Goal: Task Accomplishment & Management: Manage account settings

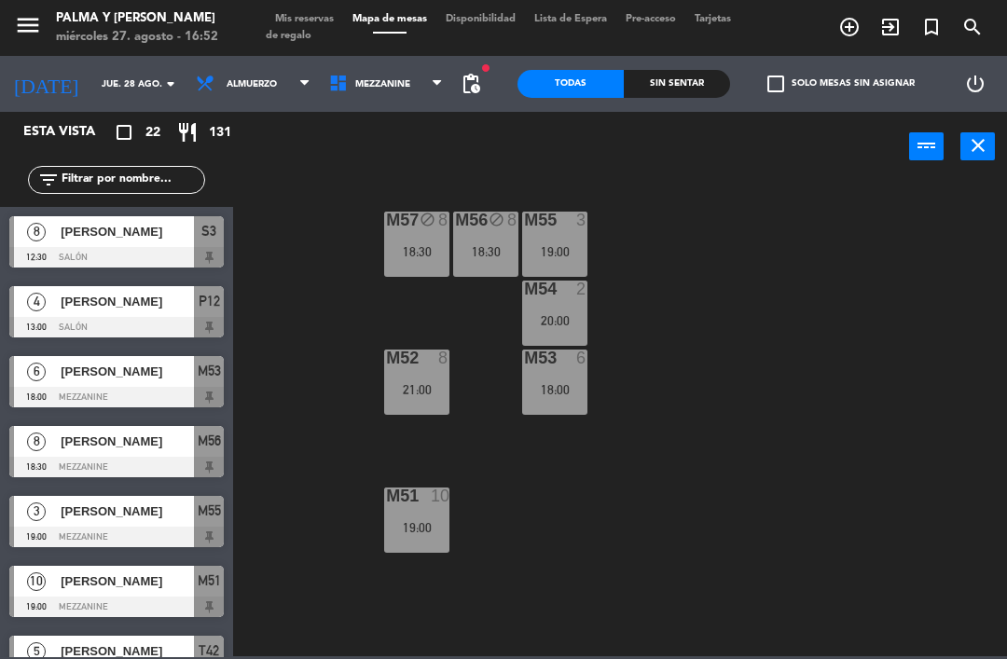
click at [394, 337] on div "M57 block 8 18:30 M56 block 8 18:30 M55 3 19:00 M54 2 20:00 M52 8 21:00 M53 6 1…" at bounding box center [625, 417] width 764 height 477
click at [92, 90] on input "jue. 28 ago." at bounding box center [156, 84] width 128 height 29
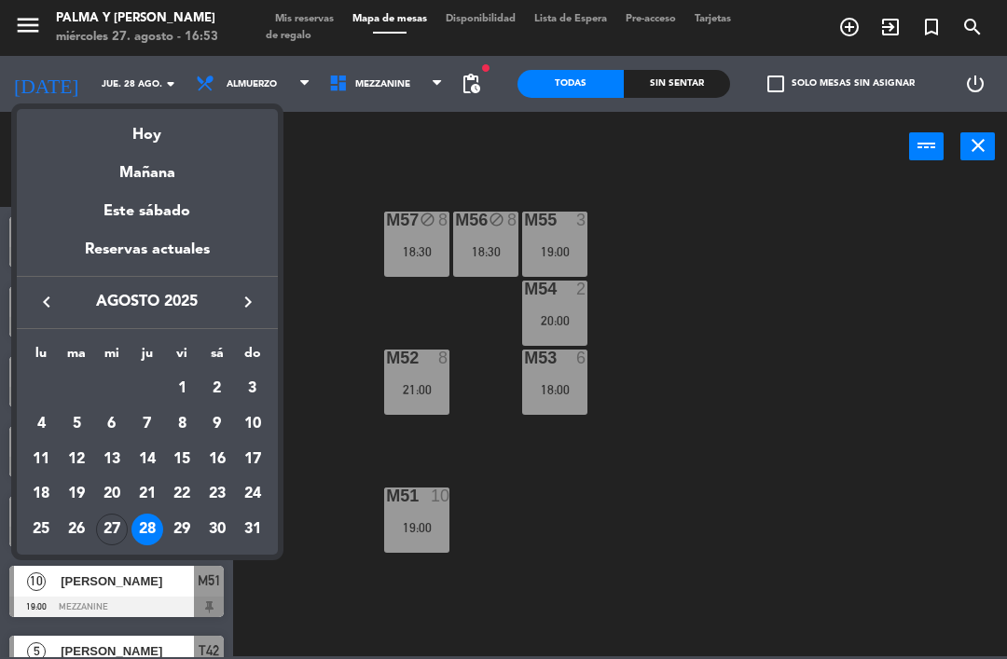
click at [96, 144] on div "Hoy" at bounding box center [147, 128] width 261 height 38
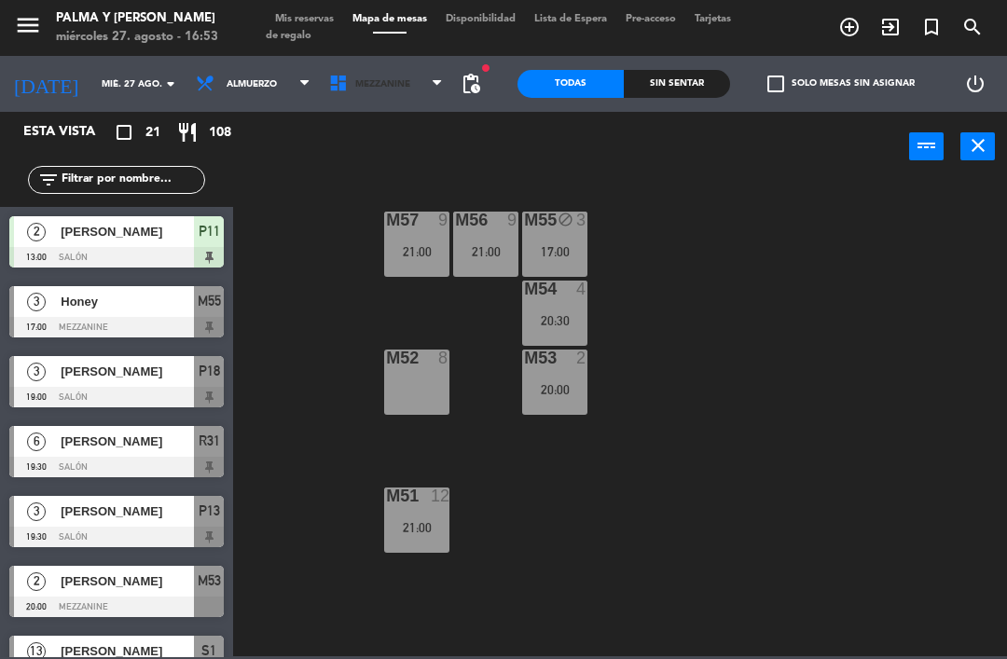
click at [390, 89] on span "Mezzanine" at bounding box center [382, 84] width 55 height 10
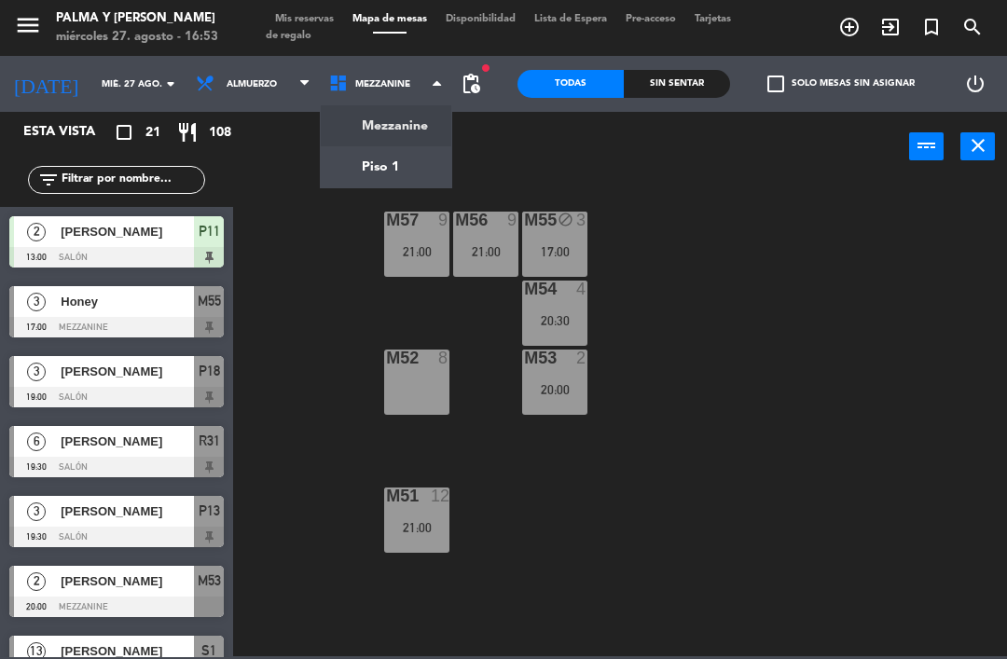
click at [403, 160] on ng-component "menu Palma y [PERSON_NAME] 27. [PERSON_NAME] - 16:53 Mis reservas Mapa de mesas…" at bounding box center [503, 328] width 1007 height 657
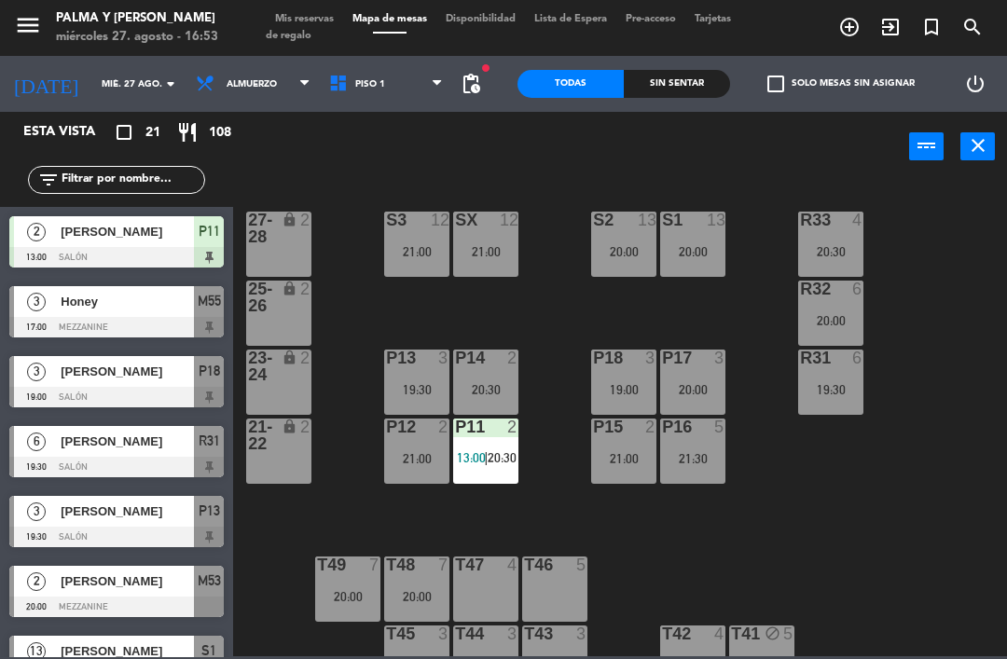
click at [459, 477] on div "P11 2 13:00 | 20:30" at bounding box center [485, 451] width 65 height 65
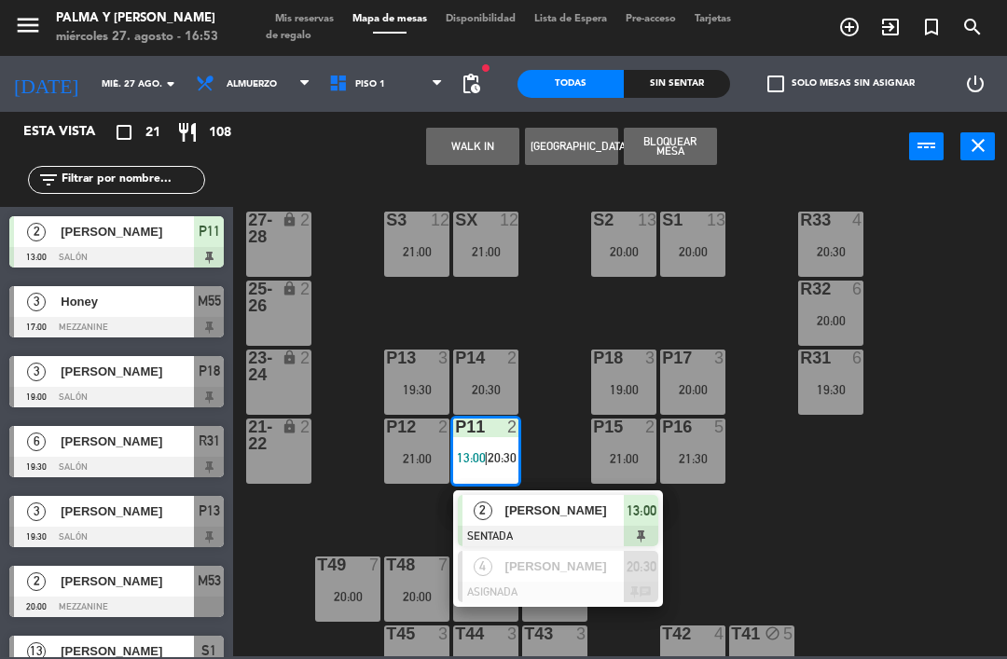
click at [486, 512] on span "2" at bounding box center [483, 511] width 19 height 19
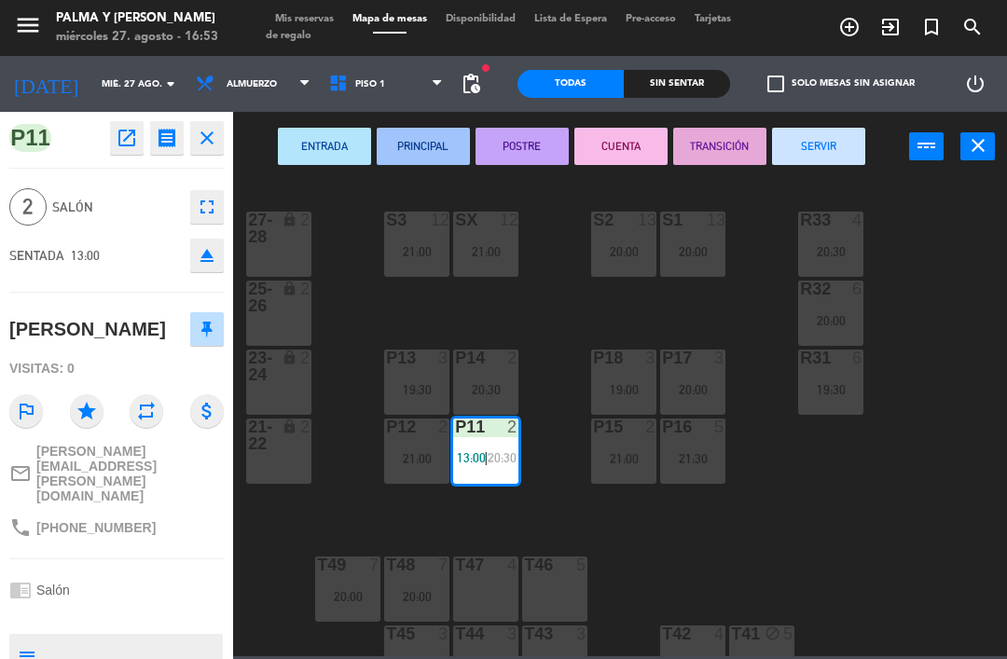
click at [814, 162] on button "SERVIR" at bounding box center [818, 146] width 93 height 37
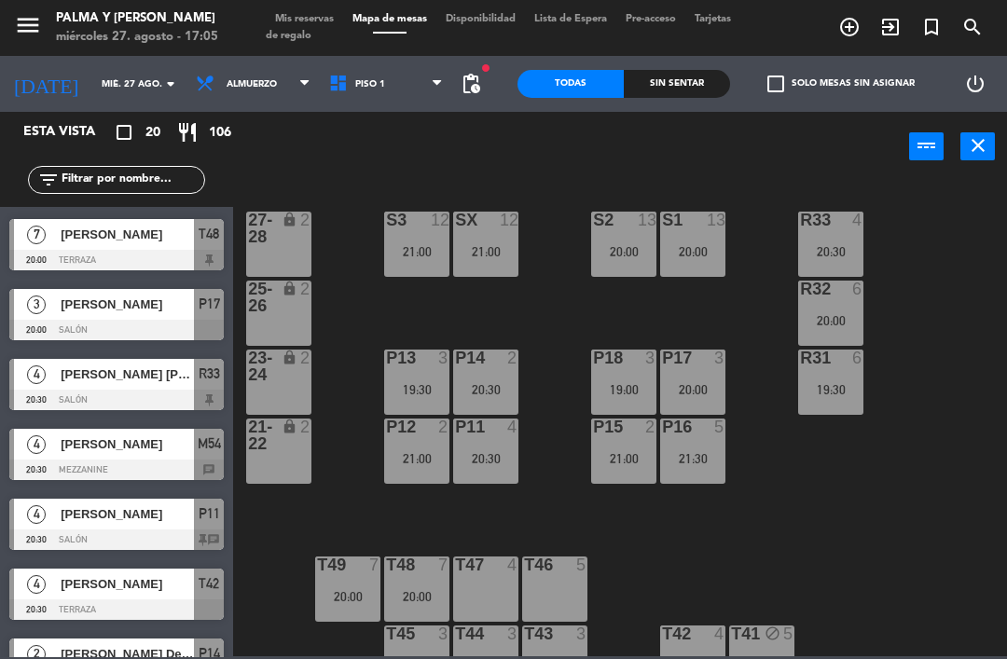
scroll to position [491, 0]
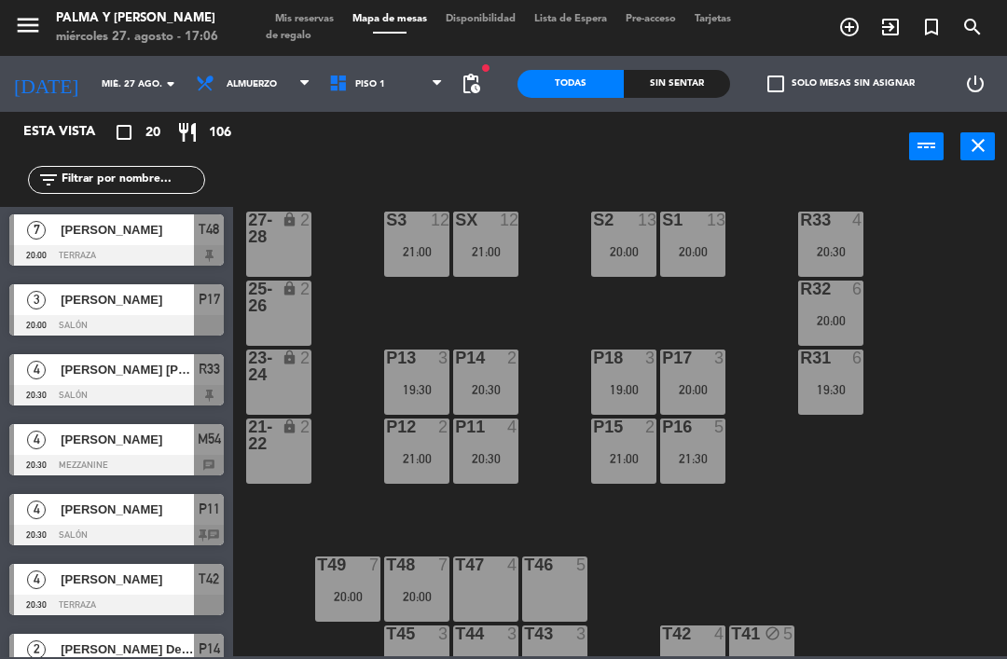
click at [350, 93] on span "Piso 1" at bounding box center [386, 83] width 133 height 41
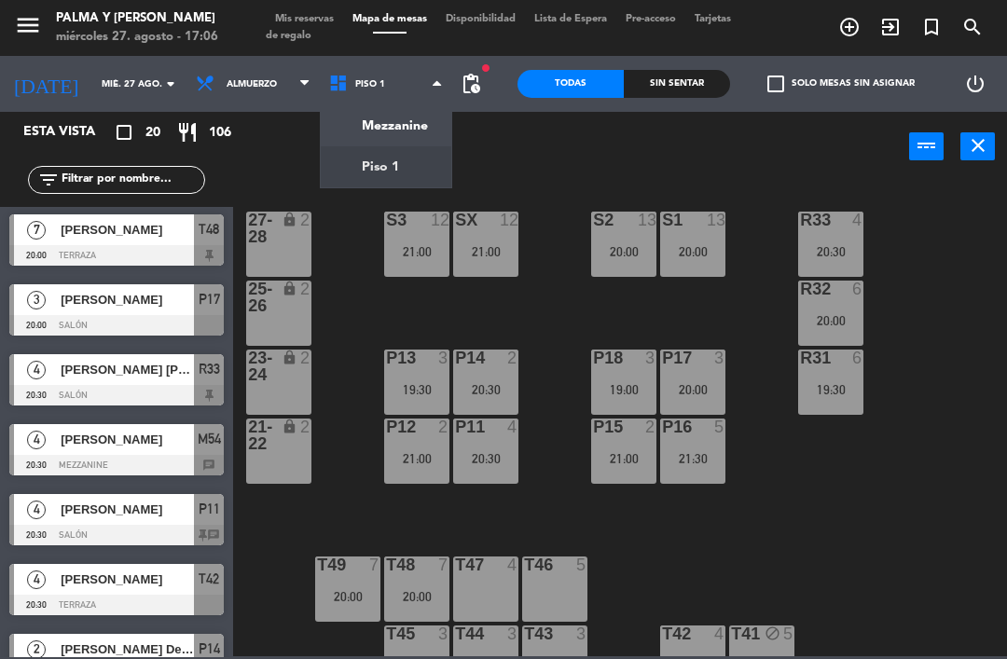
click at [414, 130] on ng-component "menu Palma y [PERSON_NAME] 27. [PERSON_NAME] - 17:06 Mis reservas Mapa de mesas…" at bounding box center [503, 328] width 1007 height 657
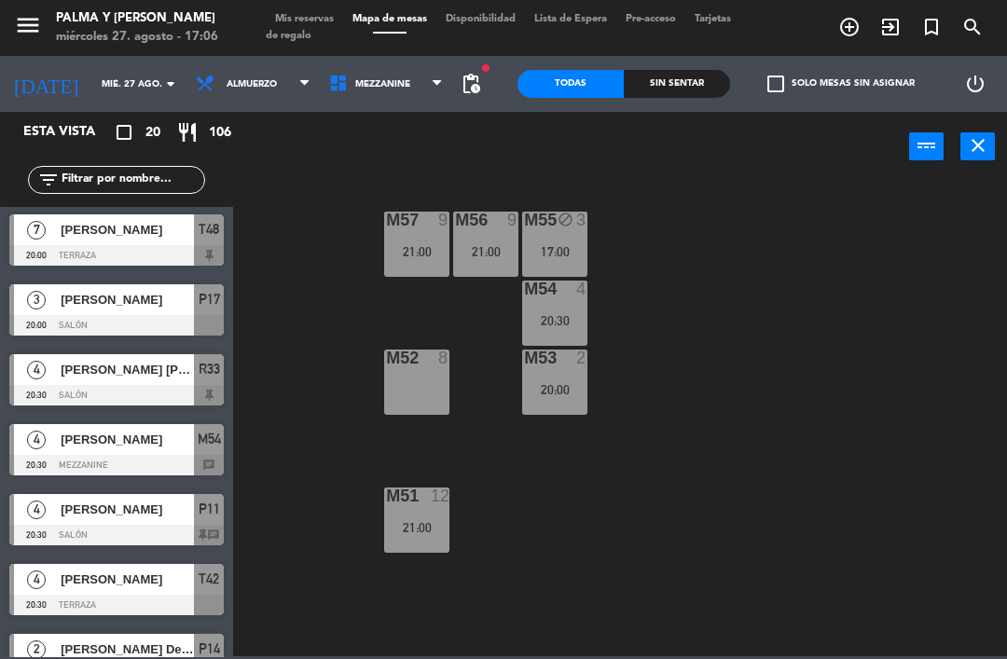
click at [553, 245] on div "17:00" at bounding box center [554, 251] width 65 height 13
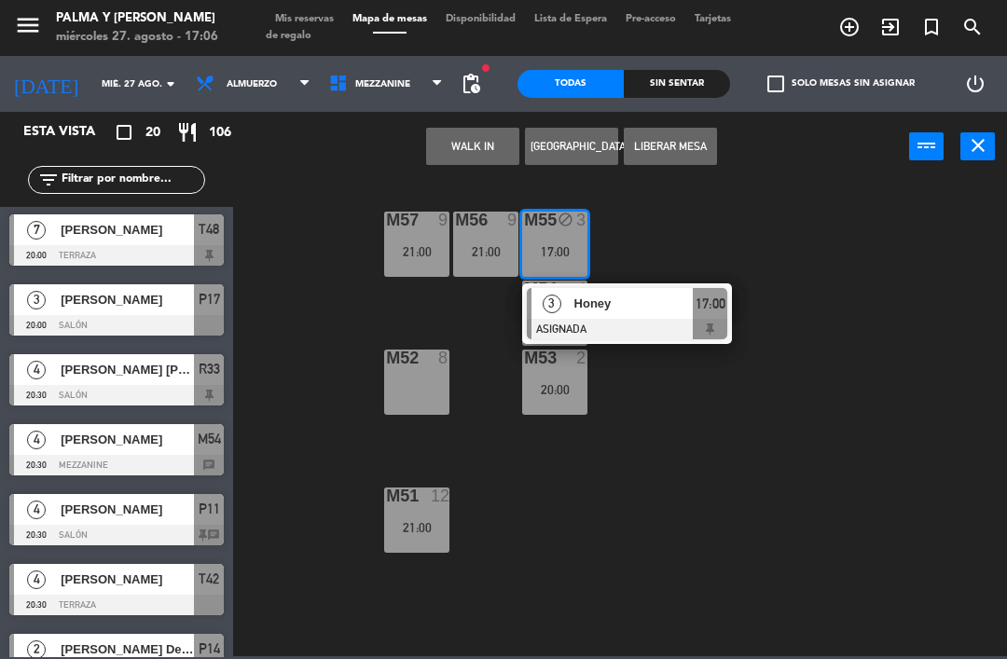
click at [653, 323] on div at bounding box center [627, 329] width 200 height 21
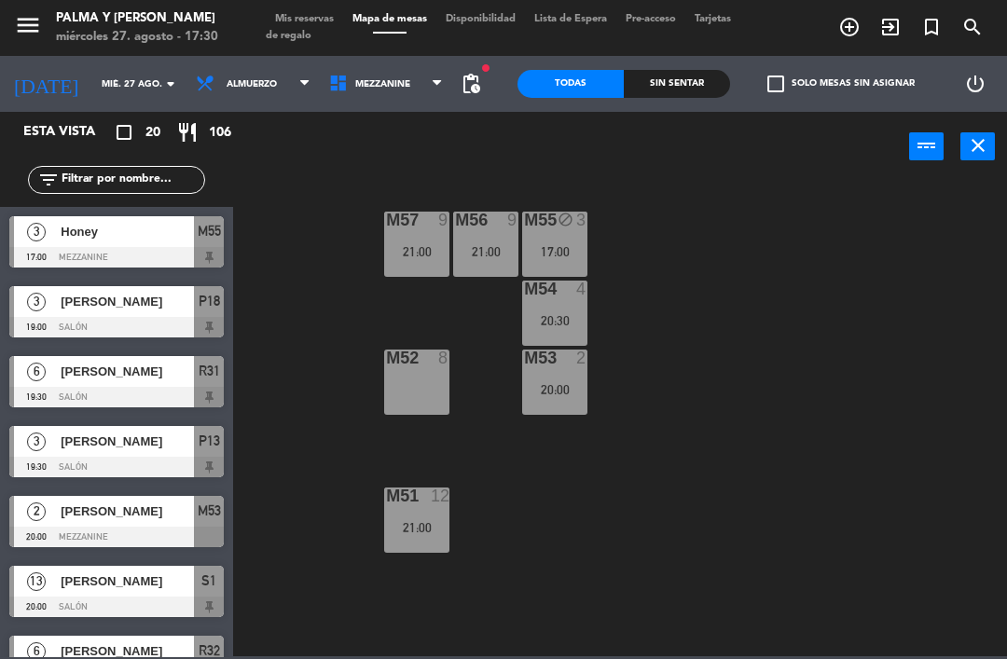
click at [559, 245] on div "17:00" at bounding box center [554, 251] width 65 height 13
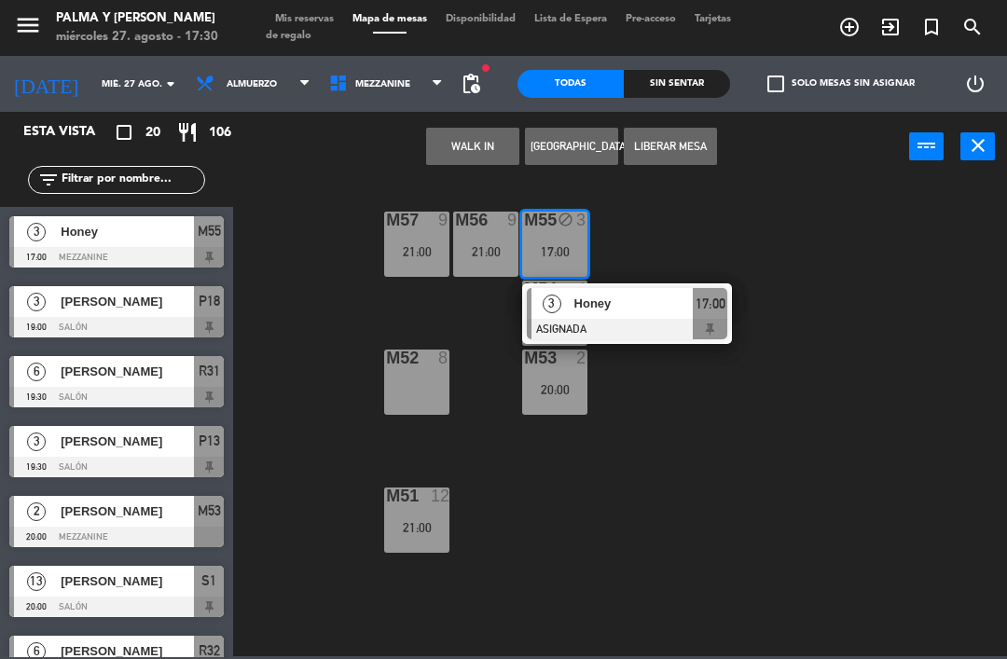
click at [629, 327] on div at bounding box center [627, 329] width 200 height 21
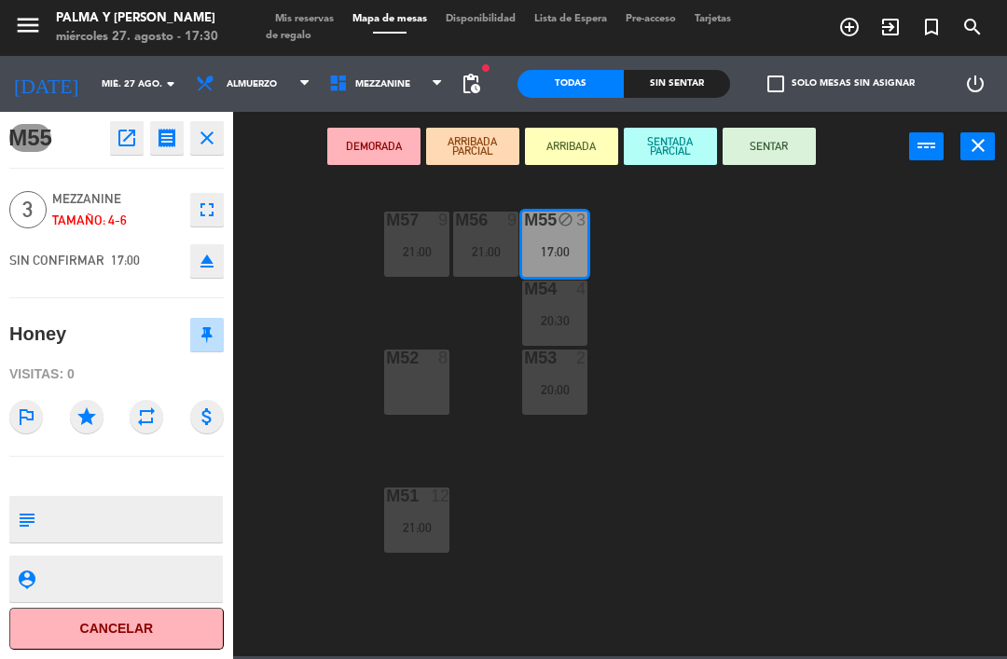
click at [770, 155] on button "SENTAR" at bounding box center [769, 146] width 93 height 37
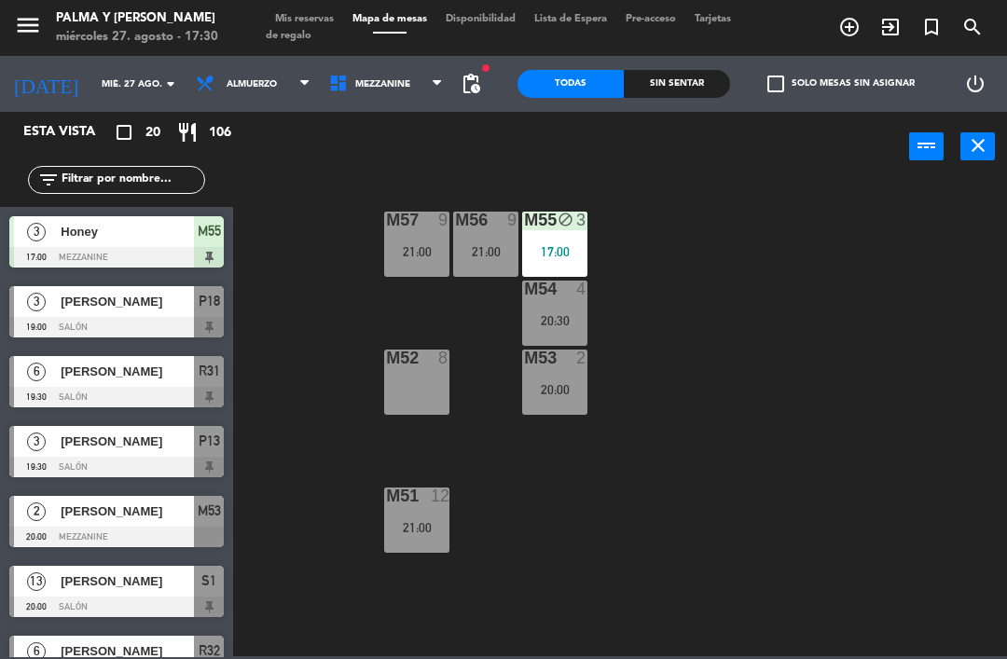
click at [701, 630] on div "M57 9 21:00 M56 9 21:00 M55 block 3 17:00 M54 4 20:30 M52 8 M53 2 20:00 M51 12 …" at bounding box center [625, 417] width 764 height 477
click at [706, 628] on div "M57 9 21:00 M56 9 21:00 M55 block 3 17:00 M54 4 20:30 M52 8 M53 2 20:00 M51 12 …" at bounding box center [625, 417] width 764 height 477
click at [737, 654] on div "M57 9 21:00 M56 9 21:00 M55 block 3 17:00 M54 4 20:30 M52 8 M53 2 20:00 M51 12 …" at bounding box center [625, 417] width 764 height 477
click at [445, 91] on span at bounding box center [442, 85] width 19 height 18
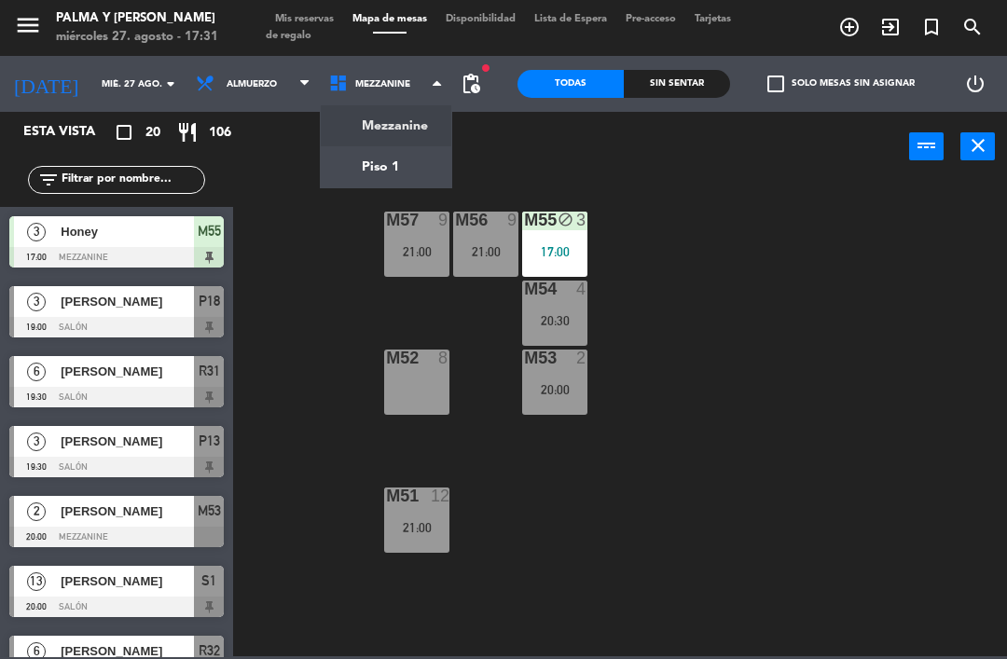
click at [427, 161] on ng-component "menu Palma y [PERSON_NAME] 27. [PERSON_NAME] - 17:31 Mis reservas Mapa de mesas…" at bounding box center [503, 328] width 1007 height 657
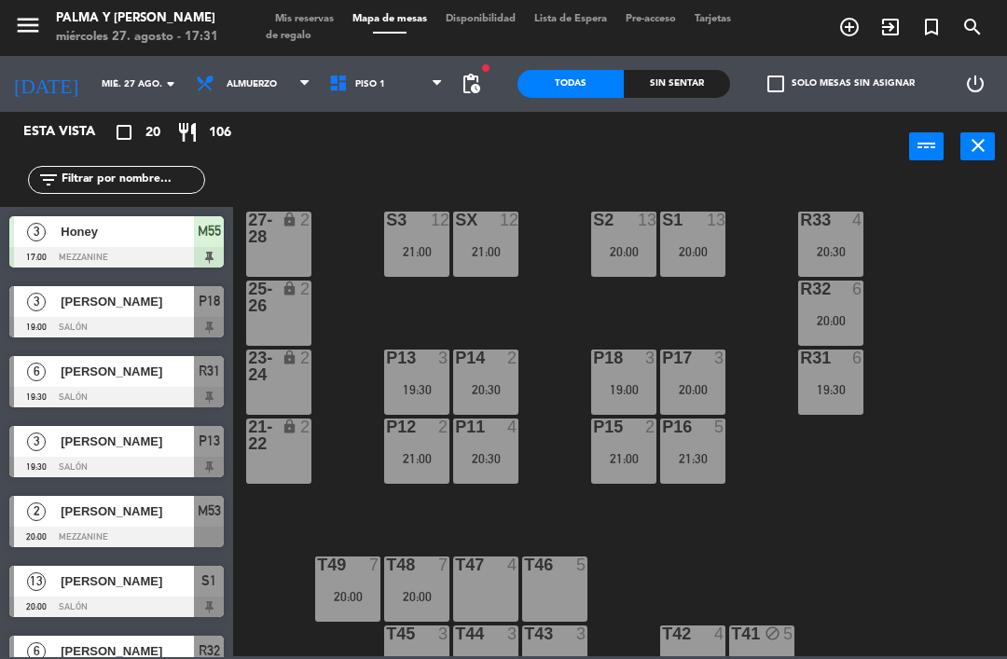
scroll to position [0, 0]
click at [130, 81] on input "mié. 27 ago." at bounding box center [156, 84] width 128 height 29
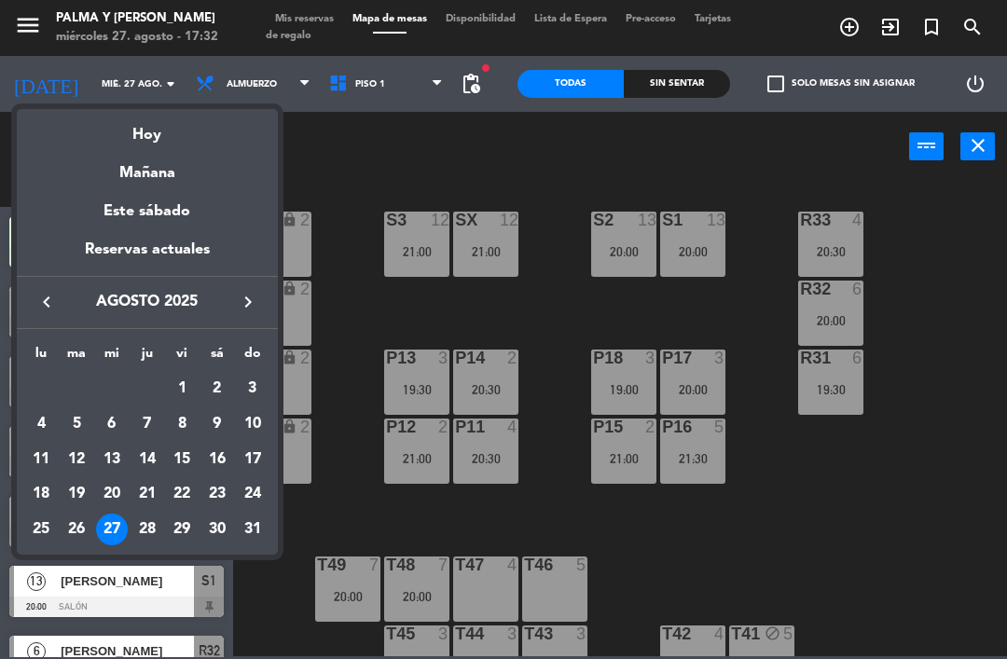
click at [261, 302] on button "keyboard_arrow_right" at bounding box center [248, 302] width 34 height 24
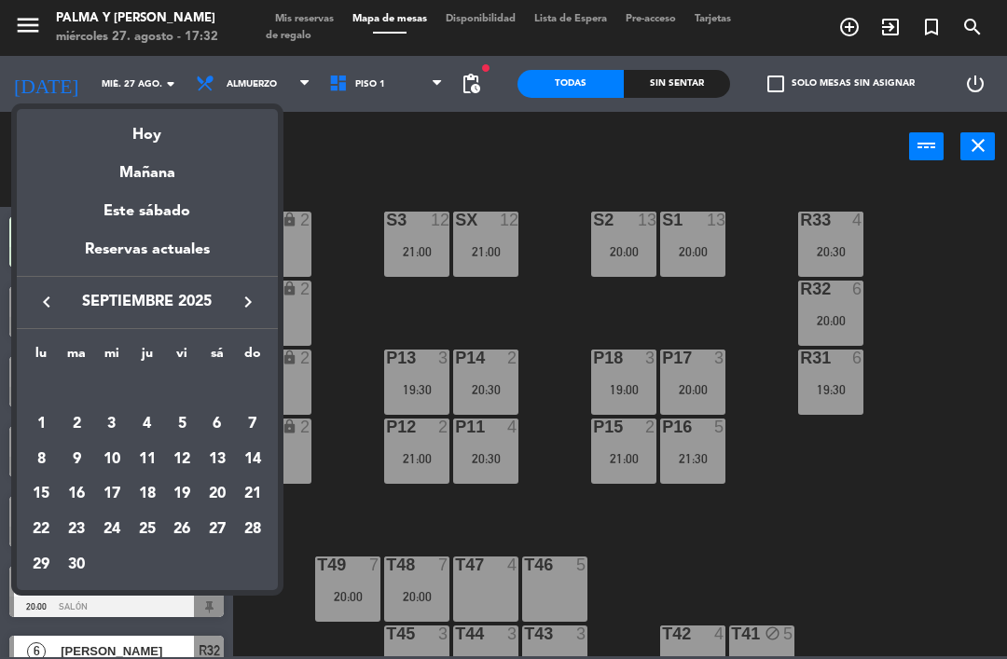
click at [126, 455] on div "10" at bounding box center [112, 460] width 32 height 32
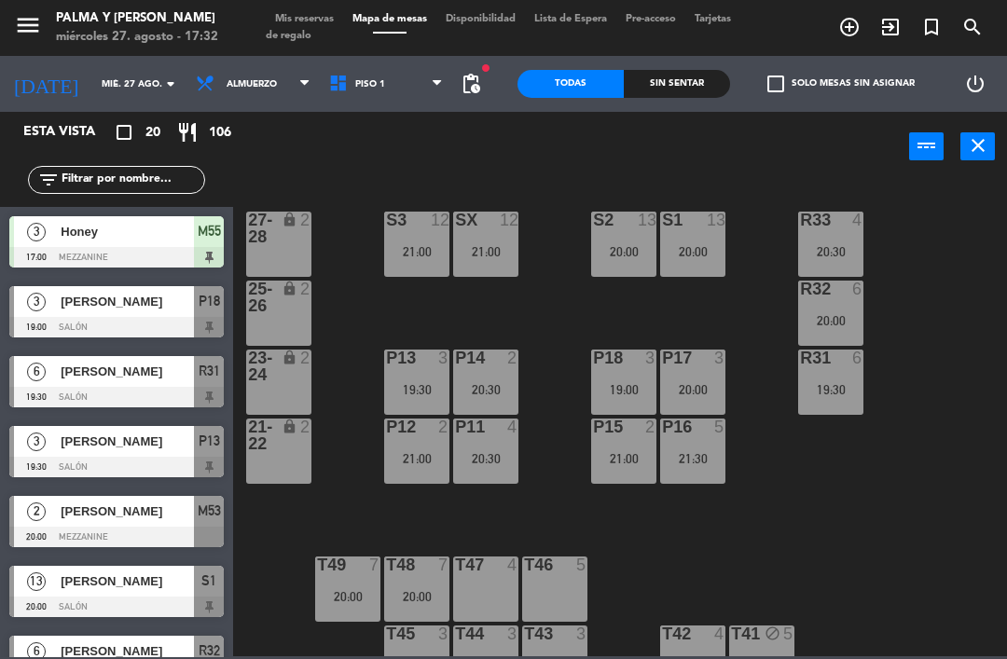
type input "mié. [DATE]"
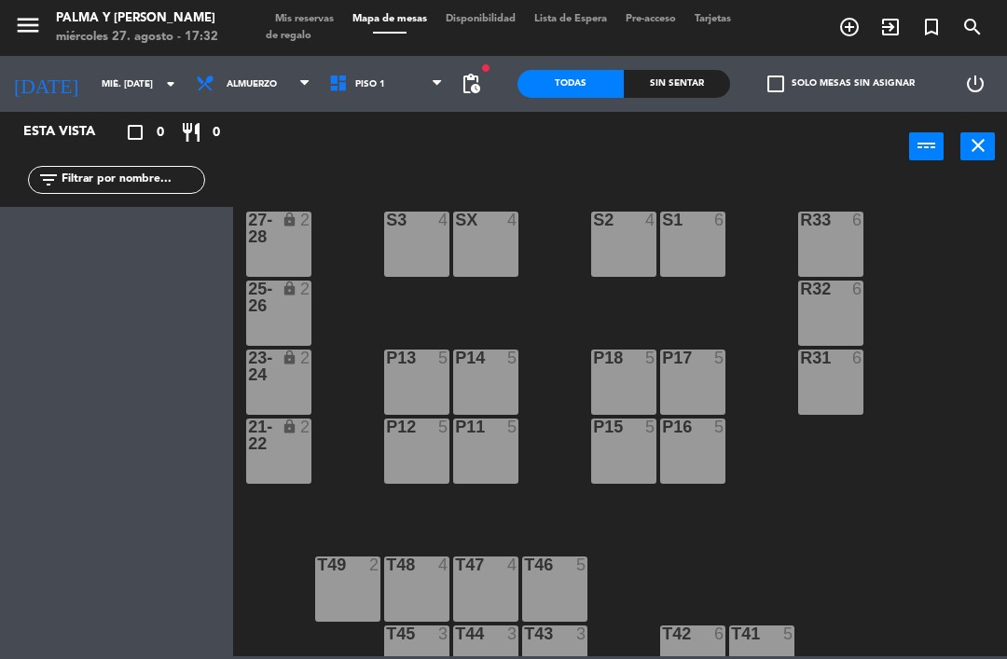
click at [418, 68] on span "Piso 1" at bounding box center [386, 83] width 133 height 41
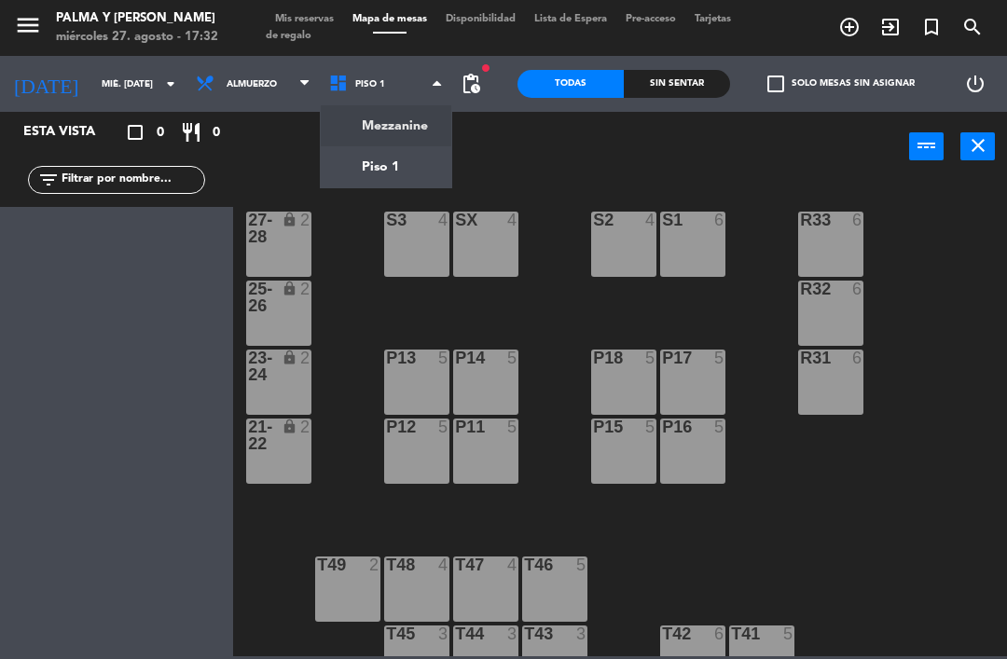
click at [386, 134] on ng-component "menu Palma y [PERSON_NAME] 27. [PERSON_NAME] - 17:32 Mis reservas Mapa de mesas…" at bounding box center [503, 328] width 1007 height 657
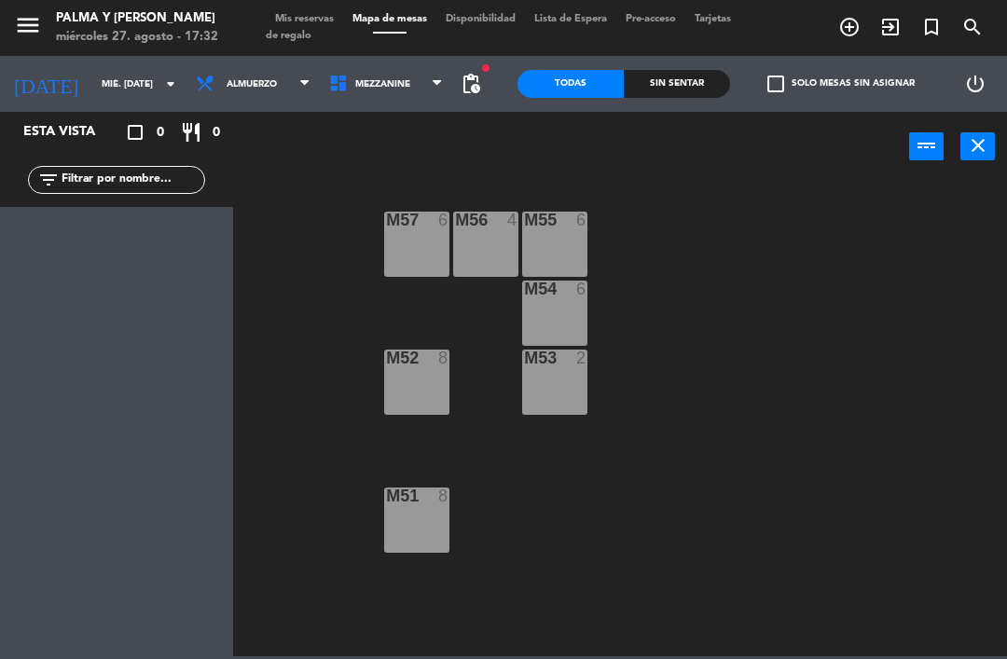
click at [417, 385] on div "M52 8" at bounding box center [416, 382] width 65 height 65
click at [643, 289] on div "M57 6 M56 4 M55 6 M54 6 M52 8 M53 2 M51 8" at bounding box center [625, 417] width 764 height 477
click at [560, 307] on div "M54 6" at bounding box center [554, 313] width 65 height 65
click at [708, 210] on div "M57 6 M56 4 M55 6 M54 6 M52 8 M53 2 M51 8" at bounding box center [625, 417] width 764 height 477
click at [433, 234] on div "M57 6" at bounding box center [416, 244] width 65 height 65
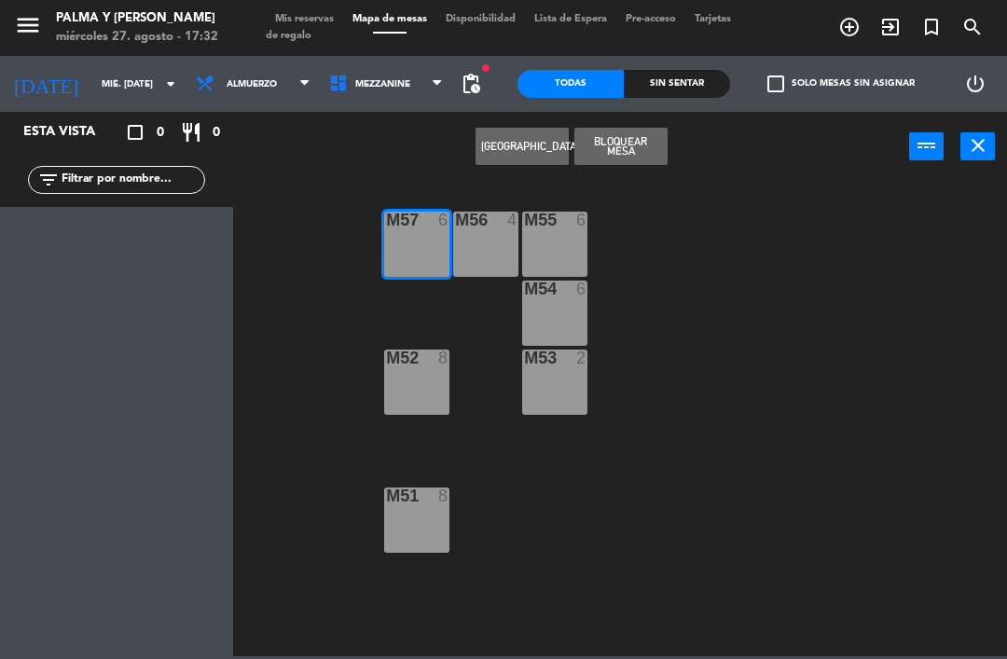
click at [523, 146] on button "[GEOGRAPHIC_DATA]" at bounding box center [522, 146] width 93 height 37
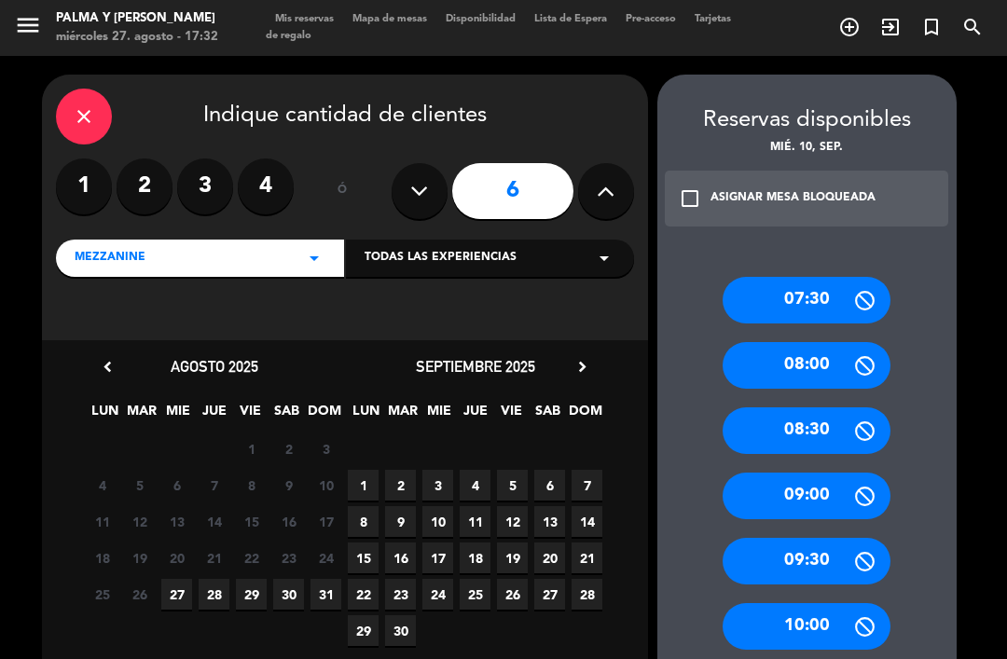
click at [418, 194] on icon at bounding box center [419, 191] width 18 height 28
type input "5"
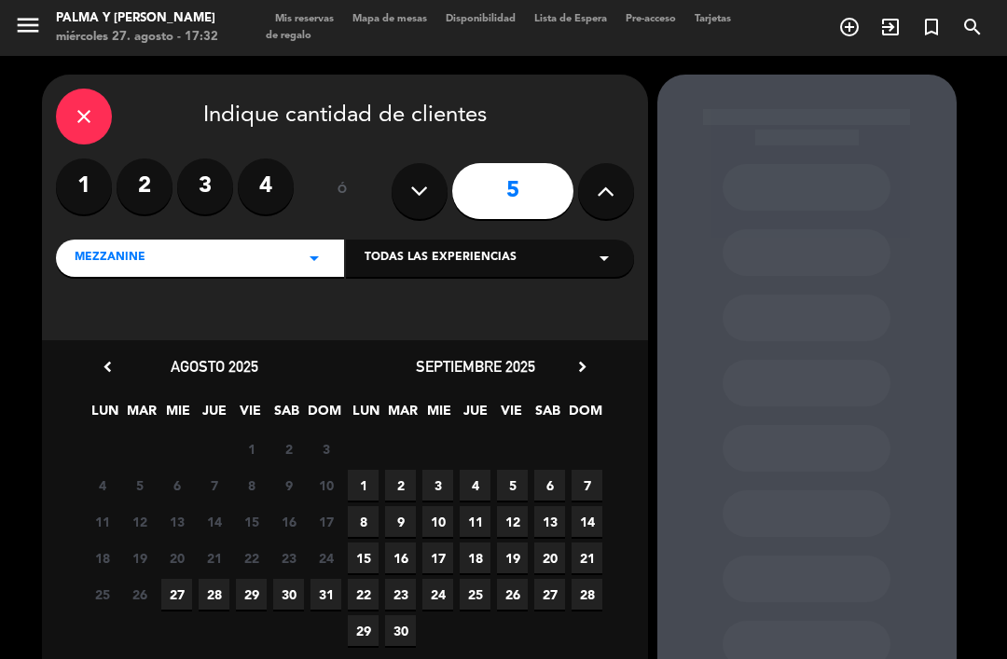
click at [440, 527] on span "10" at bounding box center [437, 521] width 31 height 31
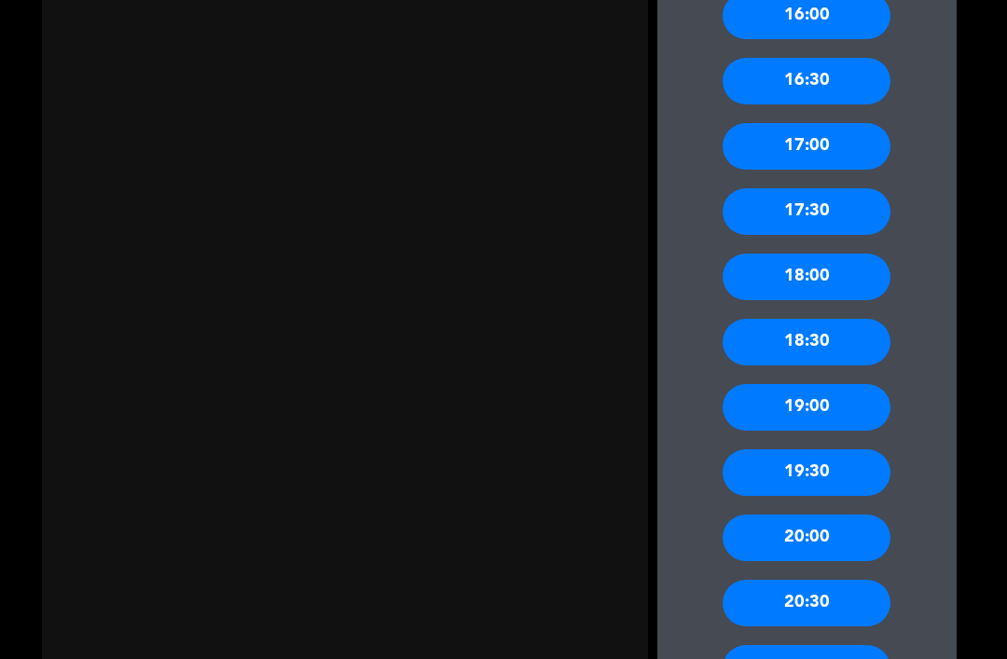
scroll to position [1314, 0]
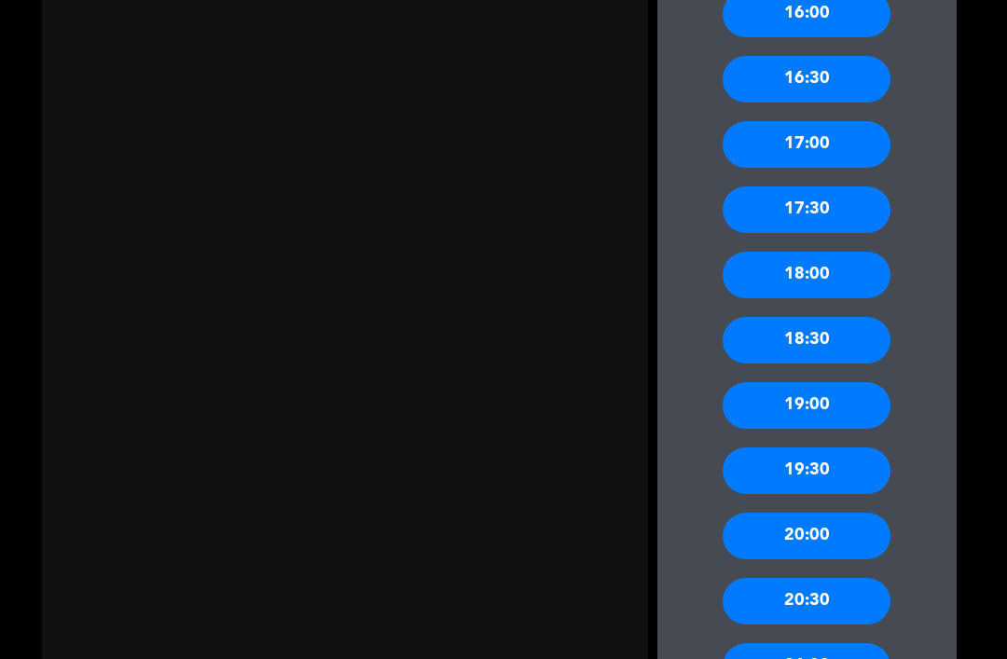
click at [805, 448] on div "19:30" at bounding box center [807, 471] width 168 height 47
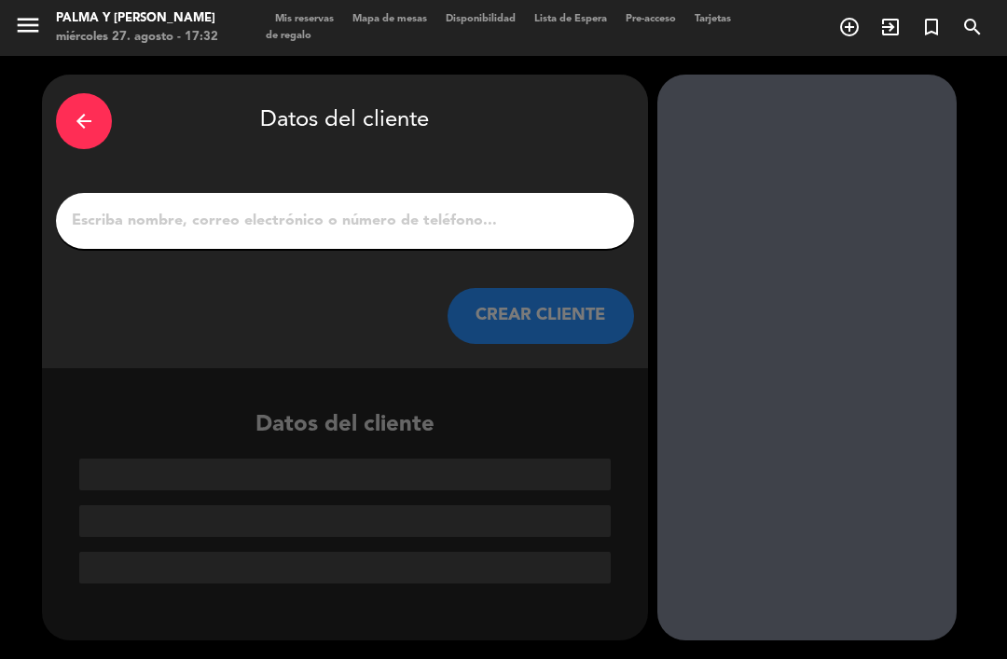
click at [508, 208] on input "1" at bounding box center [345, 221] width 550 height 26
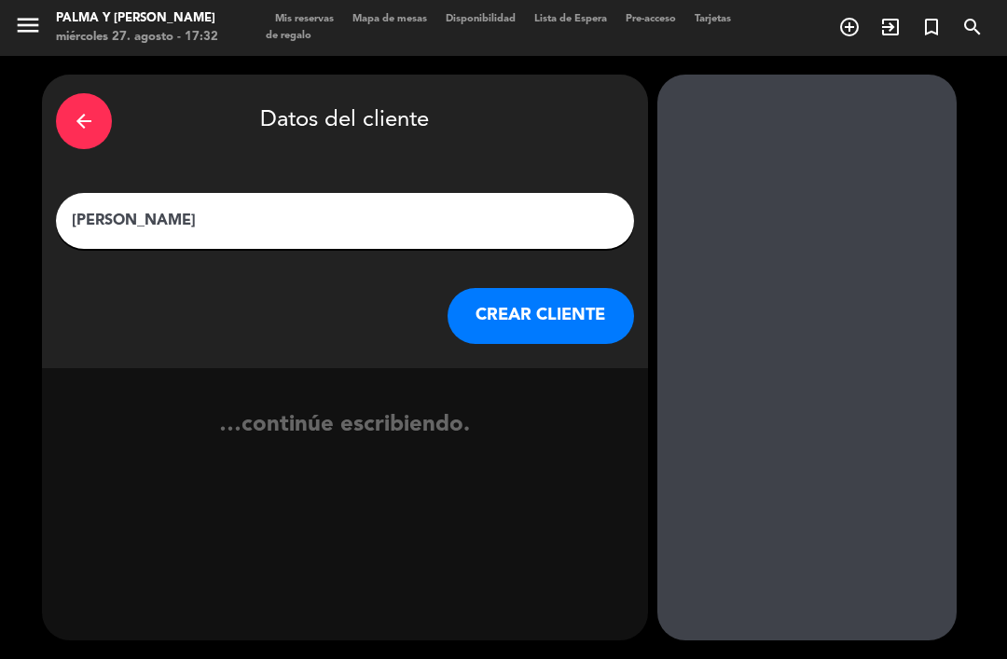
type input "[PERSON_NAME]"
click at [508, 288] on button "CREAR CLIENTE" at bounding box center [541, 316] width 187 height 56
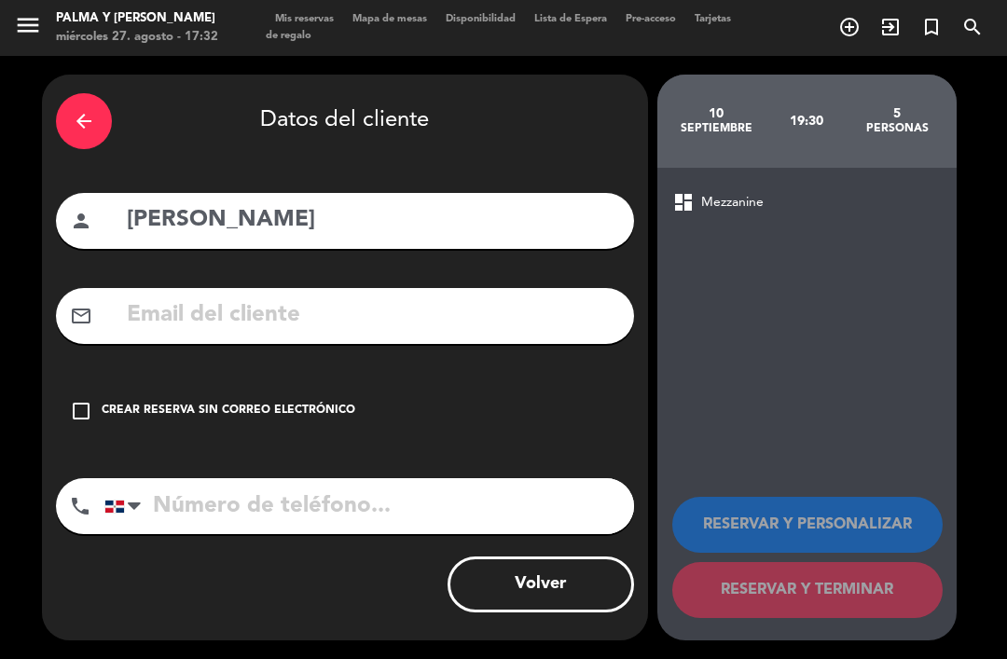
click at [473, 297] on input "text" at bounding box center [372, 316] width 495 height 38
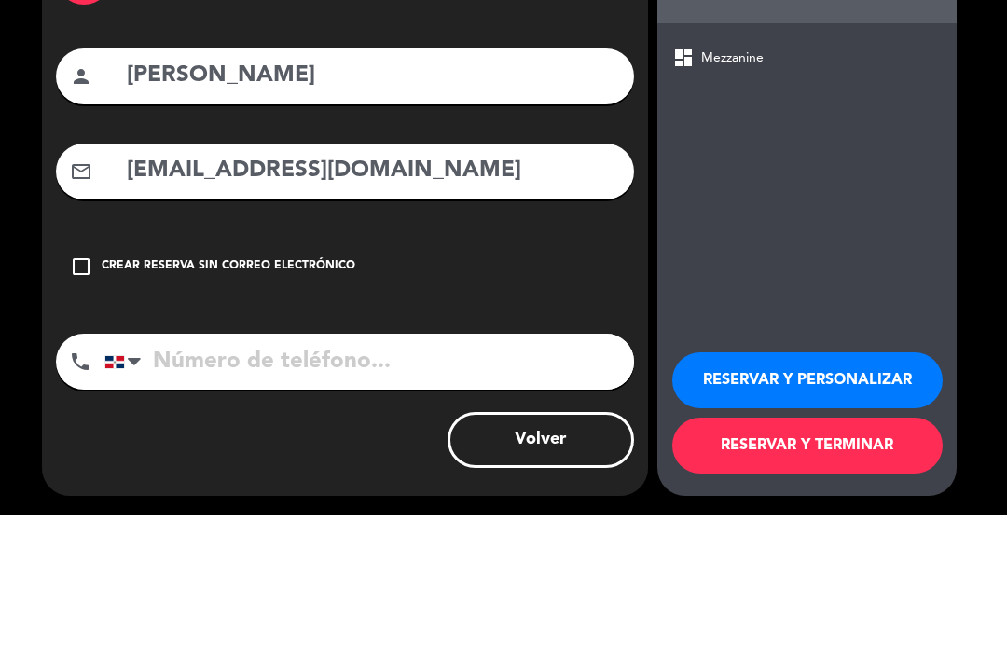
scroll to position [60, 0]
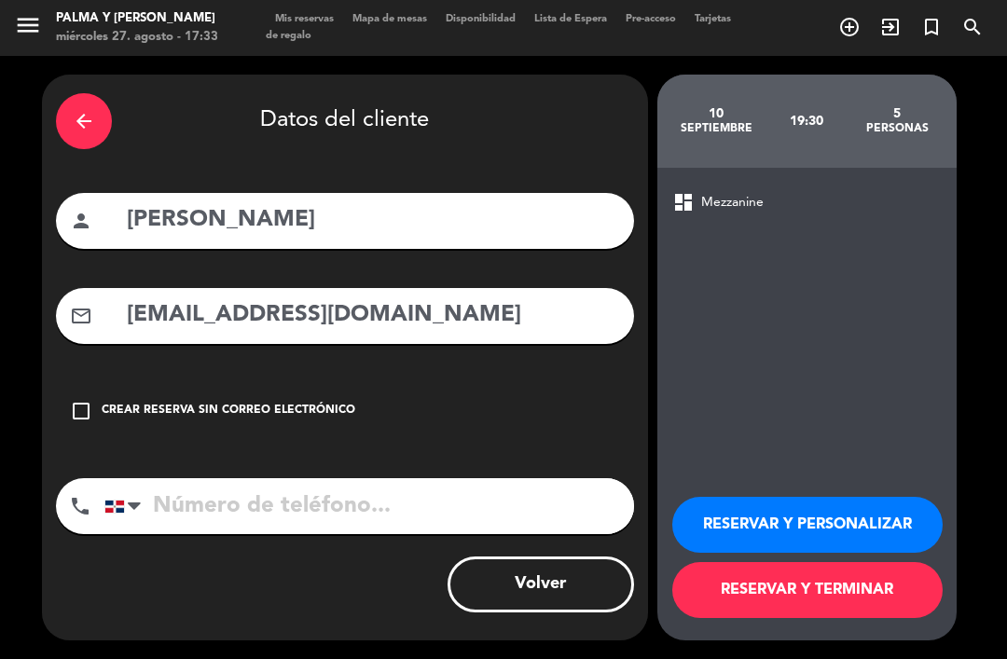
type input "[EMAIL_ADDRESS][DOMAIN_NAME]"
click at [444, 478] on input "tel" at bounding box center [369, 506] width 530 height 56
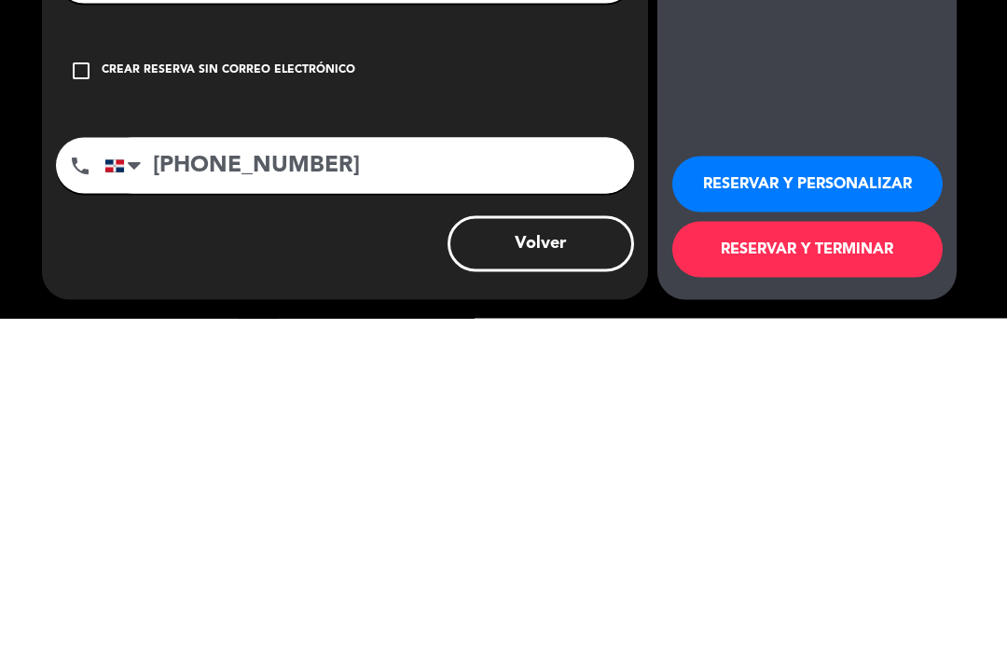
type input "[PHONE_NUMBER]"
click at [812, 562] on button "RESERVAR Y TERMINAR" at bounding box center [807, 590] width 270 height 56
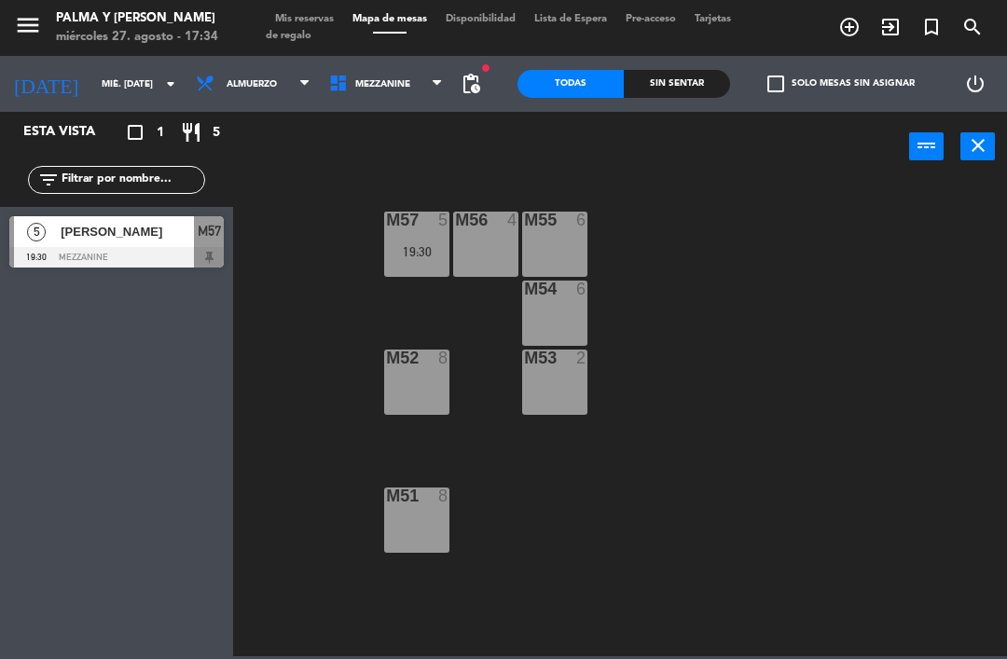
click at [122, 60] on div "[DATE] mié. [DATE] arrow_drop_down" at bounding box center [93, 84] width 187 height 56
click at [117, 86] on input "mié. [DATE]" at bounding box center [156, 84] width 128 height 29
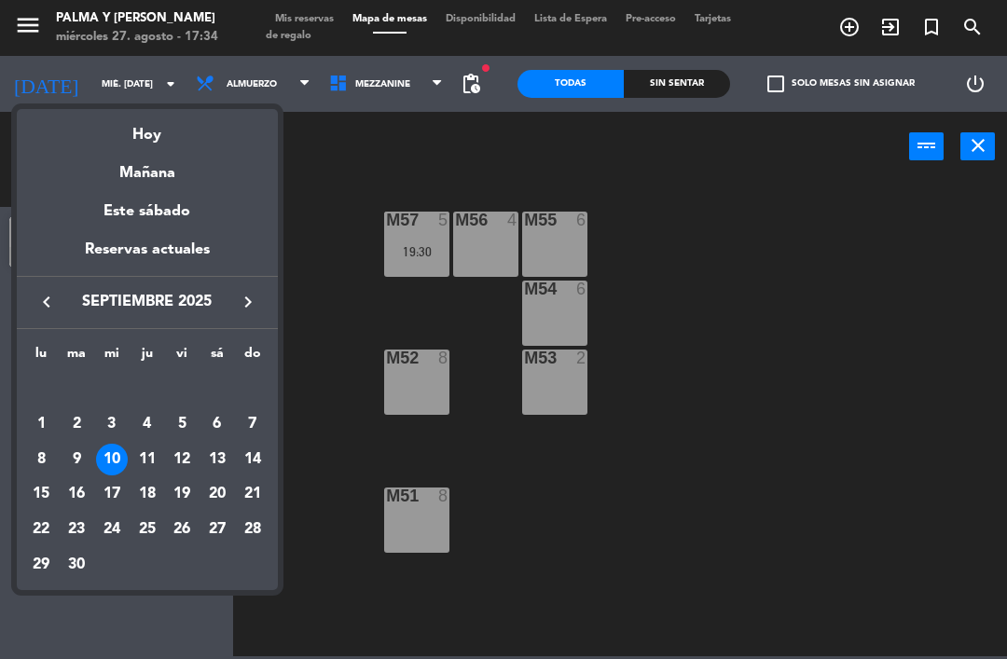
click at [116, 485] on div "17" at bounding box center [112, 494] width 32 height 32
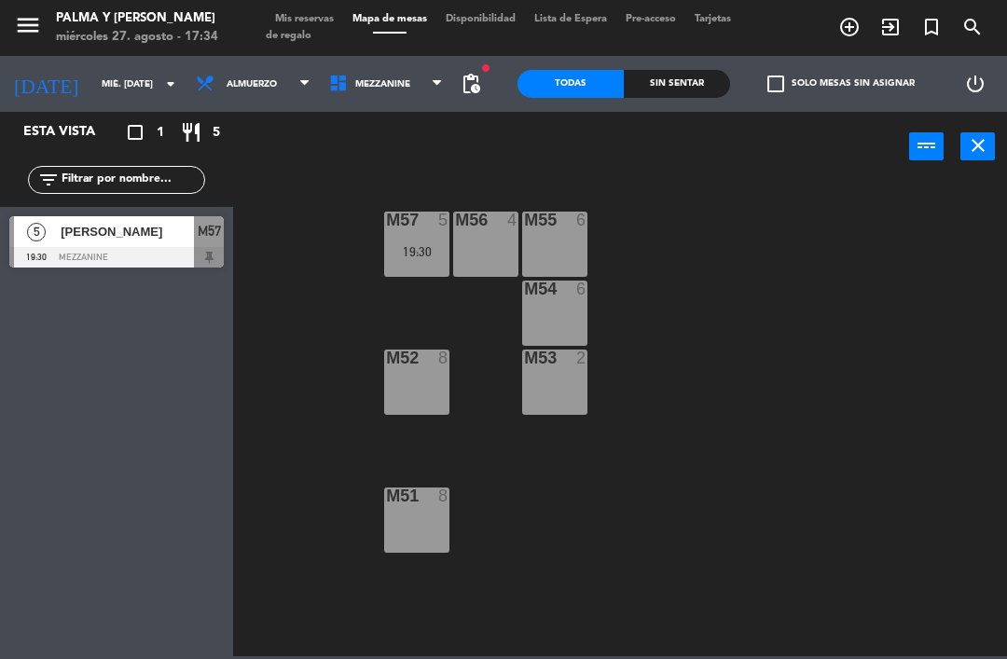
type input "mié. [DATE]"
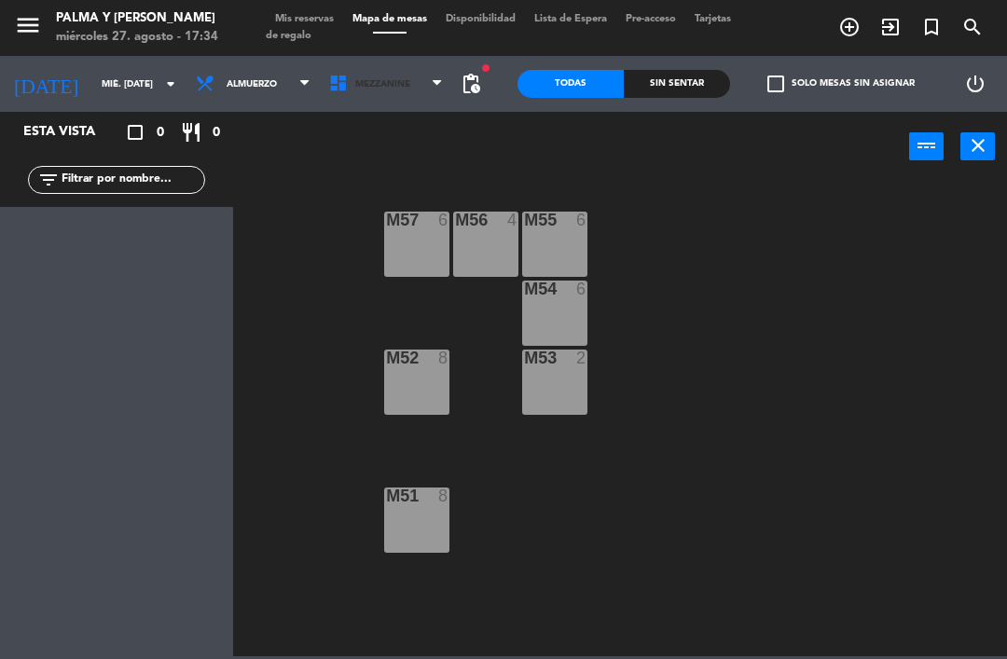
click at [436, 77] on icon at bounding box center [437, 83] width 8 height 15
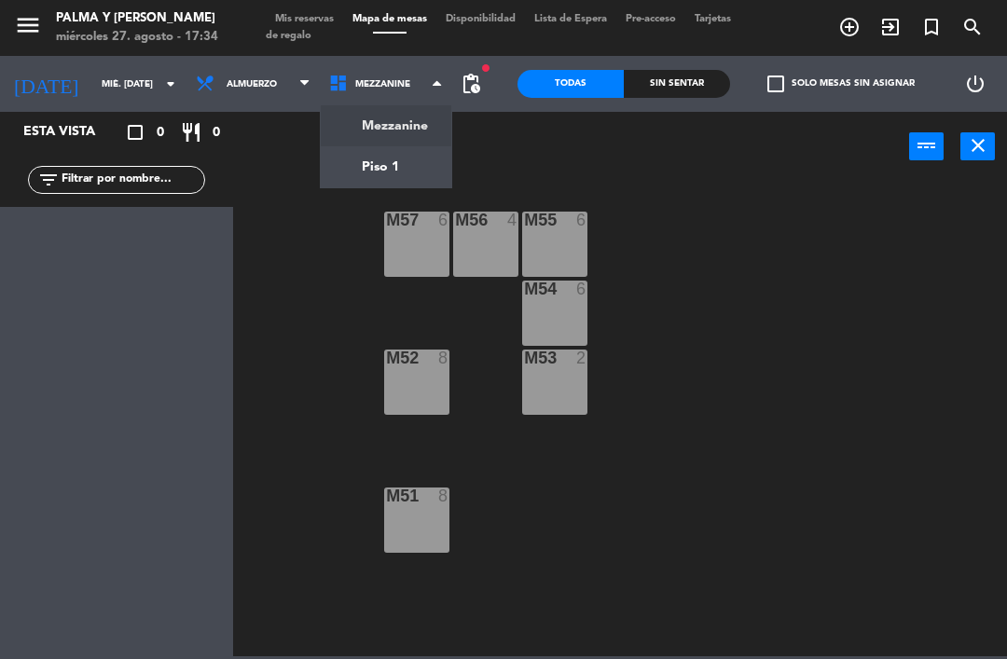
click at [415, 163] on ng-component "menu Palma y [PERSON_NAME] 27. [PERSON_NAME] - 17:34 Mis reservas Mapa de mesas…" at bounding box center [503, 328] width 1007 height 657
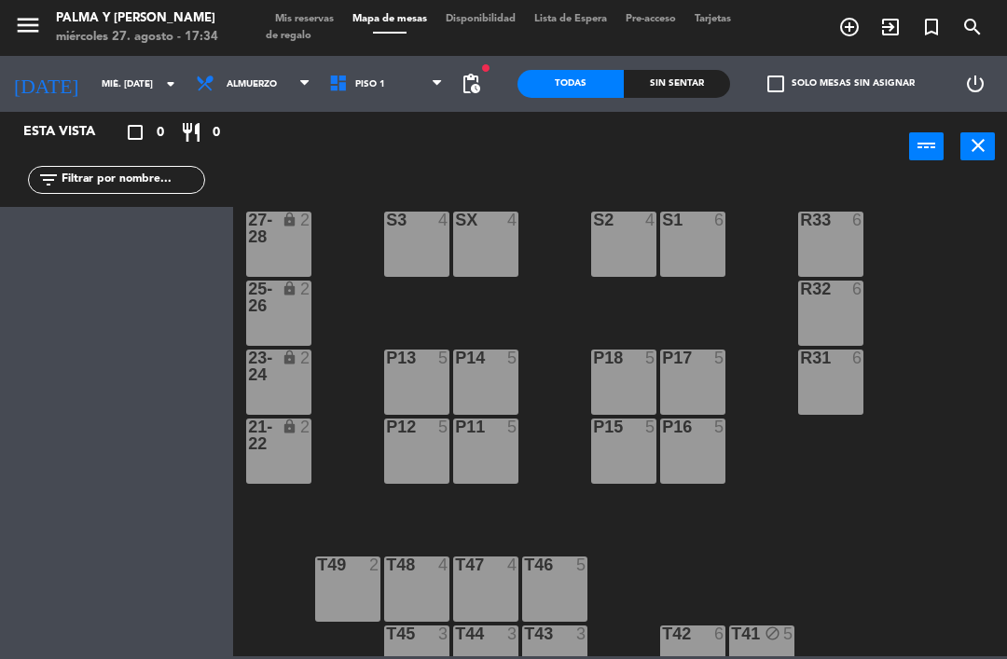
click at [672, 267] on div "S1 6" at bounding box center [692, 244] width 65 height 65
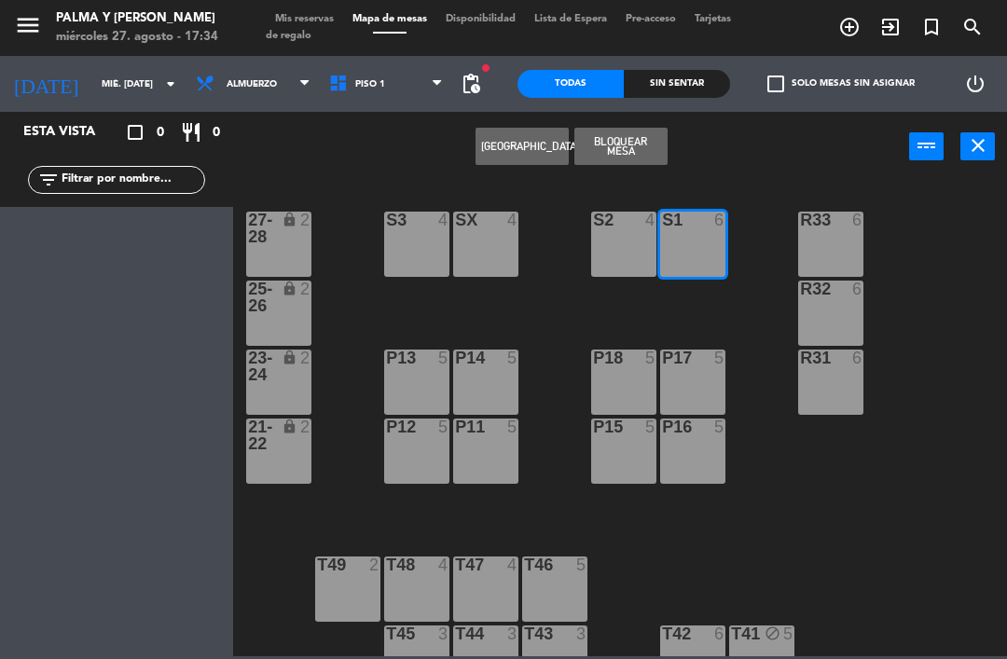
click at [632, 245] on div "S2 4" at bounding box center [623, 244] width 65 height 65
click at [538, 155] on button "[GEOGRAPHIC_DATA]" at bounding box center [522, 146] width 93 height 37
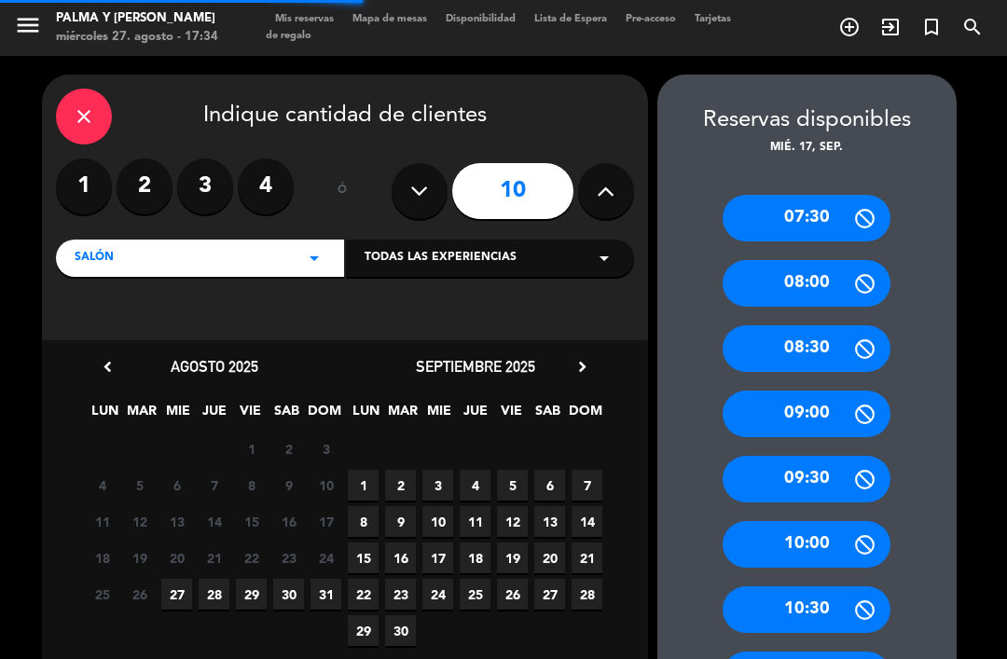
click at [610, 177] on icon at bounding box center [606, 191] width 18 height 28
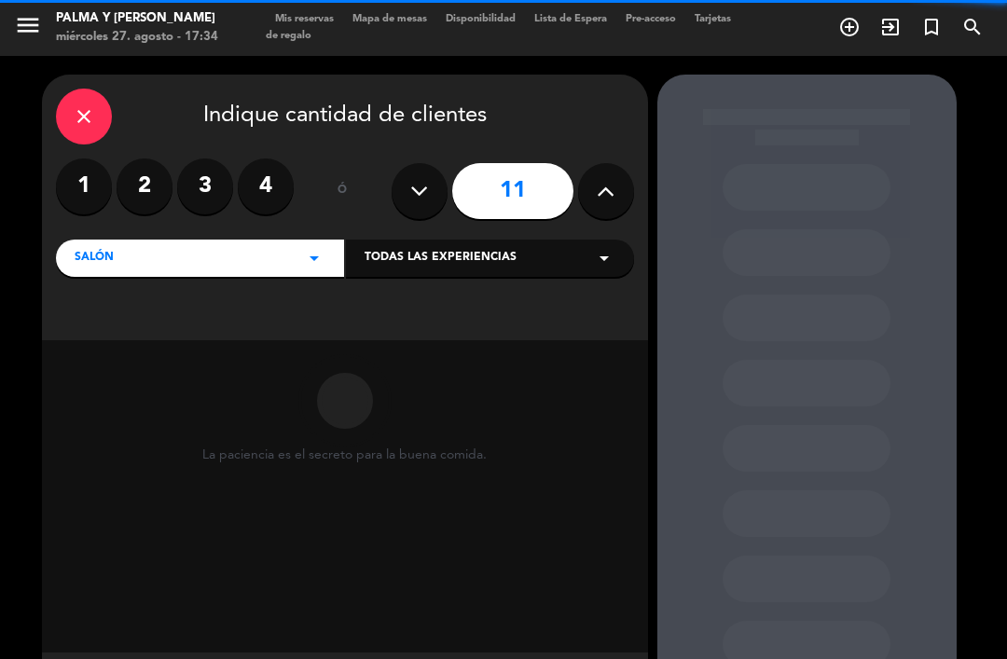
click at [602, 177] on icon at bounding box center [606, 191] width 18 height 28
type input "12"
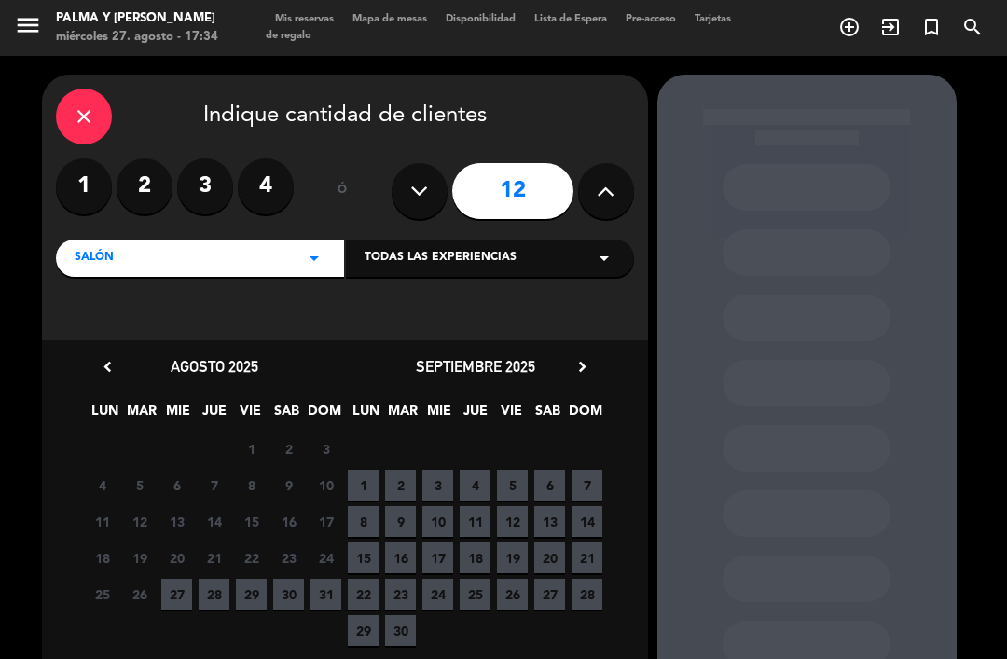
click at [440, 543] on span "17" at bounding box center [437, 558] width 31 height 31
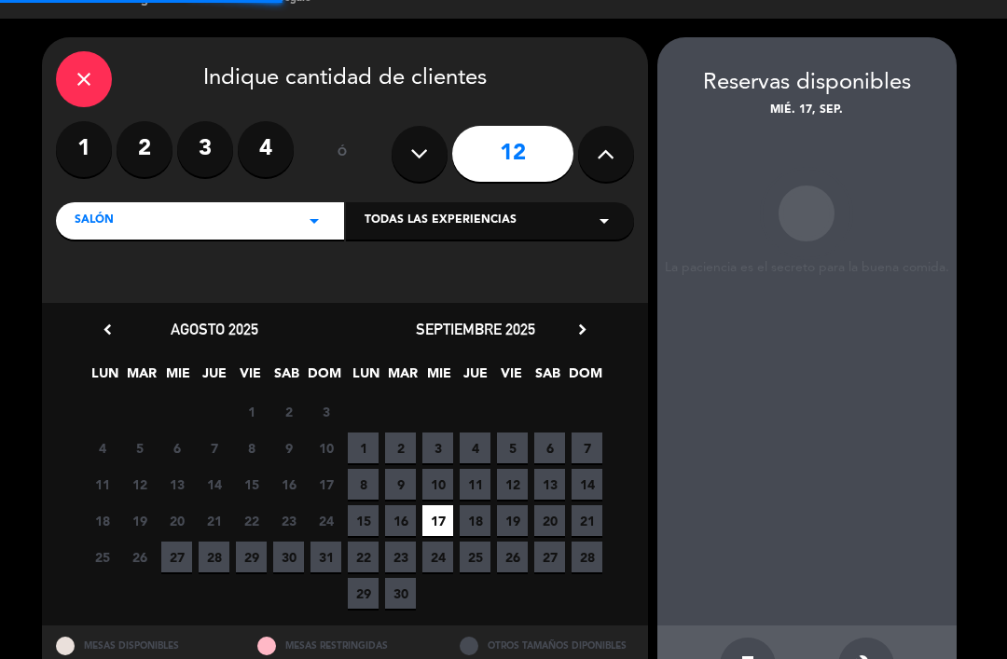
scroll to position [32, 0]
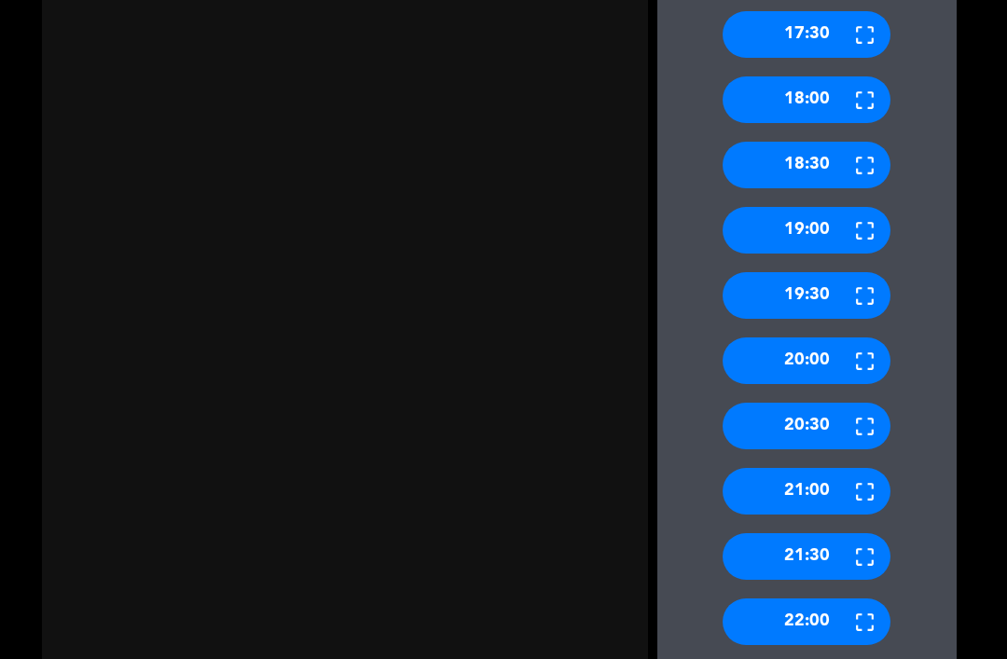
click at [827, 403] on div "20:30" at bounding box center [807, 426] width 168 height 47
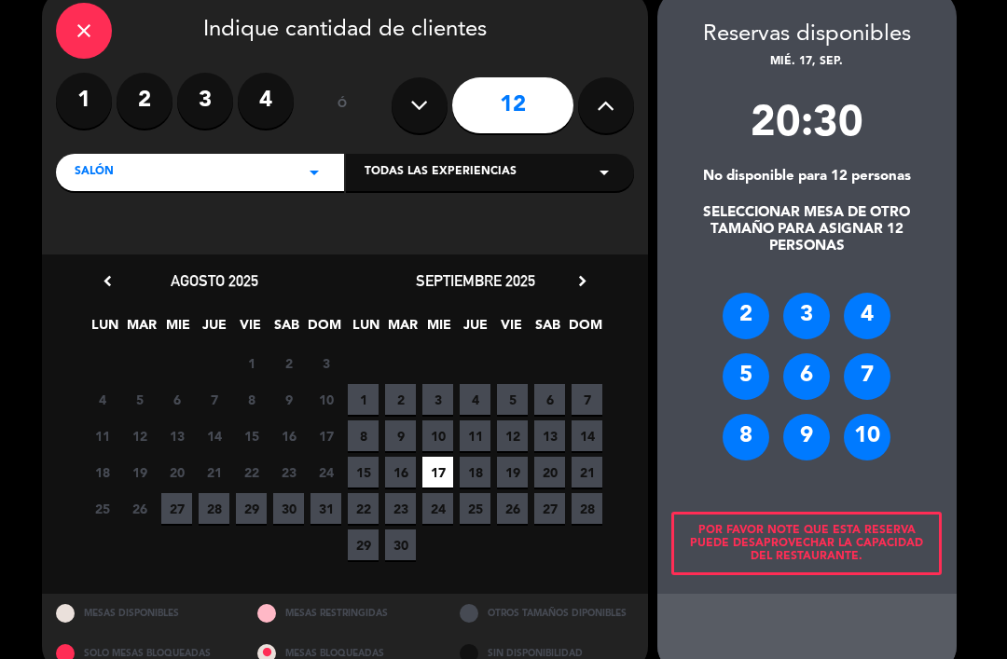
click at [856, 429] on div "10" at bounding box center [867, 437] width 47 height 47
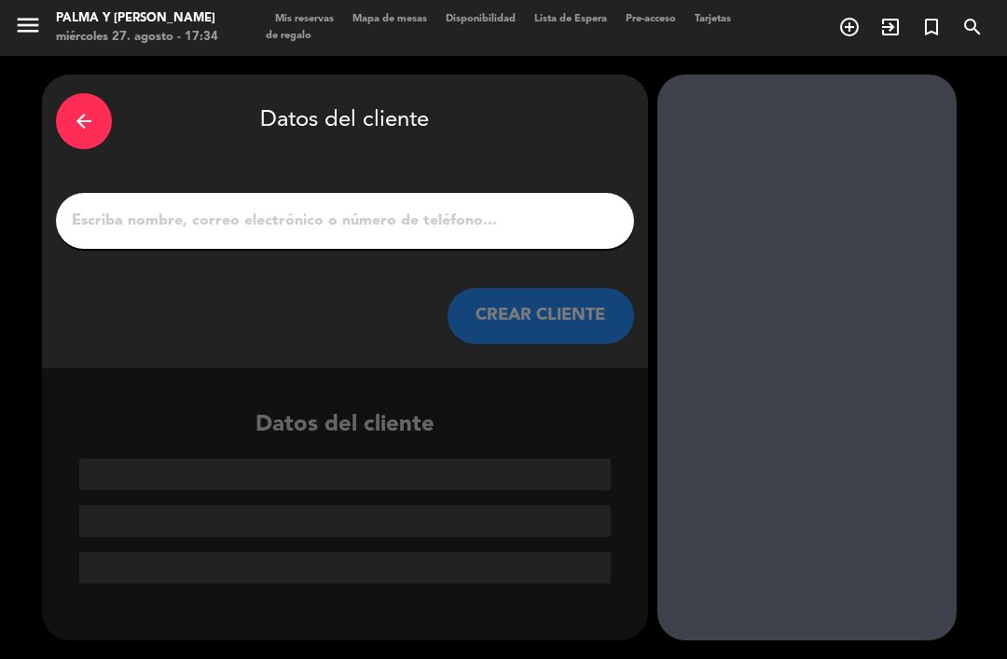
click at [551, 208] on input "1" at bounding box center [345, 221] width 550 height 26
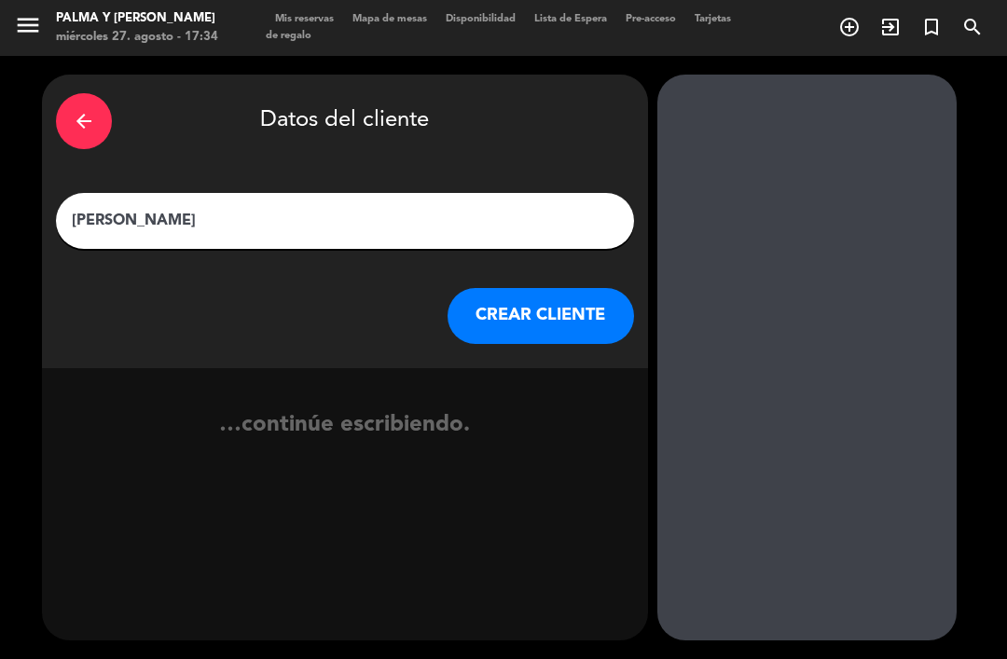
type input "[PERSON_NAME]"
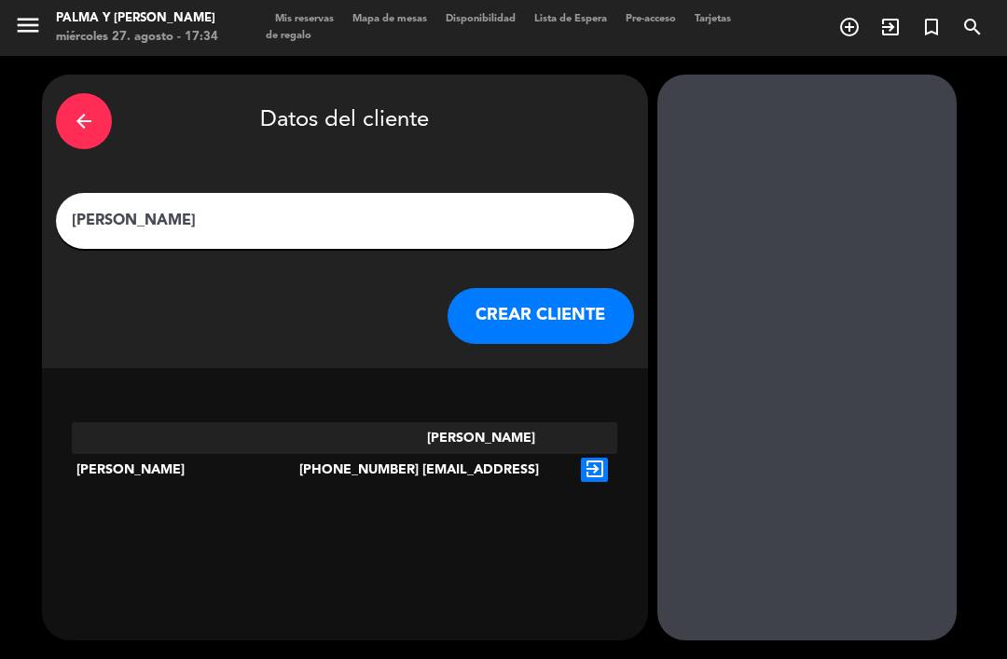
click at [525, 288] on button "CREAR CLIENTE" at bounding box center [541, 316] width 187 height 56
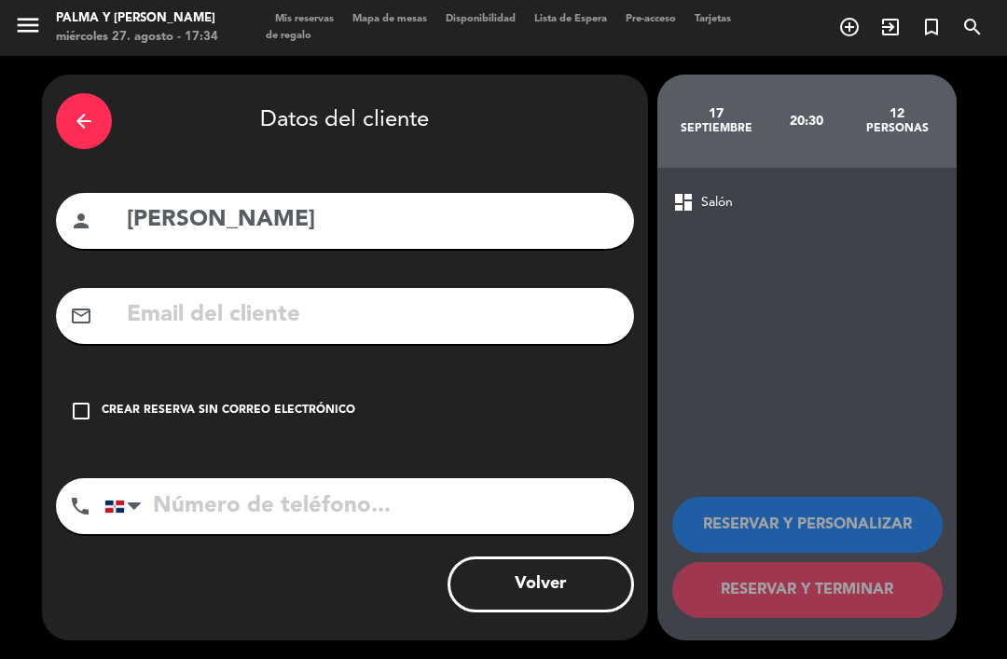
click at [441, 297] on input "text" at bounding box center [372, 316] width 495 height 38
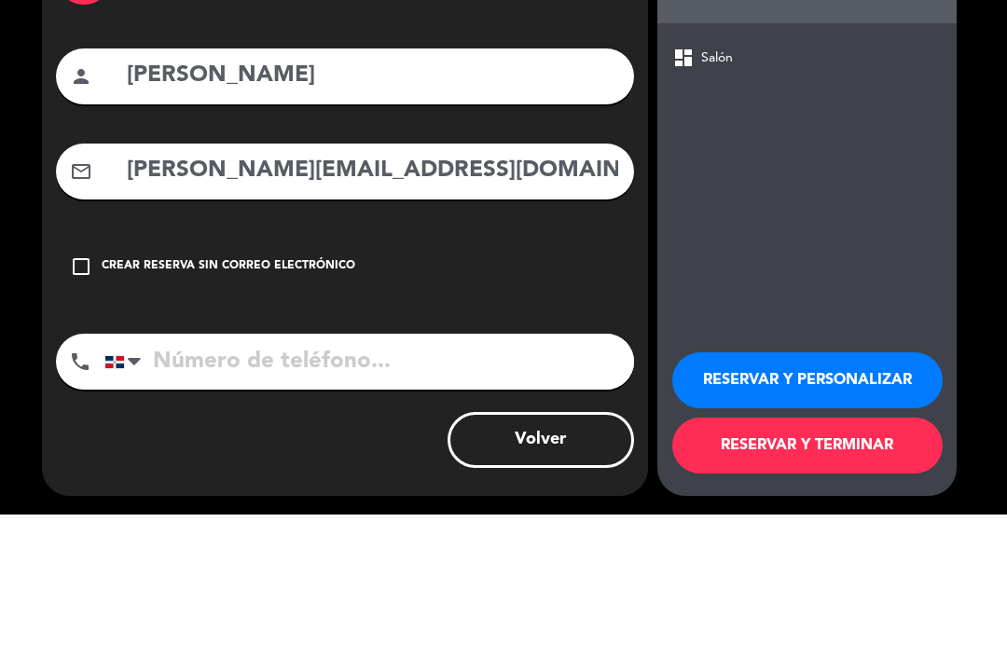
scroll to position [60, 0]
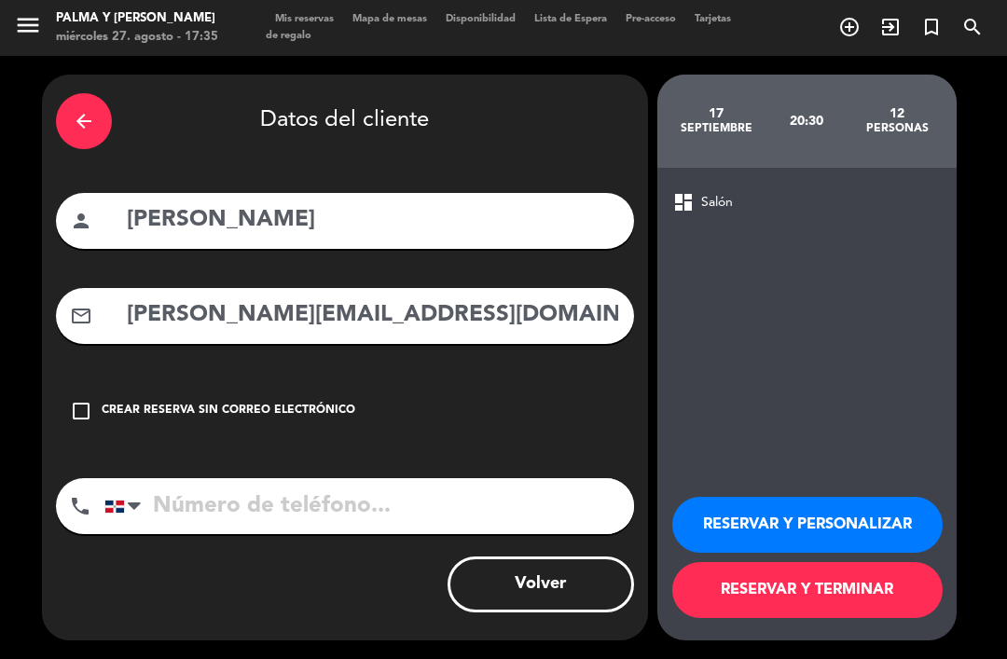
type input "[PERSON_NAME][EMAIL_ADDRESS][DOMAIN_NAME]"
click at [439, 478] on input "tel" at bounding box center [369, 506] width 530 height 56
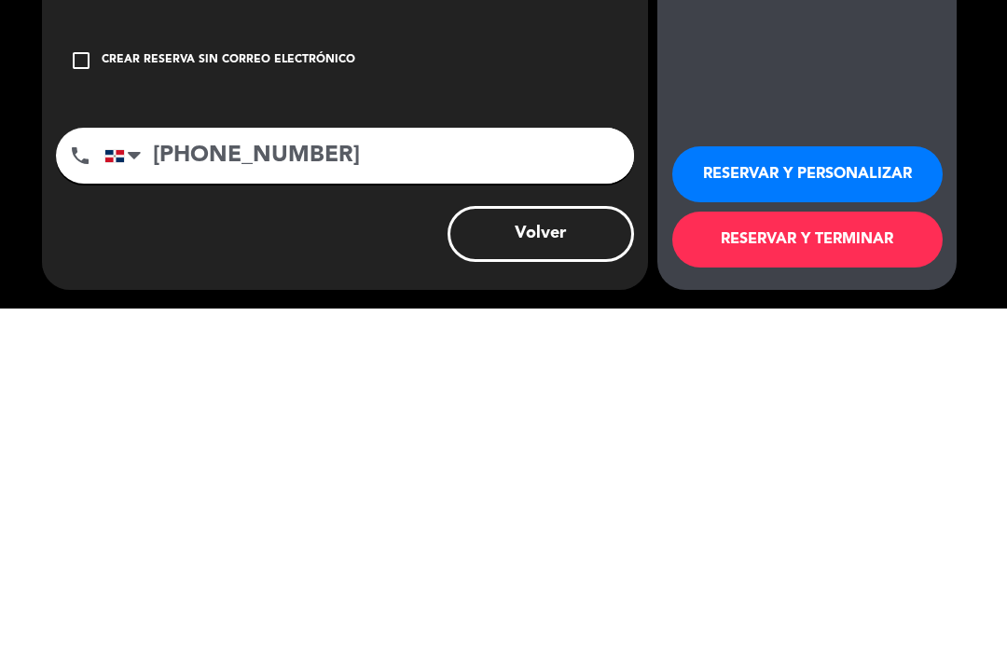
type input "[PHONE_NUMBER]"
click at [728, 562] on button "RESERVAR Y TERMINAR" at bounding box center [807, 590] width 270 height 56
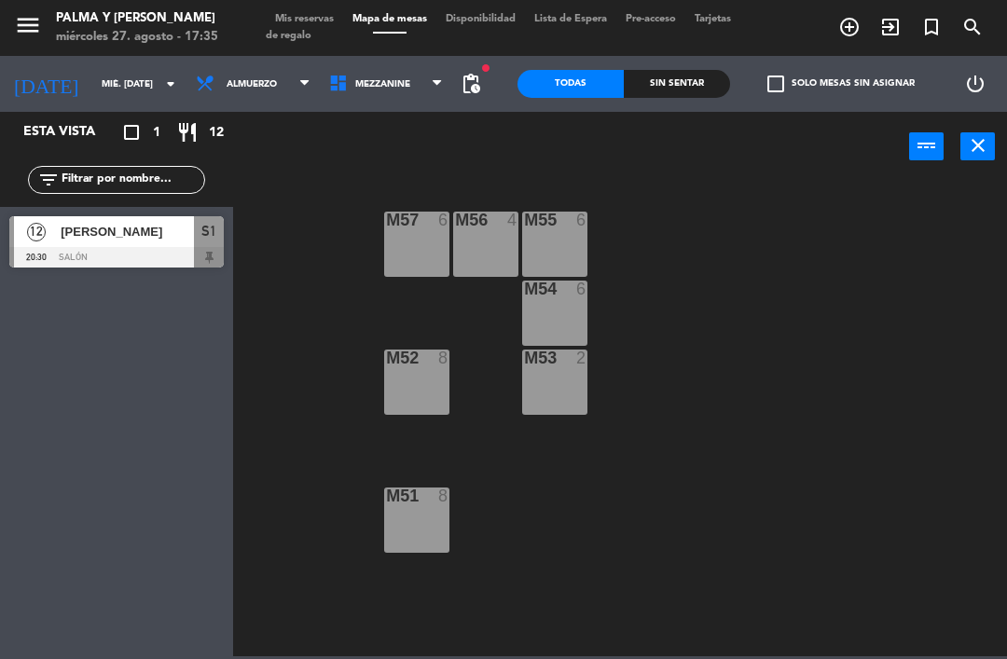
click at [446, 93] on span at bounding box center [442, 85] width 19 height 18
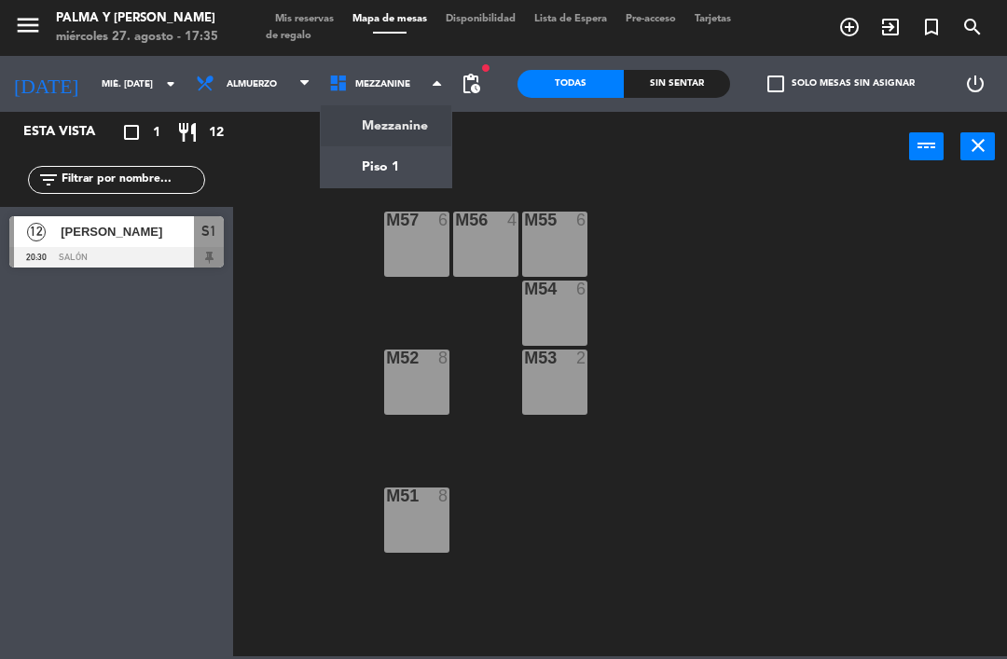
click at [366, 159] on ng-component "menu Palma y [PERSON_NAME] 27. [PERSON_NAME] - 17:35 Mis reservas Mapa de mesas…" at bounding box center [503, 328] width 1007 height 657
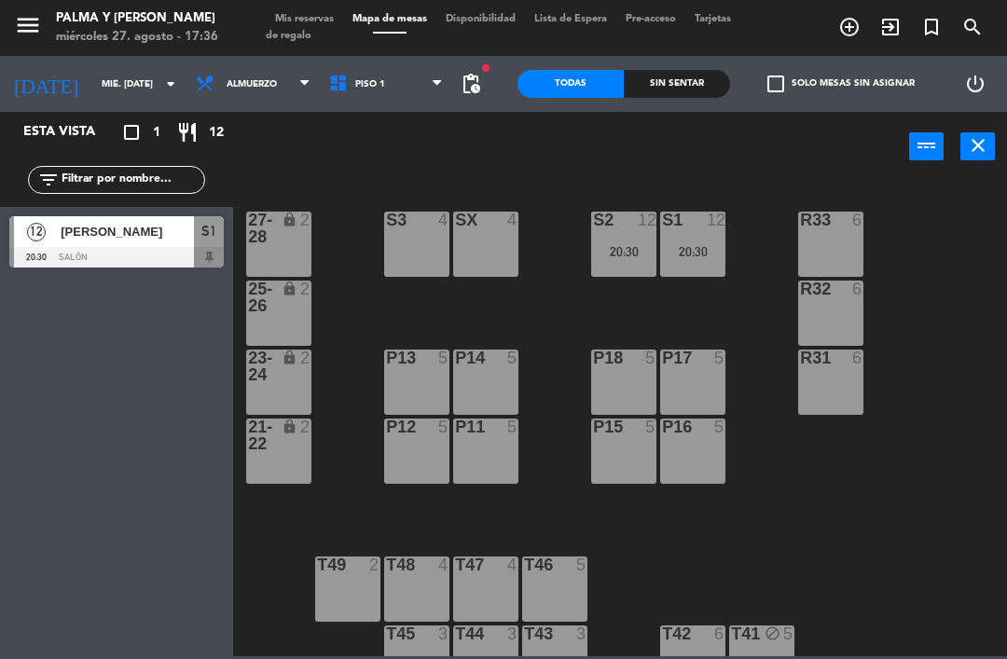
click at [119, 88] on input "mié. [DATE]" at bounding box center [156, 84] width 128 height 29
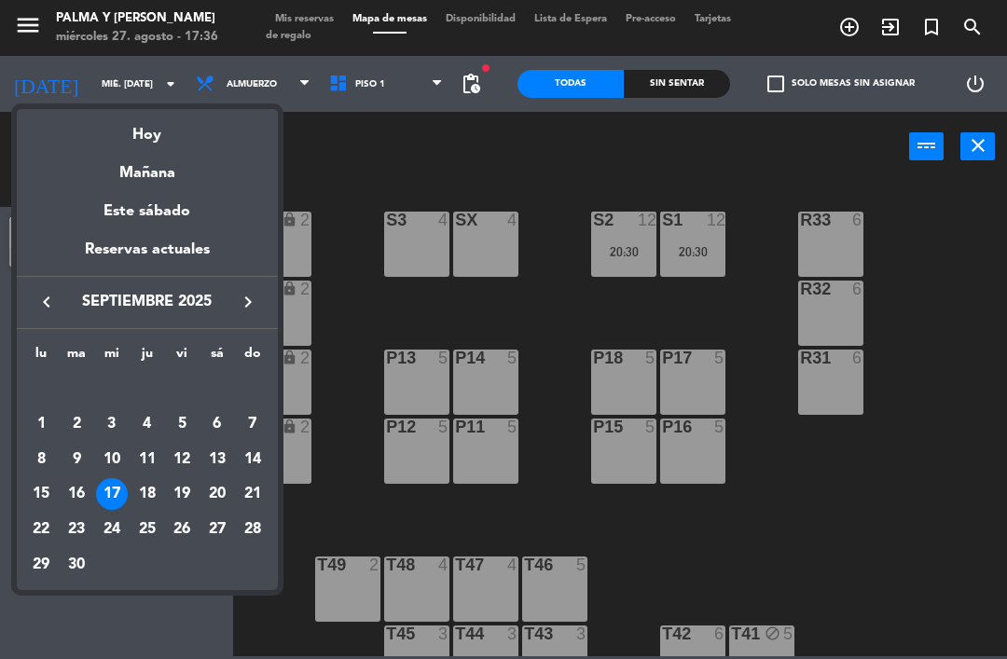
click at [183, 146] on div "Hoy" at bounding box center [147, 128] width 261 height 38
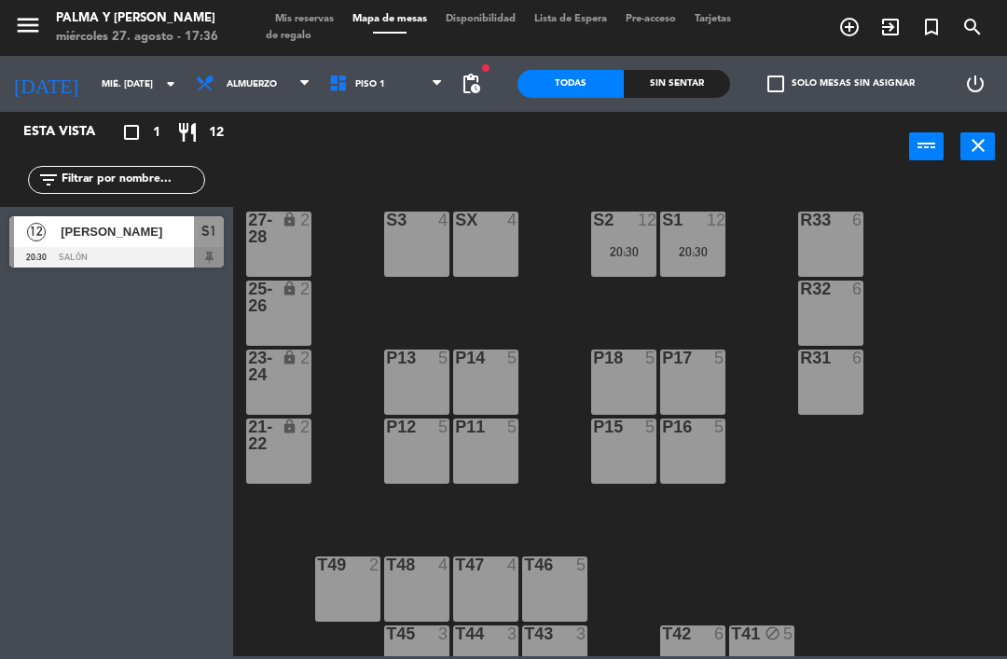
type input "mié. 27 ago."
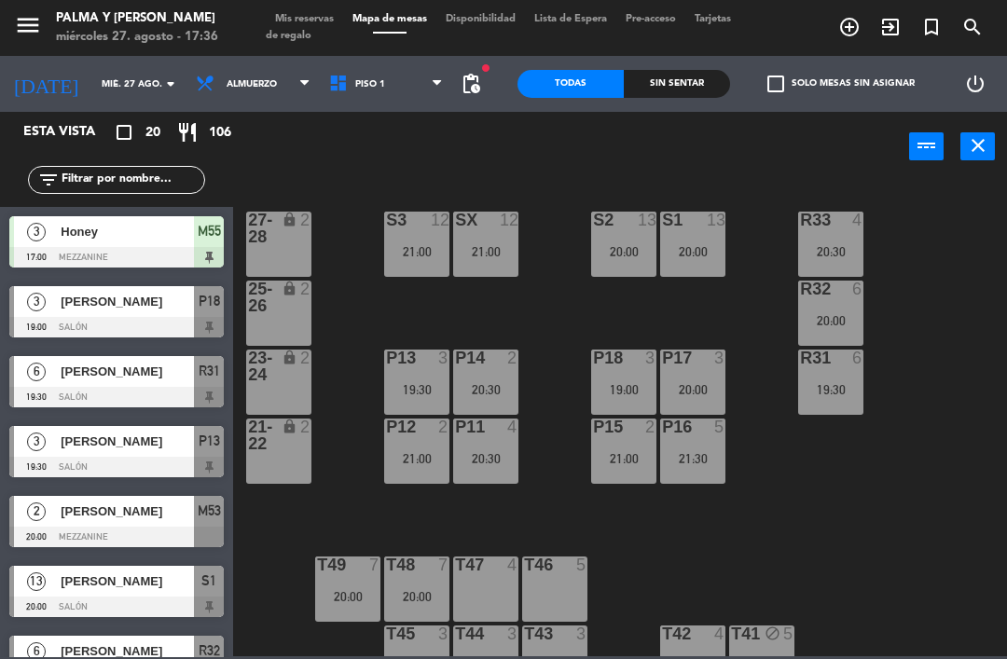
click at [570, 333] on div "R33 4 20:30 S1 13 20:00 S2 13 20:00 S3 12 21:00 SX 12 21:00 27-28 lock 2 R32 6 …" at bounding box center [625, 417] width 764 height 477
click at [408, 92] on span "Piso 1" at bounding box center [386, 83] width 133 height 41
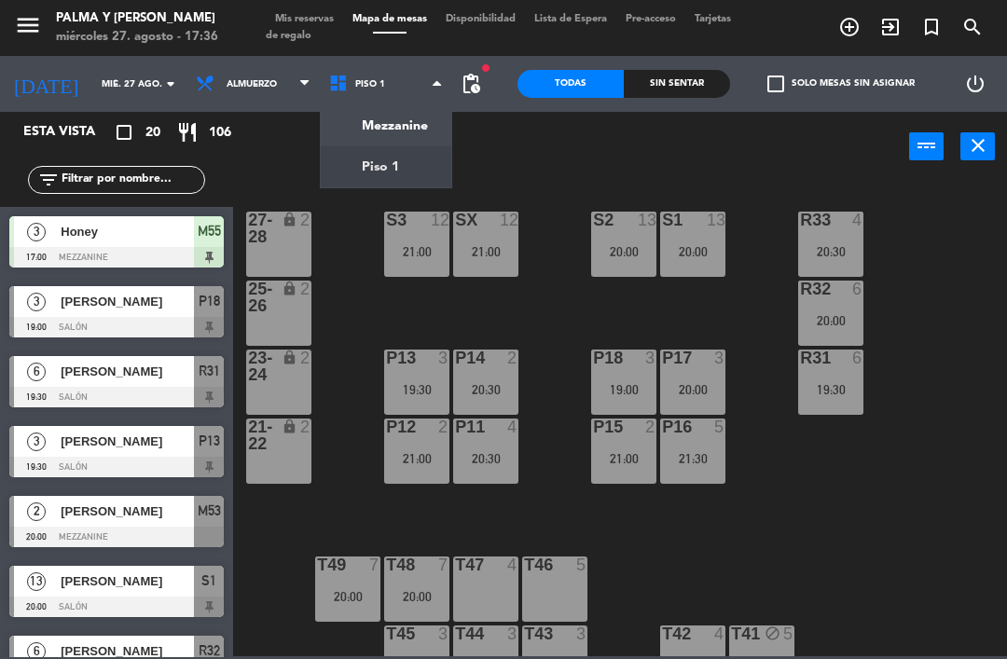
click at [403, 114] on ng-component "menu Palma y [PERSON_NAME] 27. [PERSON_NAME] - 17:36 Mis reservas Mapa de mesas…" at bounding box center [503, 328] width 1007 height 657
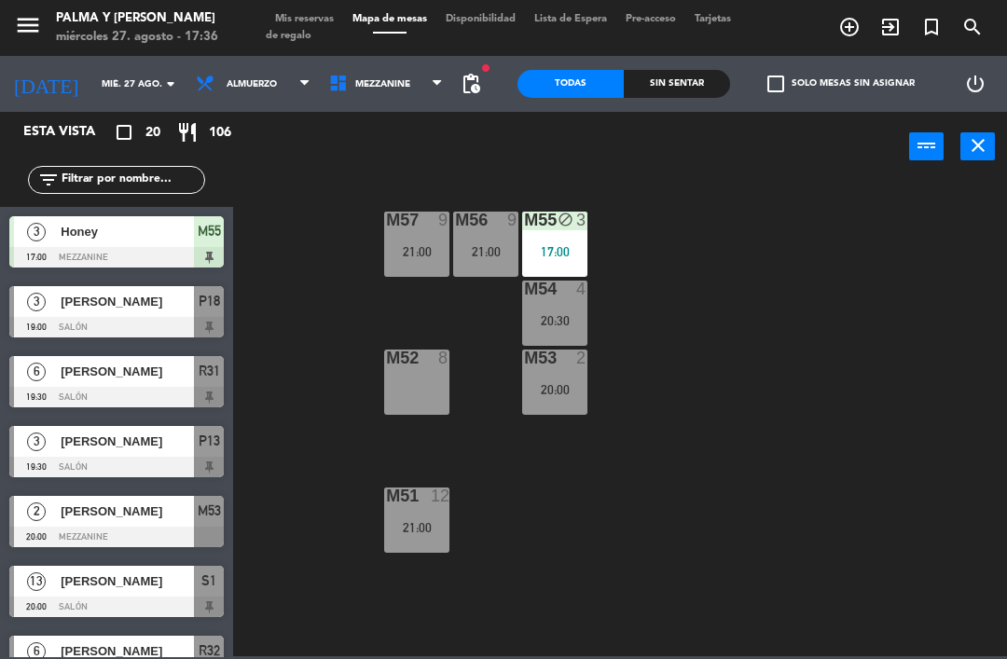
click at [467, 271] on div "M56 9 21:00" at bounding box center [485, 244] width 65 height 65
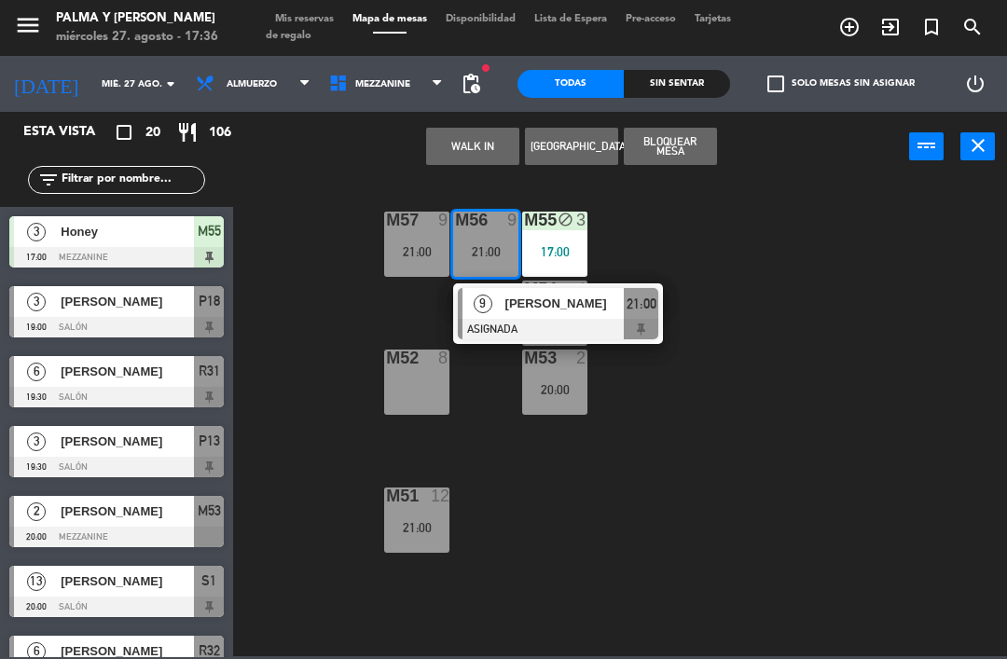
click at [426, 389] on div "M52 8" at bounding box center [416, 382] width 65 height 65
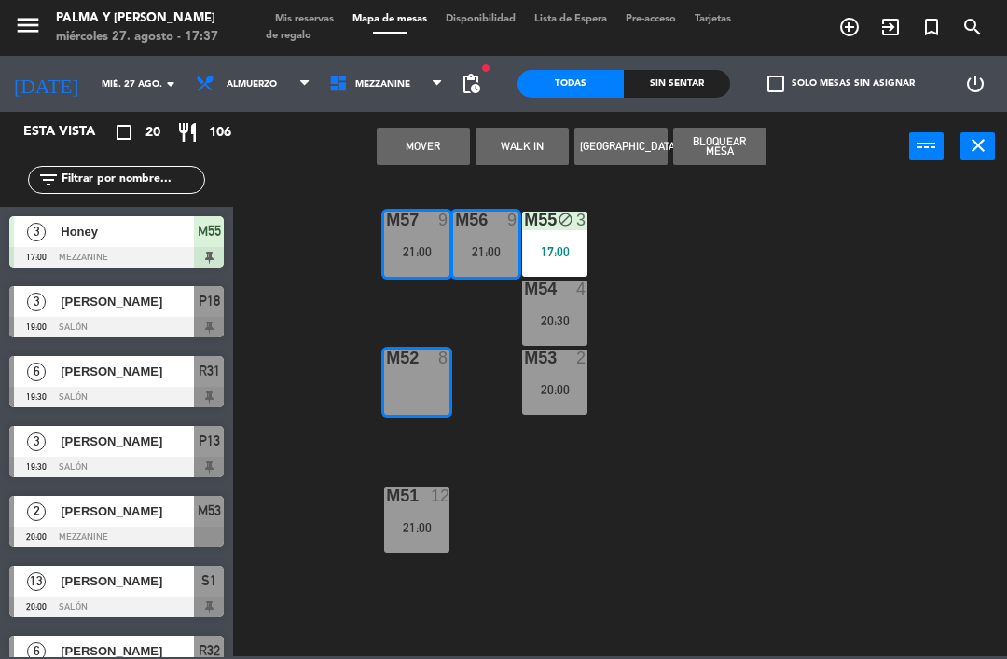
click at [437, 147] on button "Mover" at bounding box center [423, 146] width 93 height 37
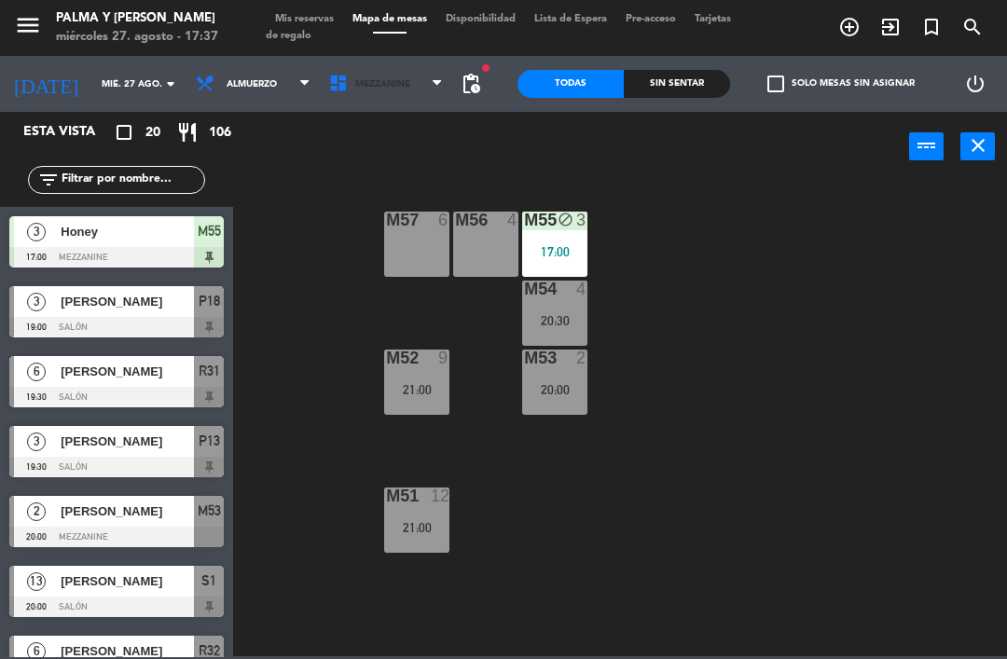
click at [386, 79] on span "Mezzanine" at bounding box center [382, 84] width 55 height 10
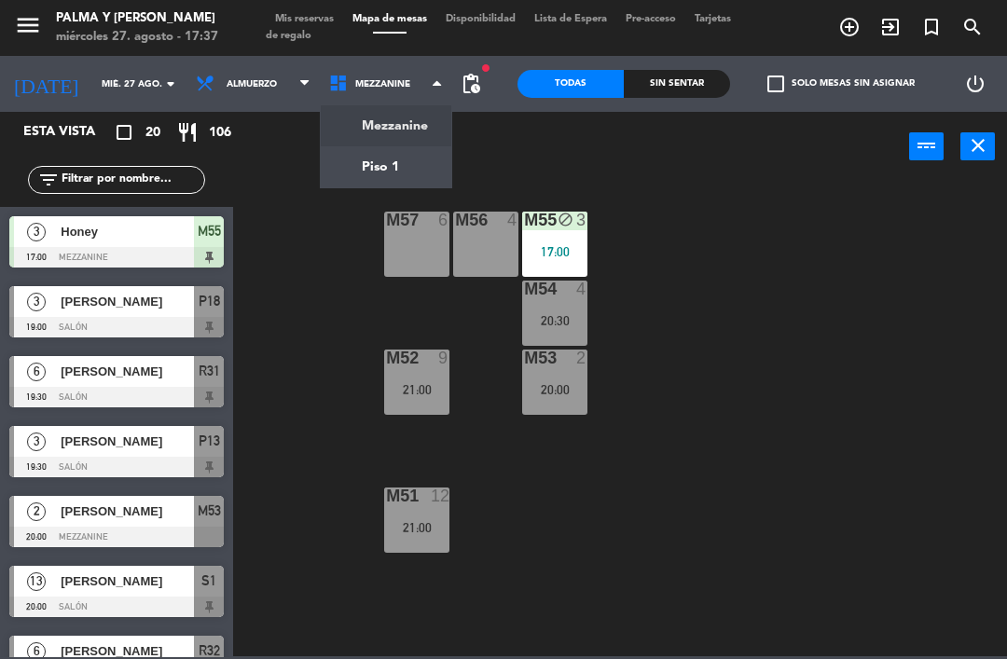
click at [406, 158] on ng-component "menu Palma y [PERSON_NAME] 27. [PERSON_NAME] - 17:37 Mis reservas Mapa de mesas…" at bounding box center [503, 328] width 1007 height 657
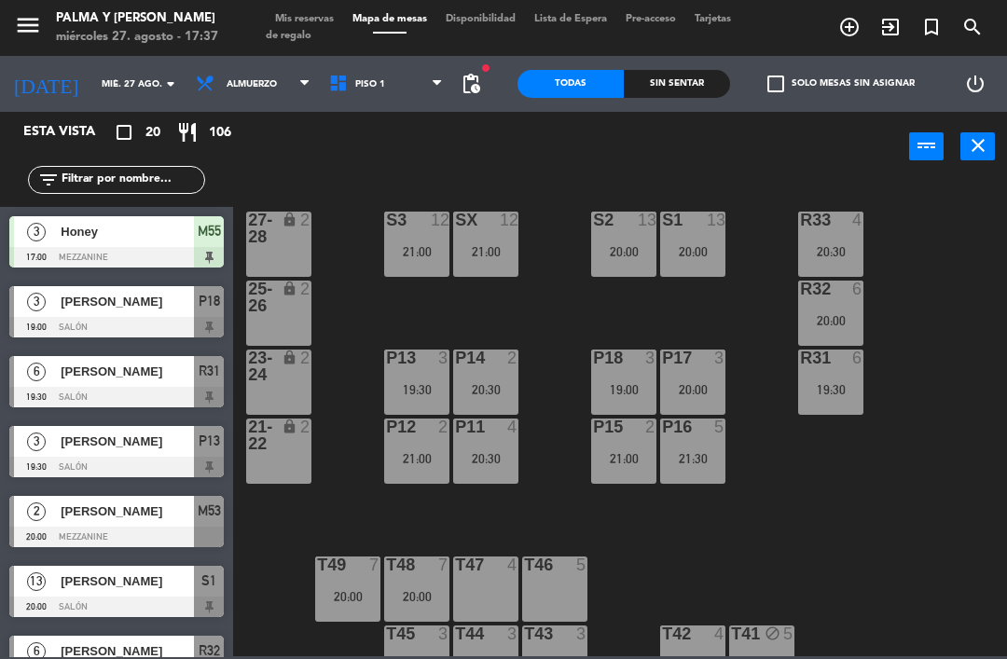
click at [406, 459] on div "21:00" at bounding box center [416, 458] width 65 height 13
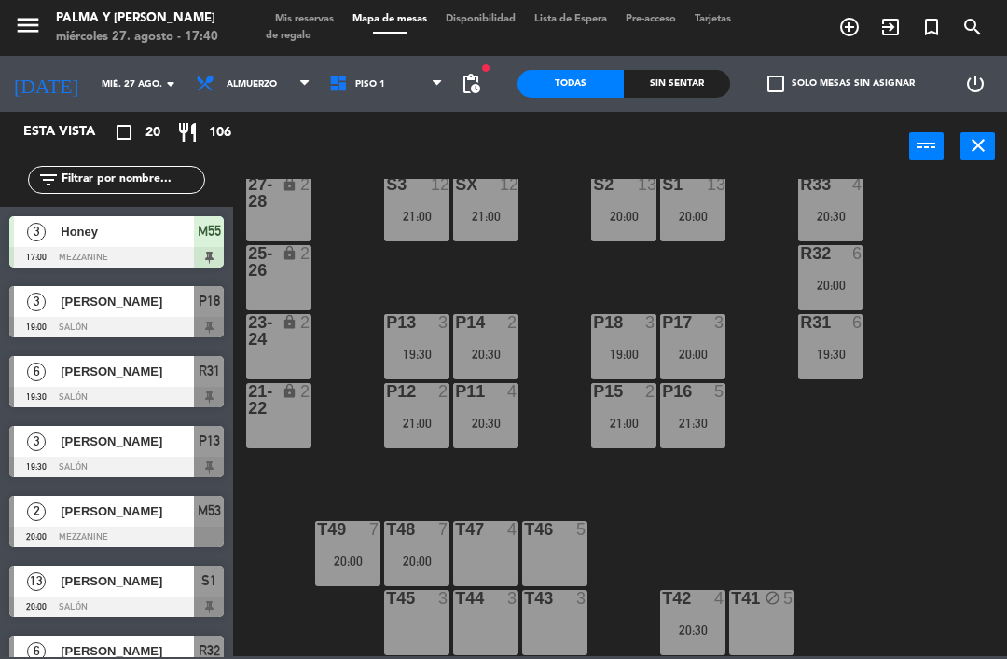
scroll to position [35, 0]
click at [525, 607] on div "T43" at bounding box center [524, 598] width 1 height 17
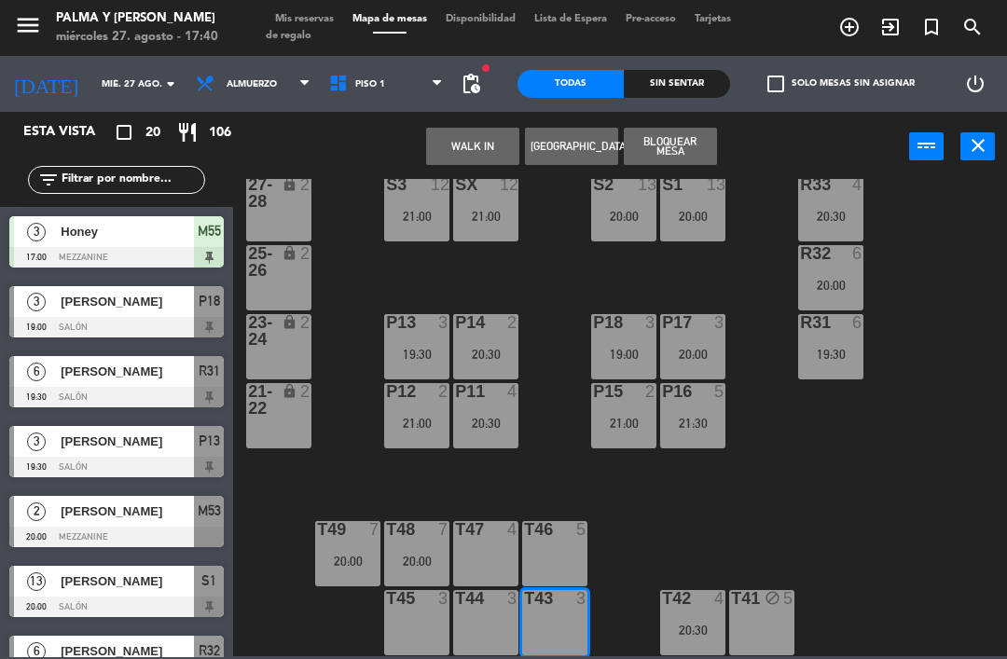
click at [491, 145] on button "WALK IN" at bounding box center [472, 146] width 93 height 37
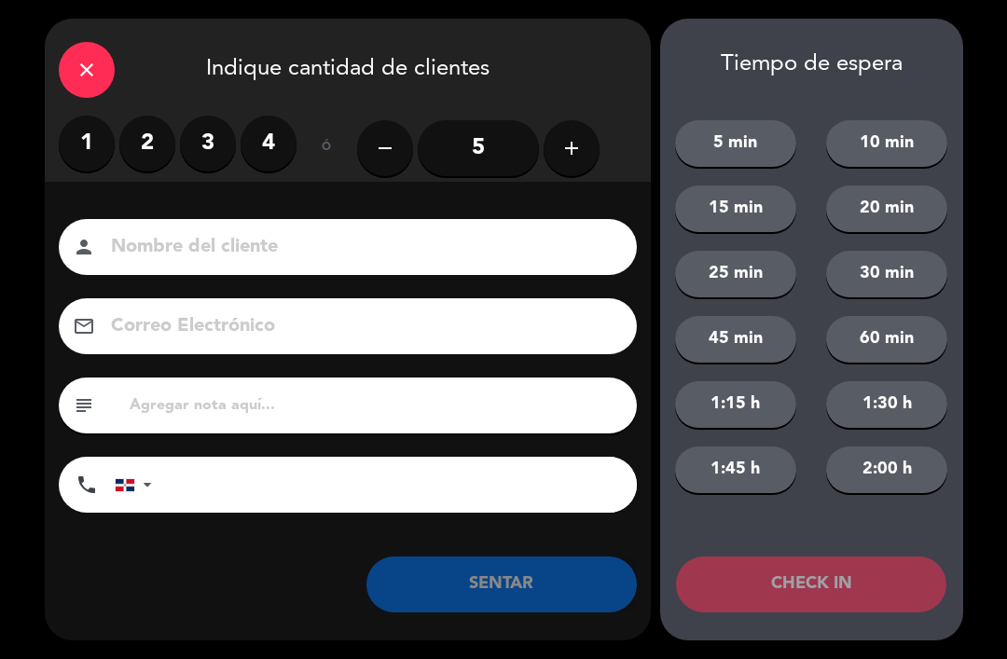
click at [338, 126] on div "ó" at bounding box center [327, 148] width 61 height 65
click at [86, 149] on label "1" at bounding box center [87, 144] width 56 height 56
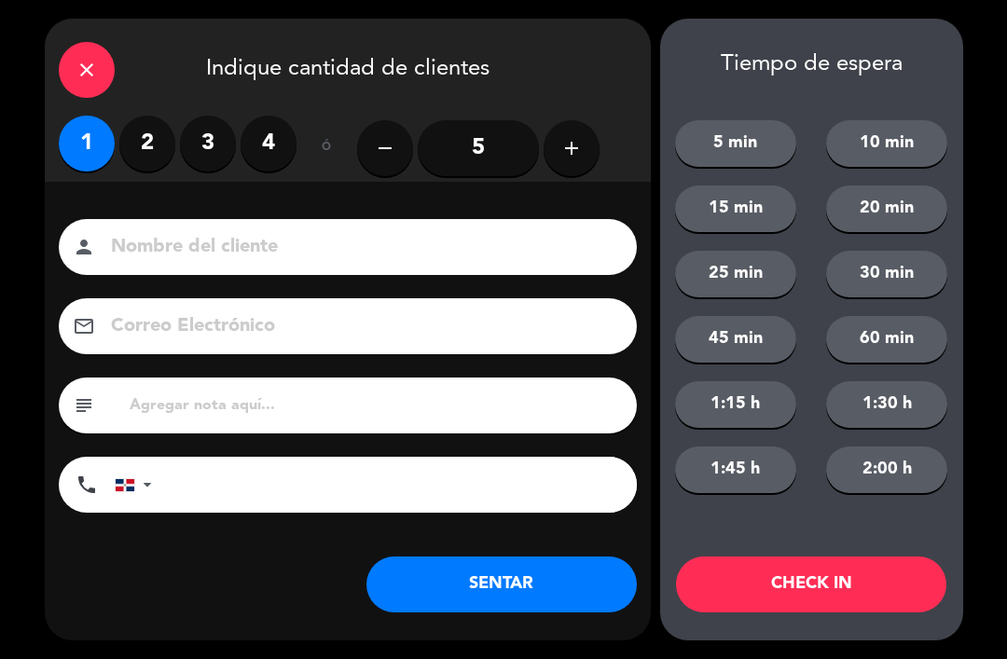
click at [478, 600] on button "SENTAR" at bounding box center [501, 585] width 270 height 56
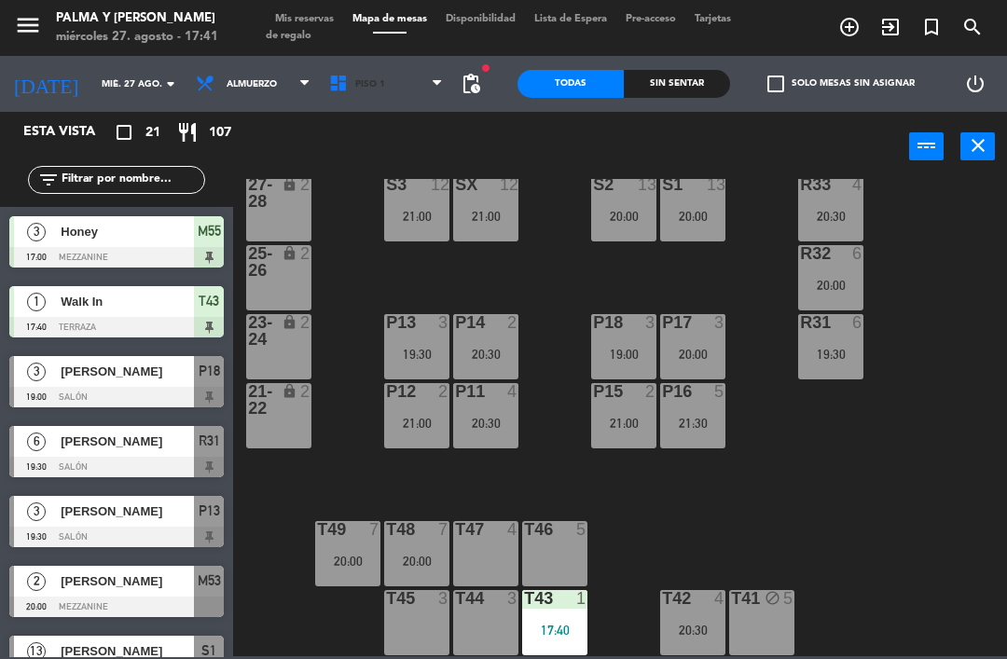
click at [394, 104] on span "Piso 1" at bounding box center [386, 83] width 133 height 41
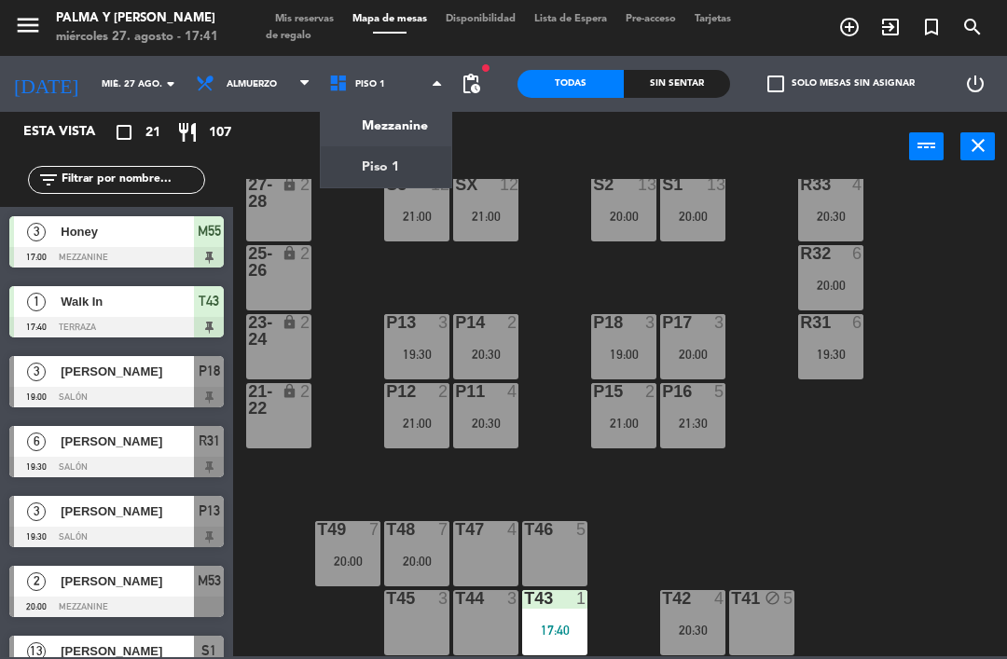
click at [422, 126] on ng-component "menu Palma y [PERSON_NAME] 27. [PERSON_NAME] - 17:41 Mis reservas Mapa de mesas…" at bounding box center [503, 328] width 1007 height 657
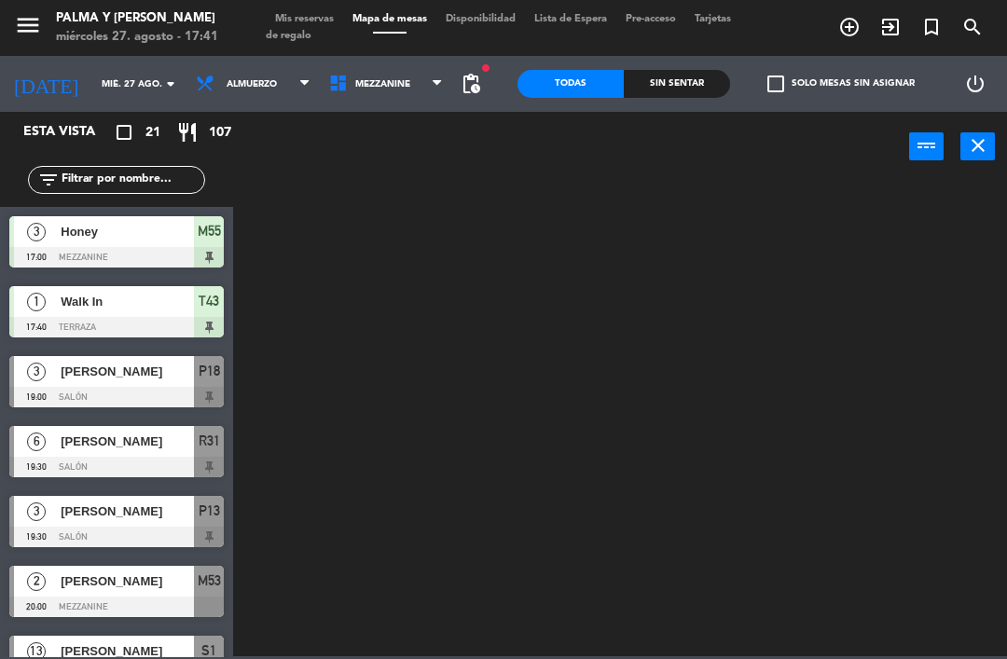
scroll to position [0, 0]
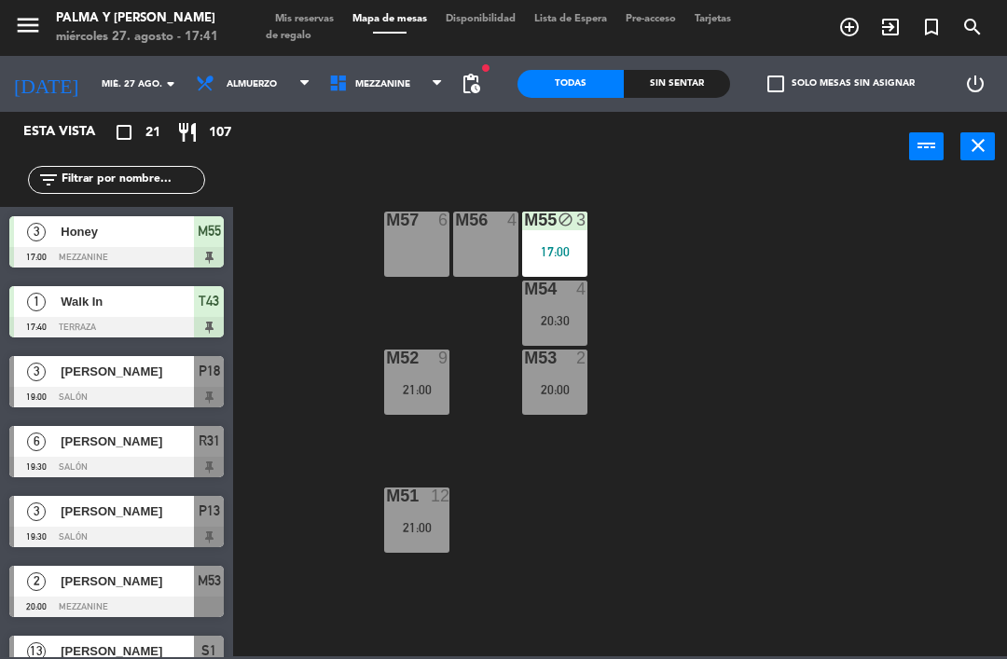
click at [541, 406] on div "M53 2 20:00" at bounding box center [554, 382] width 65 height 65
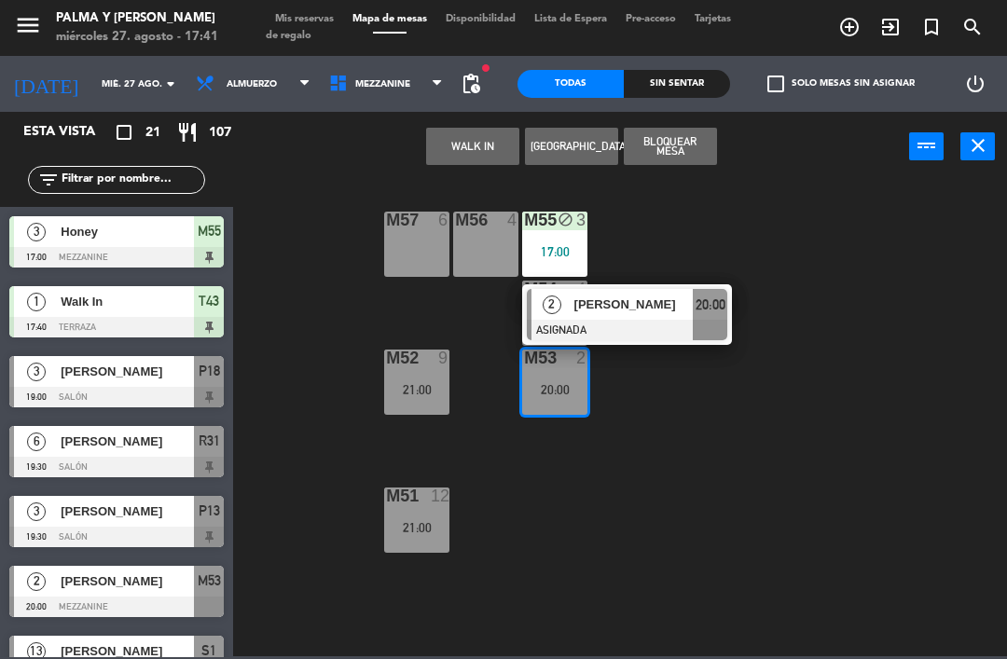
click at [803, 397] on div "M57 6 M56 4 M55 block 3 17:00 M54 4 20:30 M52 9 21:00 M53 2 20:00 2 [PERSON_NAM…" at bounding box center [625, 417] width 764 height 477
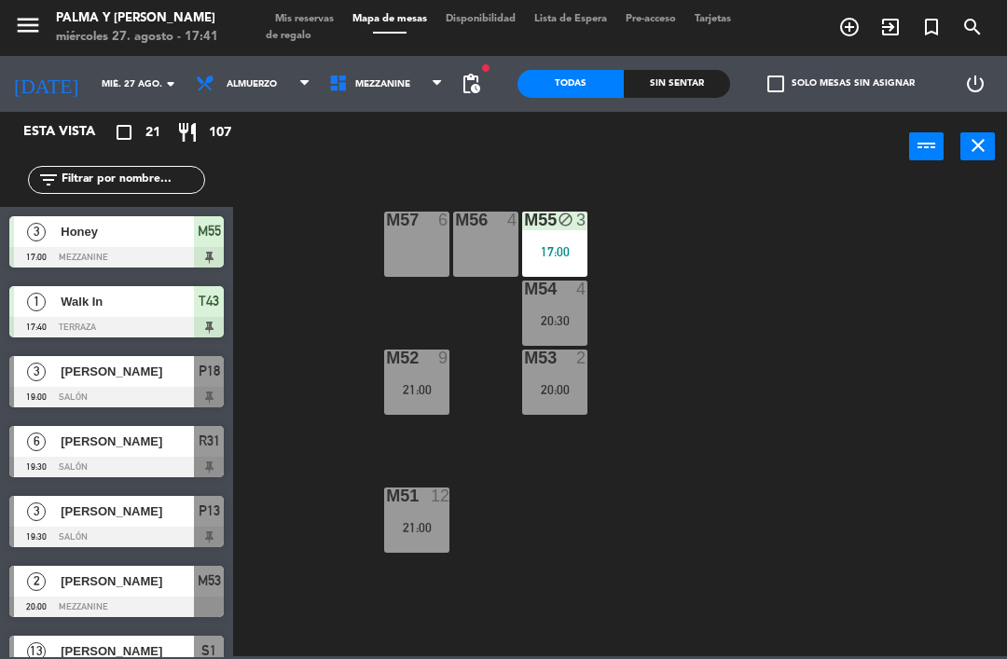
click at [542, 462] on div "M57 6 M56 4 M55 block 3 17:00 M54 4 20:30 M52 9 21:00 M53 2 20:00 M51 12 21:00" at bounding box center [625, 417] width 764 height 477
click at [668, 330] on div "M57 6 M56 4 M55 block 3 17:00 M54 4 20:30 M52 9 21:00 M53 2 20:00 M51 12 21:00" at bounding box center [625, 417] width 764 height 477
click at [645, 390] on div "M57 6 M56 4 M55 block 3 17:00 M54 4 20:30 M52 9 21:00 M53 2 20:00 M51 12 21:00" at bounding box center [625, 417] width 764 height 477
click at [667, 301] on div "M57 6 M56 4 M55 block 3 17:00 M54 4 20:30 M52 9 21:00 M53 2 20:00 M51 12 21:00" at bounding box center [625, 417] width 764 height 477
click at [684, 422] on div "M57 6 M56 4 M55 block 3 17:00 M54 4 20:30 M52 9 21:00 M53 2 20:00 M51 12 21:00" at bounding box center [625, 417] width 764 height 477
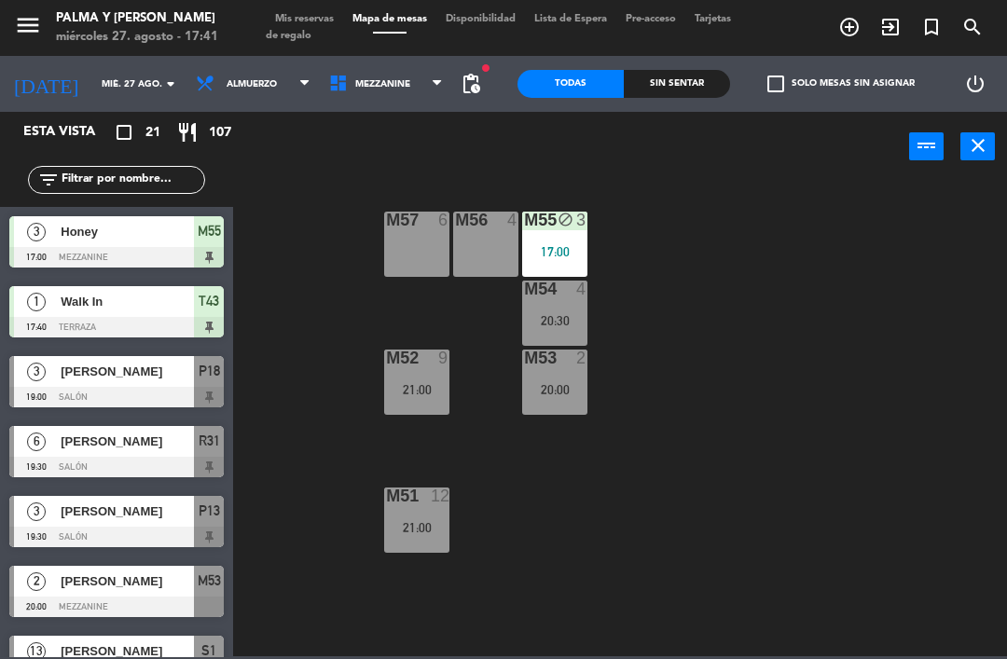
click at [534, 165] on div "power_input close" at bounding box center [571, 147] width 676 height 71
click at [440, 140] on div "power_input close" at bounding box center [571, 147] width 676 height 71
click at [482, 213] on div at bounding box center [486, 220] width 31 height 17
click at [414, 242] on div "M57 6" at bounding box center [416, 244] width 65 height 65
click at [676, 601] on div "M57 6 M56 4 M55 block 3 17:00 M54 4 20:30 M52 9 21:00 M53 2 20:00 M51 12 21:00" at bounding box center [625, 417] width 764 height 477
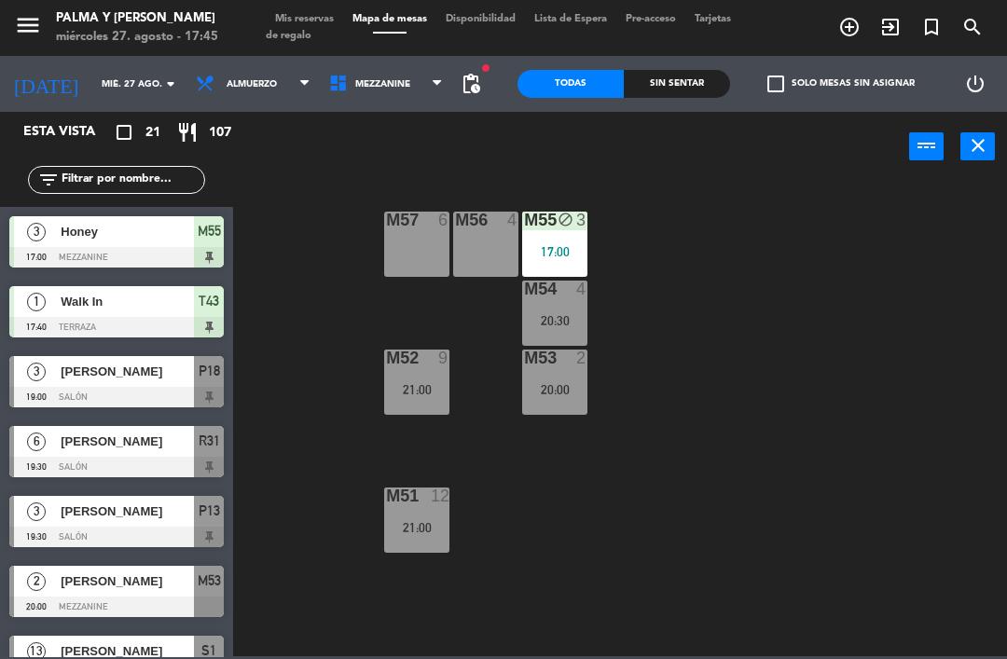
click at [698, 454] on div "M57 6 M56 4 M55 block 3 17:00 M54 4 20:30 M52 9 21:00 M53 2 20:00 M51 12 21:00" at bounding box center [625, 417] width 764 height 477
click at [422, 89] on span "Mezzanine" at bounding box center [386, 83] width 133 height 41
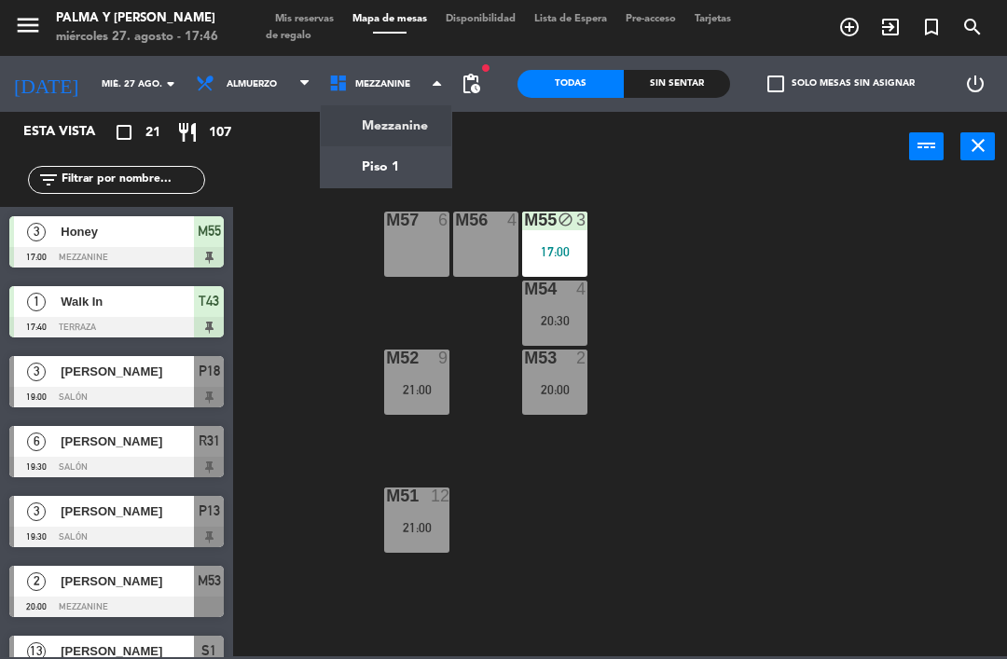
click at [724, 317] on div "M57 6 M56 4 M55 block 3 17:00 M54 4 20:30 M52 9 21:00 M53 2 20:00 M51 12 21:00" at bounding box center [625, 417] width 764 height 477
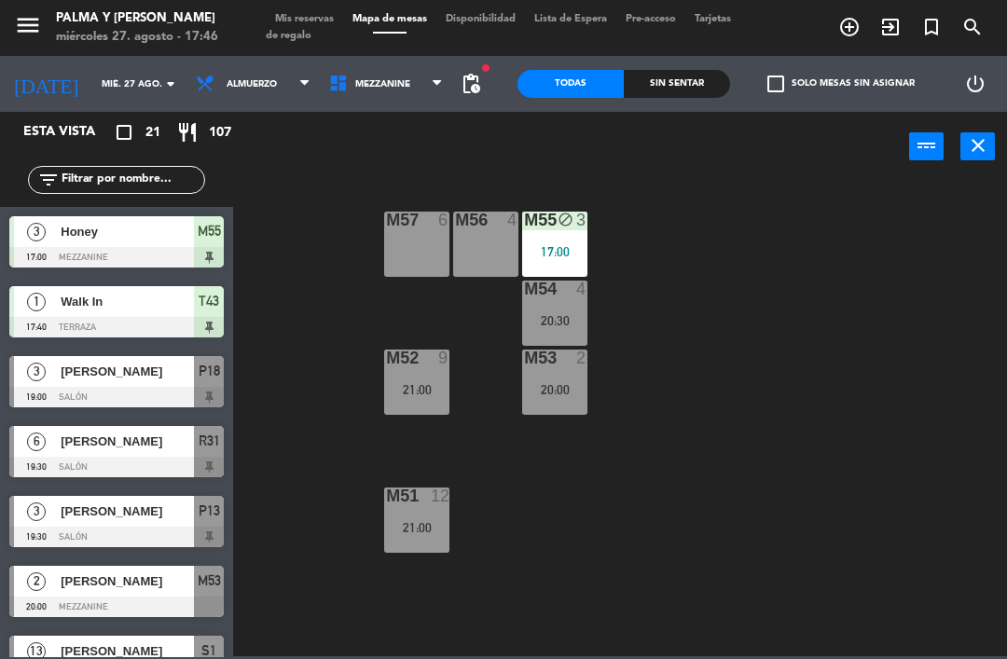
click at [477, 216] on div at bounding box center [486, 220] width 31 height 17
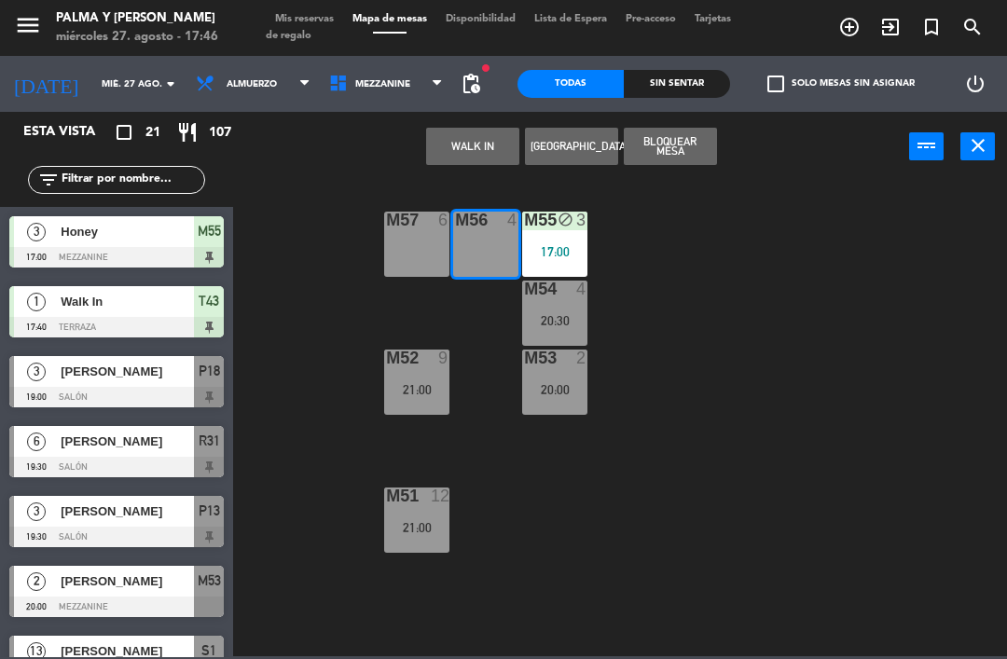
click at [572, 152] on button "[GEOGRAPHIC_DATA]" at bounding box center [571, 146] width 93 height 37
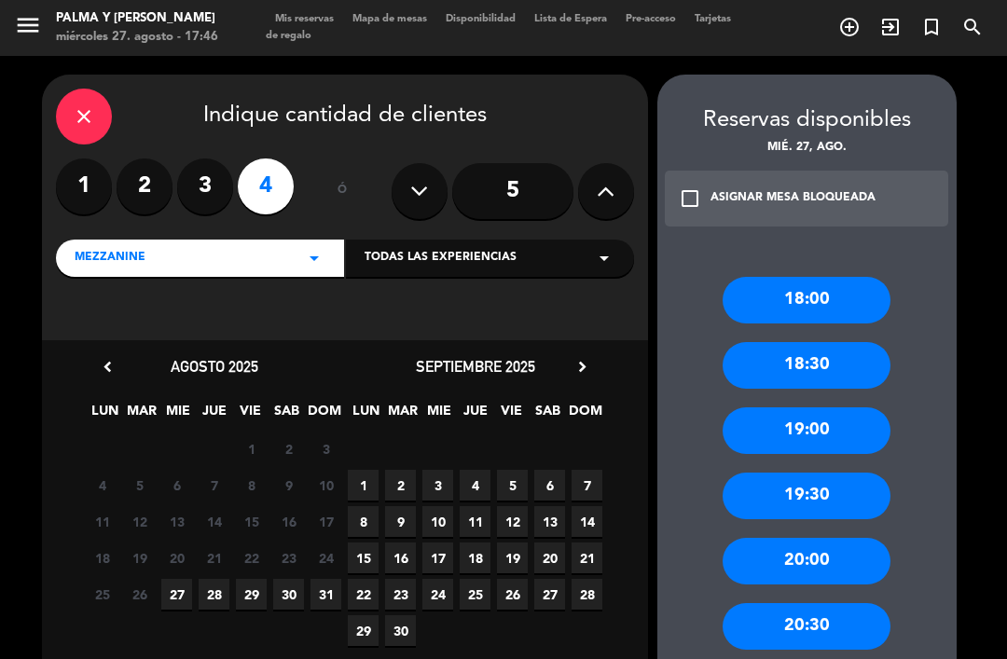
click at [181, 579] on span "27" at bounding box center [176, 594] width 31 height 31
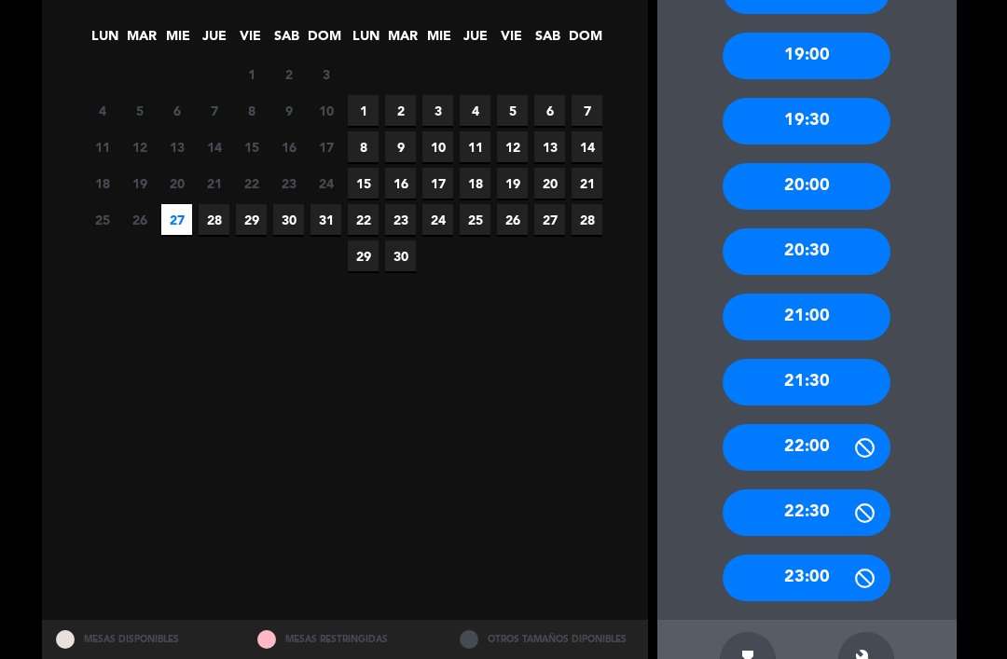
scroll to position [374, 0]
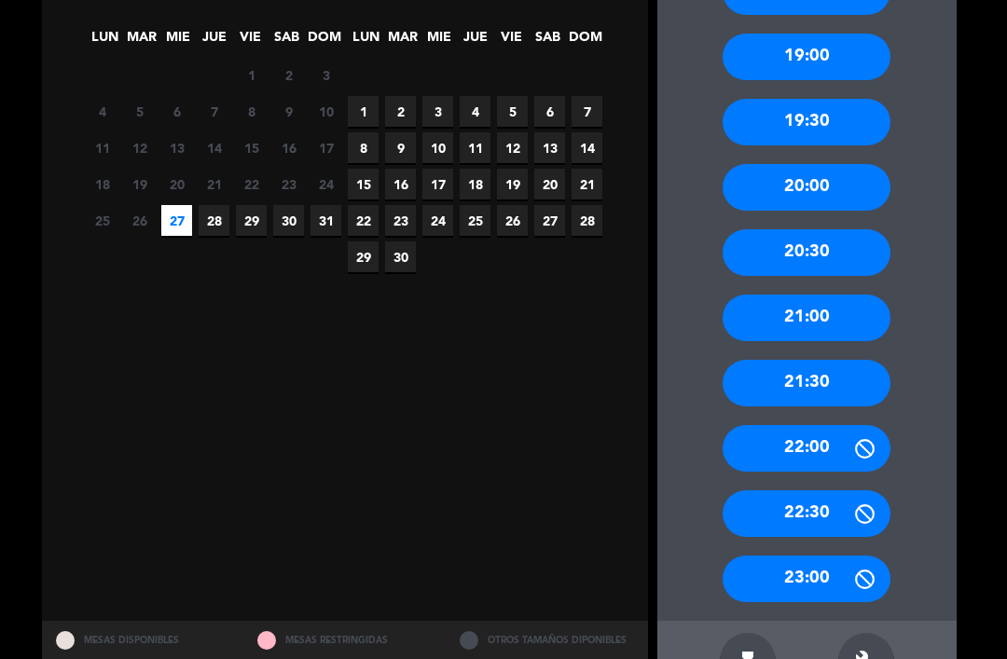
click at [826, 516] on div "22:30" at bounding box center [807, 514] width 168 height 47
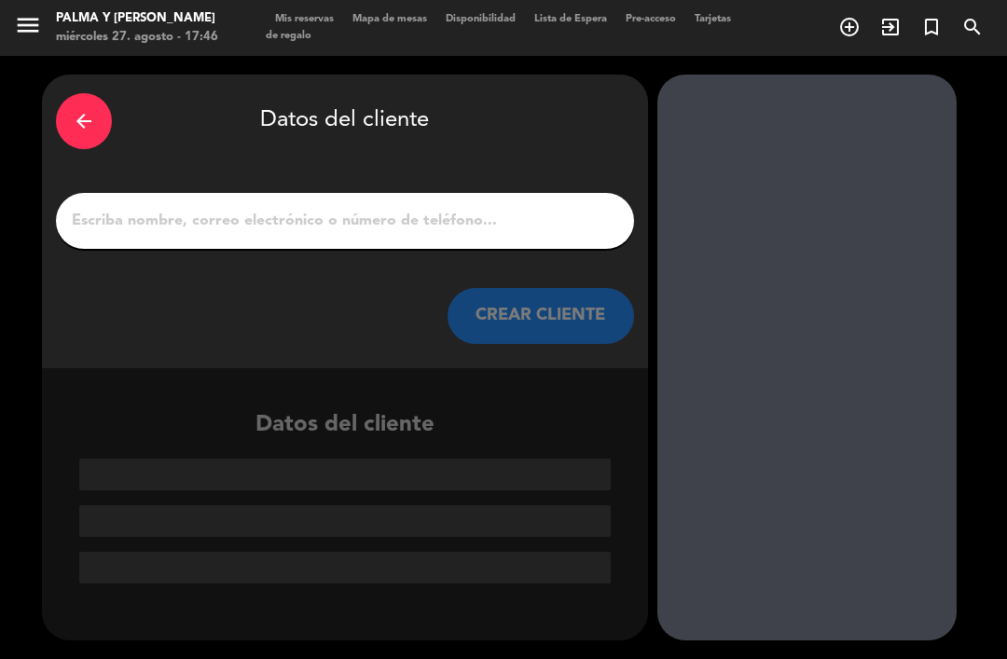
scroll to position [0, 0]
click at [495, 210] on input "1" at bounding box center [345, 221] width 550 height 26
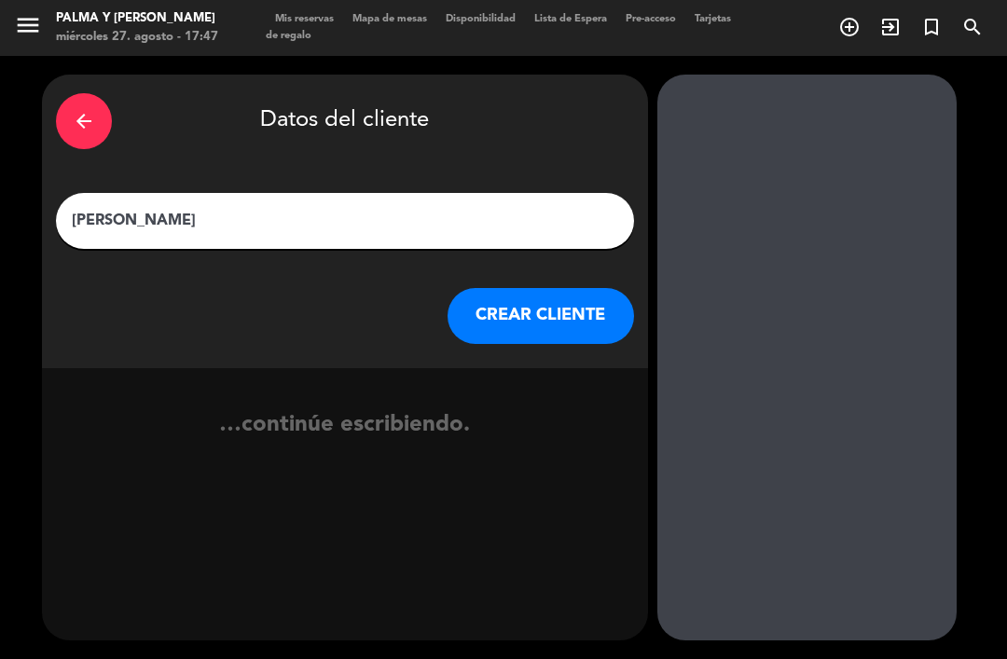
type input "[PERSON_NAME]"
click at [539, 288] on button "CREAR CLIENTE" at bounding box center [541, 316] width 187 height 56
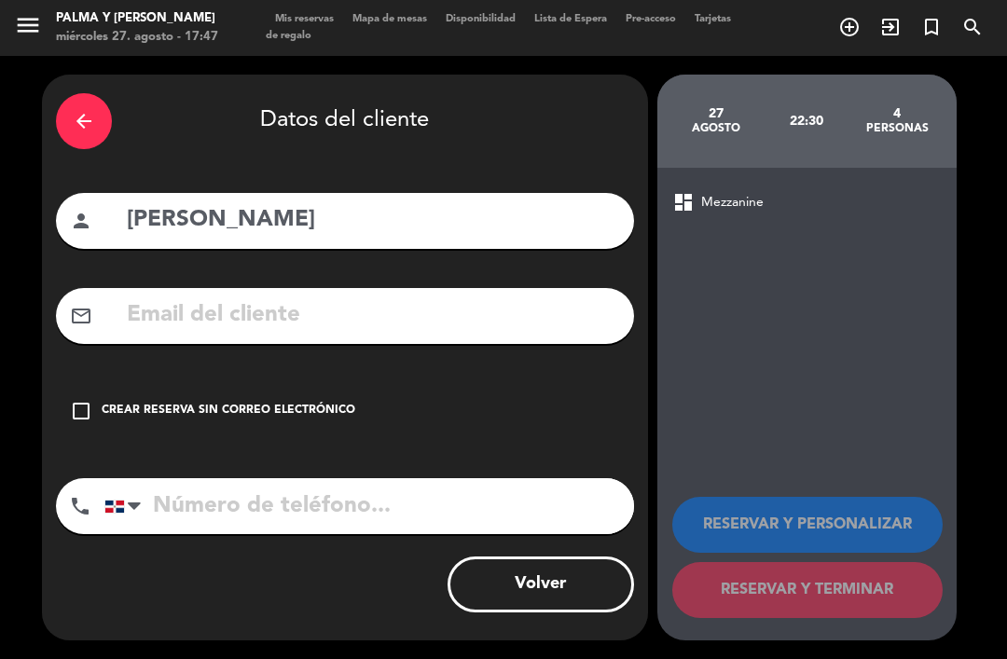
click at [464, 297] on input "text" at bounding box center [372, 316] width 495 height 38
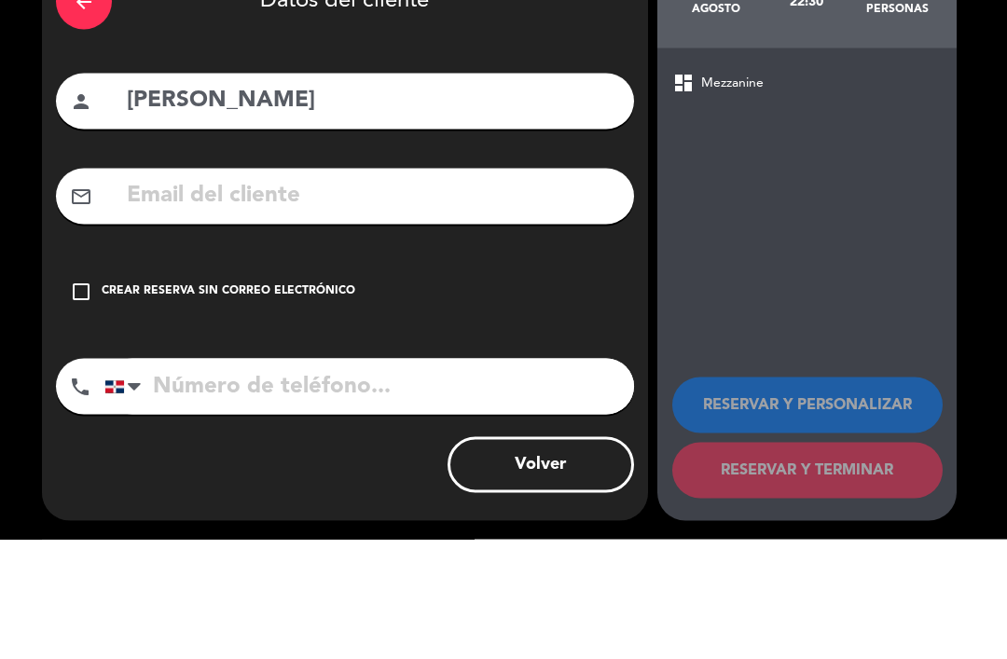
scroll to position [60, 0]
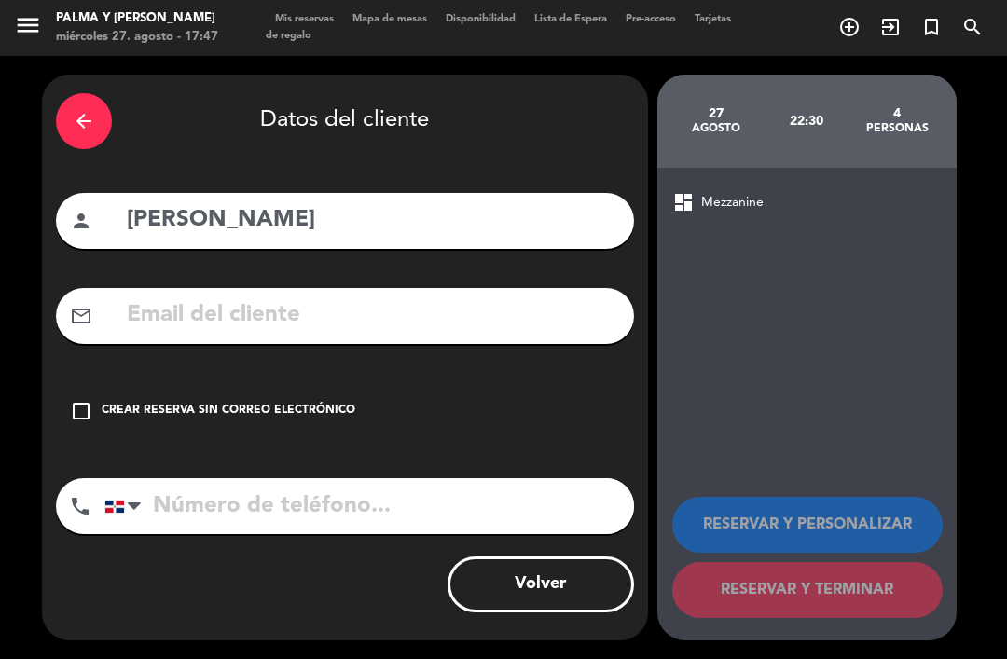
click at [518, 478] on input "tel" at bounding box center [369, 506] width 530 height 56
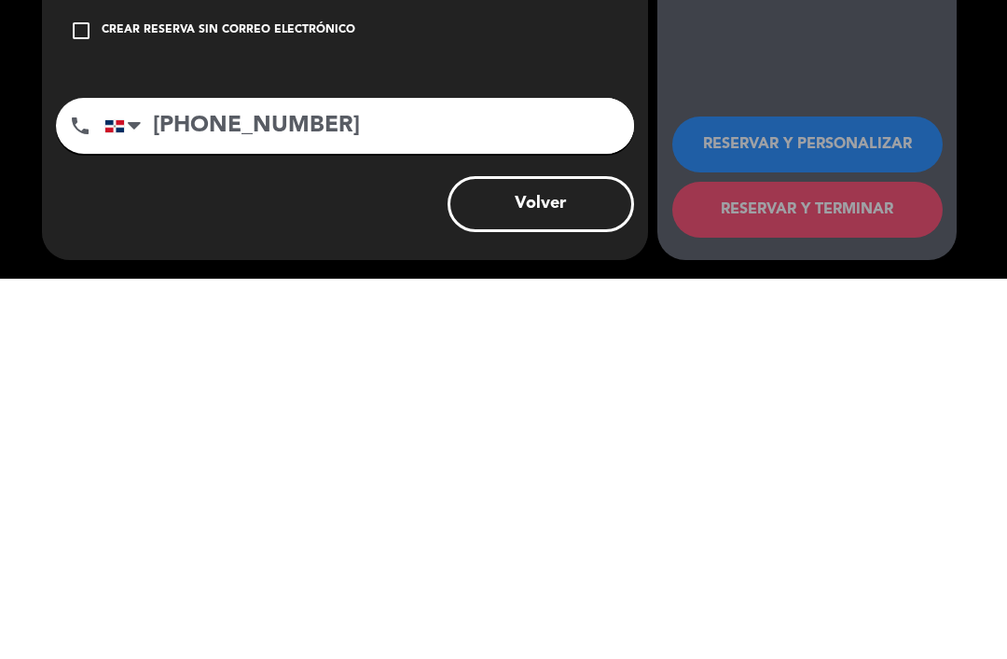
scroll to position [0, 0]
type input "[PHONE_NUMBER]"
click at [314, 402] on div "Crear reserva sin correo electrónico" at bounding box center [229, 411] width 254 height 19
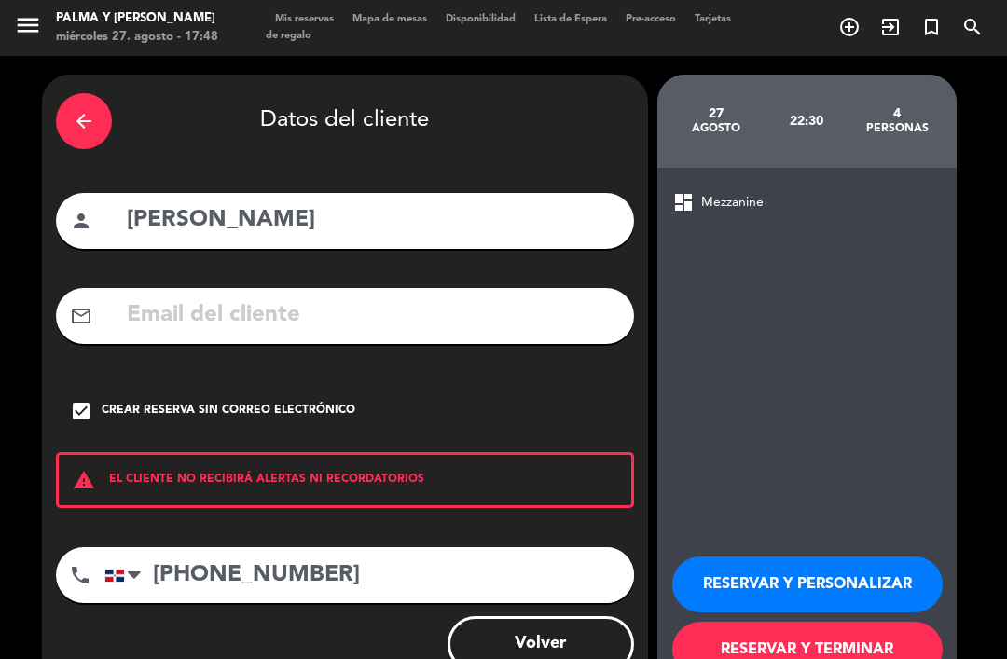
click at [265, 428] on div "check_box Crear reserva sin correo electrónico" at bounding box center [345, 411] width 578 height 56
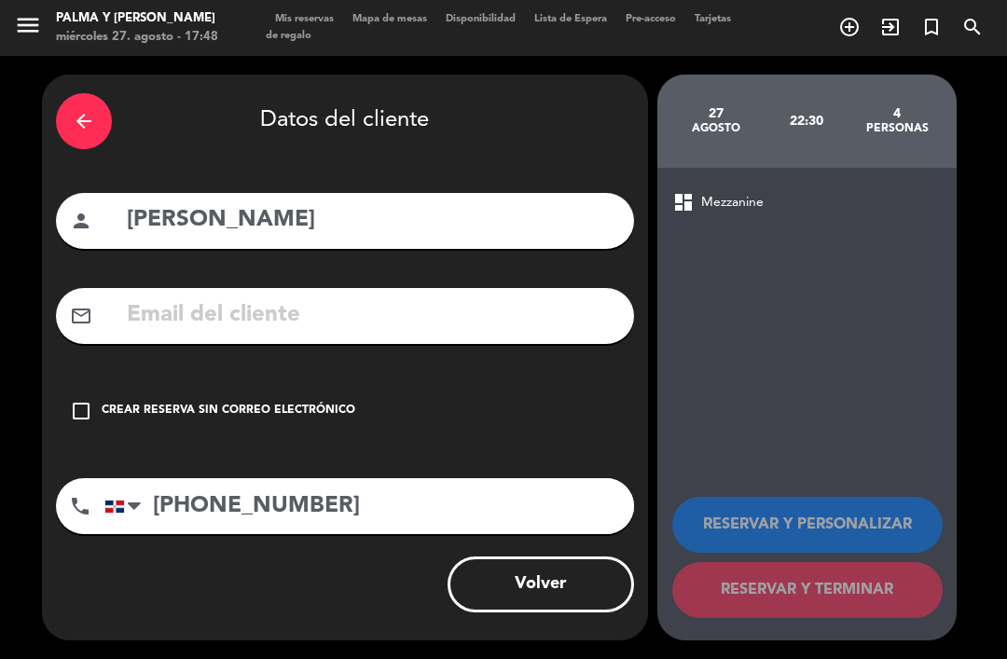
click at [286, 328] on input "text" at bounding box center [372, 316] width 495 height 38
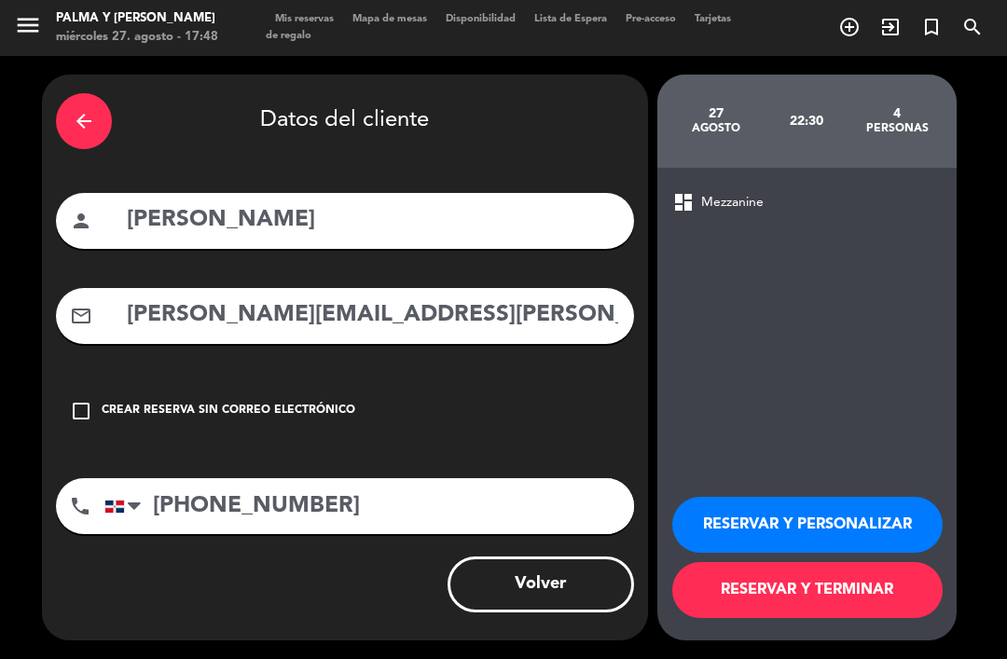
type input "[PERSON_NAME][EMAIL_ADDRESS][PERSON_NAME][DOMAIN_NAME]"
click at [809, 618] on button "RESERVAR Y TERMINAR" at bounding box center [807, 590] width 270 height 56
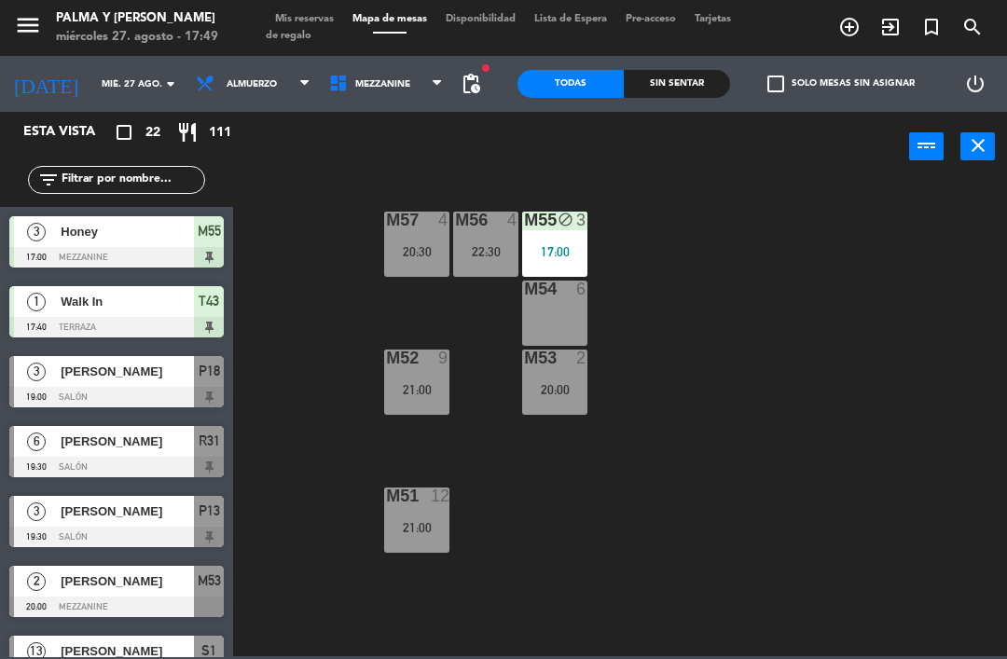
click at [404, 242] on div "M57 4 20:30" at bounding box center [416, 244] width 65 height 65
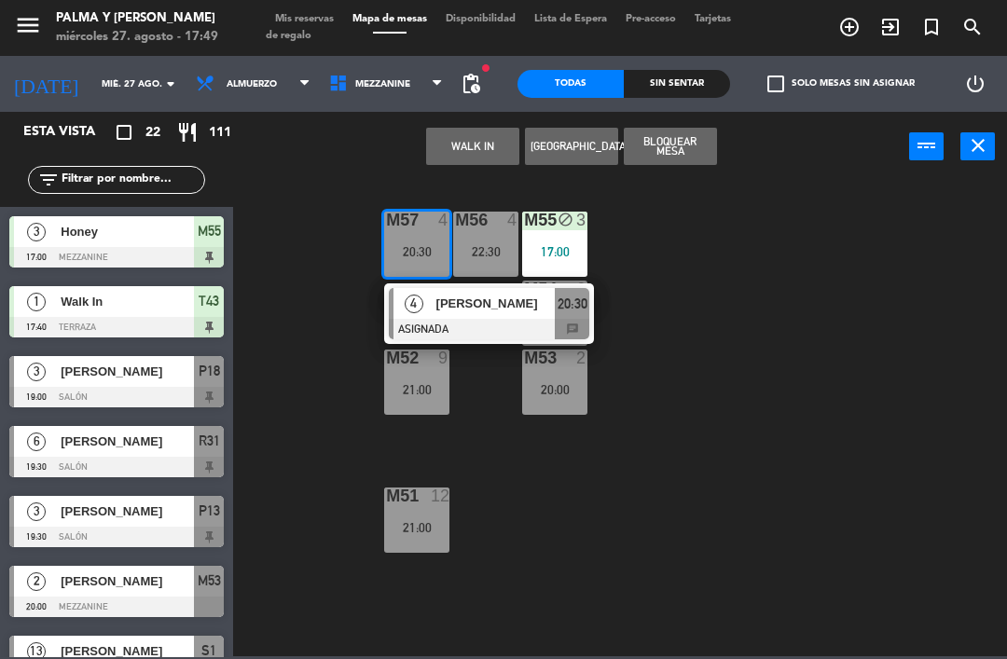
click at [656, 290] on div "M57 4 20:30 4 [PERSON_NAME] ASIGNADA 20:30 chat M56 4 22:30 M55 block 3 17:00 M…" at bounding box center [625, 417] width 764 height 477
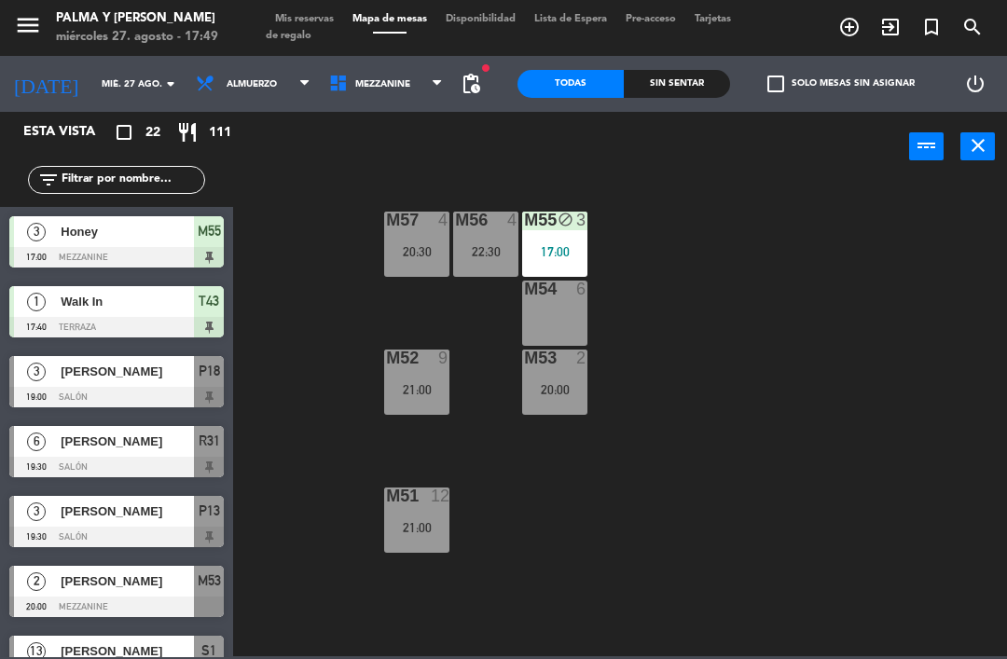
click at [410, 260] on div "M57 4 20:30" at bounding box center [416, 244] width 65 height 65
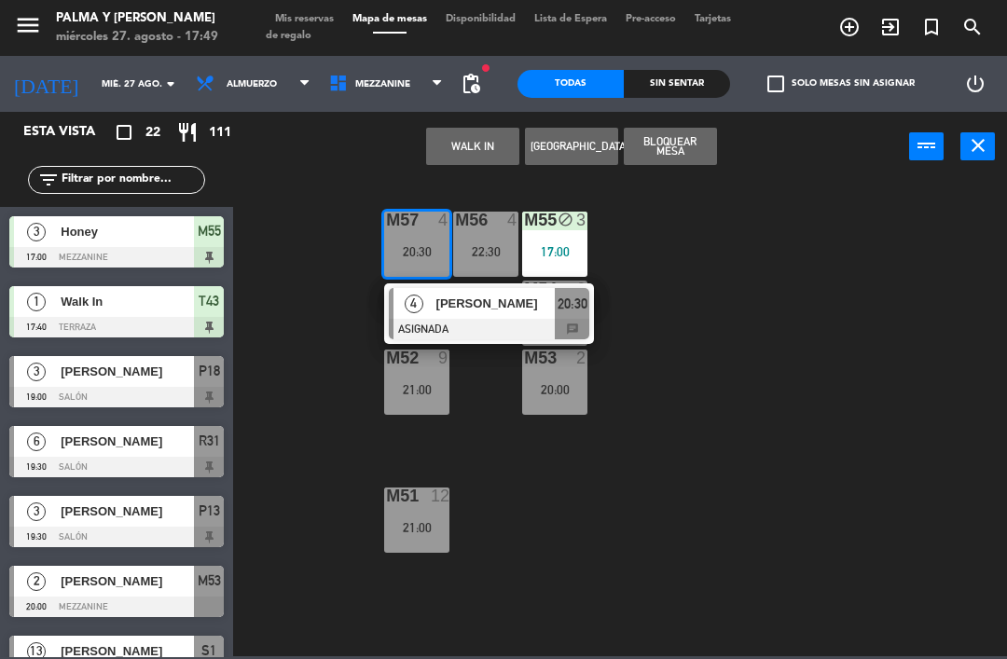
click at [505, 314] on div "[PERSON_NAME]" at bounding box center [495, 303] width 121 height 31
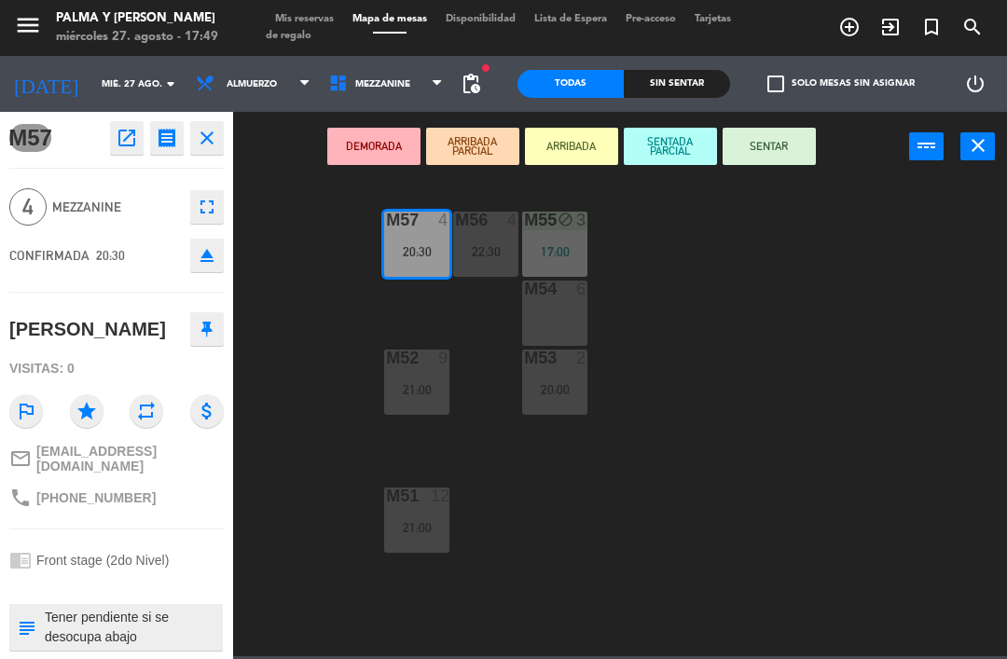
click at [557, 314] on div "M54 6" at bounding box center [554, 313] width 65 height 65
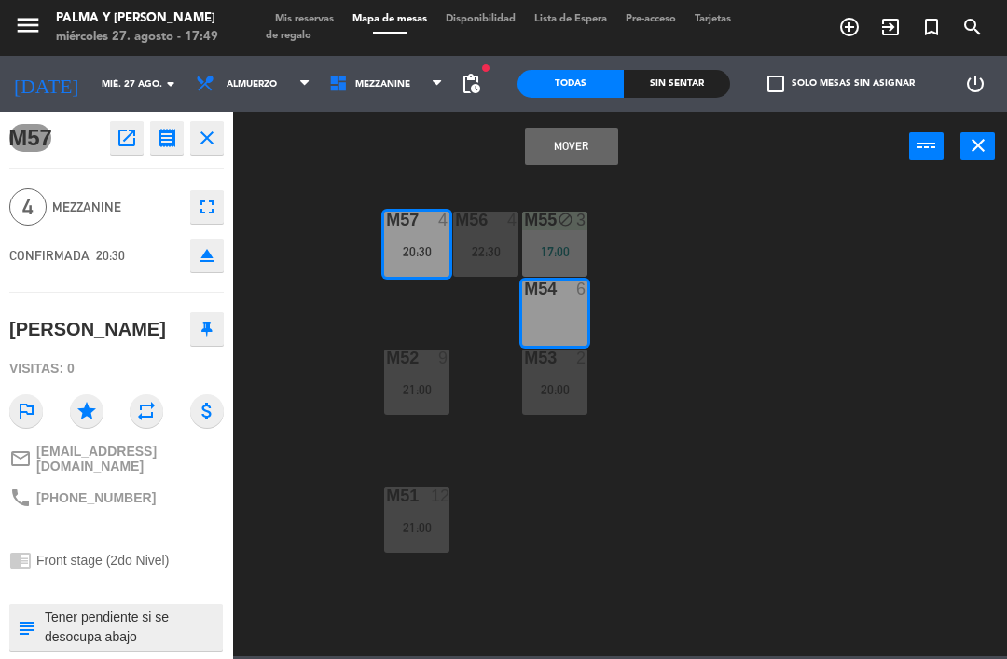
click at [564, 145] on button "Mover" at bounding box center [571, 146] width 93 height 37
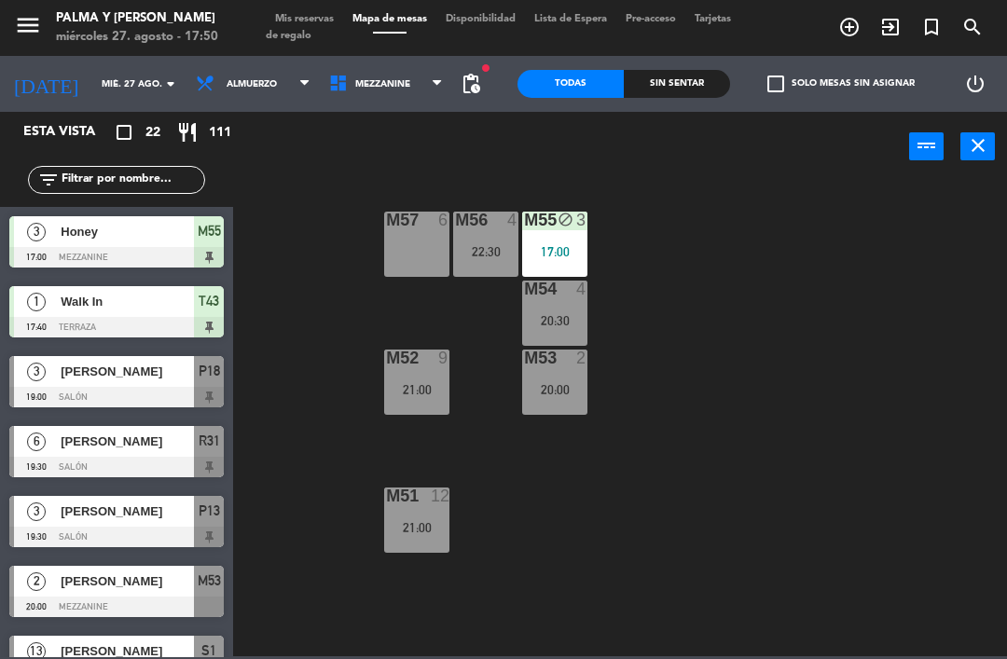
click at [361, 99] on span "Mezzanine" at bounding box center [386, 83] width 133 height 41
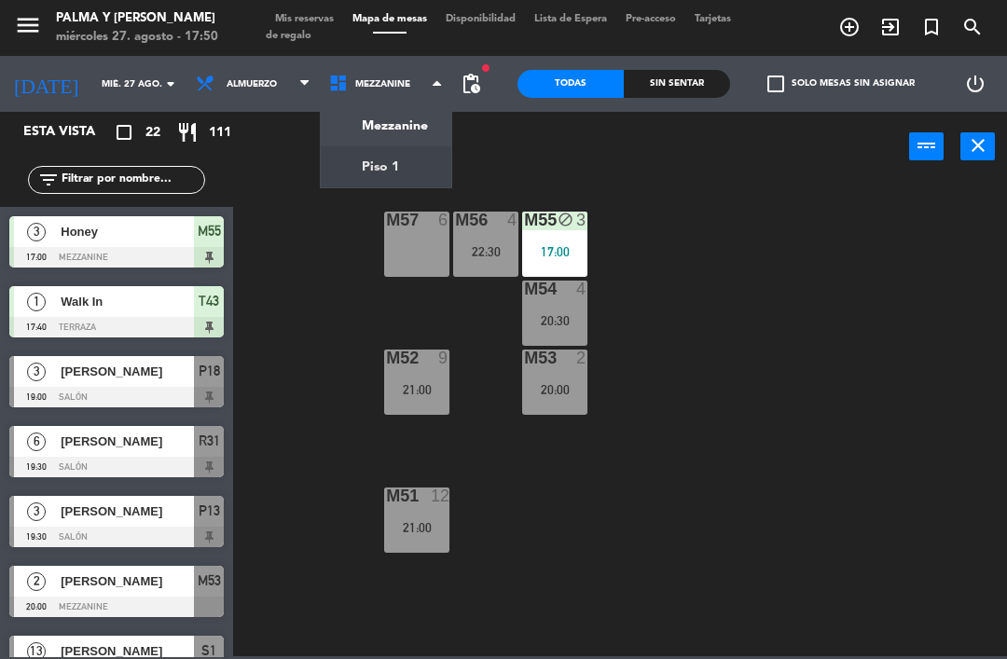
click at [348, 170] on ng-component "menu Palma y [PERSON_NAME] 27. [PERSON_NAME] - 17:50 Mis reservas Mapa de mesas…" at bounding box center [503, 328] width 1007 height 657
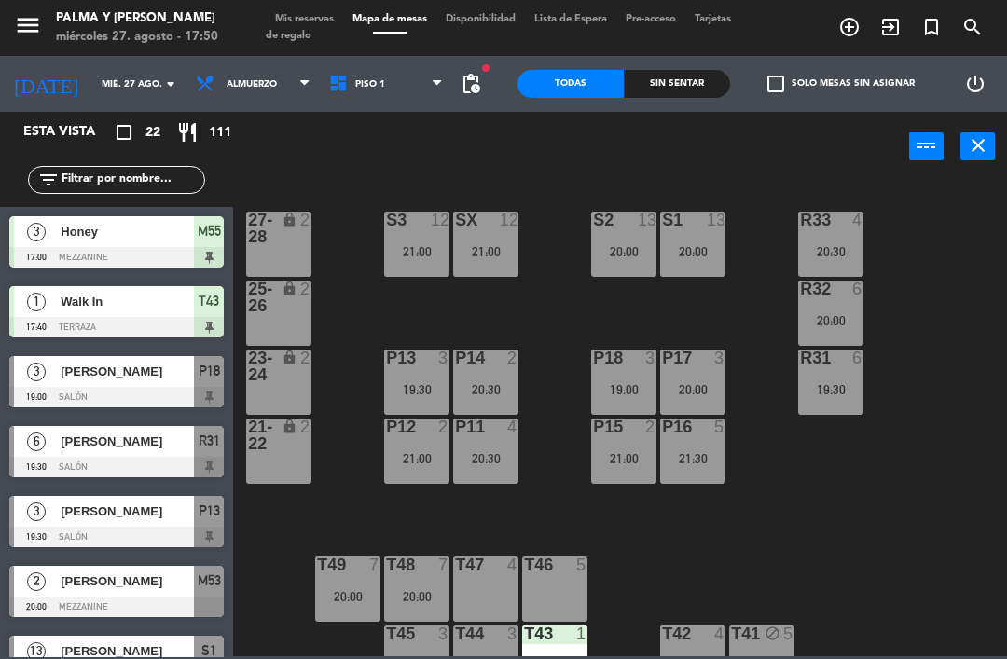
click at [351, 338] on div "R33 4 20:30 S1 13 20:00 S2 13 20:00 S3 12 21:00 SX 12 21:00 27-28 lock 2 R32 6 …" at bounding box center [625, 417] width 764 height 477
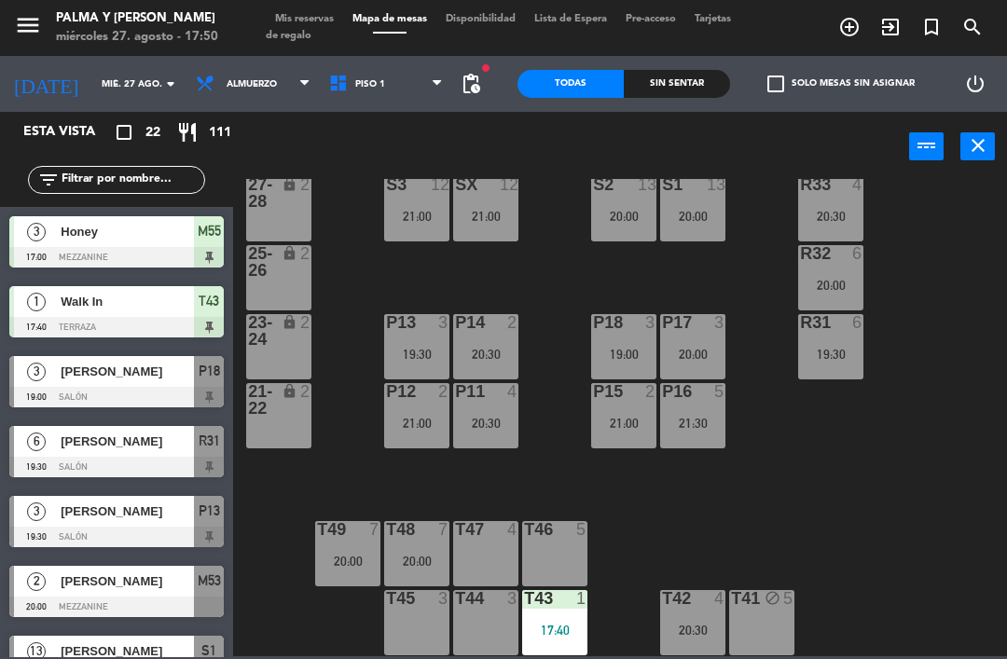
scroll to position [35, 0]
click at [726, 398] on div "5" at bounding box center [724, 391] width 31 height 17
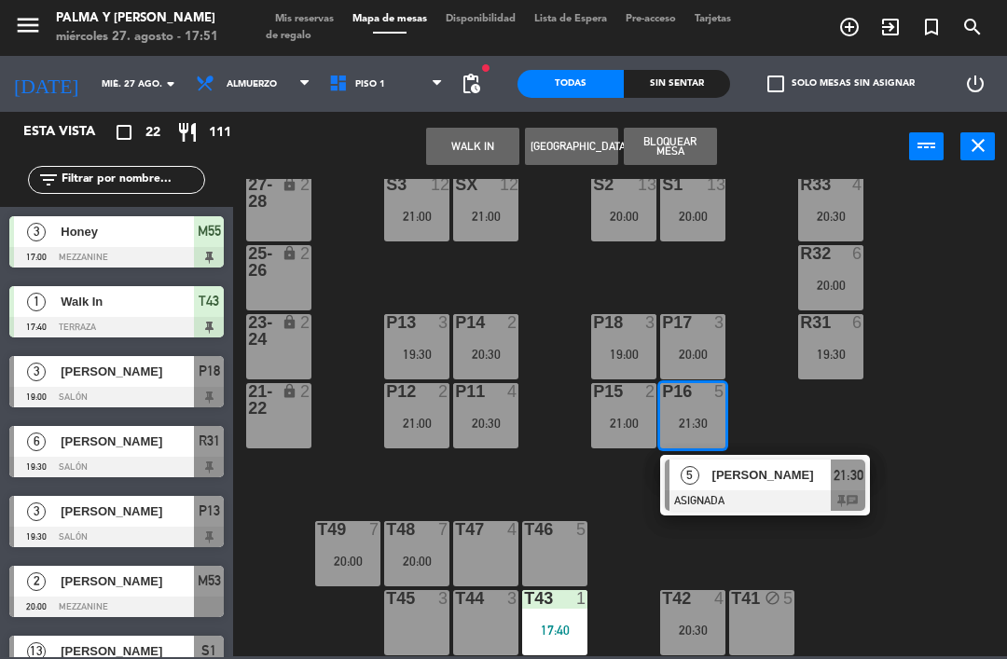
click at [740, 490] on div "[PERSON_NAME]" at bounding box center [771, 475] width 121 height 31
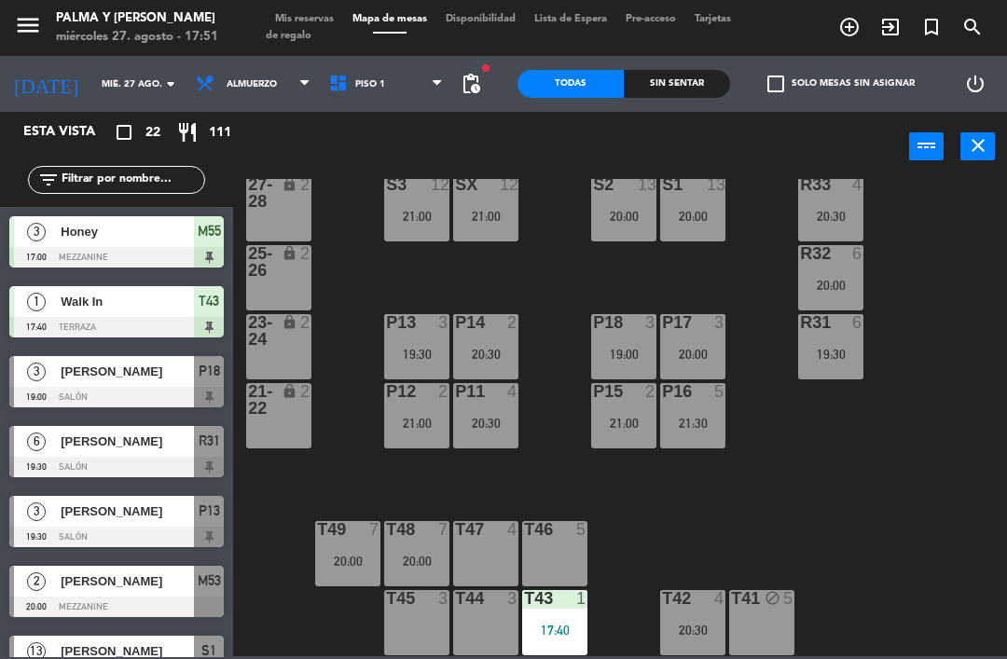
scroll to position [407, 0]
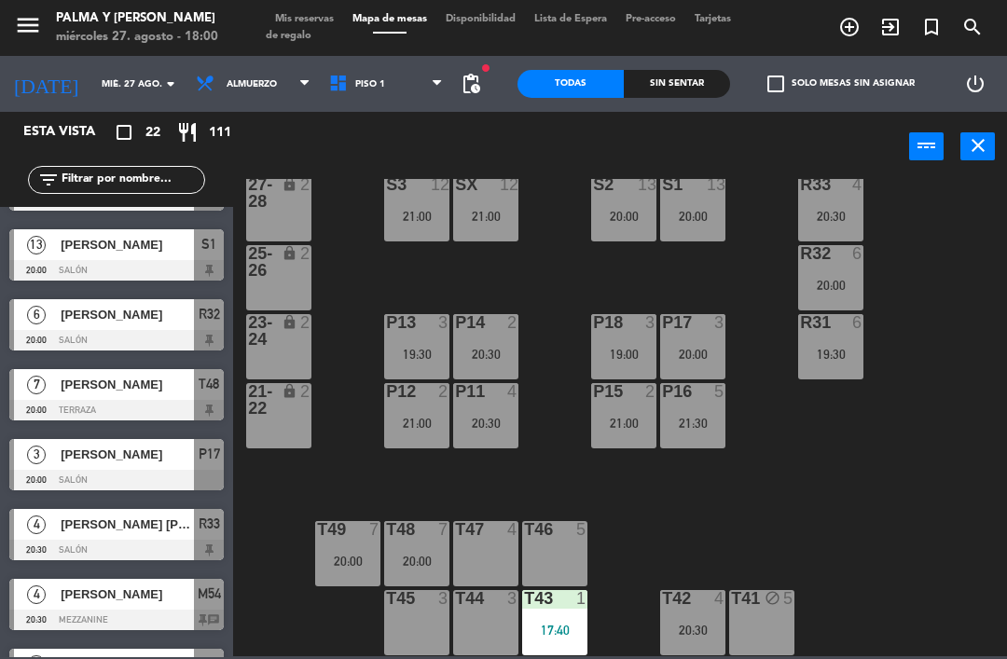
click at [631, 210] on div "20:00" at bounding box center [623, 216] width 65 height 13
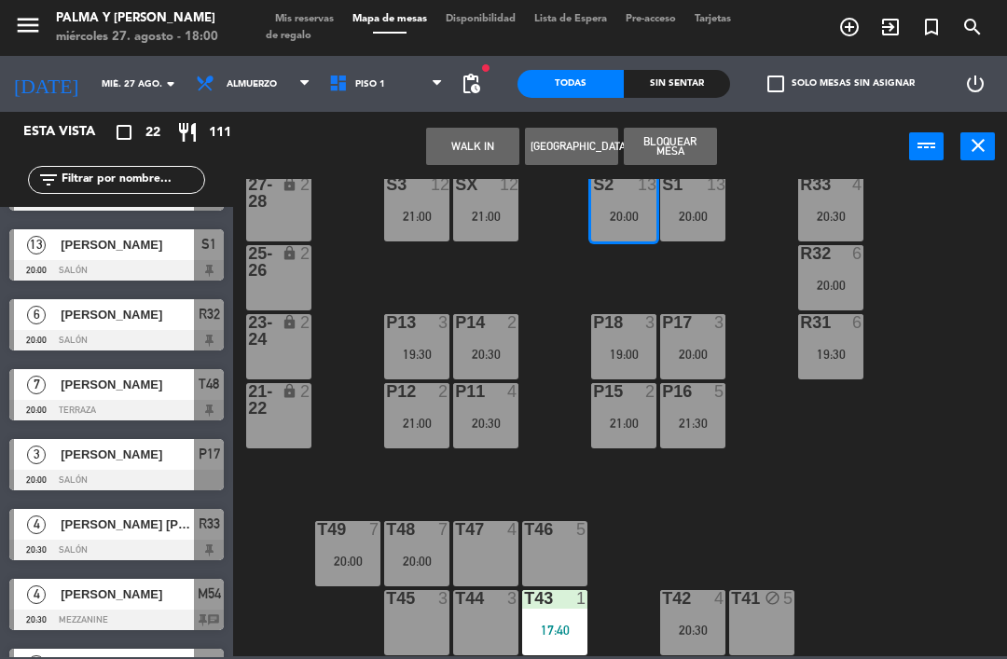
click at [650, 223] on div "S2 13 20:00" at bounding box center [623, 208] width 65 height 65
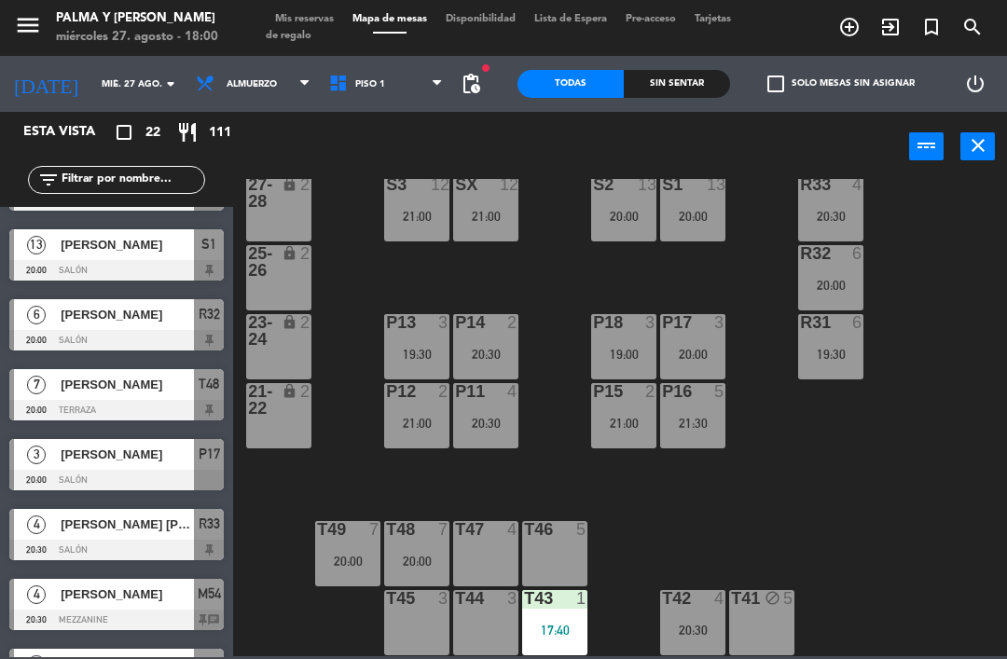
click at [626, 222] on div "20:00" at bounding box center [623, 216] width 65 height 13
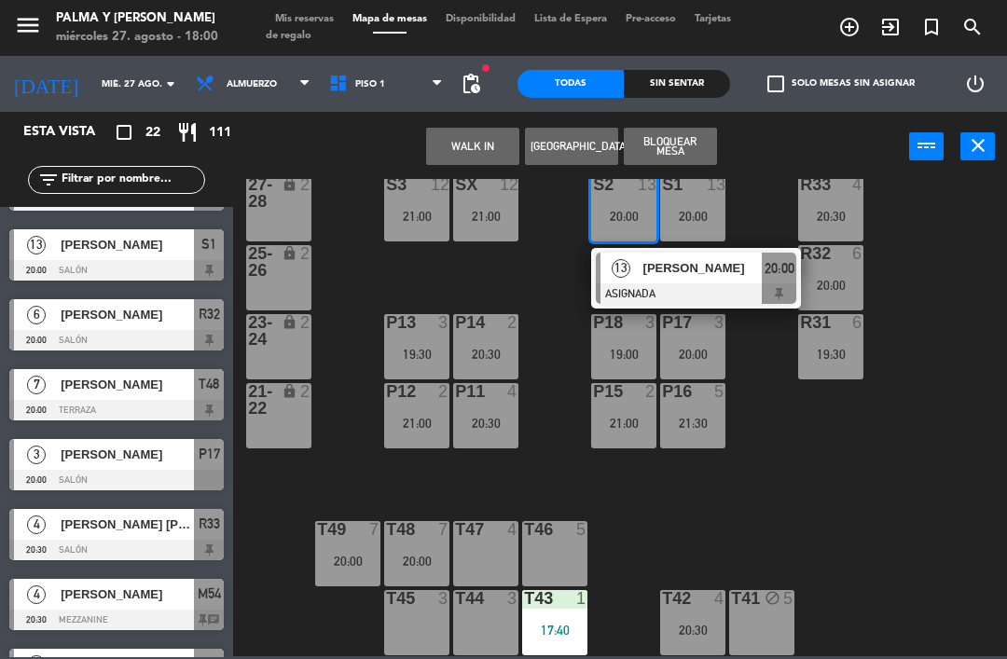
click at [662, 278] on span "[PERSON_NAME]" at bounding box center [702, 268] width 119 height 20
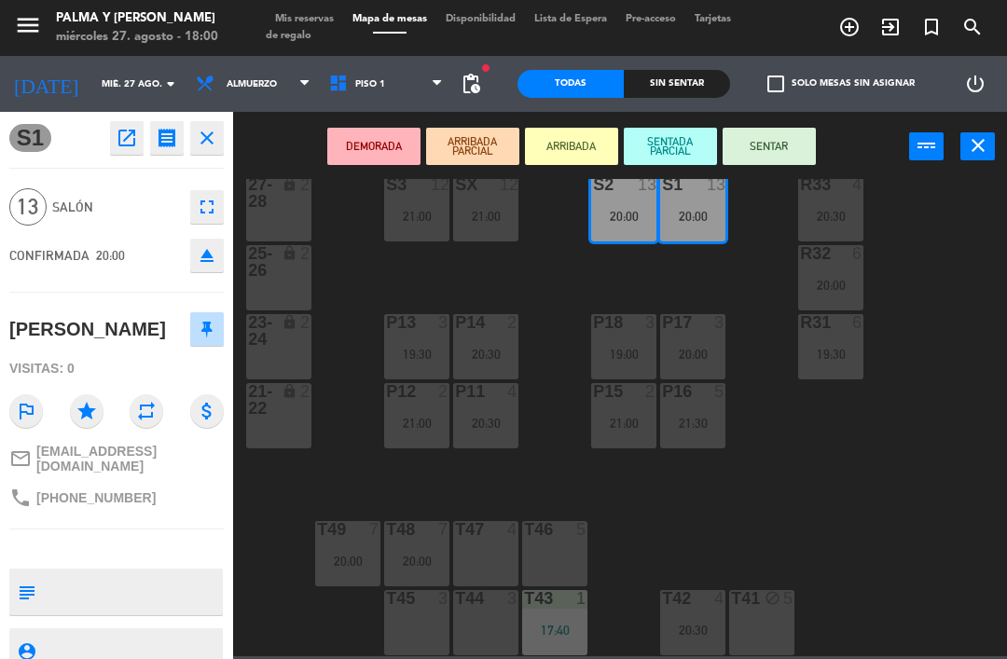
scroll to position [0, 0]
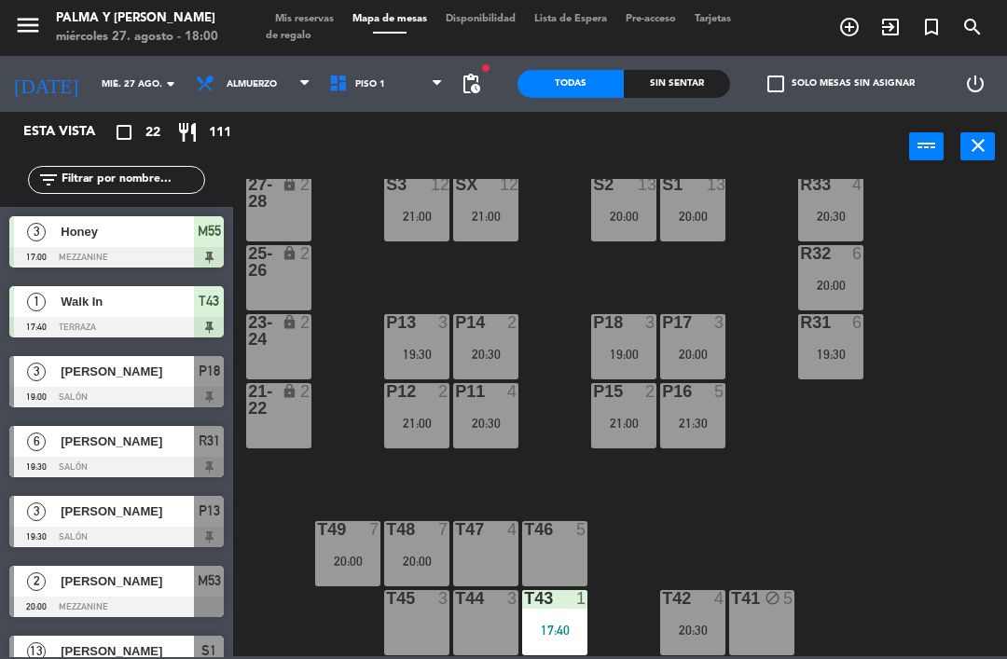
click at [703, 213] on div "20:00" at bounding box center [692, 216] width 65 height 13
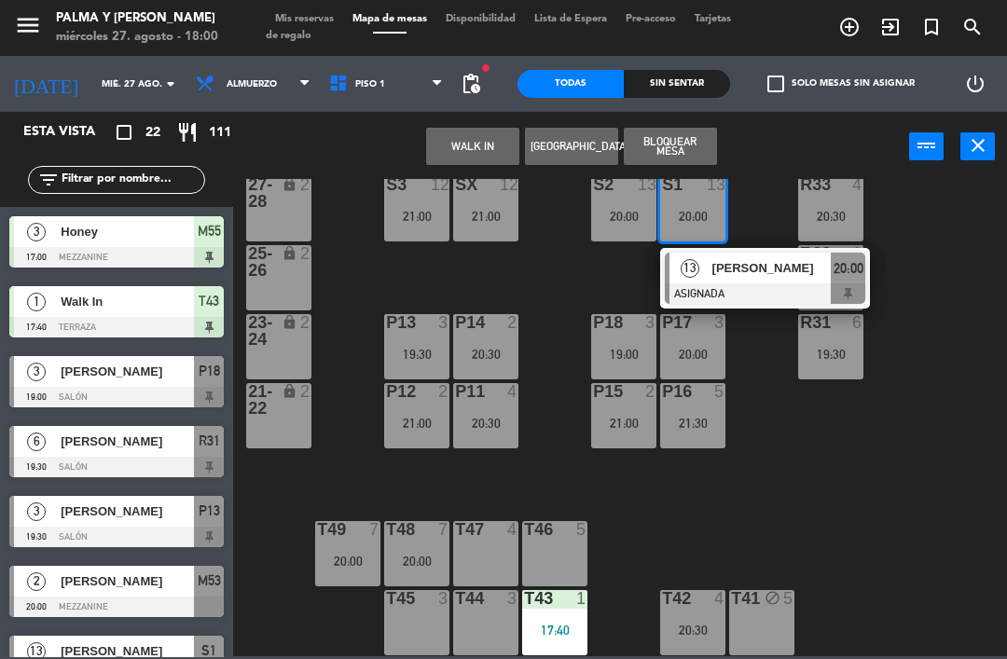
click at [756, 277] on span "[PERSON_NAME]" at bounding box center [771, 268] width 119 height 20
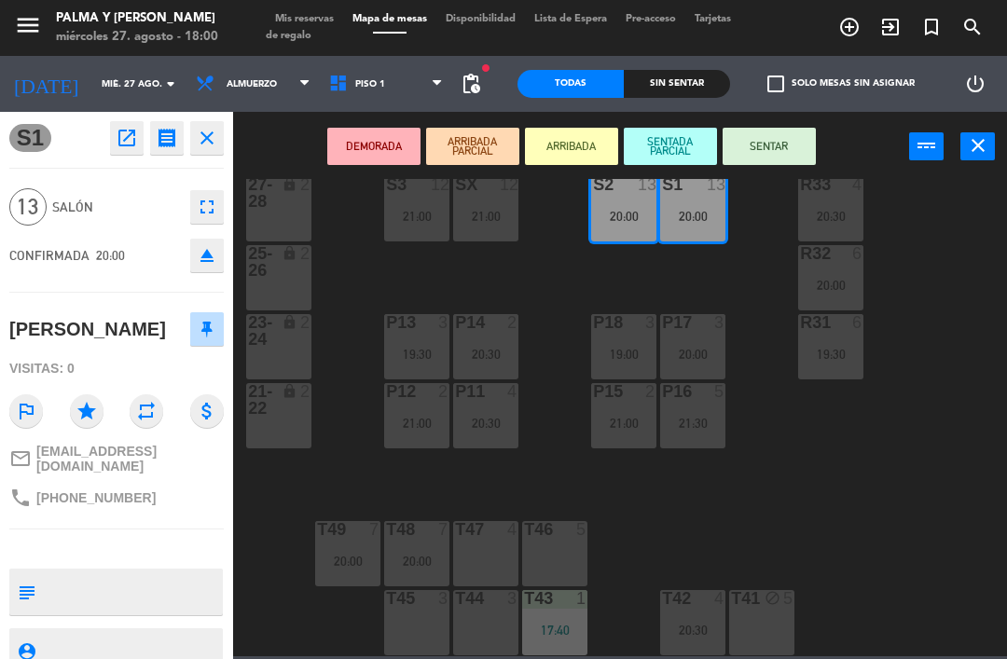
click at [497, 348] on div "20:30" at bounding box center [485, 354] width 65 height 13
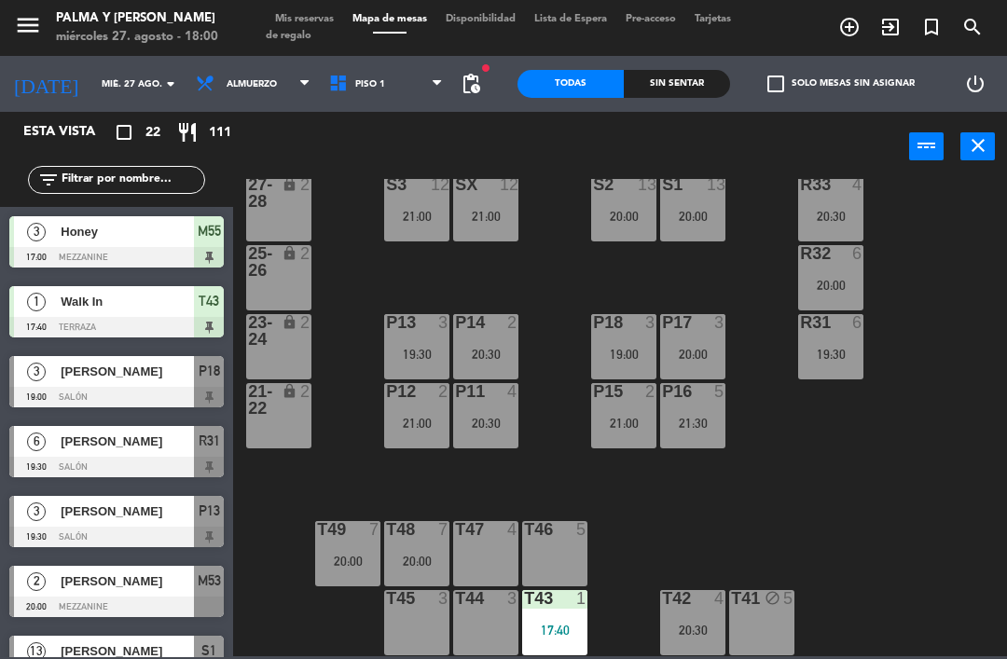
click at [490, 421] on div "20:30" at bounding box center [485, 423] width 65 height 13
click at [795, 523] on div "R33 4 20:30 S1 13 20:00 S2 13 20:00 S3 12 21:00 SX 12 21:00 27-28 lock 2 R32 6 …" at bounding box center [625, 417] width 764 height 477
click at [622, 228] on div "S2 13 20:00" at bounding box center [623, 208] width 65 height 65
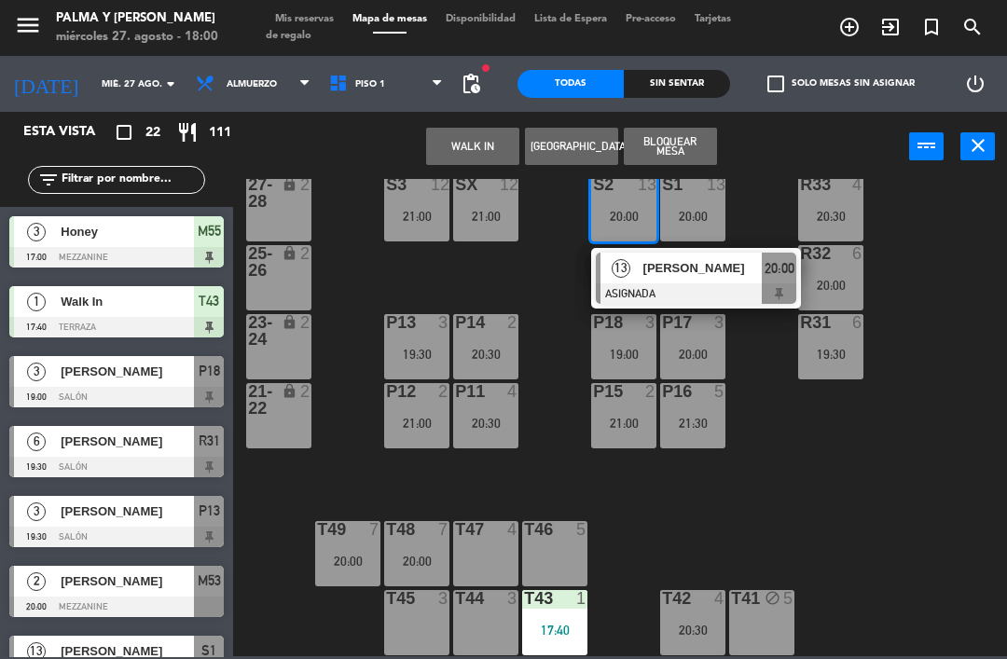
click at [428, 422] on div "21:00" at bounding box center [416, 423] width 65 height 13
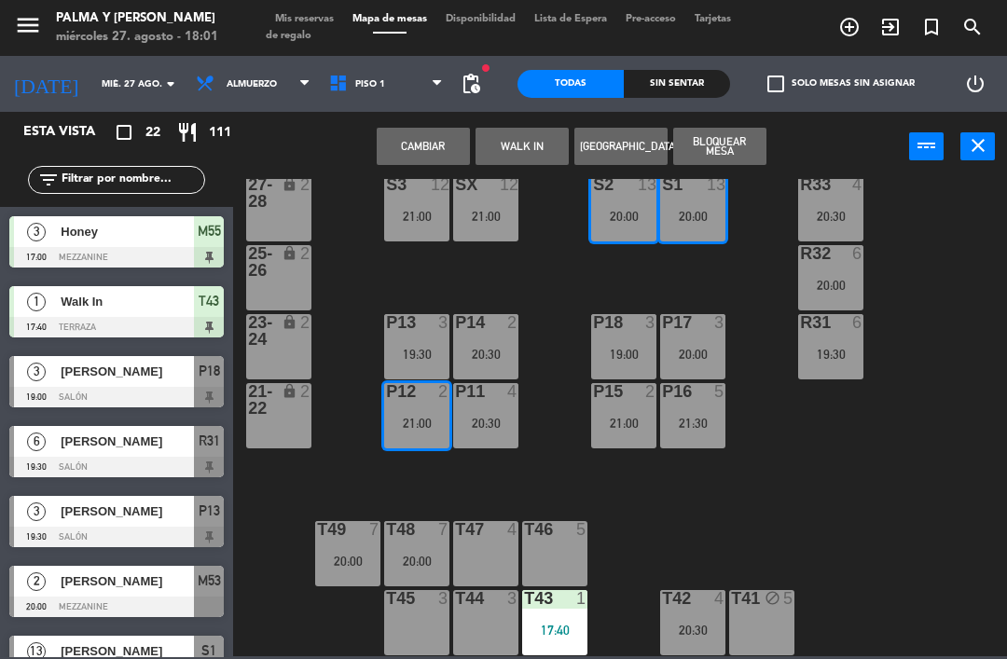
click at [355, 88] on span "Piso 1" at bounding box center [370, 84] width 30 height 10
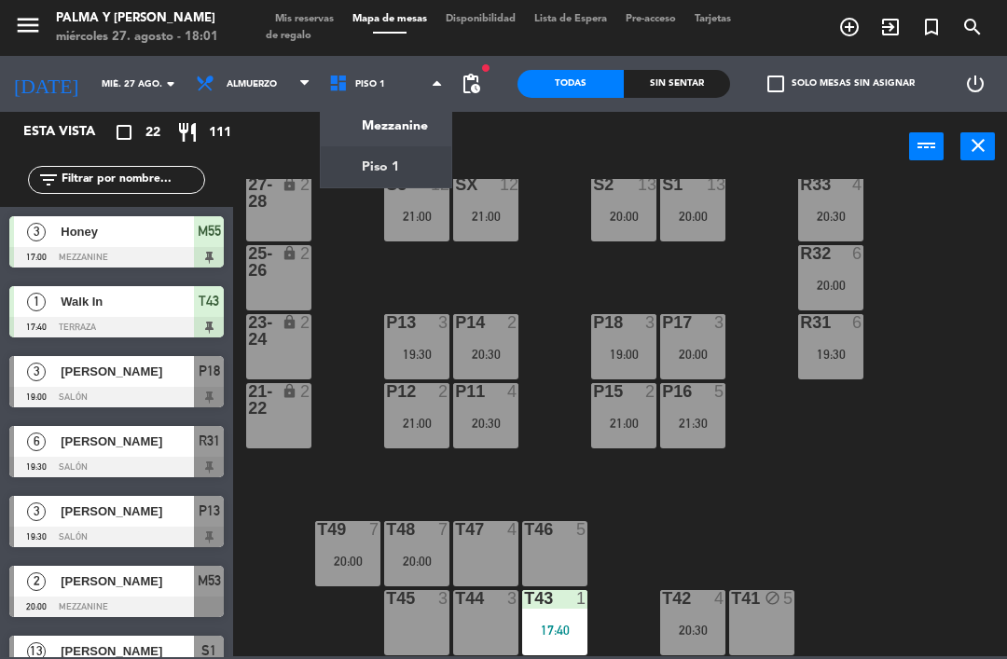
click at [356, 304] on div "R33 4 20:30 S1 13 20:00 S2 13 20:00 S3 12 21:00 SX 12 21:00 27-28 lock 2 R32 6 …" at bounding box center [625, 417] width 764 height 477
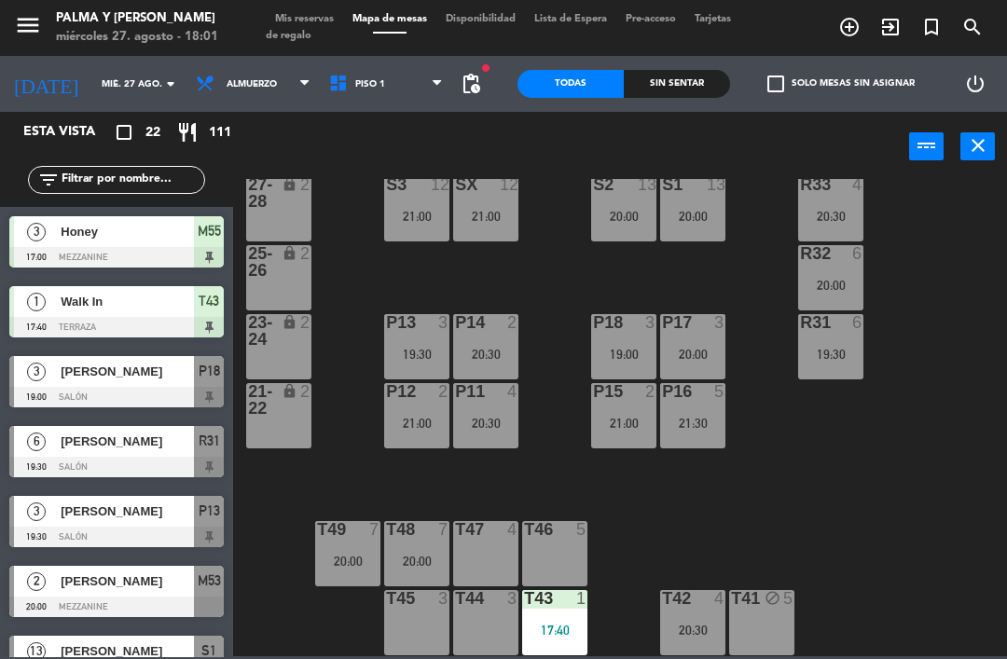
click at [362, 278] on div "R33 4 20:30 S1 13 20:00 S2 13 20:00 S3 12 21:00 SX 12 21:00 27-28 lock 2 R32 6 …" at bounding box center [625, 417] width 764 height 477
click at [415, 173] on div "power_input close" at bounding box center [571, 147] width 676 height 71
click at [425, 222] on div "21:00" at bounding box center [416, 216] width 65 height 13
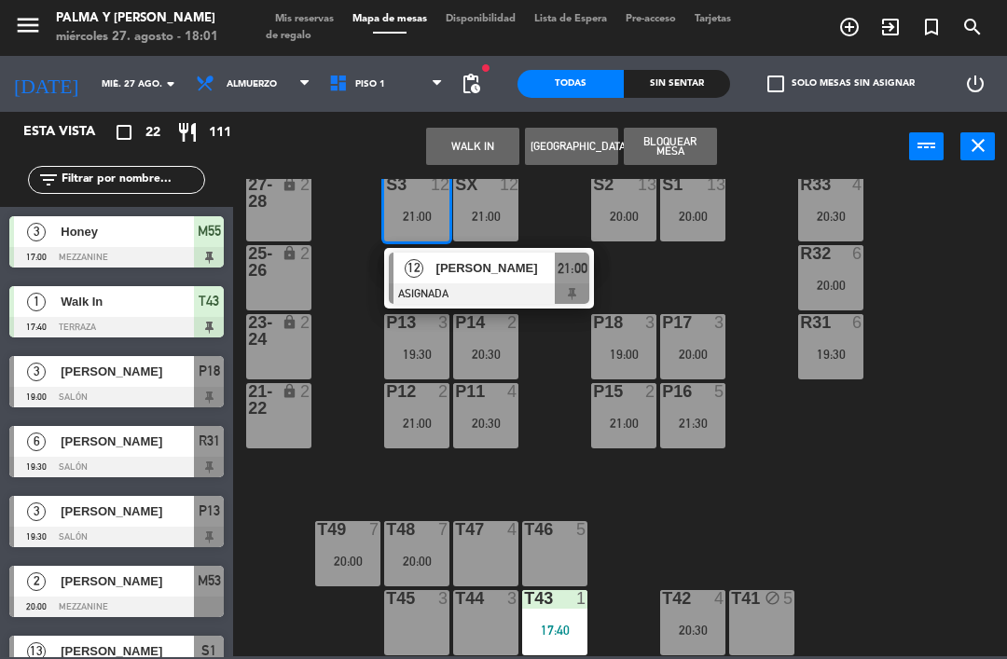
click at [450, 273] on span "[PERSON_NAME]" at bounding box center [495, 268] width 119 height 20
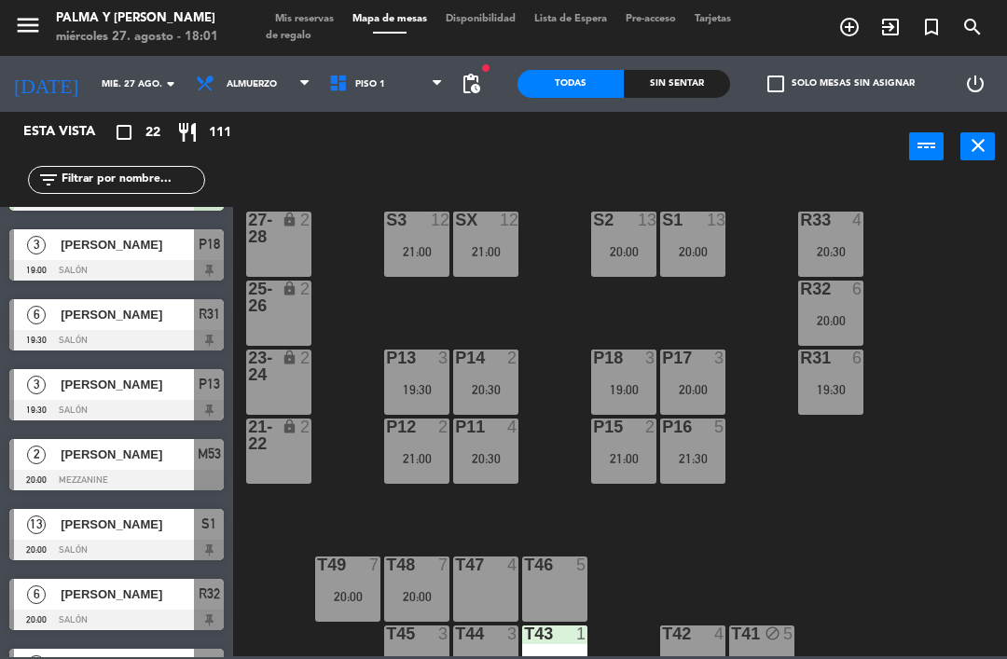
click at [985, 399] on div "R33 4 20:30 S1 13 20:00 S2 13 20:00 S3 12 21:00 SX 12 21:00 27-28 lock 2 R32 6 …" at bounding box center [625, 417] width 764 height 477
click at [695, 457] on div "21:30" at bounding box center [692, 458] width 65 height 13
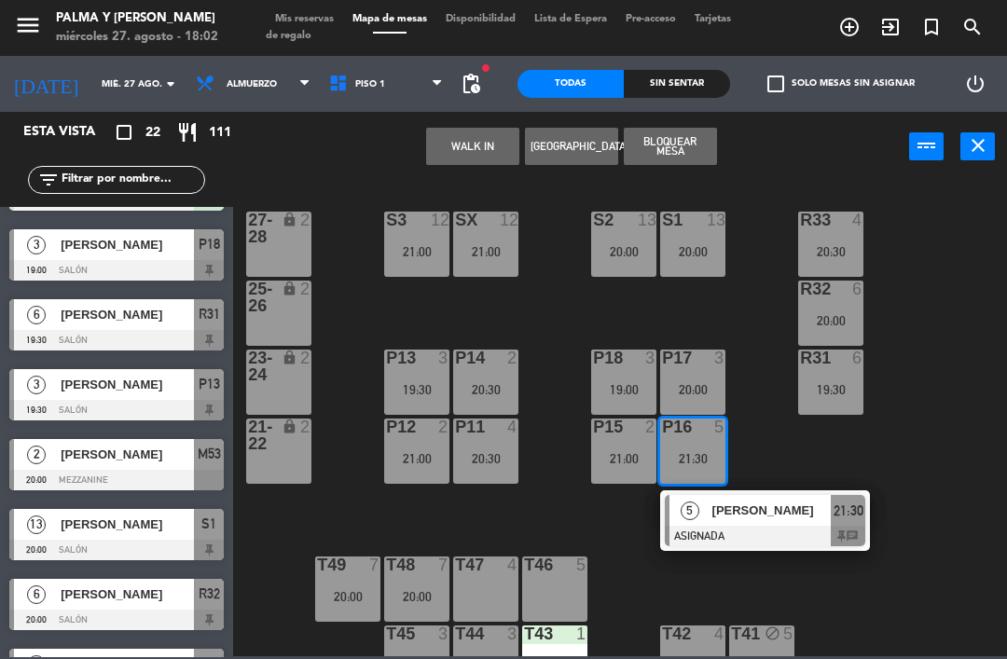
click at [768, 517] on span "[PERSON_NAME]" at bounding box center [771, 511] width 119 height 20
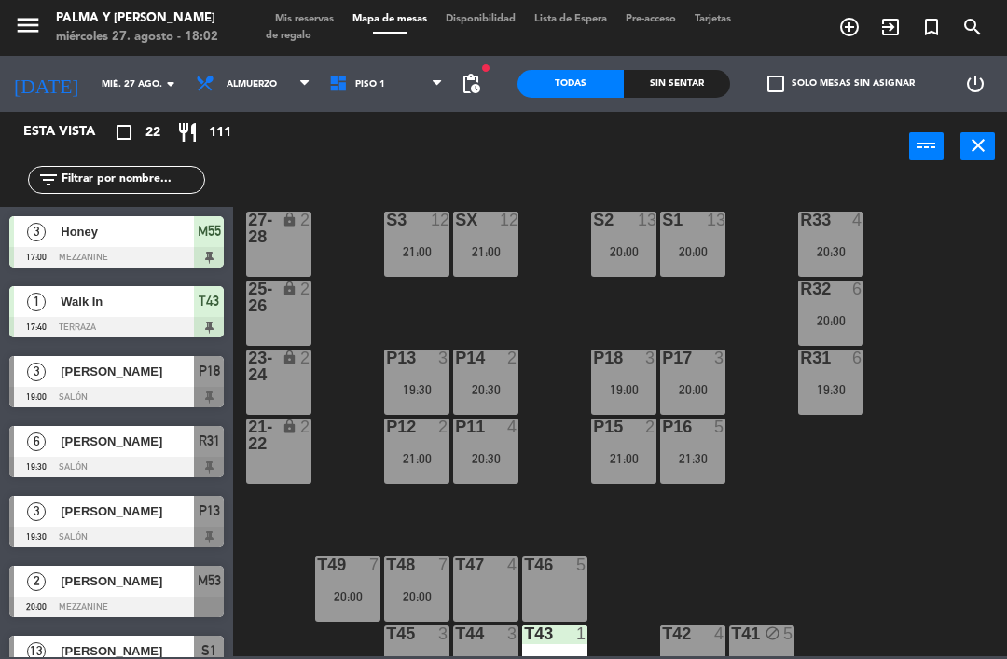
scroll to position [407, 0]
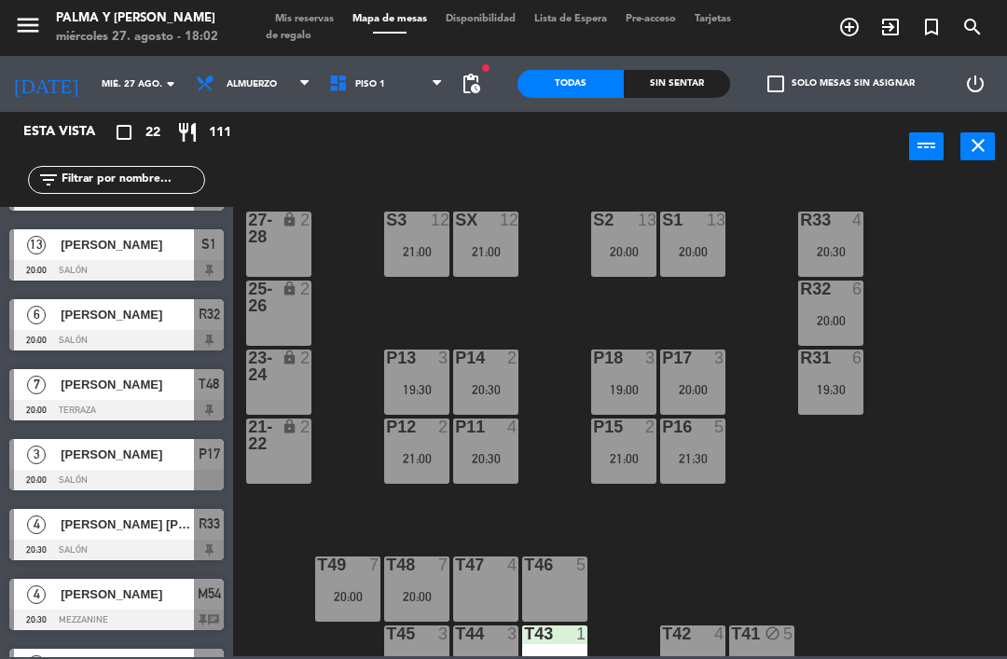
click at [661, 483] on div "P16 5 21:30" at bounding box center [692, 451] width 65 height 65
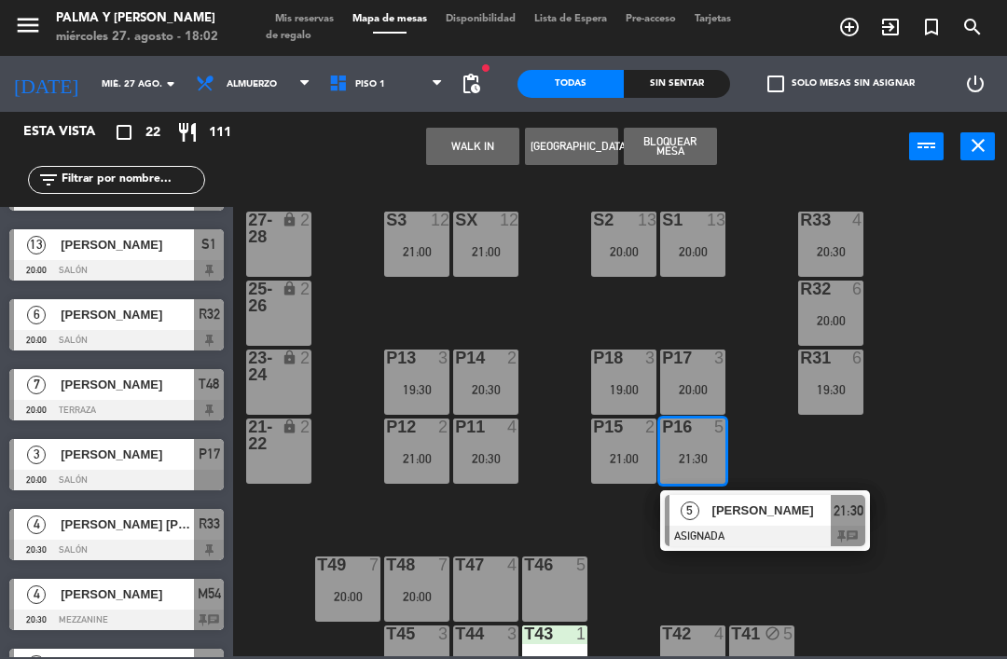
click at [700, 437] on div "P16 5" at bounding box center [692, 428] width 65 height 19
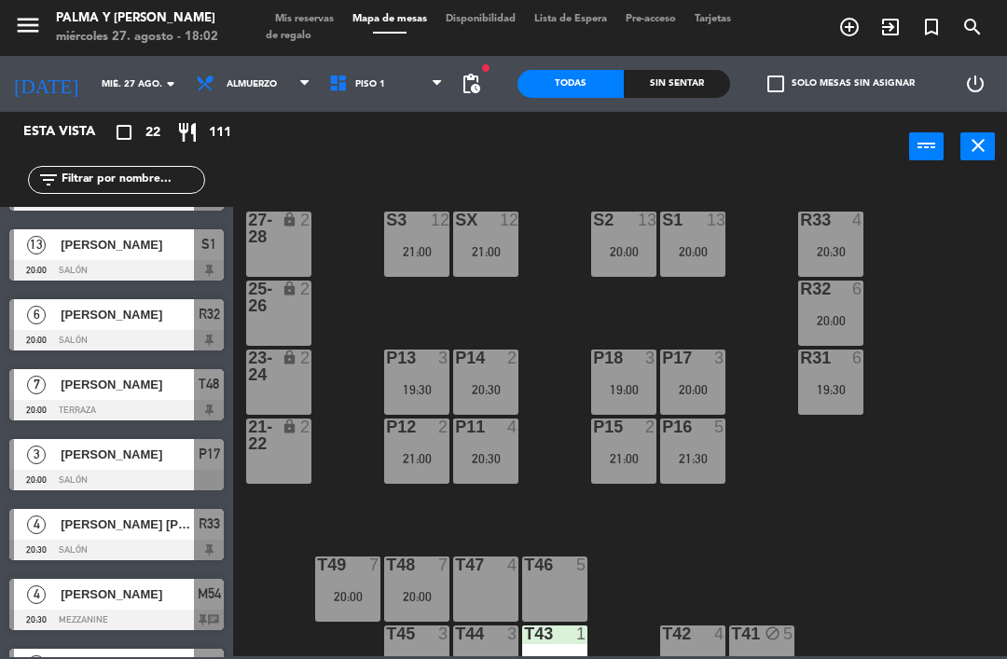
click at [749, 462] on div "R33 4 20:30 S1 13 20:00 S2 13 20:00 S3 12 21:00 SX 12 21:00 27-28 lock 2 R32 6 …" at bounding box center [625, 417] width 764 height 477
click at [679, 452] on div "21:30" at bounding box center [692, 458] width 65 height 13
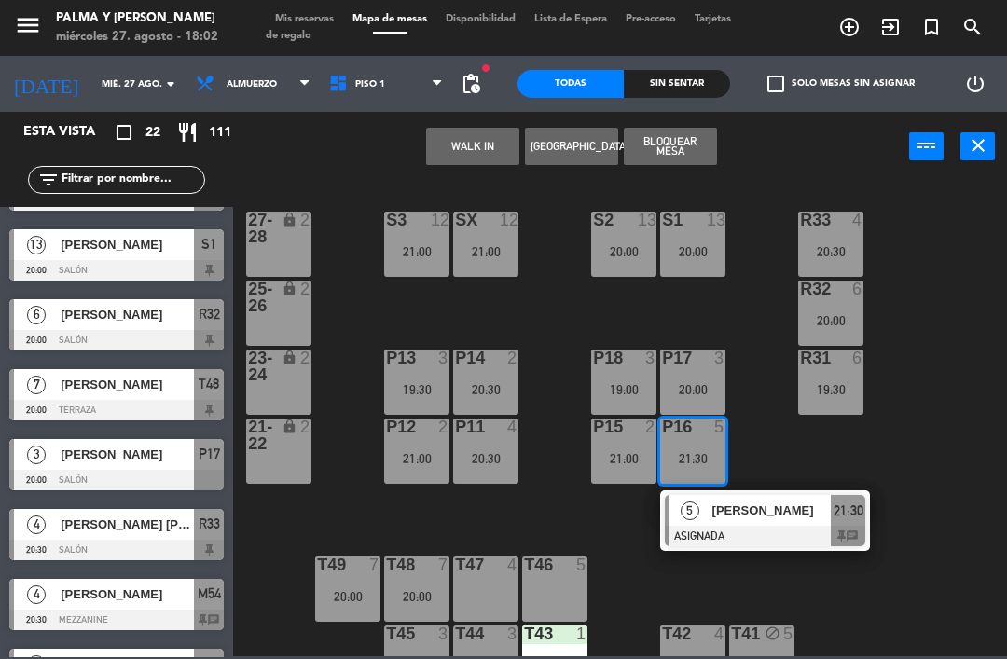
click at [765, 507] on span "[PERSON_NAME]" at bounding box center [771, 511] width 119 height 20
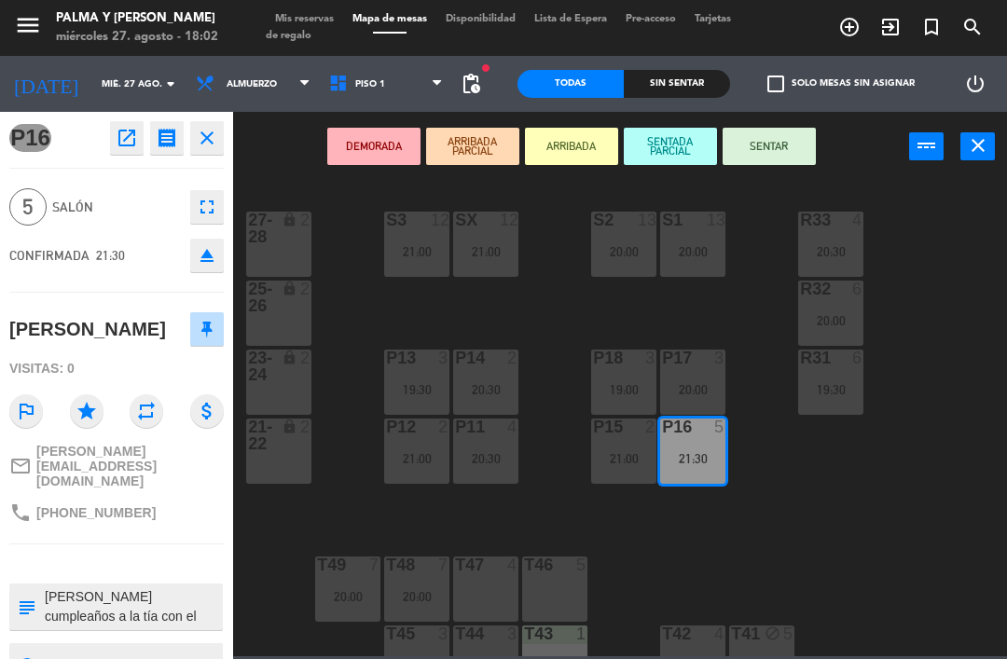
click at [821, 228] on div at bounding box center [831, 220] width 31 height 17
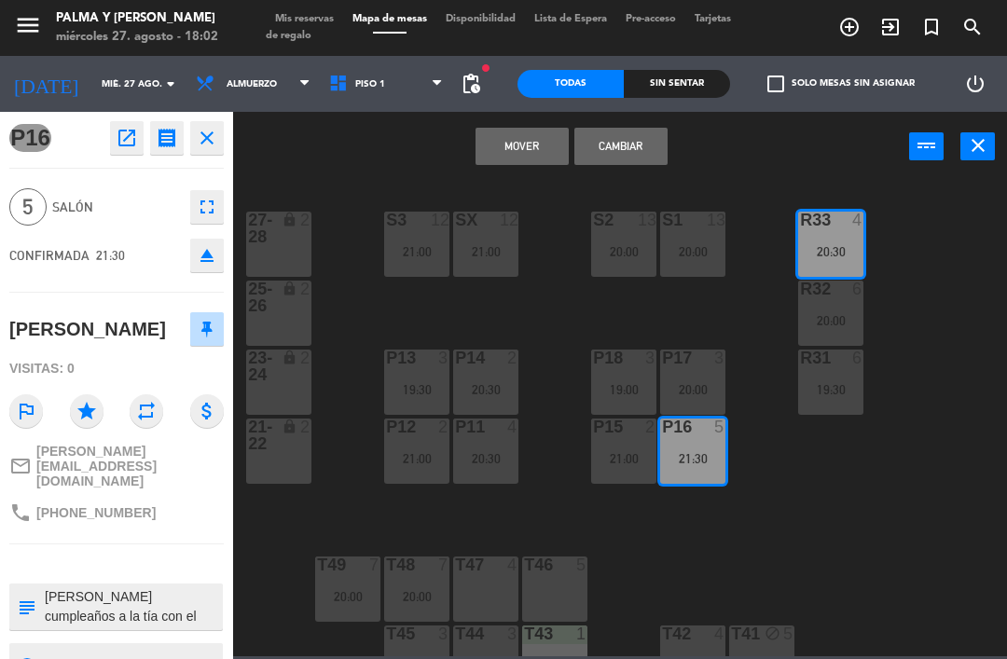
click at [614, 140] on button "Cambiar" at bounding box center [620, 146] width 93 height 37
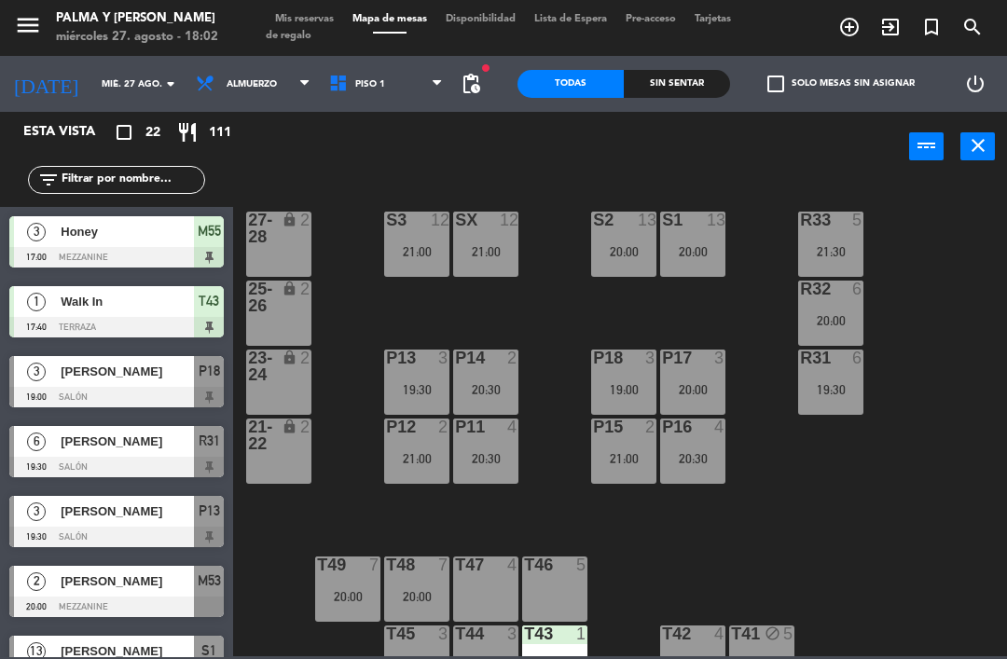
scroll to position [0, 0]
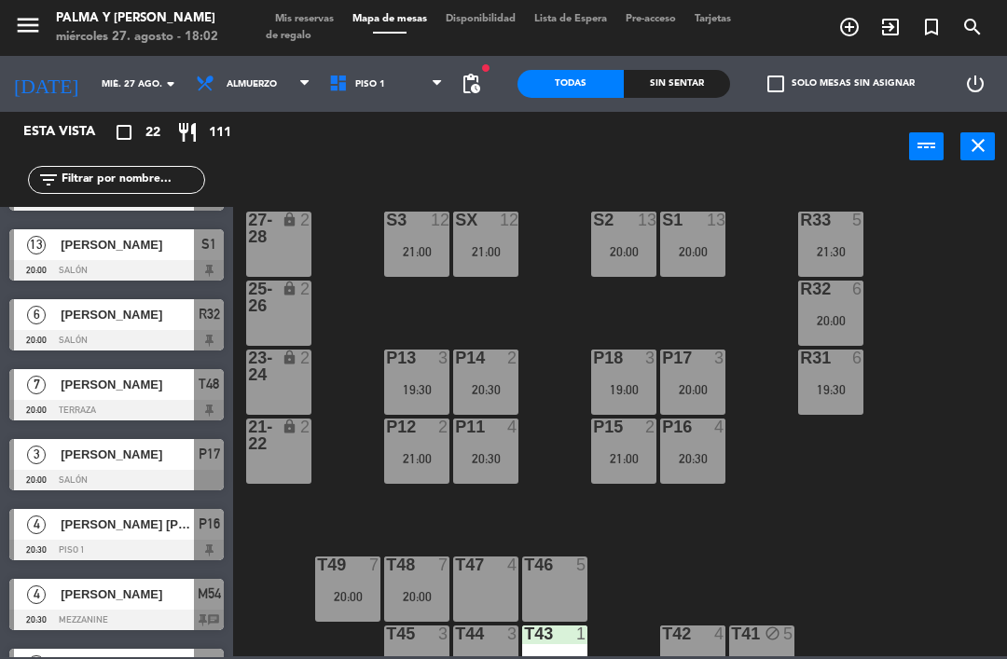
click at [808, 477] on div "R33 5 21:30 S1 13 20:00 S2 13 20:00 S3 12 21:00 SX 12 21:00 27-28 lock 2 R32 6 …" at bounding box center [625, 417] width 764 height 477
click at [856, 506] on div "R33 5 21:30 S1 13 20:00 S2 13 20:00 S3 12 21:00 SX 12 21:00 27-28 lock 2 R32 6 …" at bounding box center [625, 417] width 764 height 477
click at [847, 258] on div "R33 5 21:30" at bounding box center [830, 244] width 65 height 65
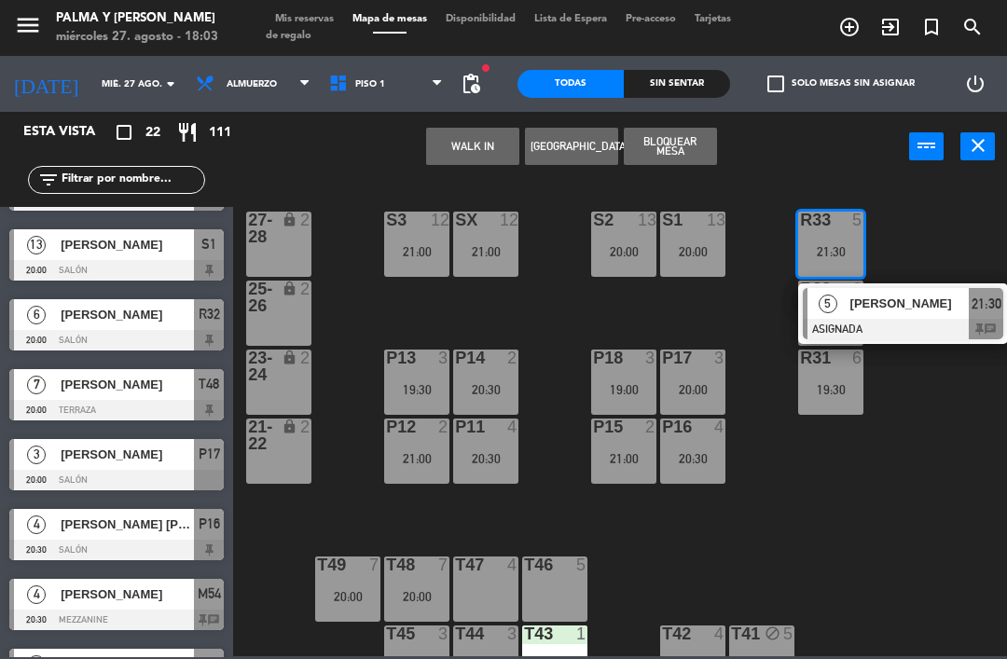
click at [907, 308] on span "[PERSON_NAME]" at bounding box center [909, 304] width 119 height 20
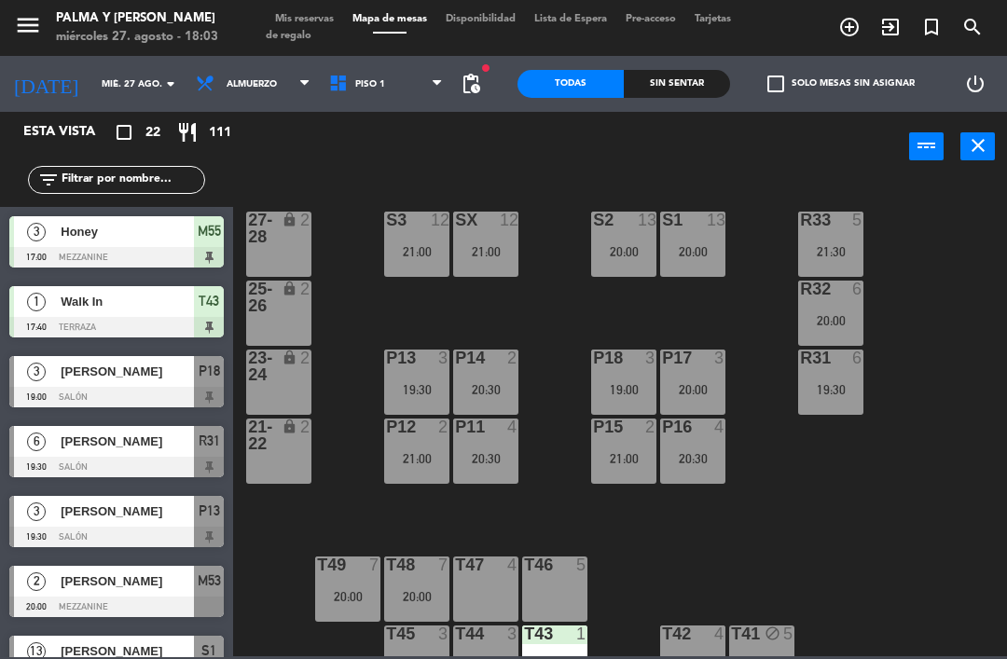
scroll to position [407, 0]
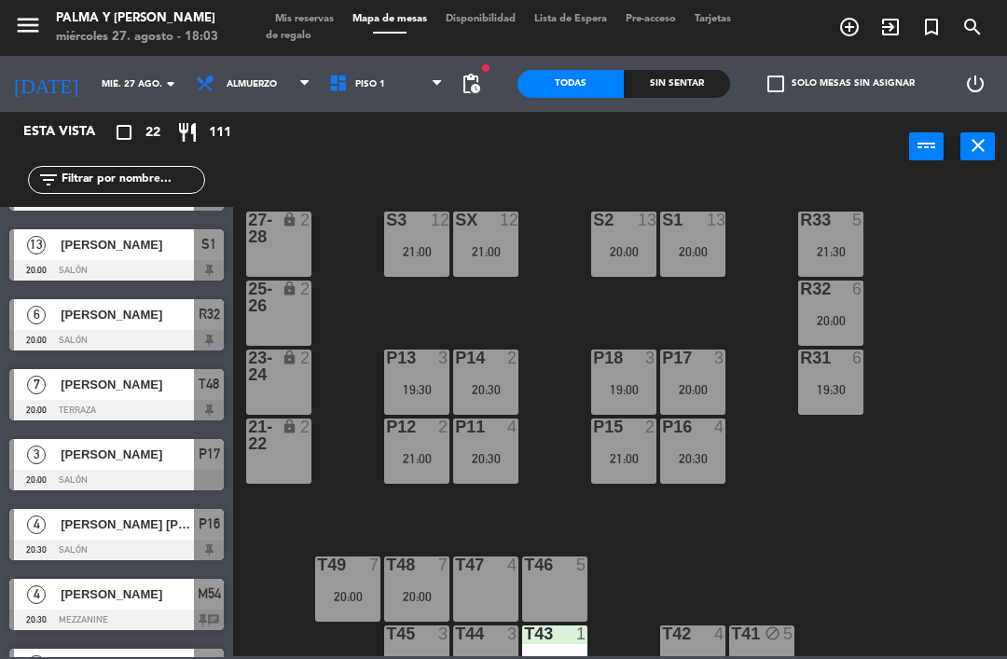
click at [968, 297] on div "R33 5 21:30 S1 13 20:00 S2 13 20:00 S3 12 21:00 SX 12 21:00 27-28 lock 2 R32 6 …" at bounding box center [625, 417] width 764 height 477
click at [413, 98] on span "Piso 1" at bounding box center [386, 83] width 133 height 41
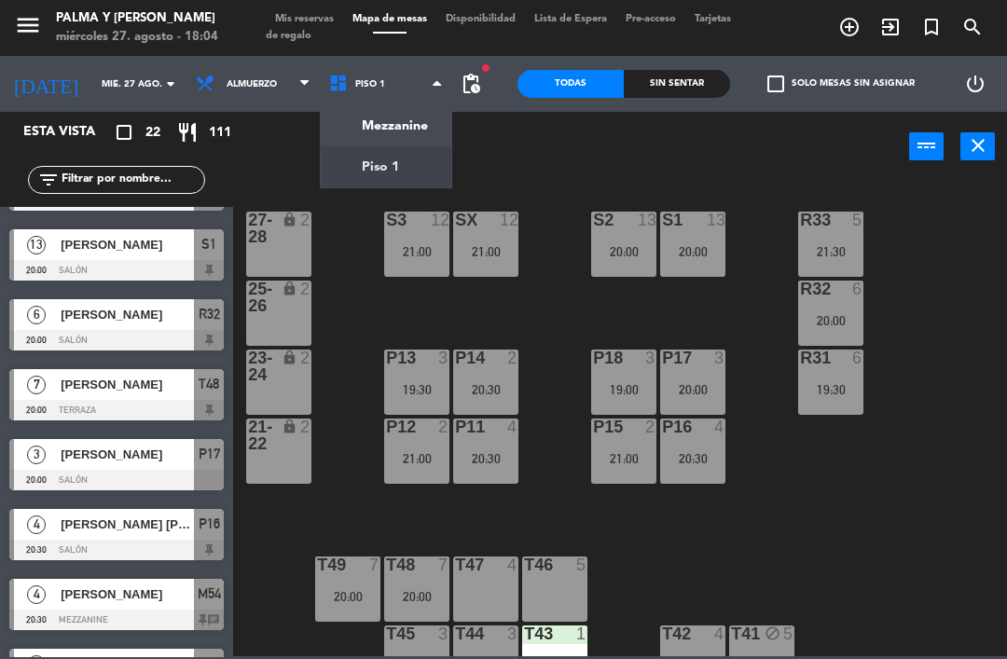
click at [960, 353] on div "R33 5 21:30 S1 13 20:00 S2 13 20:00 S3 12 21:00 SX 12 21:00 27-28 lock 2 R32 6 …" at bounding box center [625, 417] width 764 height 477
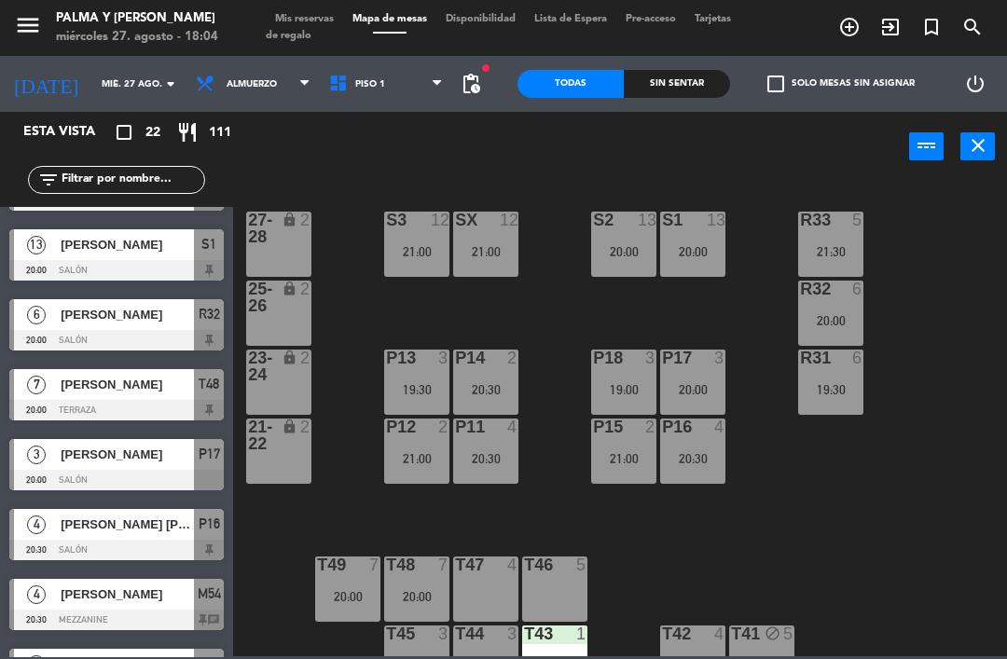
click at [405, 88] on span "Piso 1" at bounding box center [386, 83] width 133 height 41
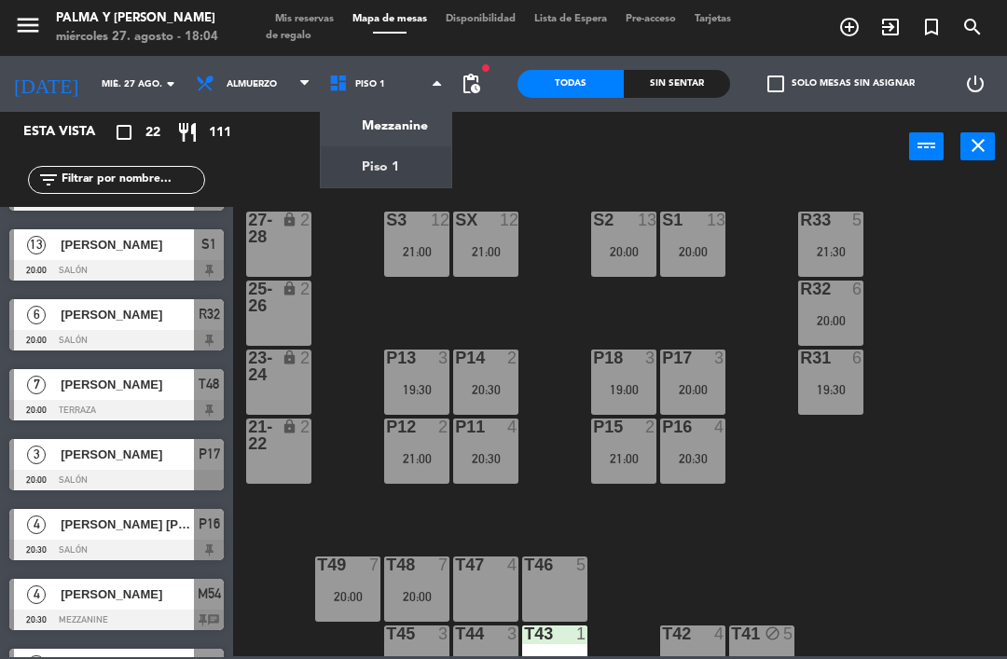
click at [524, 149] on div "power_input close" at bounding box center [571, 147] width 676 height 71
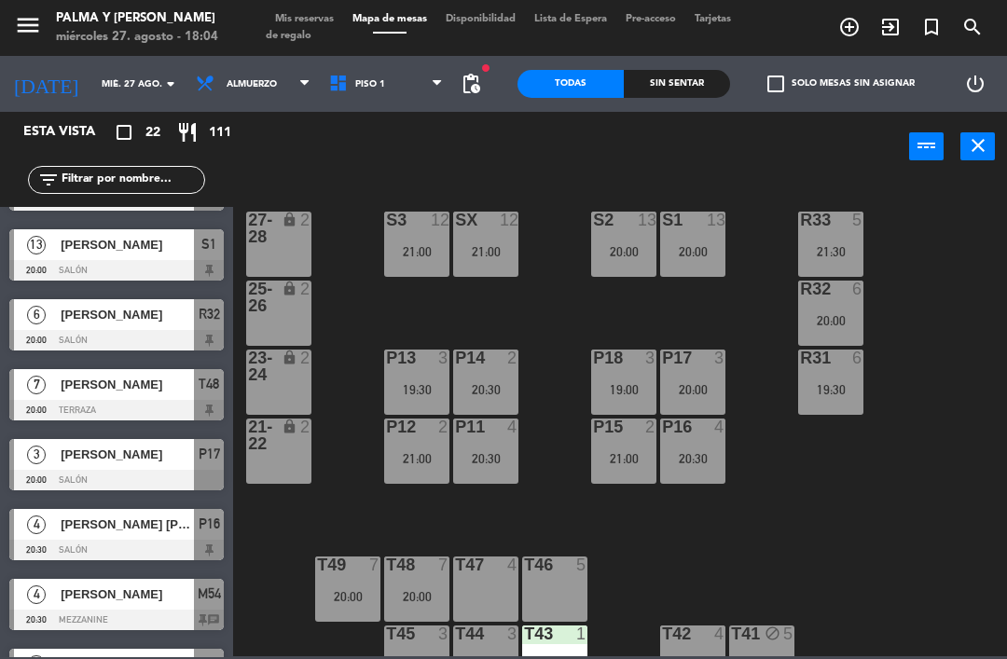
click at [555, 227] on div "R33 5 21:30 S1 13 20:00 S2 13 20:00 S3 12 21:00 SX 12 21:00 27-28 lock 2 R32 6 …" at bounding box center [625, 417] width 764 height 477
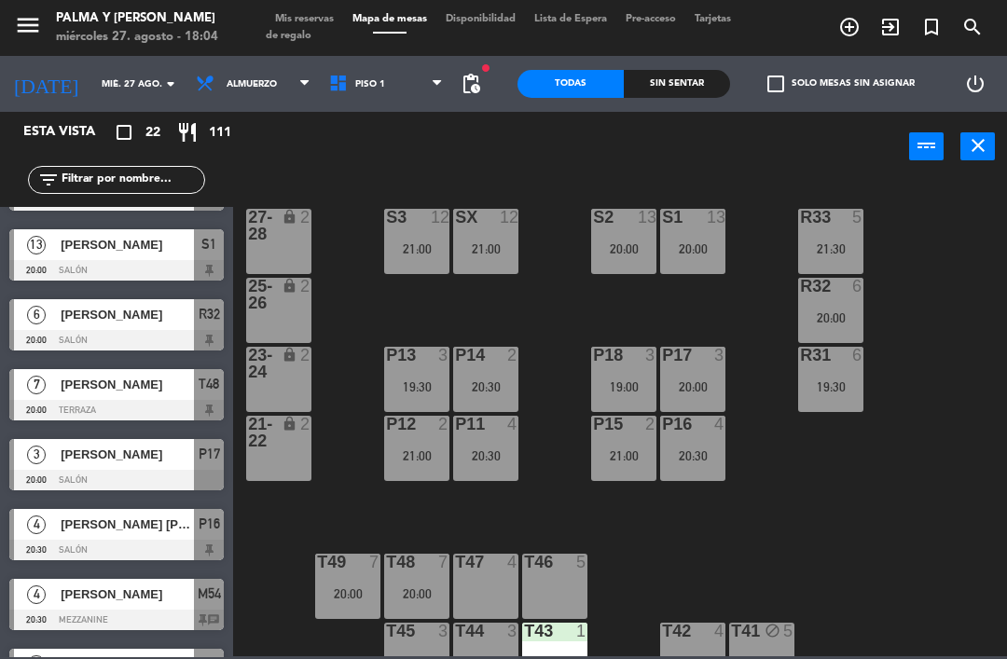
scroll to position [6, 0]
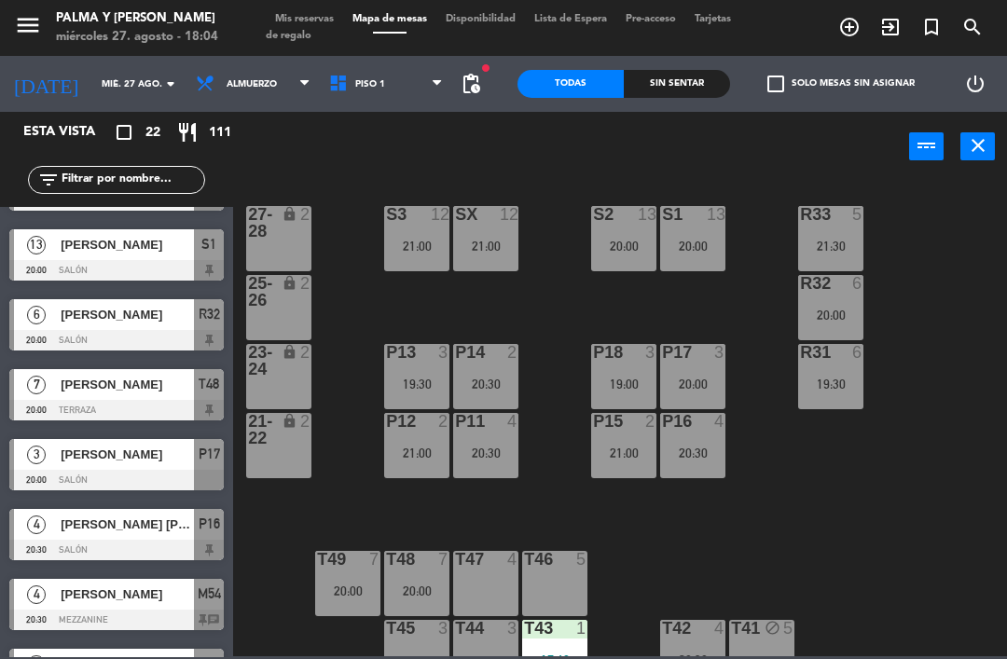
click at [819, 464] on div "R33 5 21:30 S1 13 20:00 S2 13 20:00 S3 12 21:00 SX 12 21:00 27-28 lock 2 R32 6 …" at bounding box center [625, 417] width 764 height 477
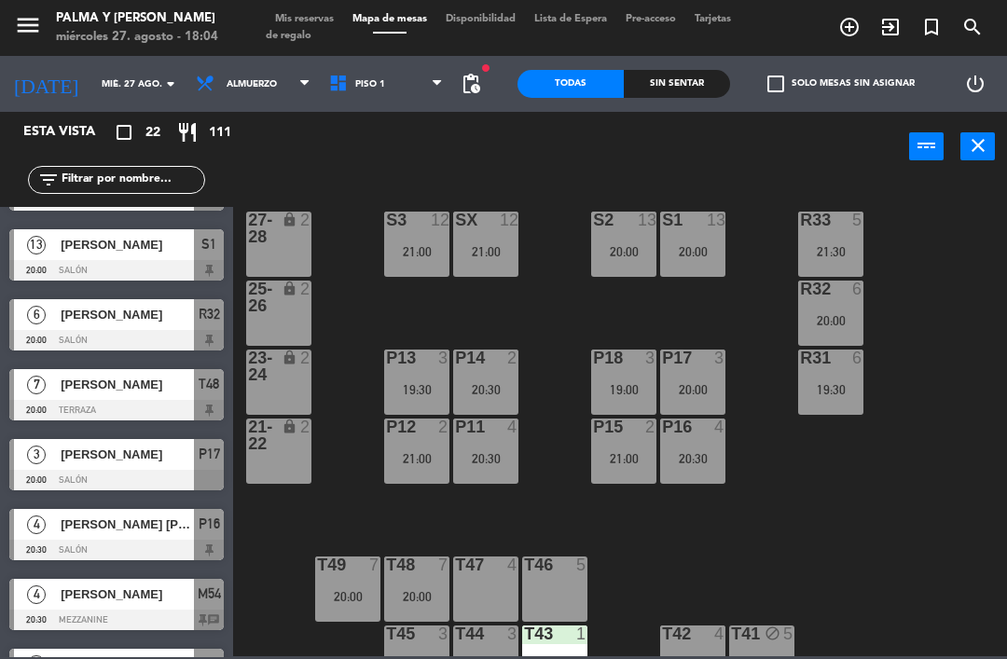
scroll to position [0, 0]
click at [563, 317] on div "R33 5 21:30 S1 13 20:00 S2 13 20:00 S3 12 21:00 SX 12 21:00 27-28 lock 2 R32 6 …" at bounding box center [625, 417] width 764 height 477
click at [92, 73] on input "mié. 27 ago." at bounding box center [156, 84] width 128 height 29
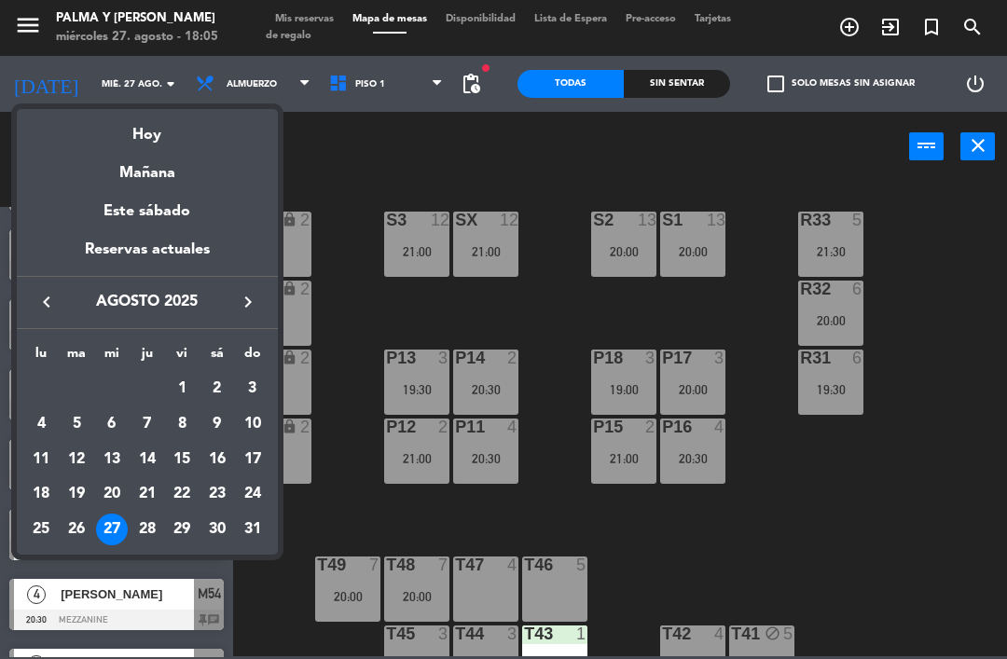
click at [339, 181] on div at bounding box center [503, 329] width 1007 height 659
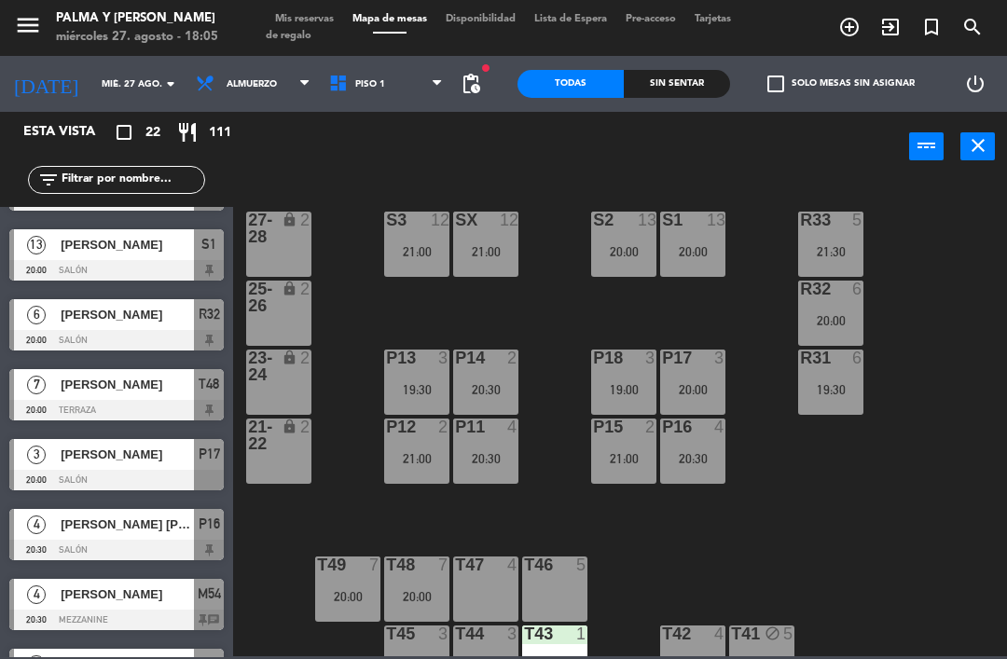
click at [1006, 311] on html "close × Palma y [PERSON_NAME] × chrome_reader_mode Listado de Reservas account_…" at bounding box center [503, 329] width 1007 height 659
click at [876, 571] on div "R33 5 21:30 S1 13 20:00 S2 13 20:00 S3 12 21:00 SX 12 21:00 27-28 lock 2 R32 6 …" at bounding box center [625, 417] width 764 height 477
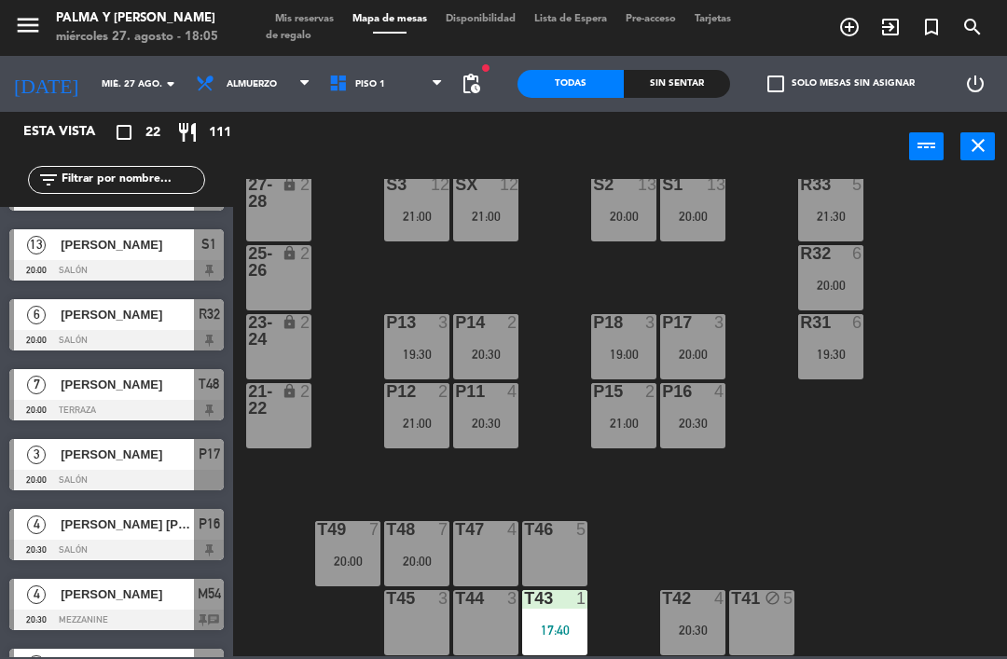
scroll to position [35, 0]
click at [707, 643] on div "T42 4 20:30" at bounding box center [692, 622] width 65 height 65
click at [847, 468] on div "R33 5 21:30 S1 13 20:00 S2 13 20:00 S3 12 21:00 SX 12 21:00 27-28 lock 2 R32 6 …" at bounding box center [625, 417] width 764 height 477
click at [710, 645] on div "T42 4 20:30" at bounding box center [692, 622] width 65 height 65
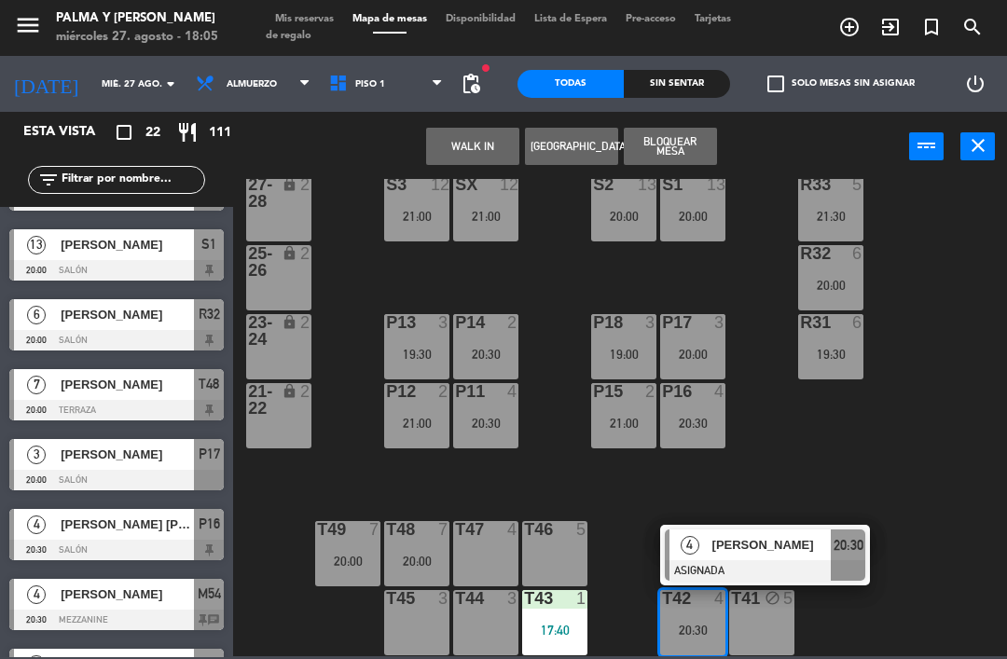
click at [488, 545] on div "T47 4" at bounding box center [485, 553] width 65 height 65
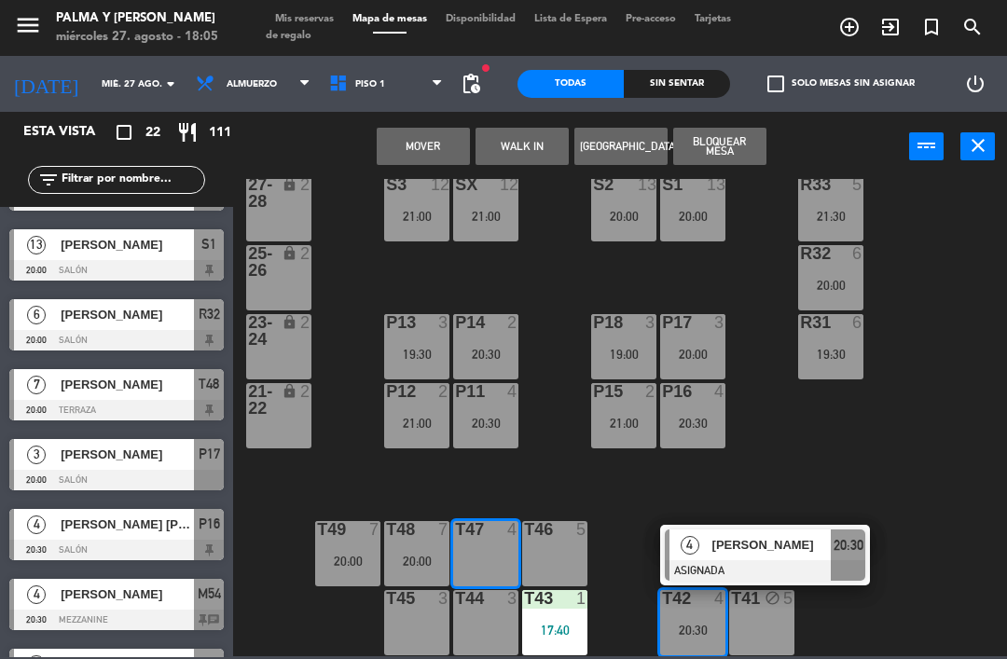
click at [459, 139] on button "Mover" at bounding box center [423, 146] width 93 height 37
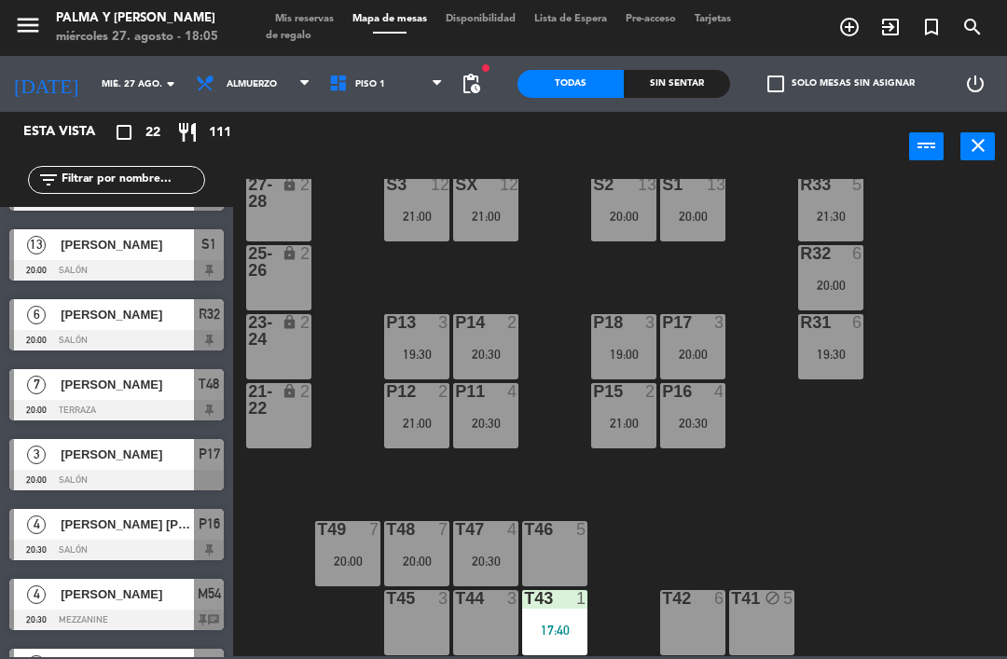
click at [417, 555] on div "20:00" at bounding box center [416, 561] width 65 height 13
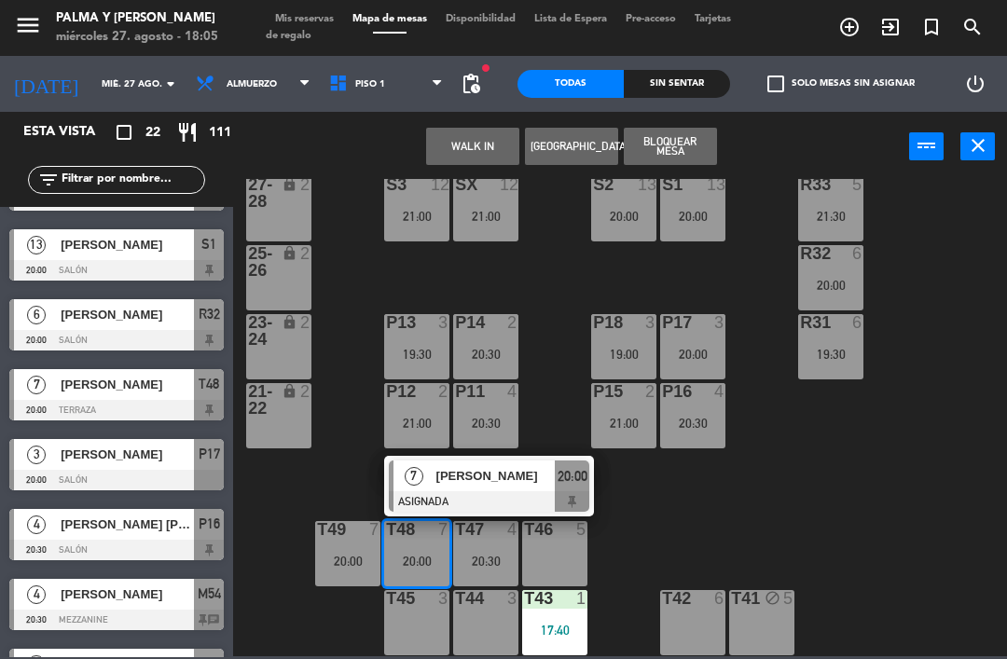
click at [671, 646] on div "T42 6" at bounding box center [692, 622] width 65 height 65
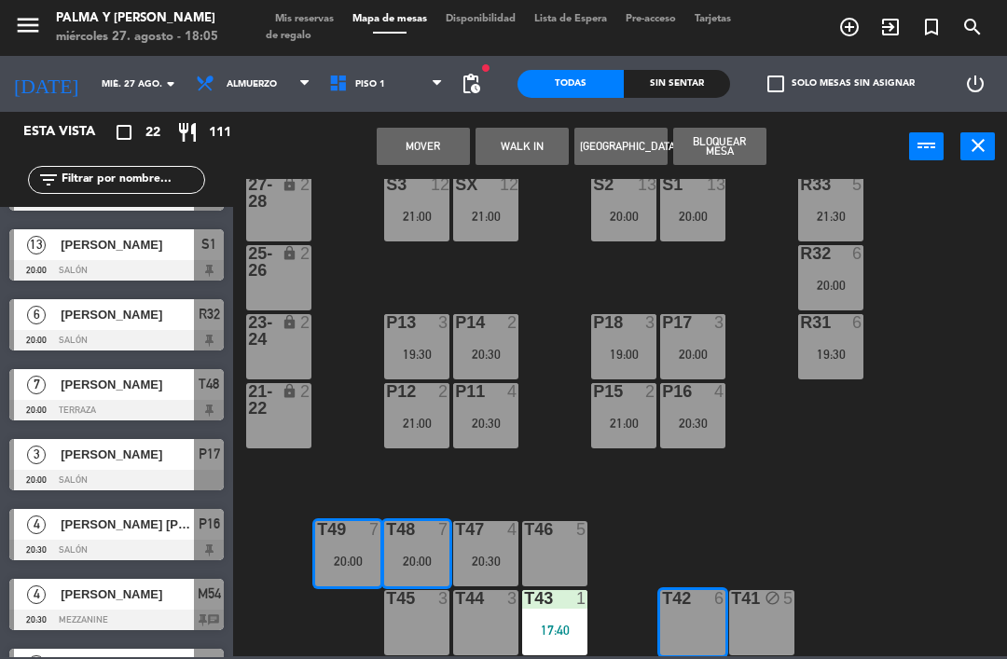
click at [446, 160] on button "Mover" at bounding box center [423, 146] width 93 height 37
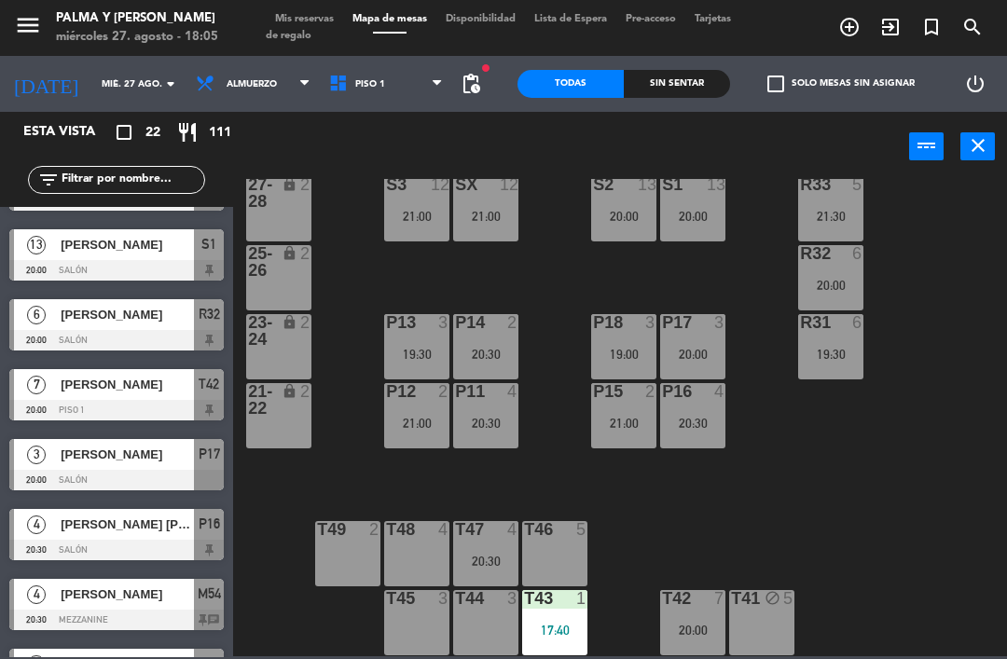
click at [783, 532] on div "R33 5 21:30 S1 13 20:00 S2 13 20:00 S3 12 21:00 SX 12 21:00 27-28 lock 2 R32 6 …" at bounding box center [625, 417] width 764 height 477
click at [837, 200] on div "R33 5 21:30" at bounding box center [830, 208] width 65 height 65
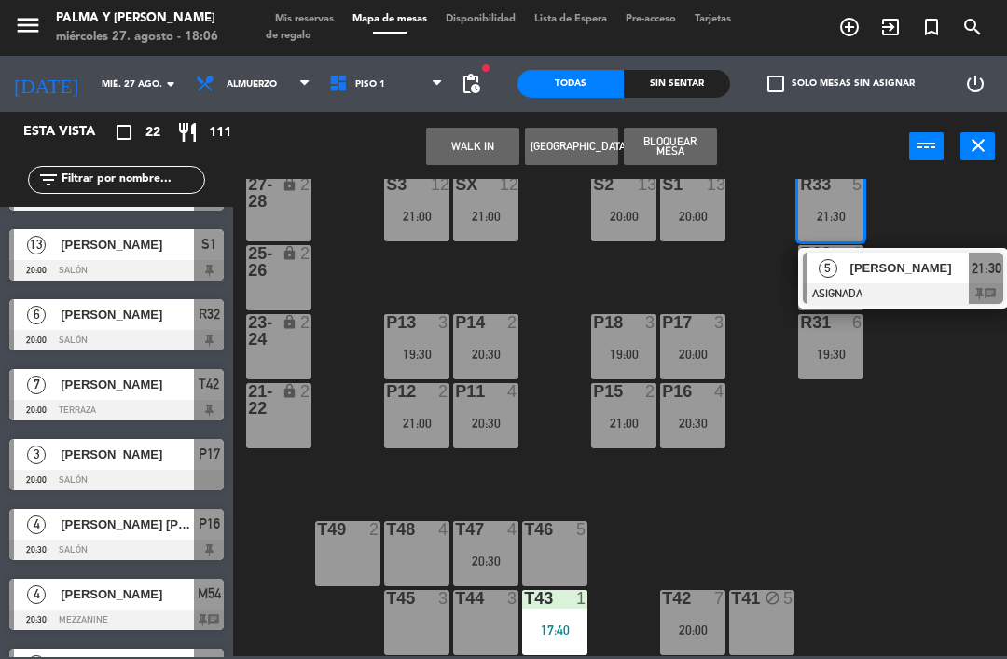
click at [891, 294] on div at bounding box center [903, 293] width 200 height 21
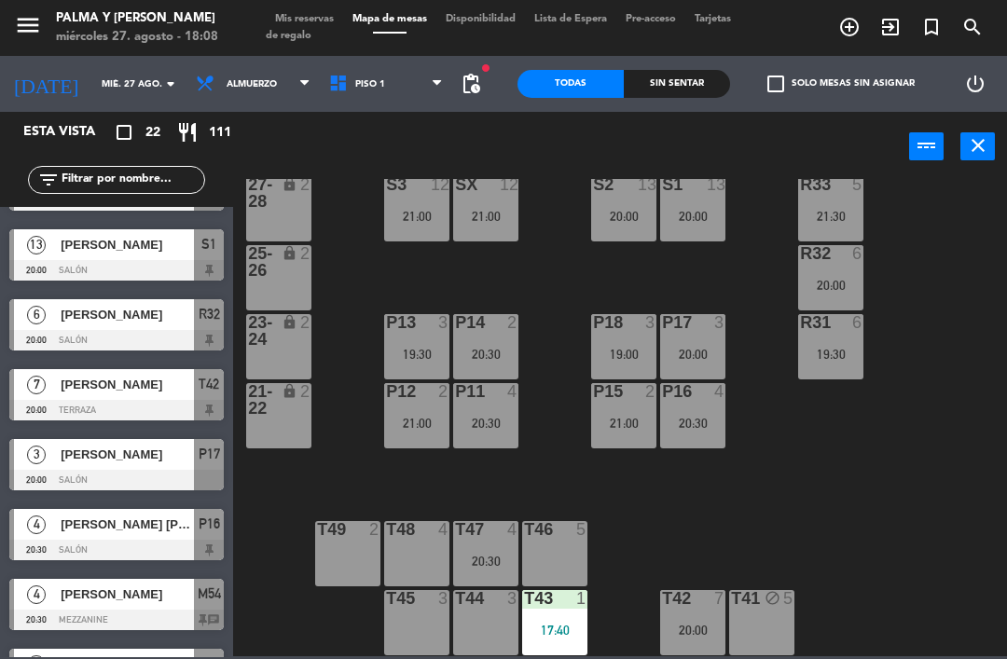
scroll to position [0, 0]
click at [848, 203] on div "R33 5 21:30" at bounding box center [830, 208] width 65 height 65
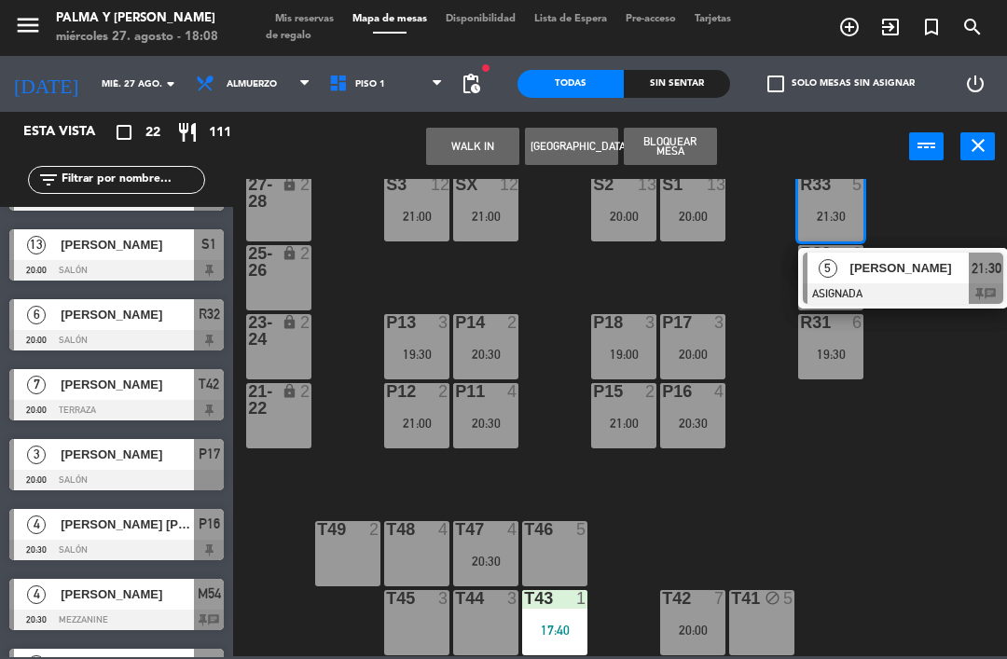
click at [568, 614] on div "T43 1 17:40" at bounding box center [554, 622] width 65 height 65
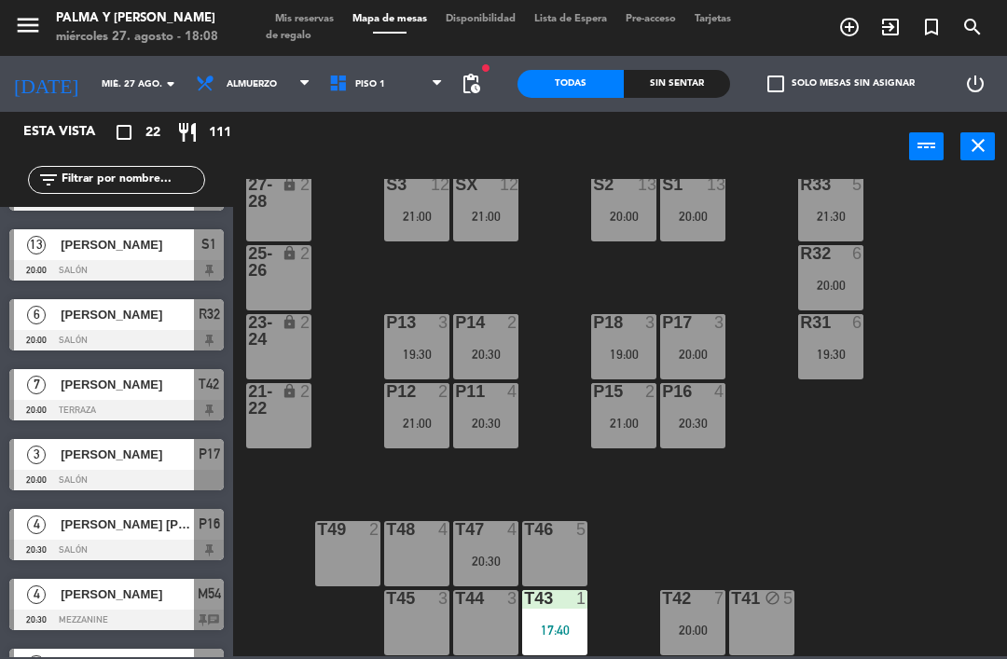
click at [646, 519] on div "R33 5 21:30 S1 13 20:00 S2 13 20:00 S3 12 21:00 SX 12 21:00 27-28 lock 2 R32 6 …" at bounding box center [625, 417] width 764 height 477
click at [554, 648] on div "T43 1 17:40" at bounding box center [554, 622] width 65 height 65
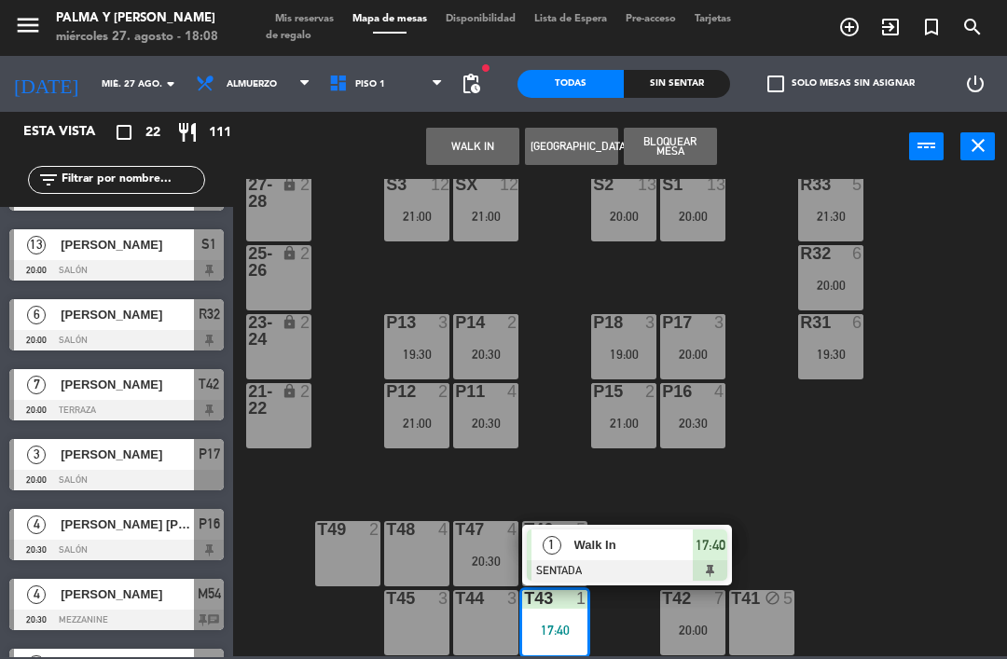
click at [566, 566] on div at bounding box center [627, 570] width 200 height 21
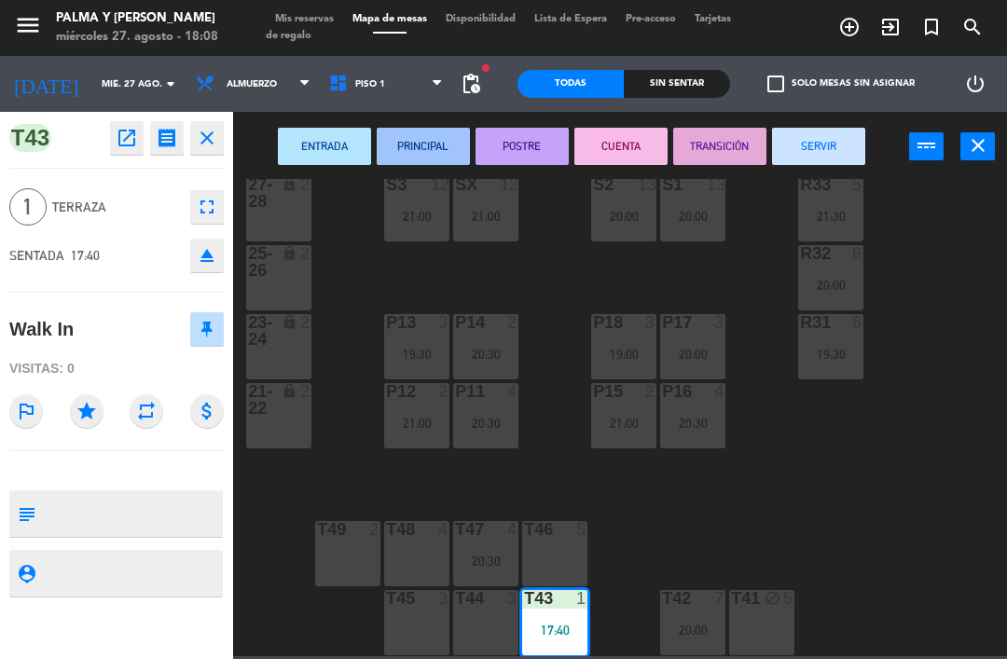
click at [789, 146] on button "SERVIR" at bounding box center [818, 146] width 93 height 37
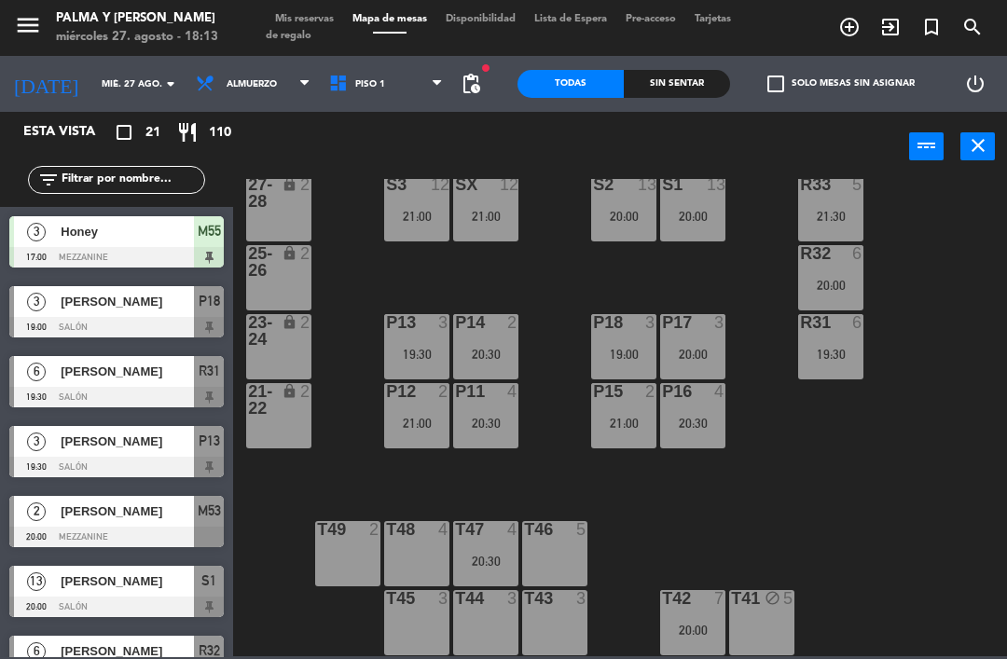
click at [92, 89] on input "mié. 27 ago." at bounding box center [156, 84] width 128 height 29
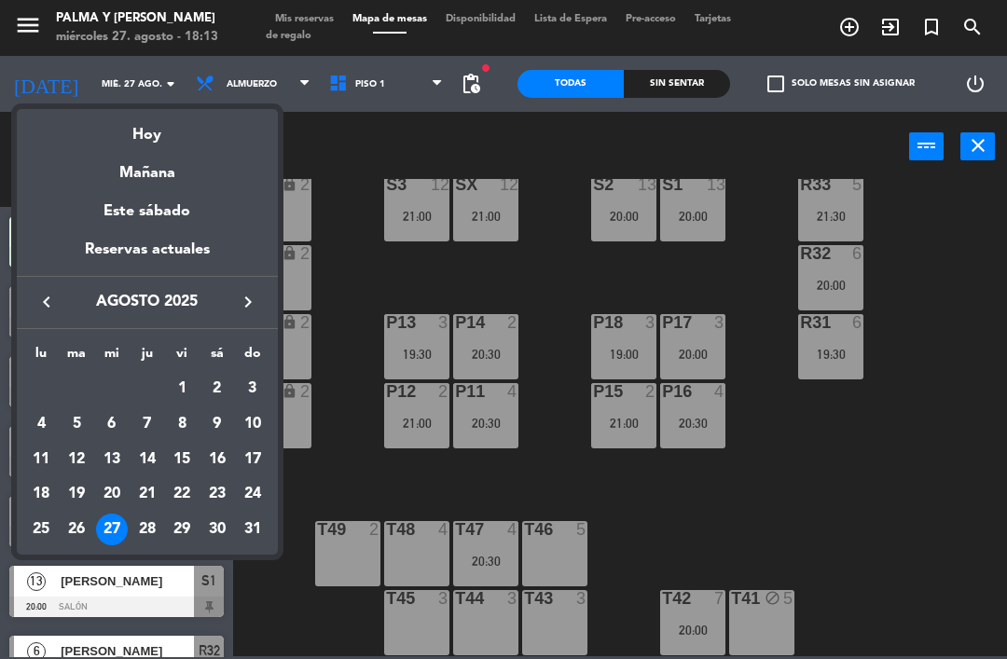
click at [992, 298] on div at bounding box center [503, 329] width 1007 height 659
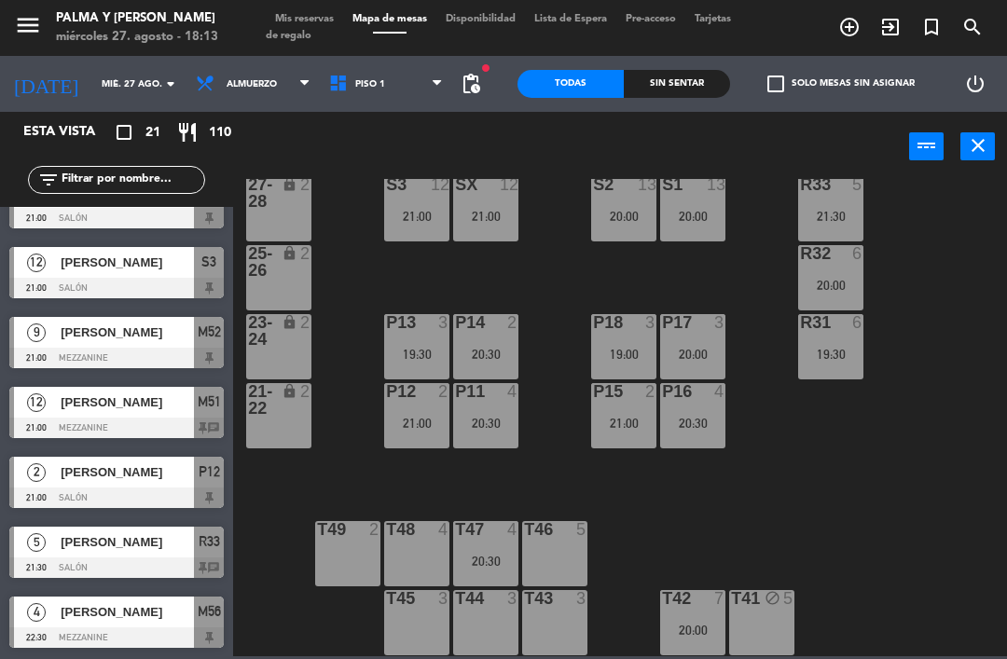
scroll to position [1018, 0]
click at [156, 171] on input "text" at bounding box center [132, 180] width 145 height 21
click at [347, 187] on div "R33 5 21:30 S1 13 20:00 S2 13 20:00 S3 12 21:00 SX 12 21:00 27-28 lock 2 R32 6 …" at bounding box center [625, 417] width 764 height 477
click at [417, 84] on span "Piso 1" at bounding box center [386, 83] width 133 height 41
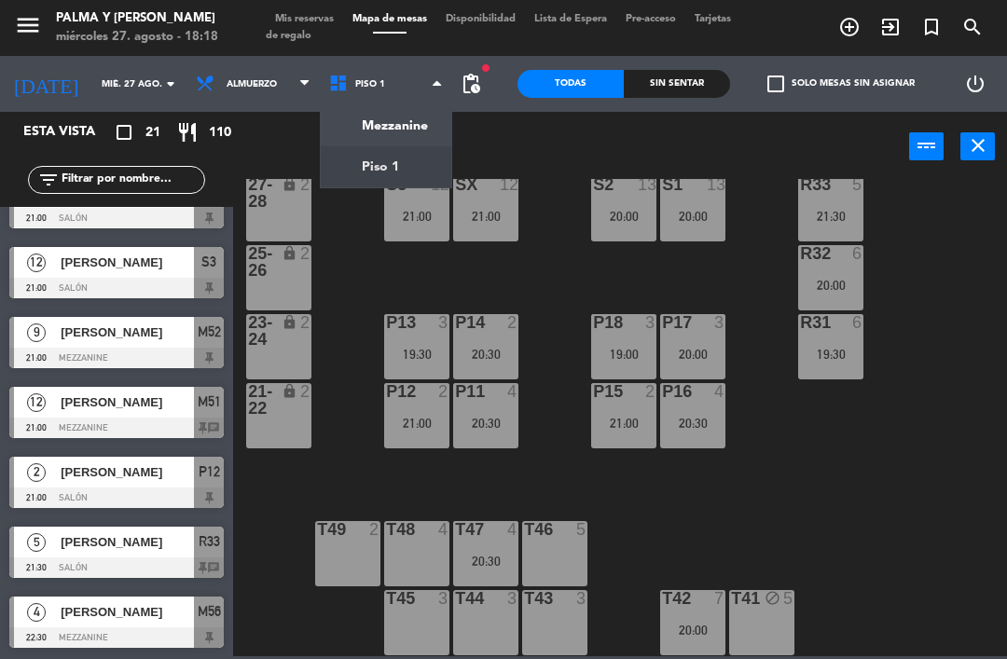
click at [402, 116] on ng-component "menu Palma y [PERSON_NAME] 27. [PERSON_NAME] - 18:18 Mis reservas Mapa de mesas…" at bounding box center [503, 328] width 1007 height 657
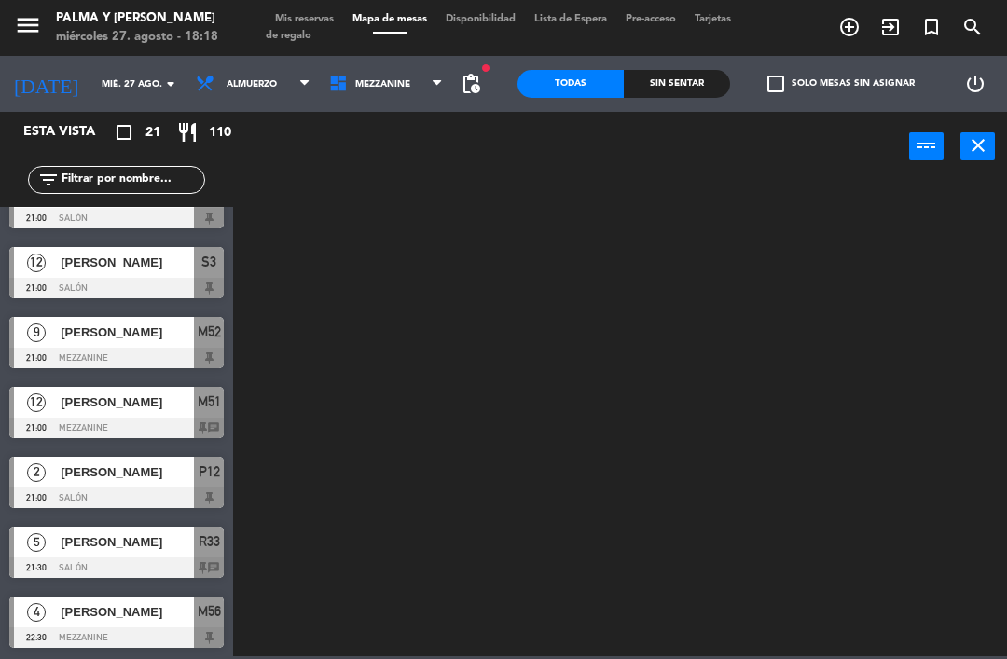
scroll to position [0, 0]
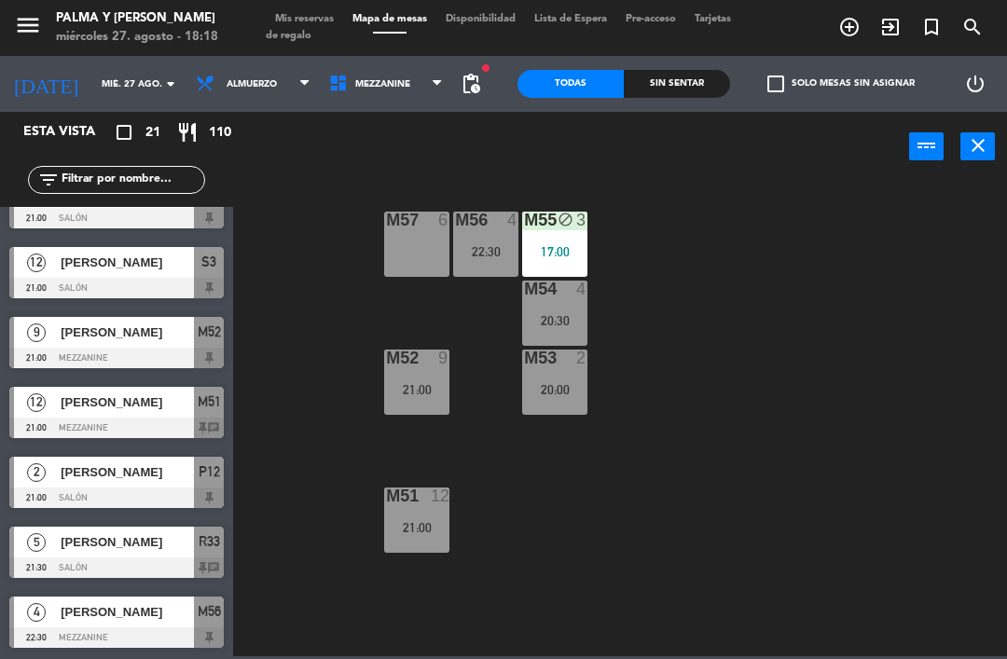
click at [387, 223] on div "M57" at bounding box center [386, 220] width 1 height 17
click at [336, 278] on div "M57 6 M56 4 22:30 M55 block 3 17:00 M54 4 20:30 M52 9 21:00 M53 2 20:00 M51 12 …" at bounding box center [625, 417] width 764 height 477
click at [406, 235] on div "M57 6" at bounding box center [416, 244] width 65 height 65
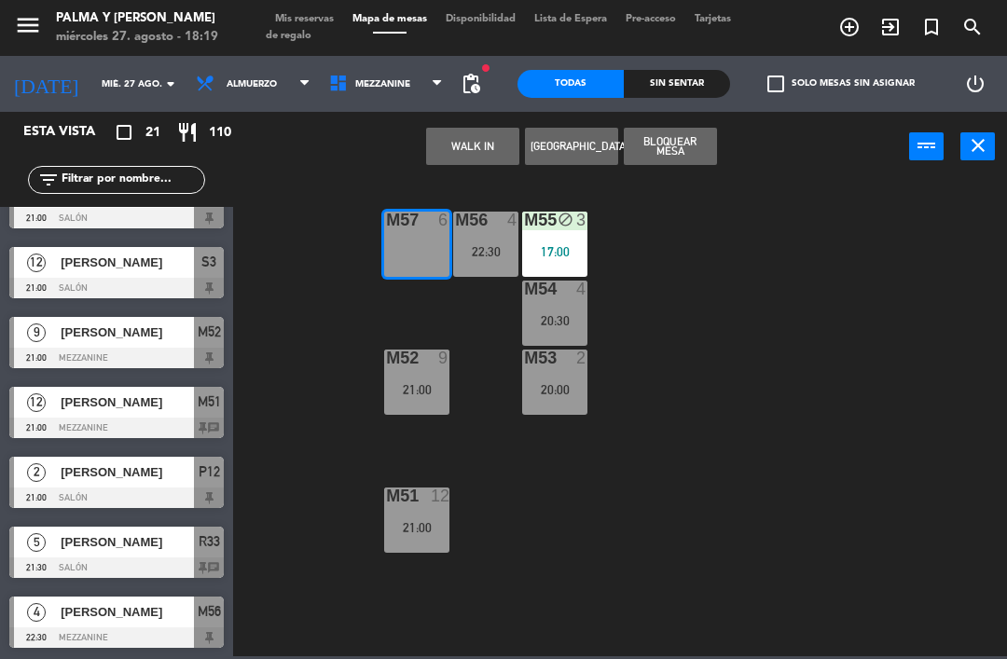
click at [452, 159] on button "WALK IN" at bounding box center [472, 146] width 93 height 37
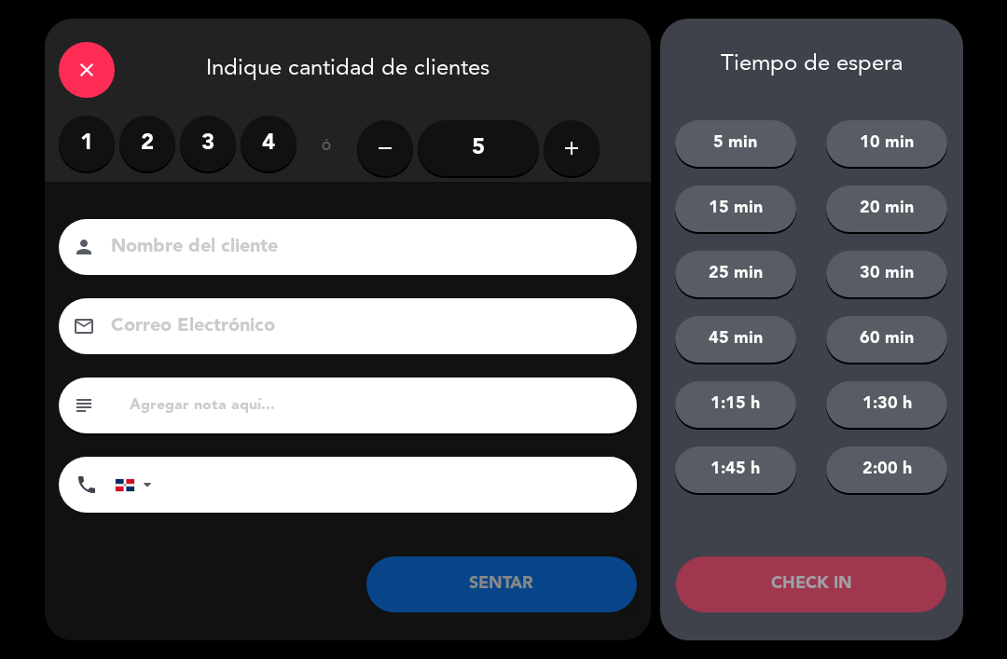
click at [73, 65] on div "close" at bounding box center [87, 70] width 56 height 56
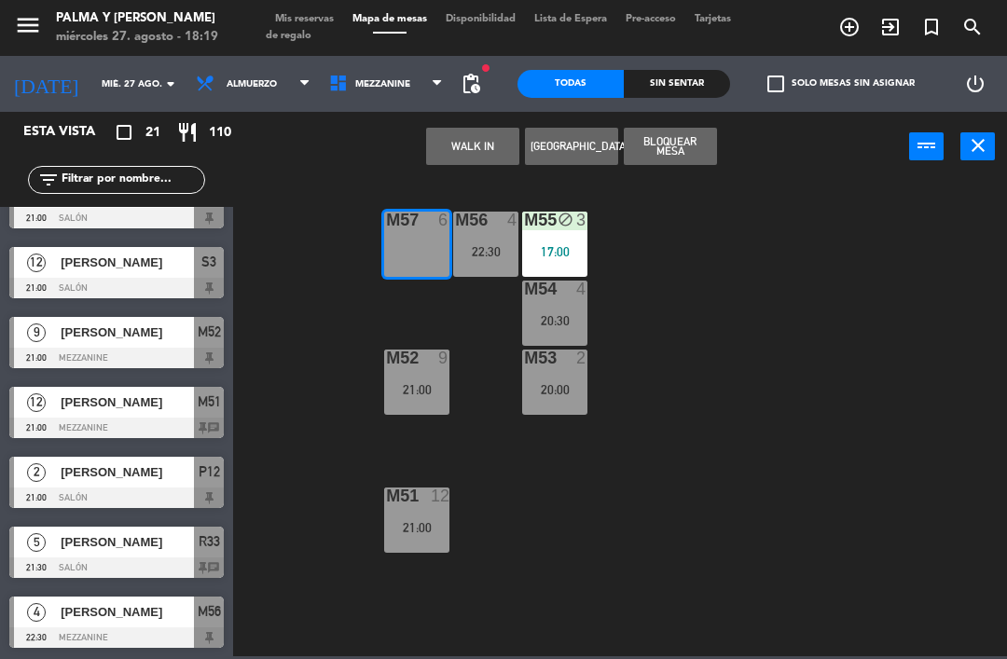
click at [657, 151] on button "Bloquear Mesa" at bounding box center [670, 146] width 93 height 37
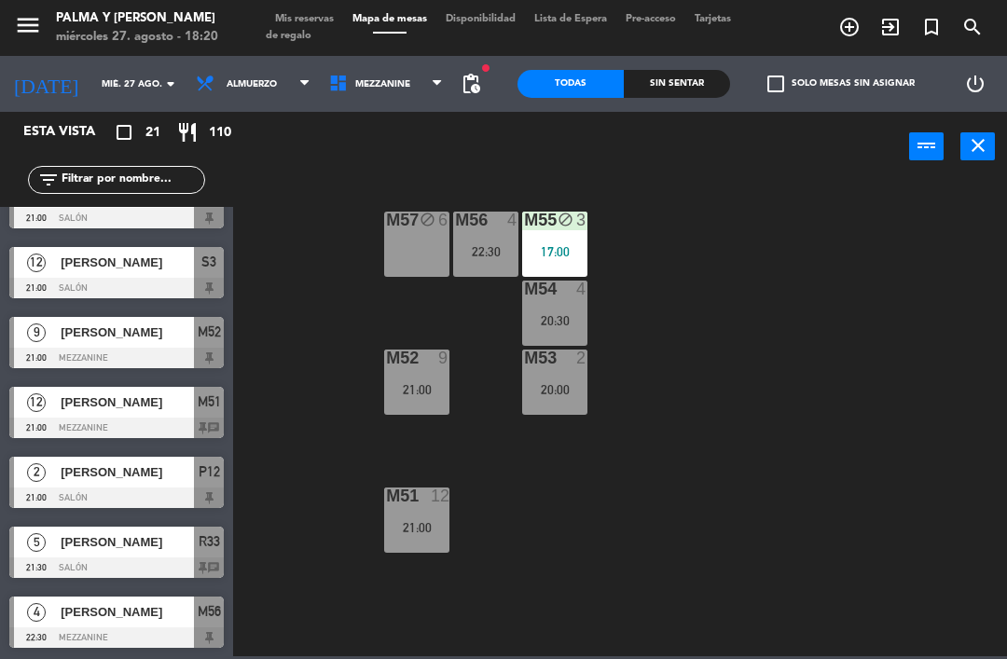
click at [411, 249] on div "M57 block 6" at bounding box center [416, 244] width 65 height 65
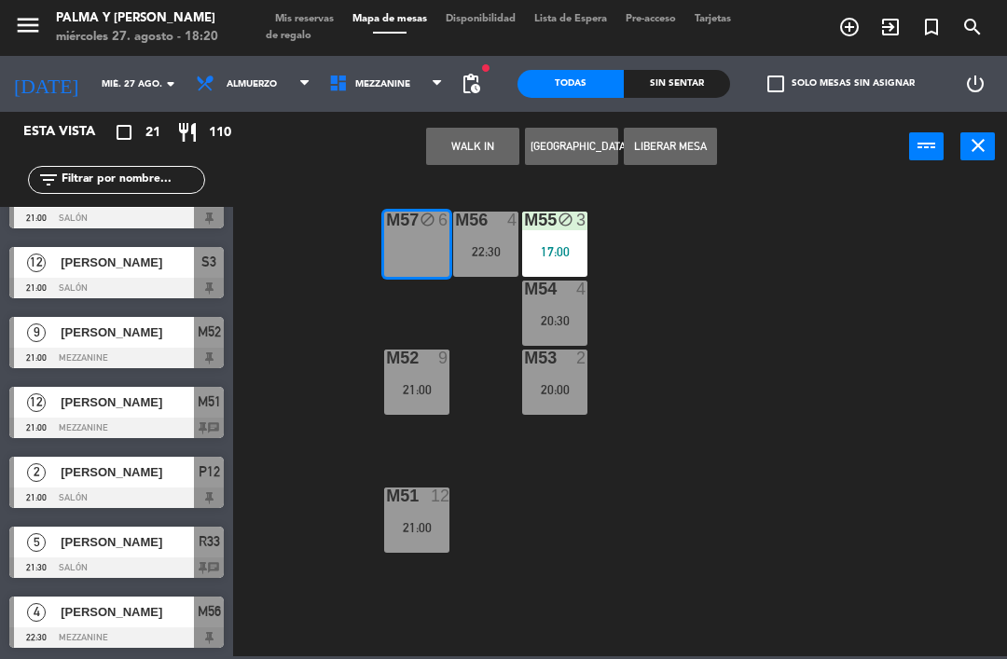
click at [483, 135] on button "WALK IN" at bounding box center [472, 146] width 93 height 37
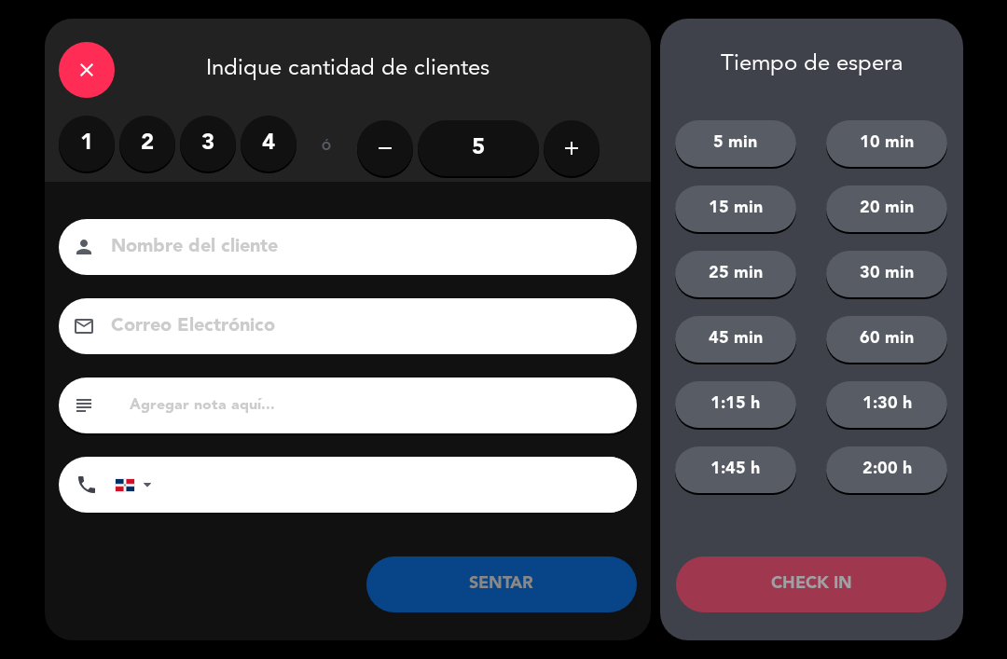
click at [566, 154] on icon "add" at bounding box center [571, 148] width 22 height 22
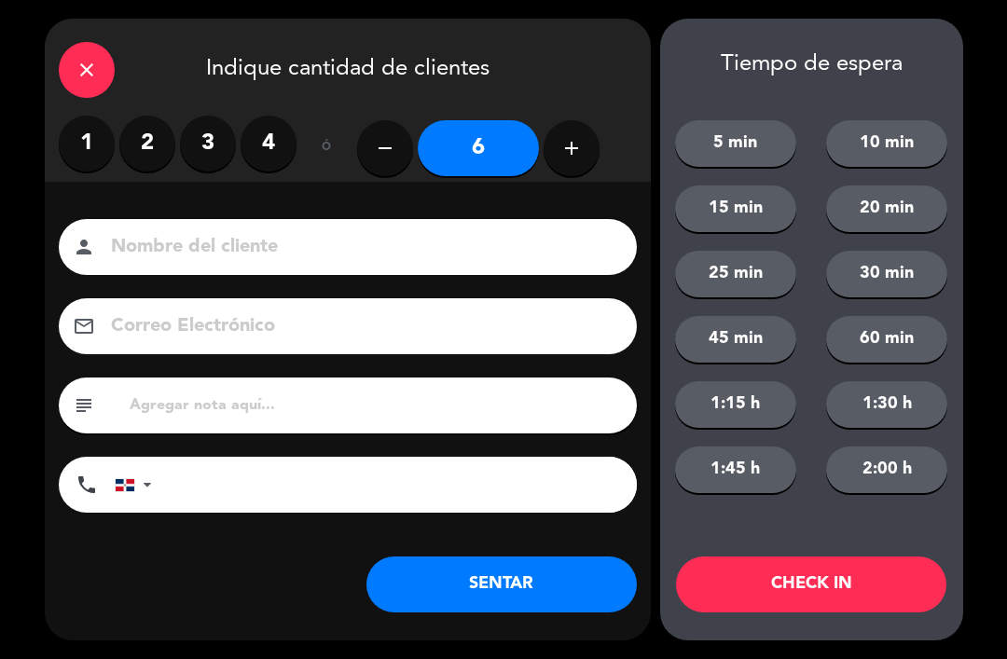
click at [485, 156] on input "6" at bounding box center [478, 148] width 121 height 56
click at [546, 570] on button "SENTAR" at bounding box center [501, 585] width 270 height 56
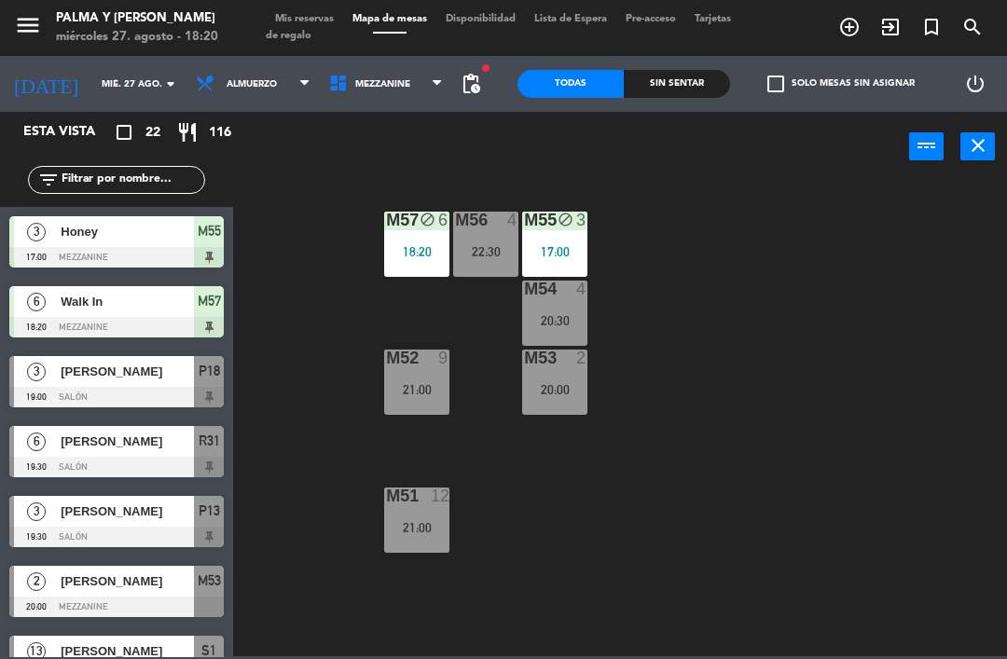
click at [440, 235] on div "M57 block 6 18:20" at bounding box center [416, 244] width 65 height 65
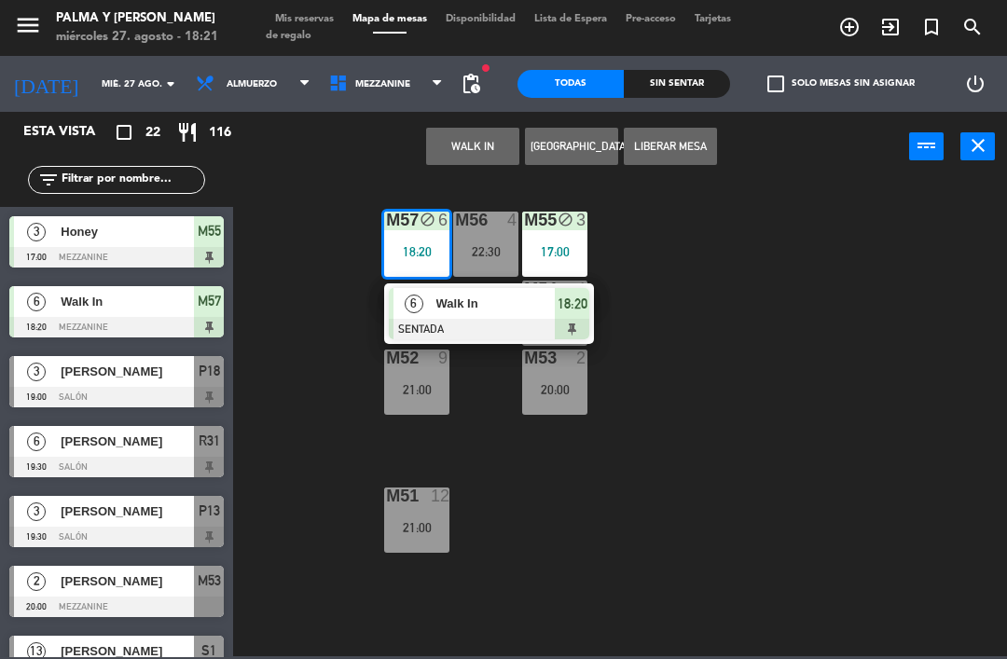
click at [92, 90] on input "mié. 27 ago." at bounding box center [156, 84] width 128 height 29
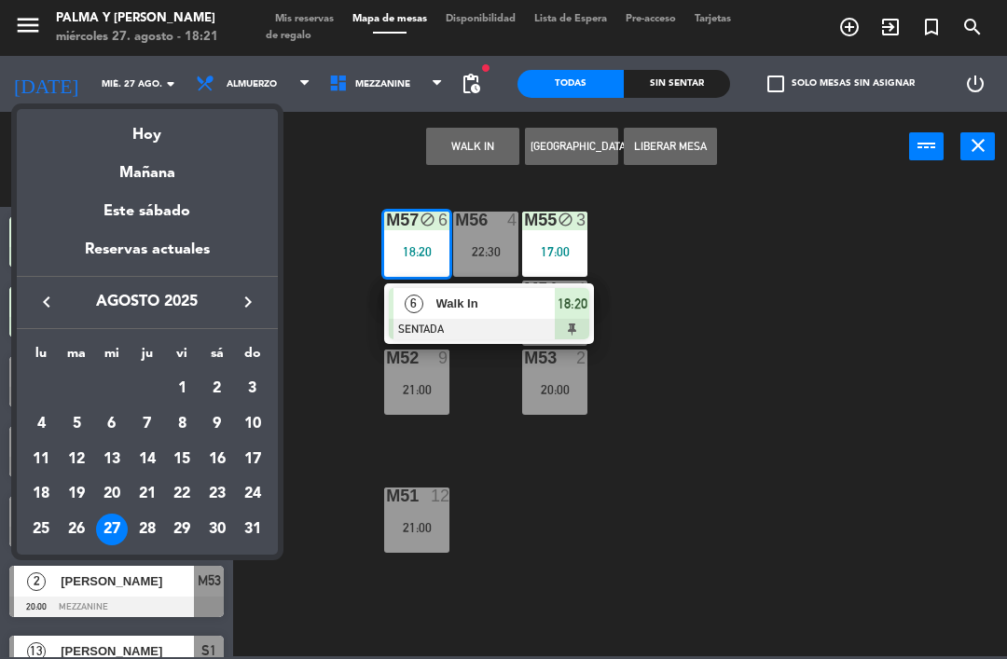
click at [117, 522] on div "27" at bounding box center [112, 530] width 32 height 32
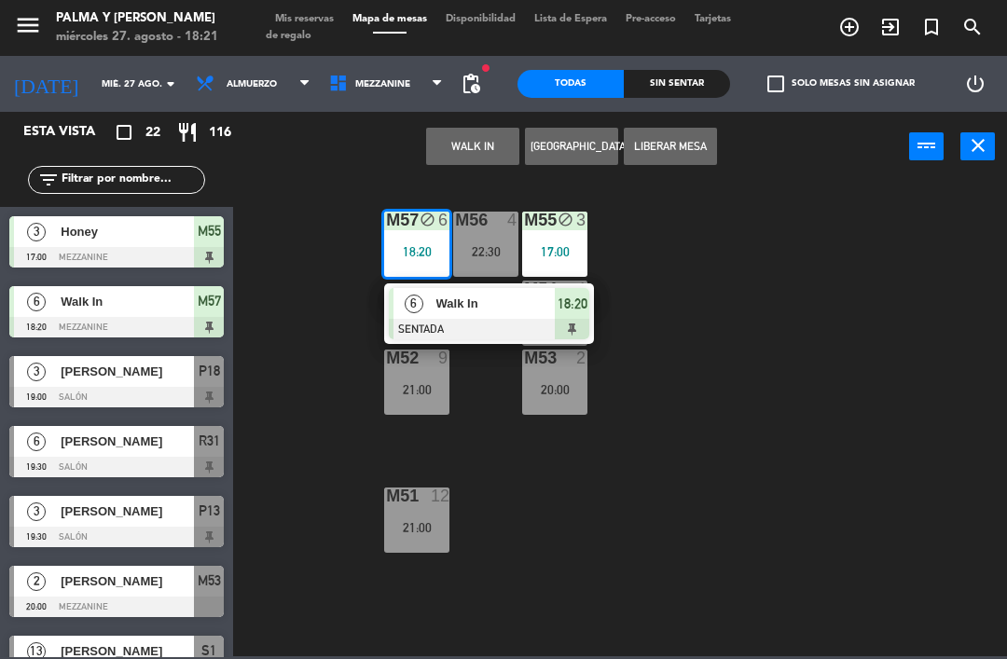
click at [82, 532] on div at bounding box center [116, 537] width 214 height 21
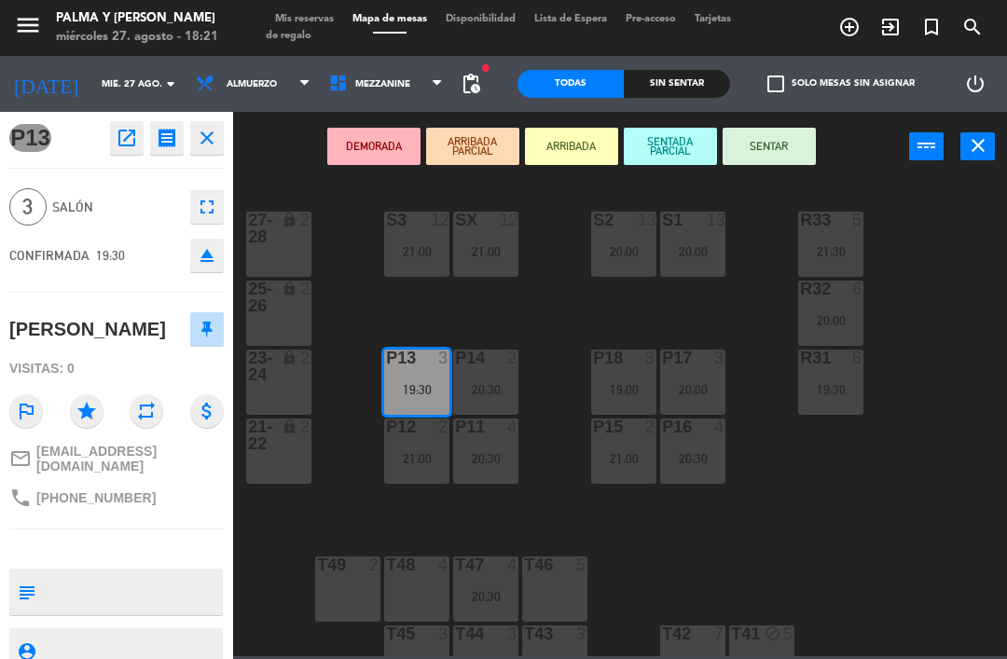
click at [92, 99] on input "mié. 27 ago." at bounding box center [156, 84] width 128 height 29
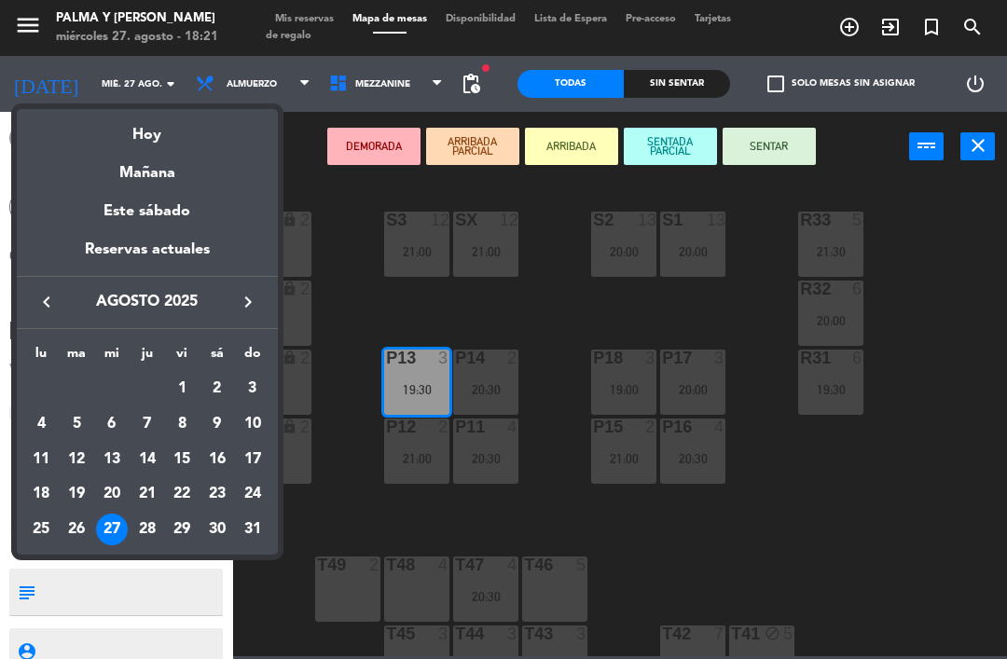
click at [77, 528] on div "26" at bounding box center [77, 530] width 32 height 32
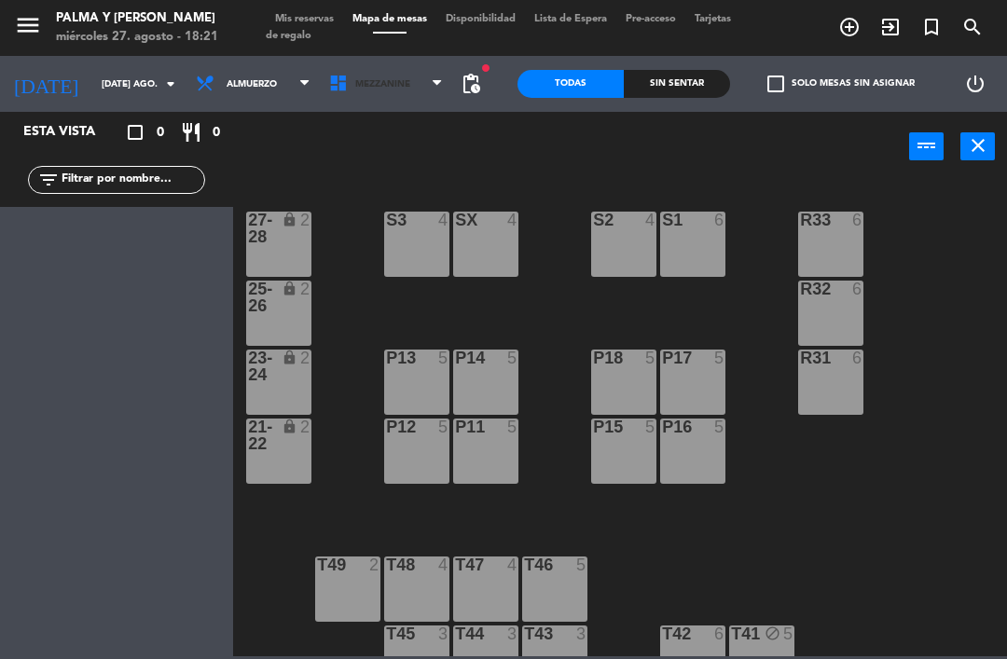
click at [386, 101] on span "Mezzanine" at bounding box center [386, 83] width 133 height 41
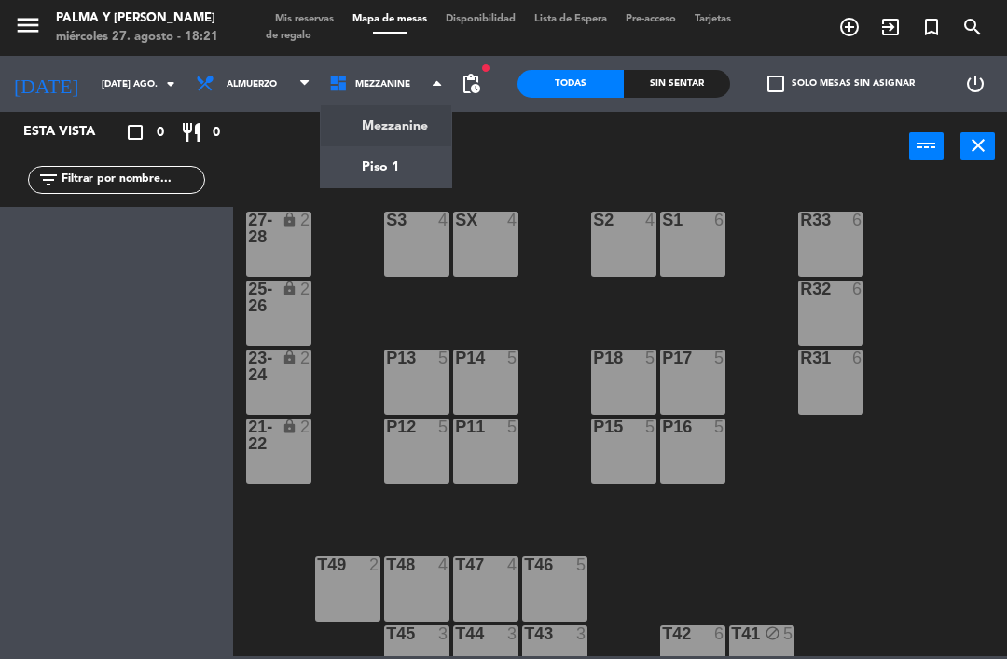
click at [391, 131] on ng-component "menu Palma y [PERSON_NAME] 27. [PERSON_NAME] - 18:21 Mis reservas Mapa de mesas…" at bounding box center [503, 328] width 1007 height 657
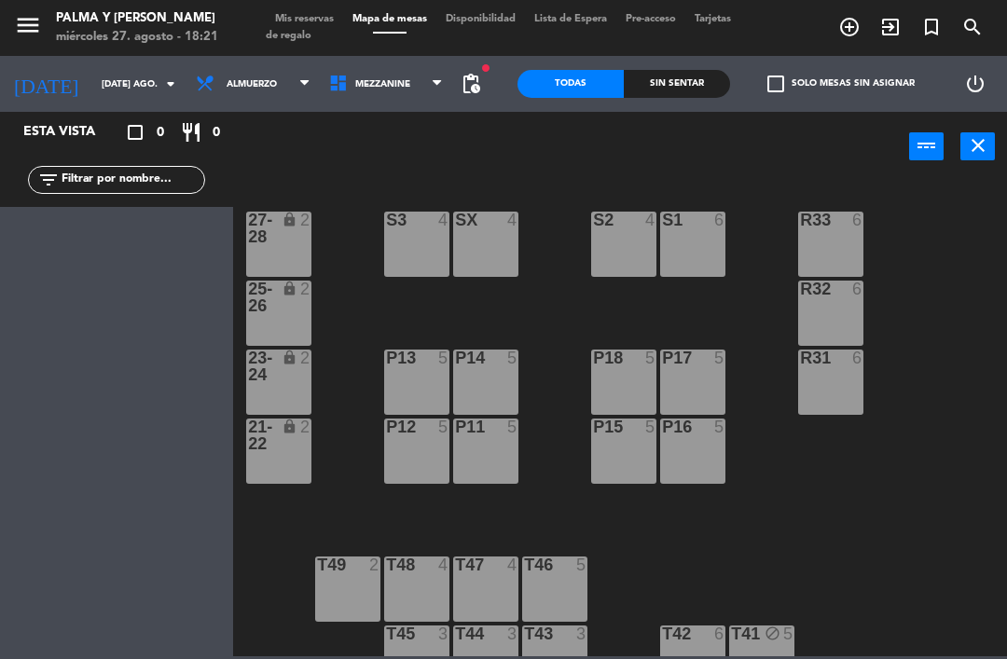
click at [404, 74] on span "Mezzanine" at bounding box center [386, 83] width 133 height 41
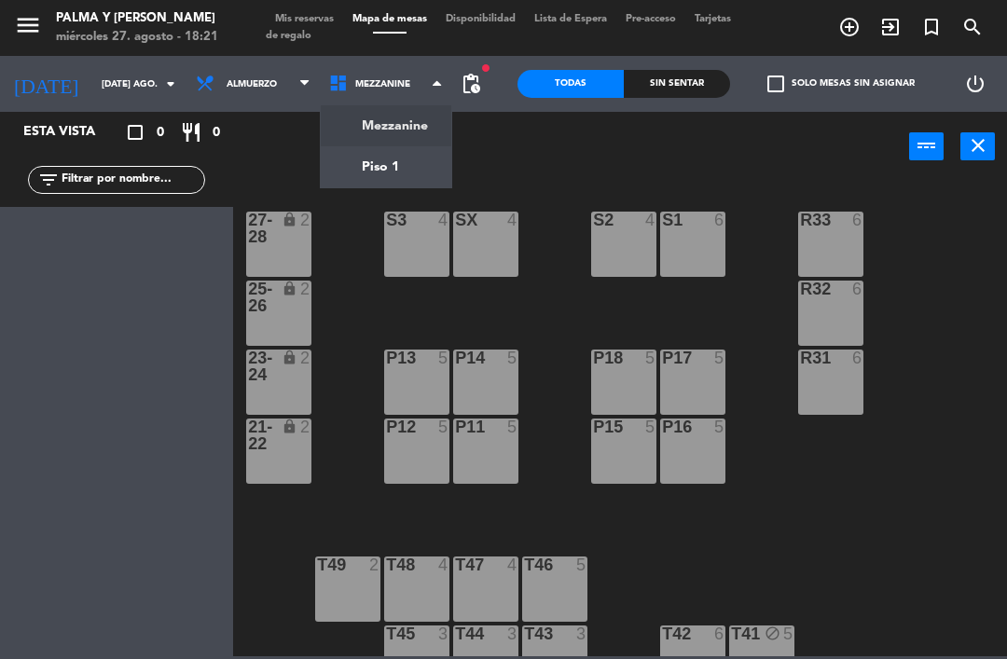
click at [393, 182] on ng-component "menu Palma y [PERSON_NAME] 27. [PERSON_NAME] - 18:21 Mis reservas Mapa de mesas…" at bounding box center [503, 328] width 1007 height 657
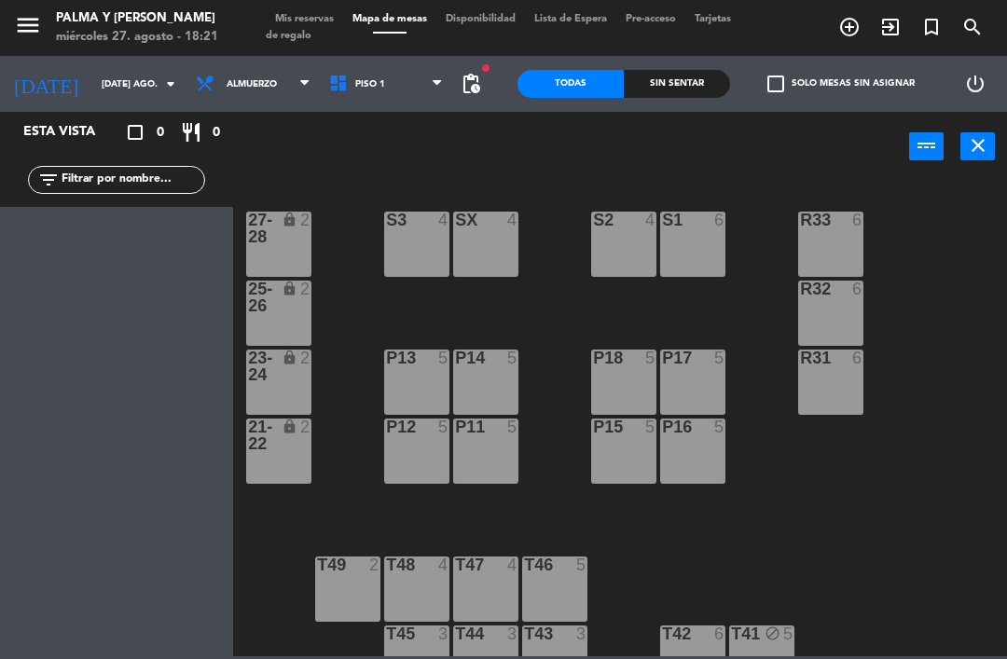
click at [366, 102] on span "Piso 1" at bounding box center [386, 83] width 133 height 41
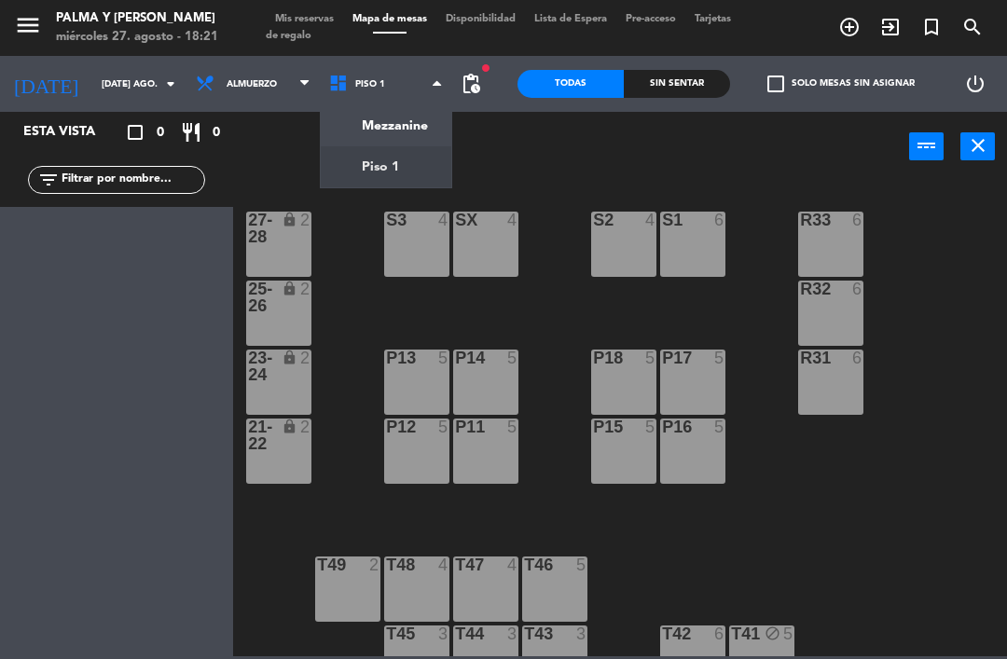
click at [398, 131] on ng-component "menu Palma y [PERSON_NAME] 27. [PERSON_NAME] - 18:21 Mis reservas Mapa de mesas…" at bounding box center [503, 328] width 1007 height 657
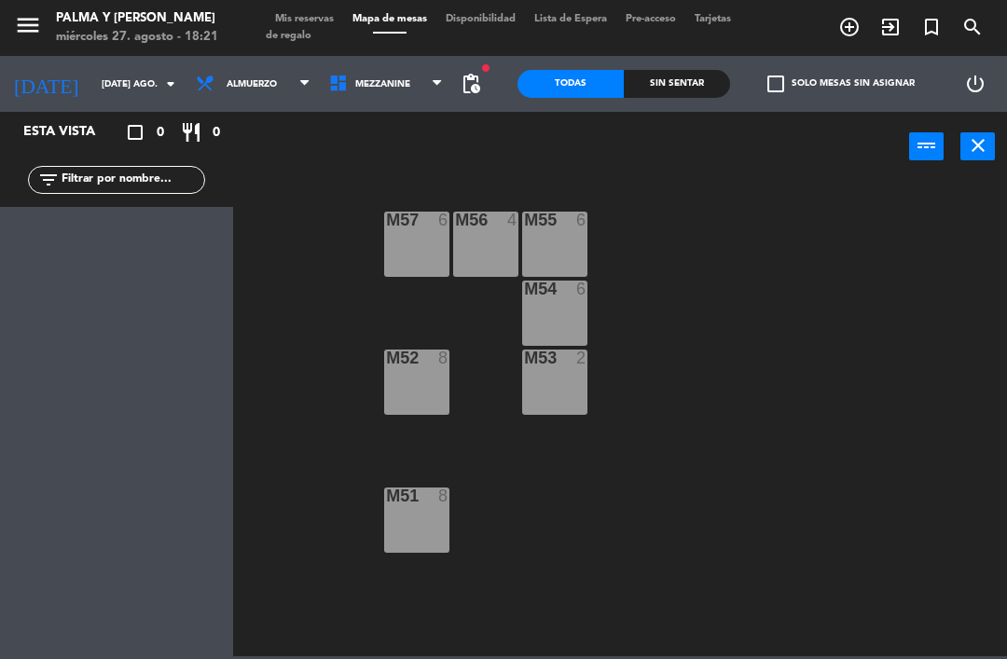
click at [116, 88] on input "[DATE] ago." at bounding box center [156, 84] width 128 height 29
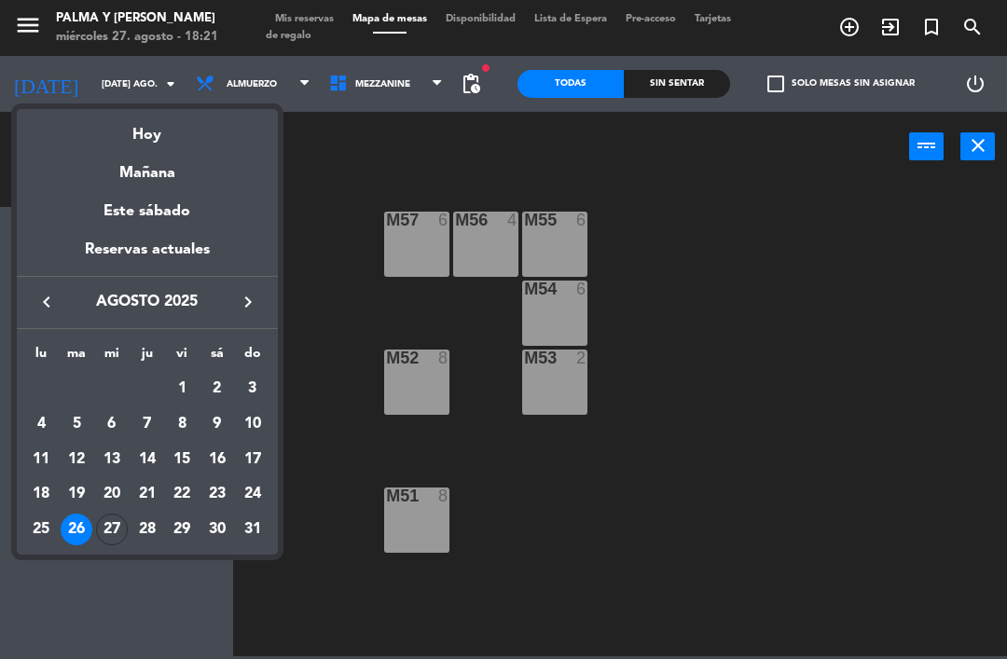
click at [118, 530] on div "27" at bounding box center [112, 530] width 32 height 32
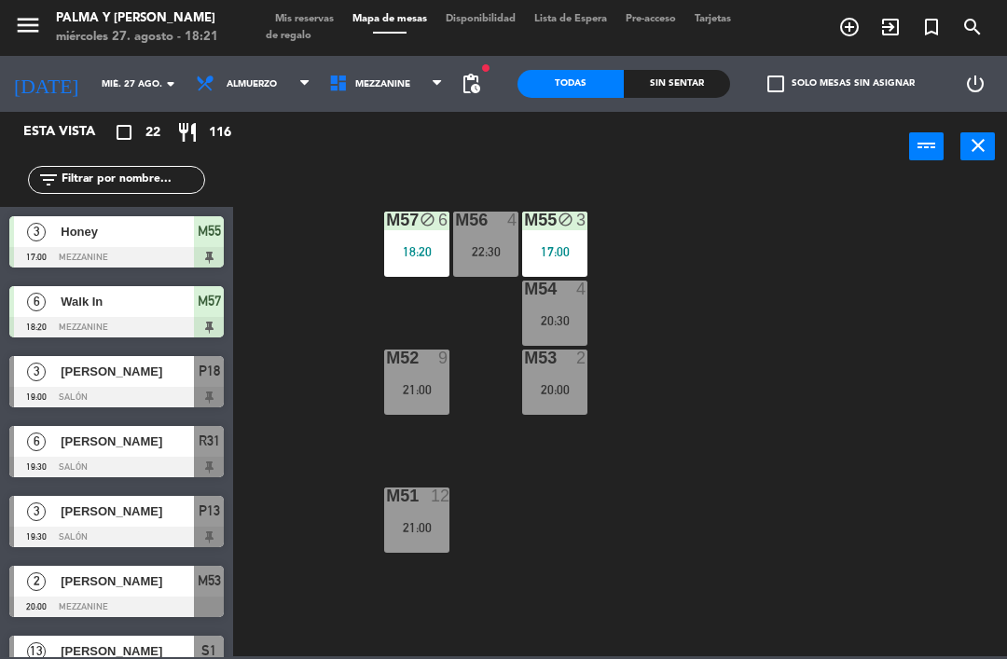
click at [127, 74] on input "mié. 27 ago." at bounding box center [156, 84] width 128 height 29
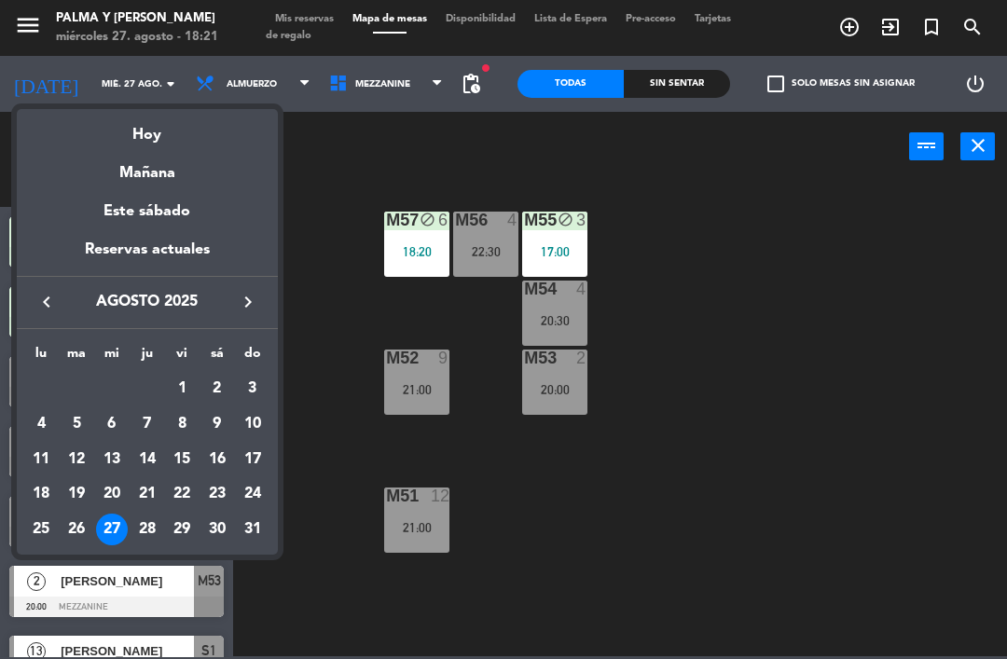
click at [150, 532] on div "28" at bounding box center [147, 530] width 32 height 32
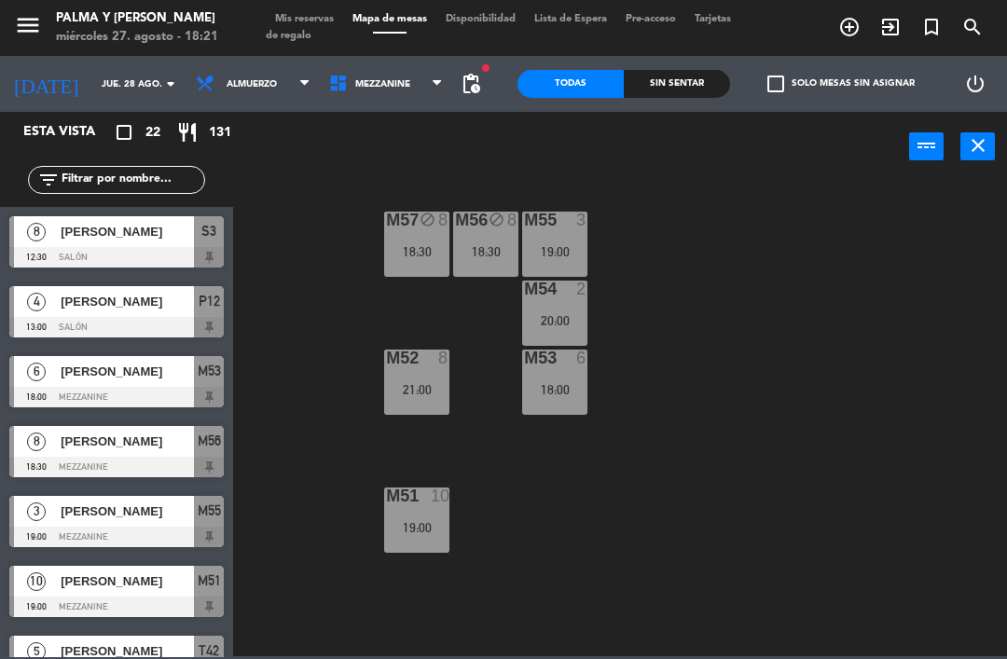
click at [107, 97] on input "jue. 28 ago." at bounding box center [156, 84] width 128 height 29
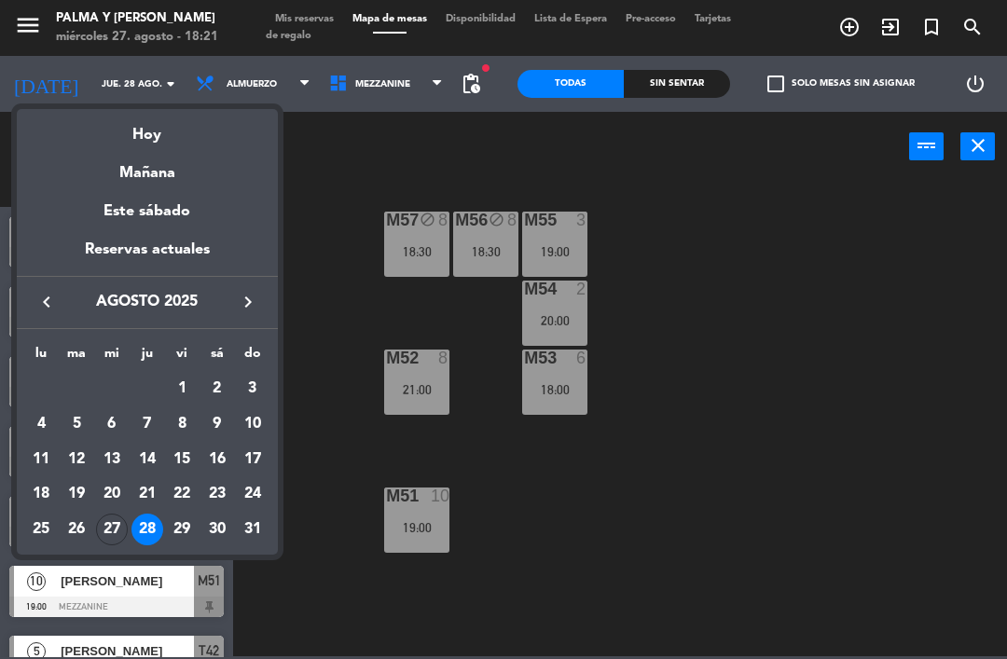
click at [165, 140] on div "Hoy" at bounding box center [147, 128] width 261 height 38
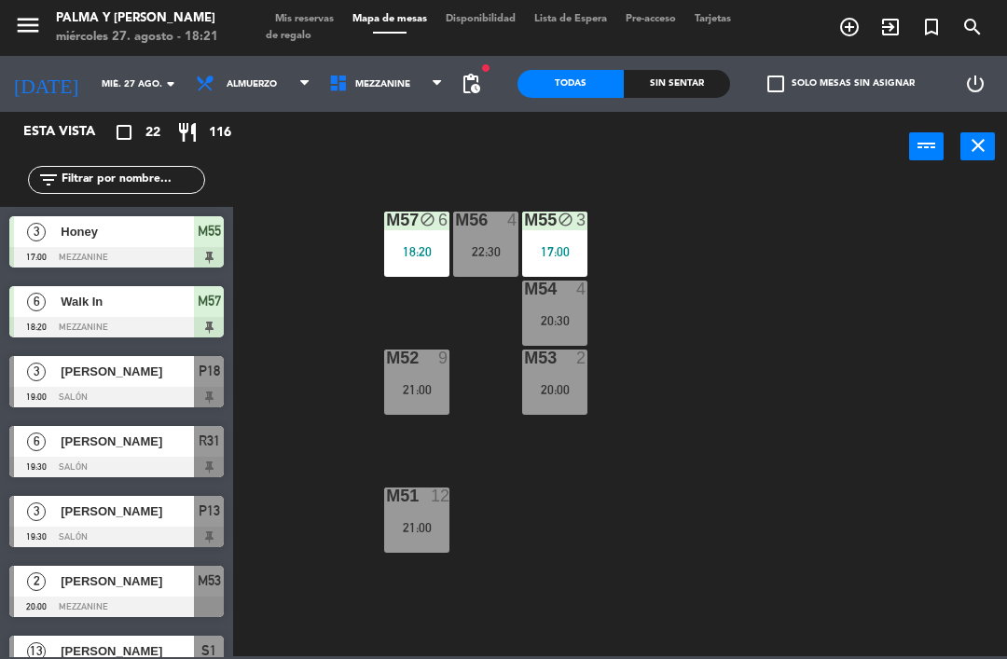
click at [159, 82] on icon "arrow_drop_down" at bounding box center [170, 84] width 22 height 22
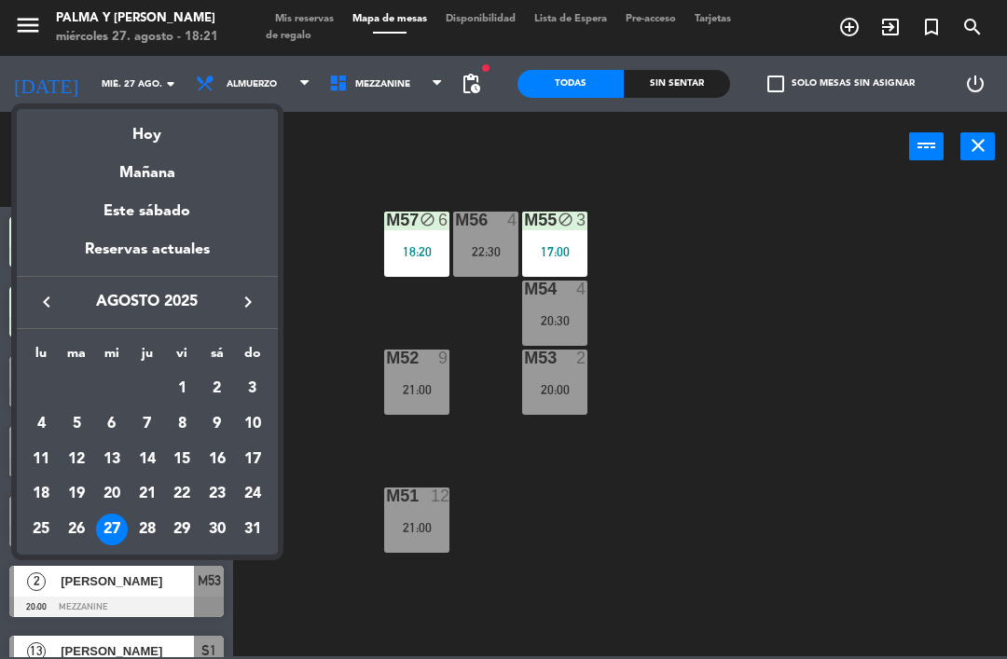
click at [168, 171] on div "Mañana" at bounding box center [147, 166] width 261 height 38
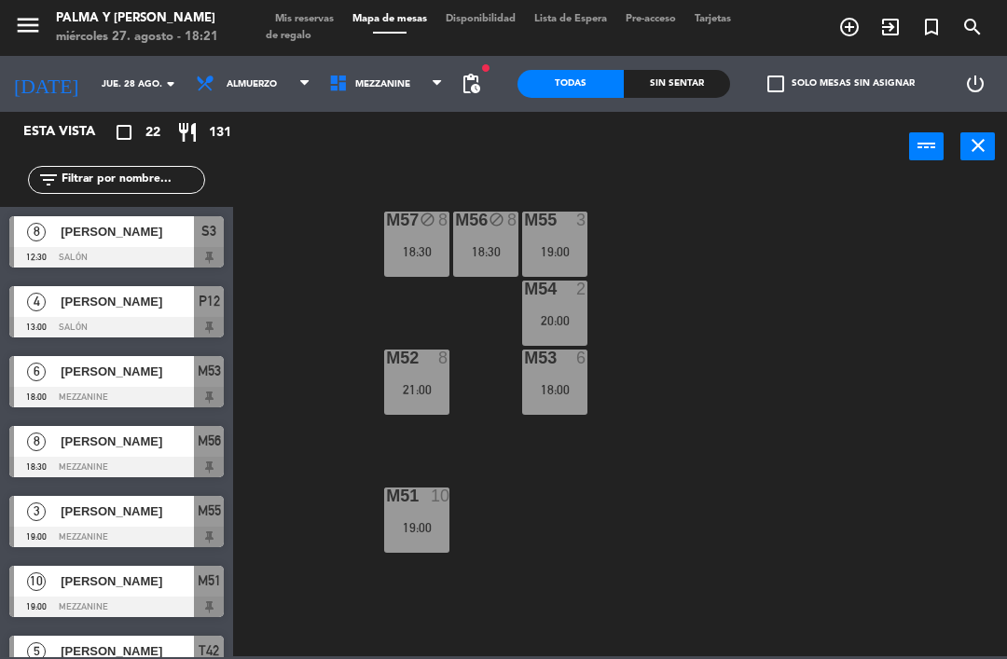
click at [562, 249] on div "19:00" at bounding box center [554, 251] width 65 height 13
click at [726, 226] on div "M57 block 8 18:30 M56 block 8 18:30 M55 3 19:00 M54 2 20:00 M52 8 21:00 M53 6 1…" at bounding box center [625, 417] width 764 height 477
click at [92, 80] on input "jue. 28 ago." at bounding box center [156, 84] width 128 height 29
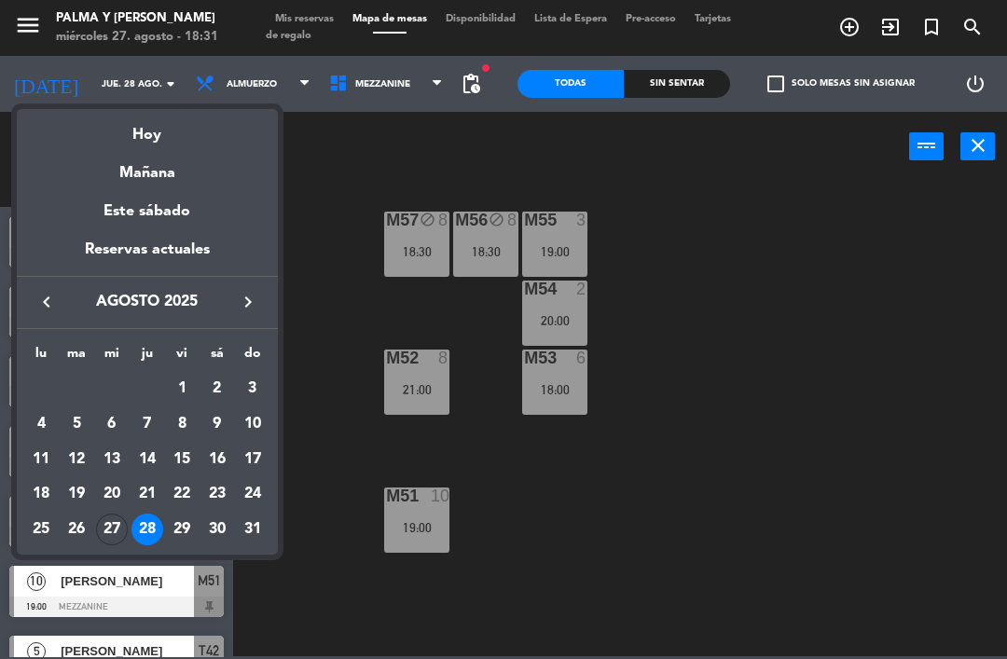
click at [132, 138] on div "Hoy" at bounding box center [147, 128] width 261 height 38
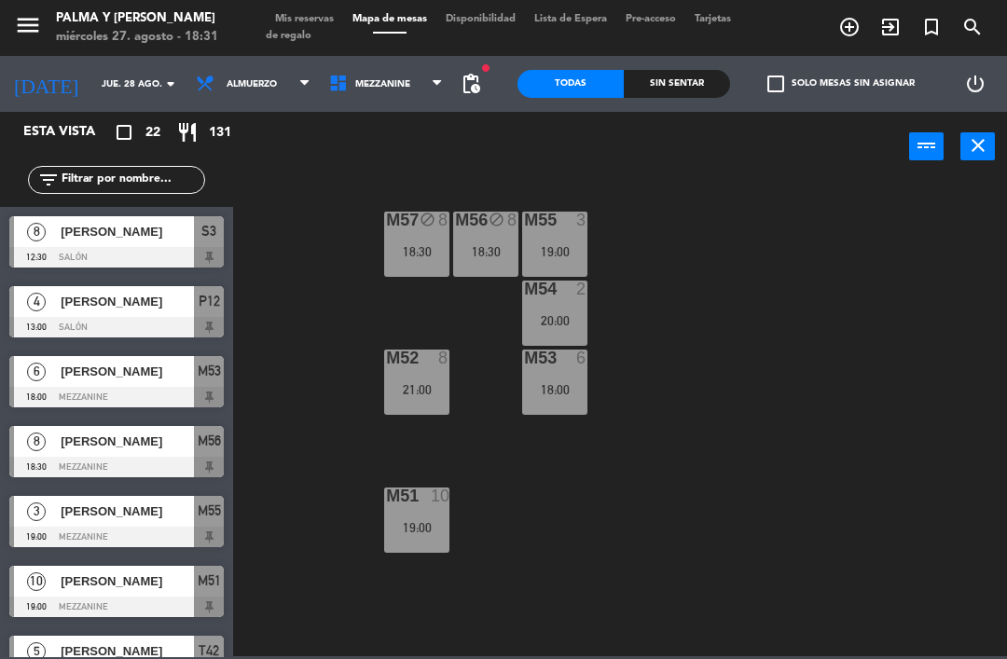
type input "mié. 27 ago."
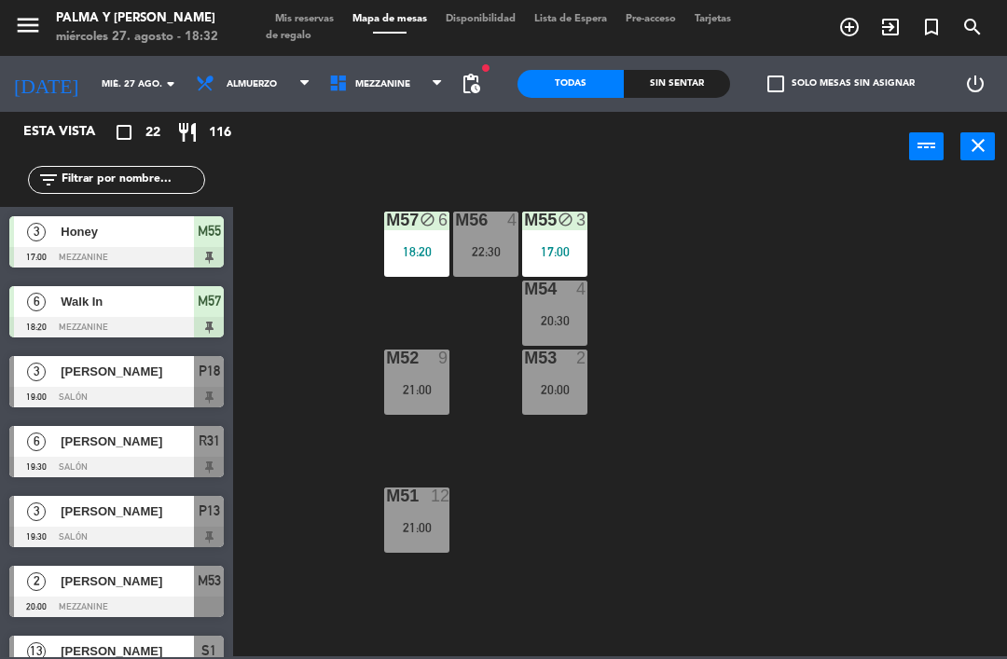
click at [327, 291] on div "M57 block 6 18:20 M56 4 22:30 M55 block 3 17:00 M54 4 20:30 M52 9 21:00 M53 2 2…" at bounding box center [625, 417] width 764 height 477
click at [395, 84] on span "Mezzanine" at bounding box center [382, 84] width 55 height 10
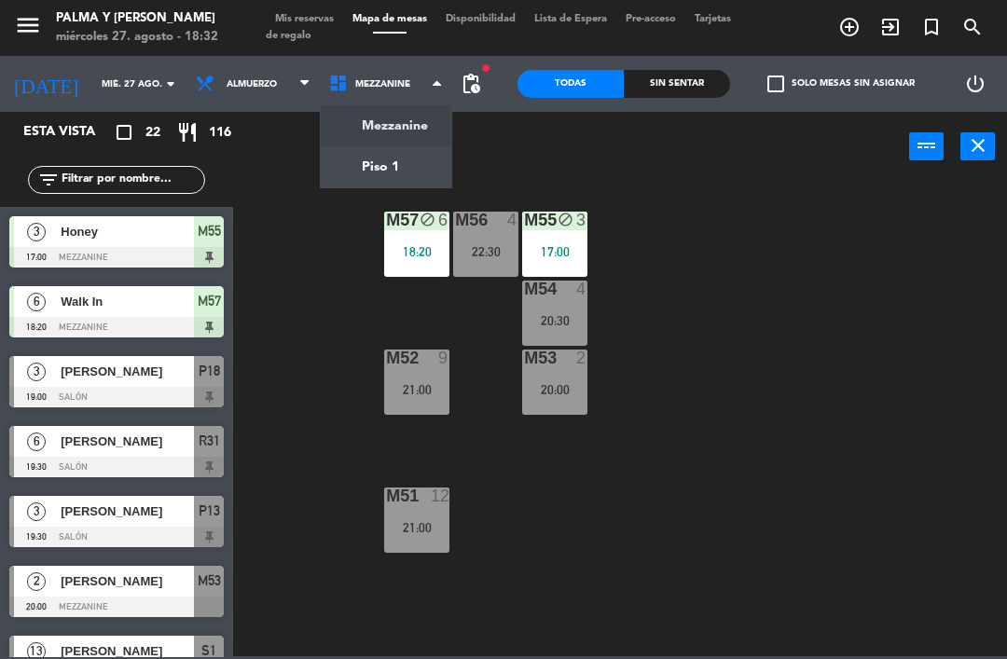
click at [381, 157] on ng-component "menu Palma y [PERSON_NAME] 27. [PERSON_NAME] - 18:32 Mis reservas Mapa de mesas…" at bounding box center [503, 328] width 1007 height 657
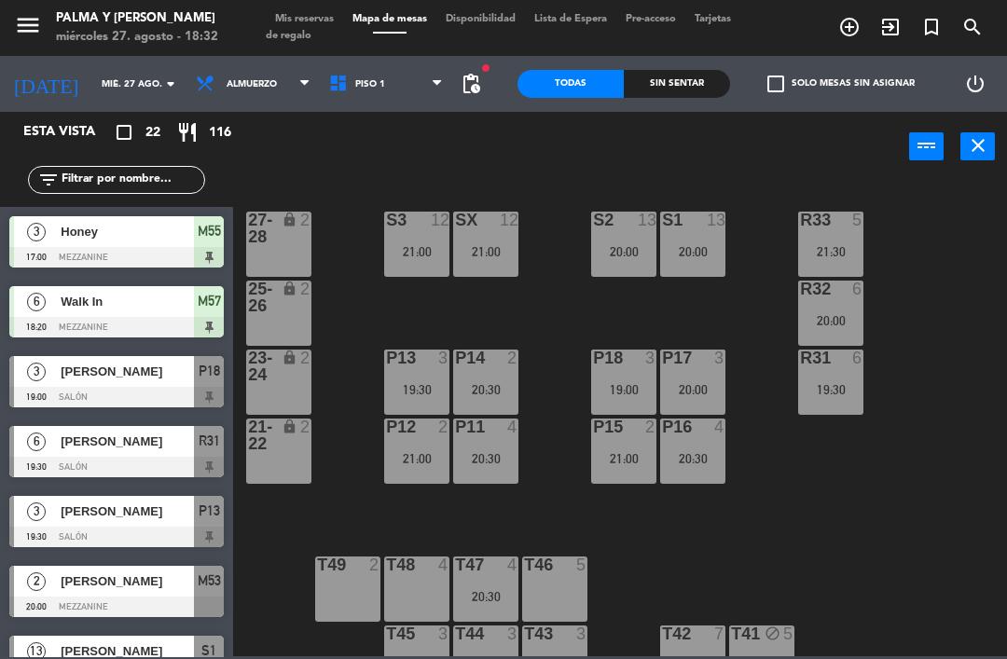
click at [383, 65] on span "Piso 1" at bounding box center [386, 83] width 133 height 41
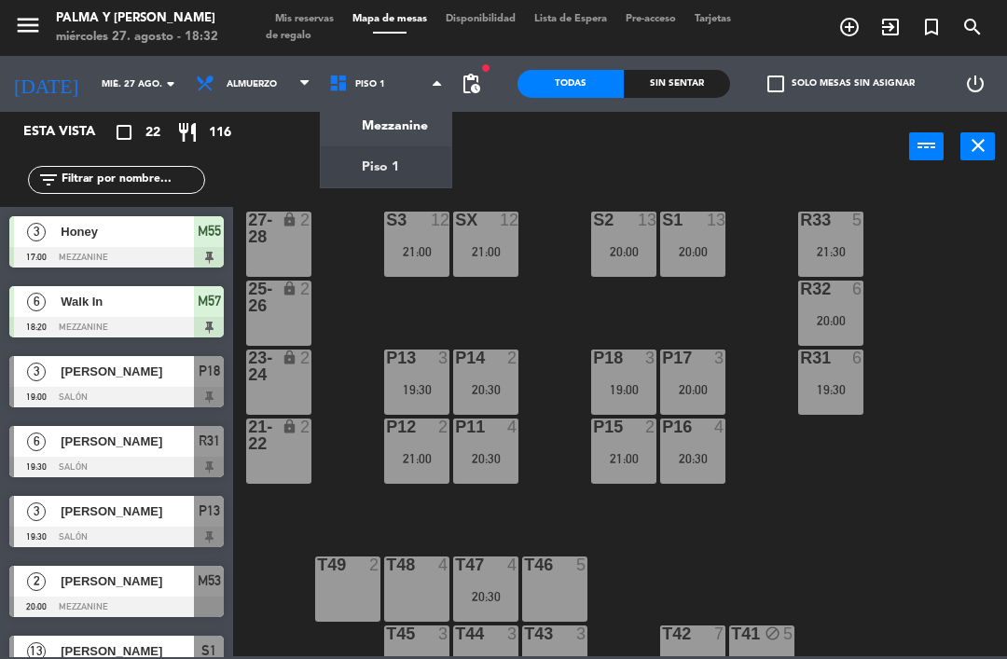
click at [416, 144] on ng-component "menu Palma y [PERSON_NAME] 27. [PERSON_NAME] - 18:32 Mis reservas Mapa de mesas…" at bounding box center [503, 328] width 1007 height 657
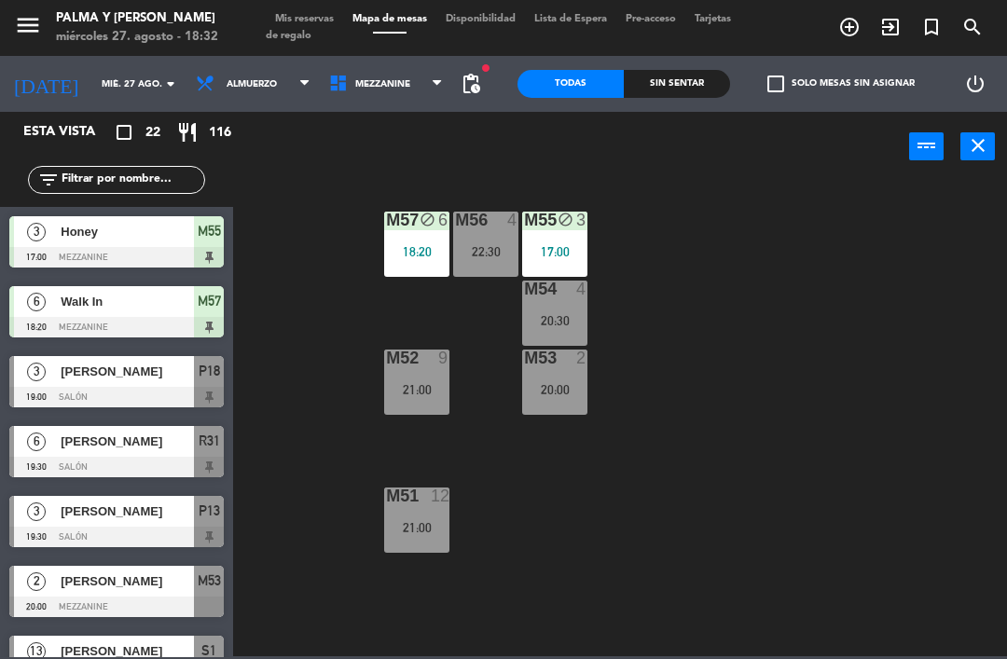
click at [582, 257] on div "17:00" at bounding box center [554, 251] width 65 height 13
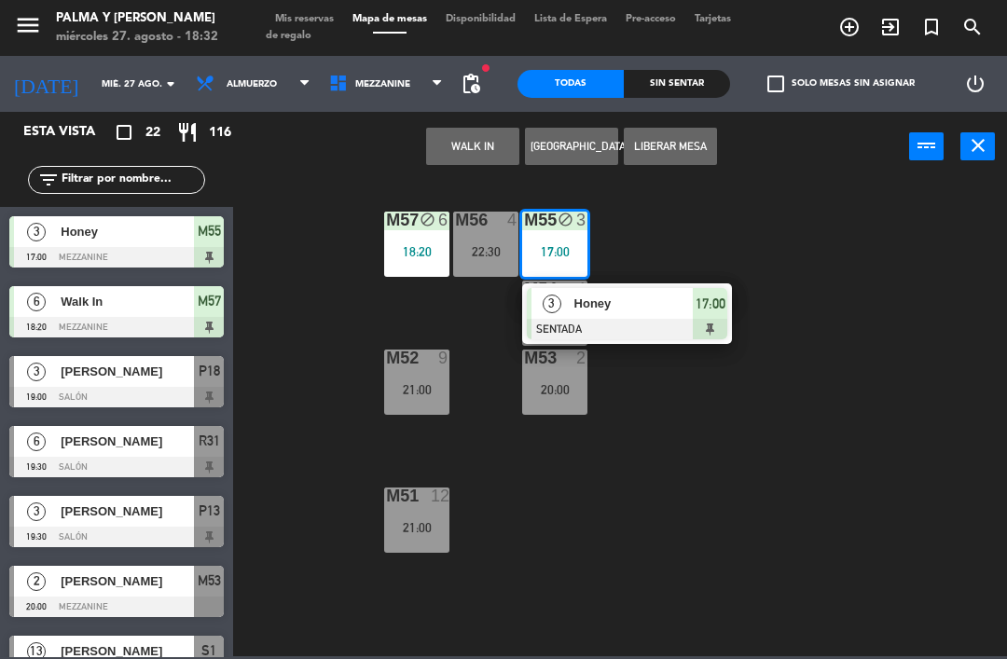
click at [558, 144] on button "[GEOGRAPHIC_DATA]" at bounding box center [571, 146] width 93 height 37
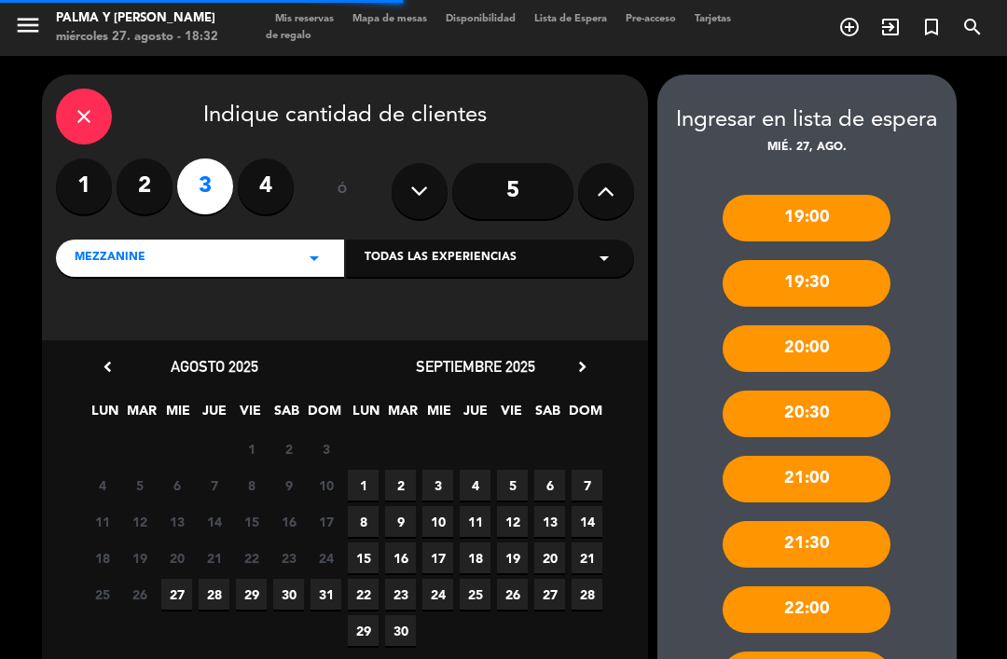
click at [145, 187] on label "2" at bounding box center [145, 187] width 56 height 56
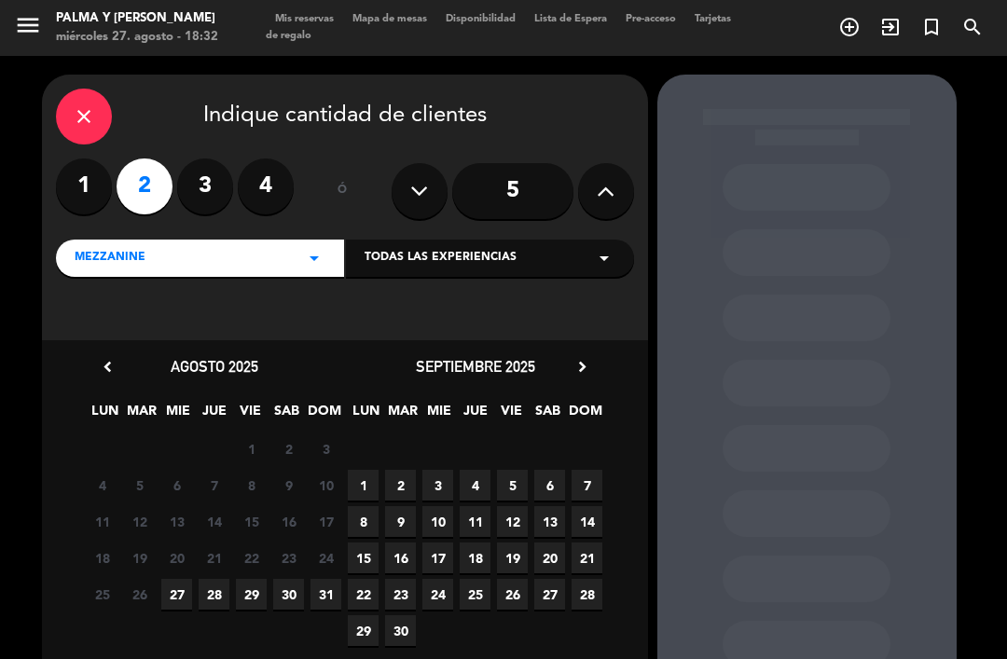
click at [168, 591] on span "27" at bounding box center [176, 594] width 31 height 31
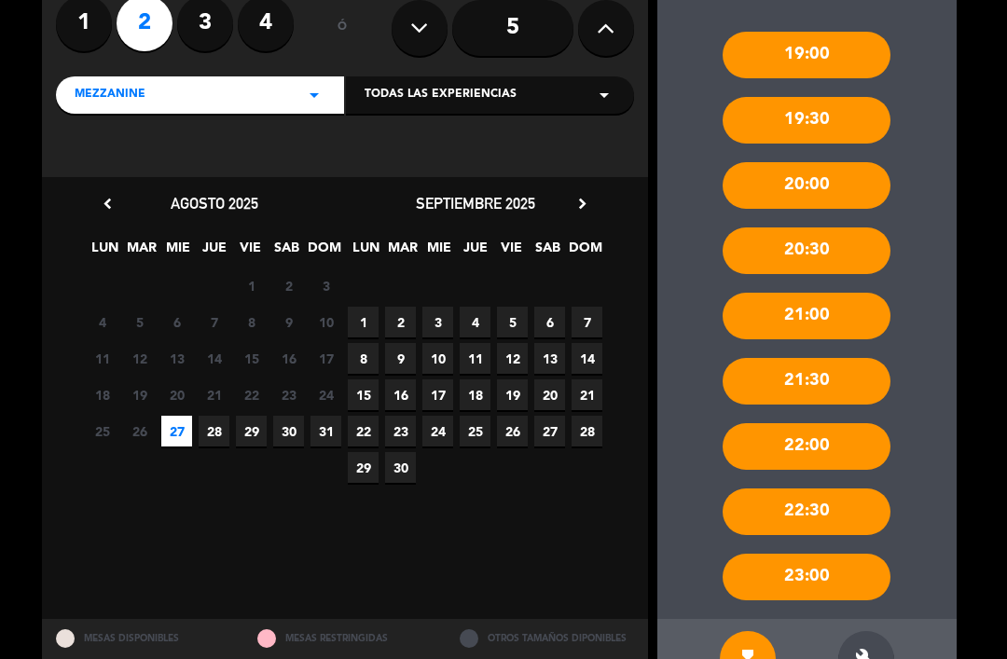
scroll to position [161, 0]
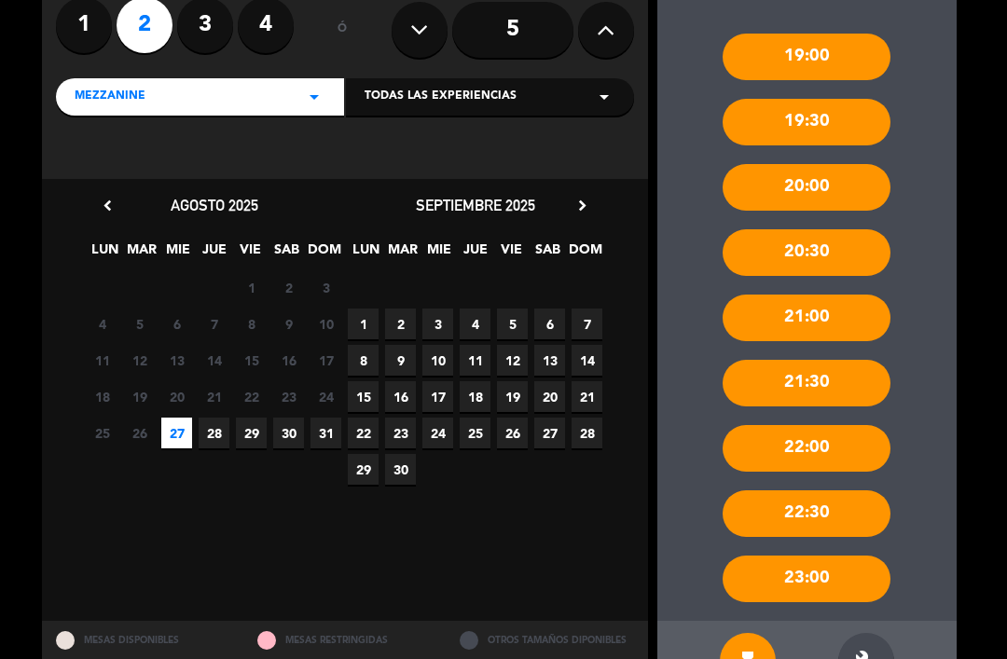
click at [877, 650] on icon "build" at bounding box center [866, 661] width 22 height 22
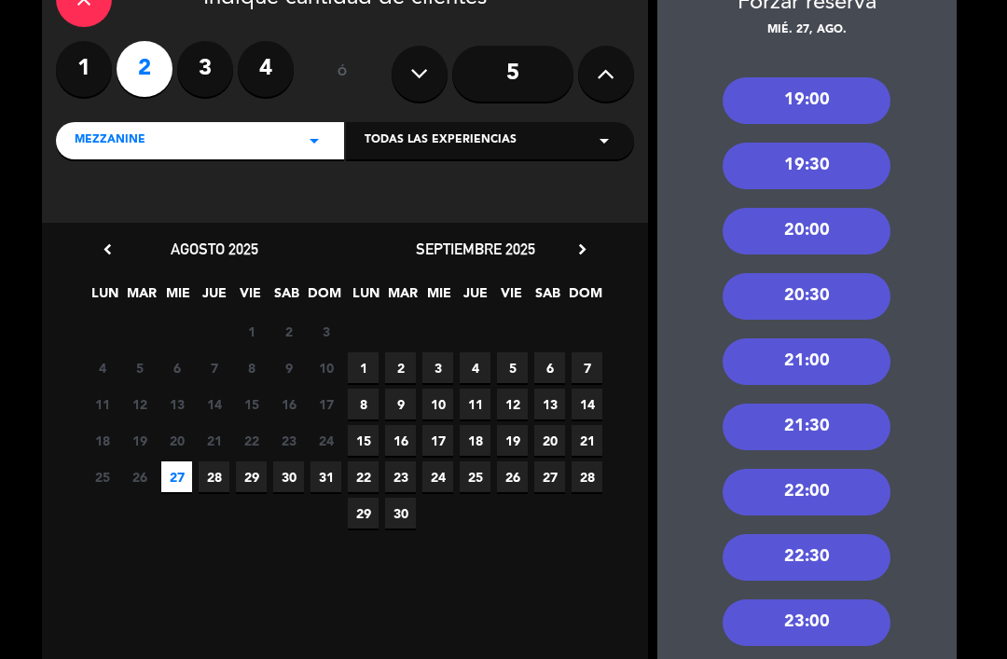
scroll to position [116, 0]
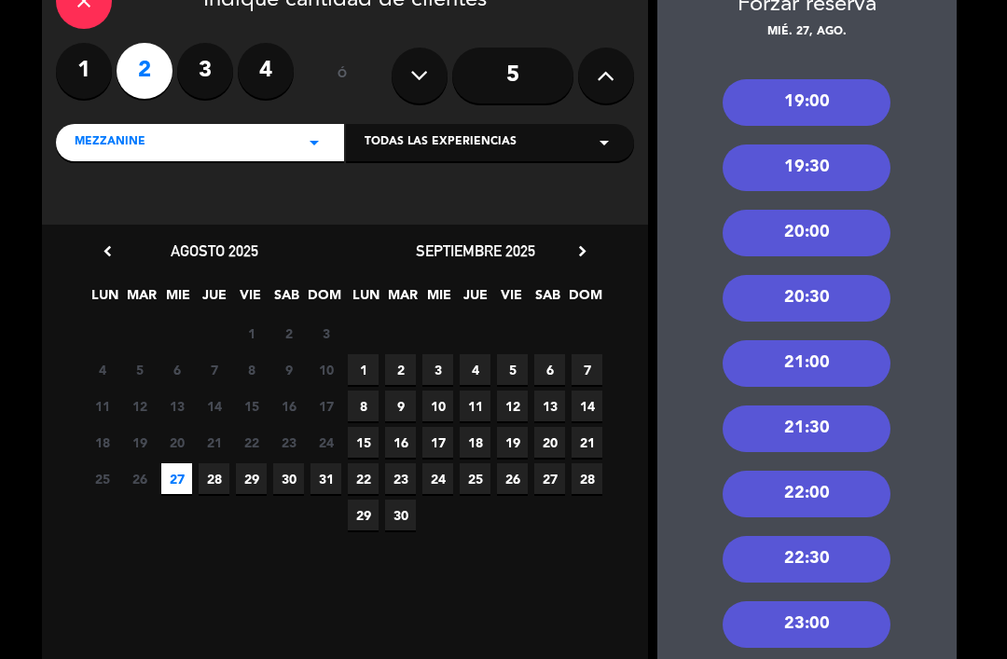
click at [791, 536] on div "22:30" at bounding box center [807, 559] width 168 height 47
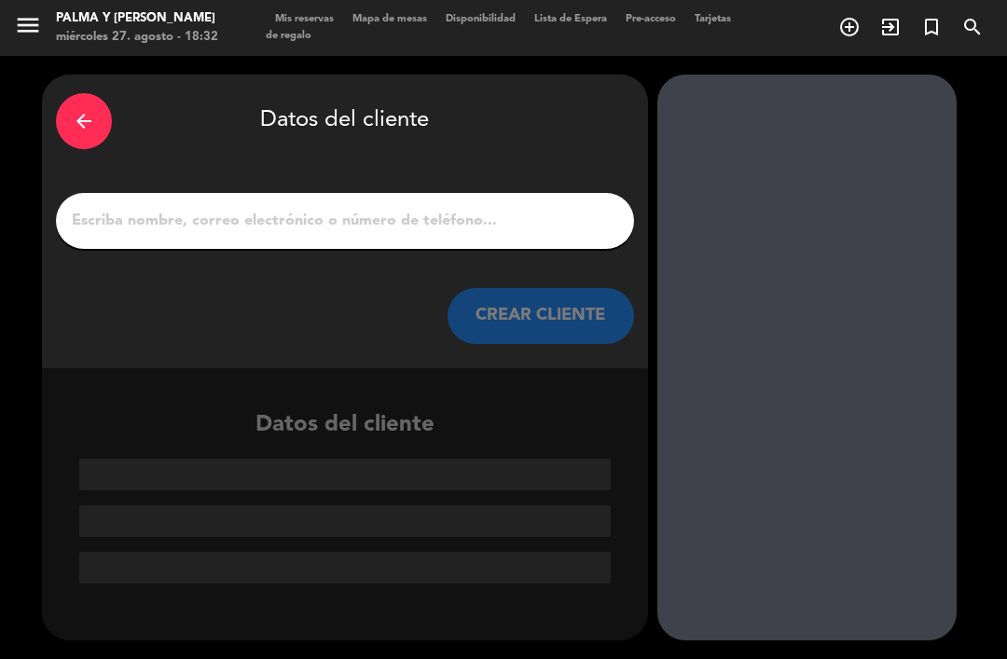
click at [157, 208] on input "1" at bounding box center [345, 221] width 550 height 26
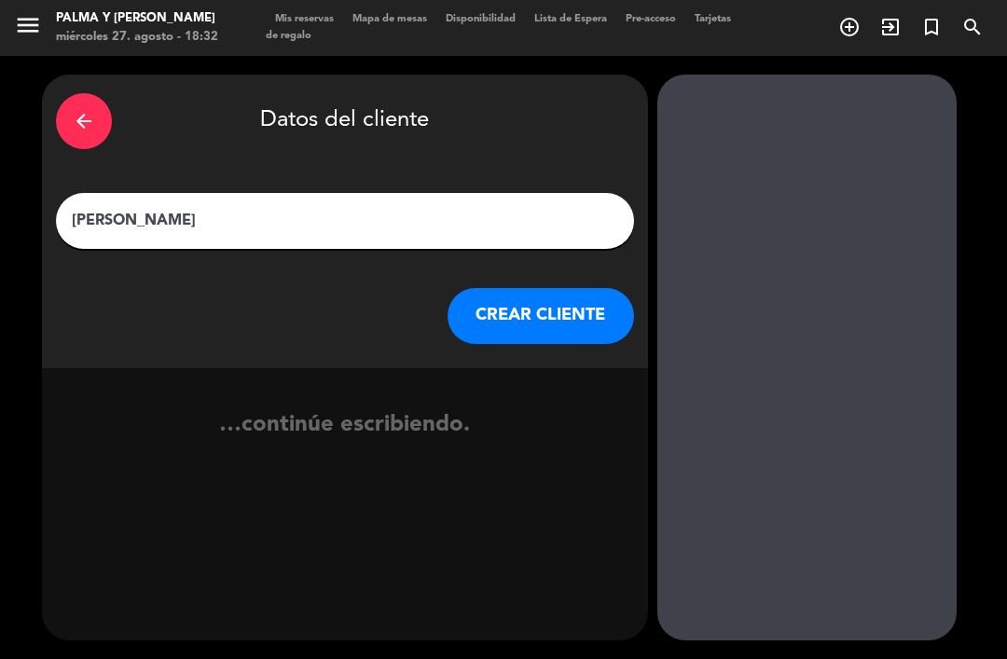
type input "[PERSON_NAME]"
click at [470, 288] on button "CREAR CLIENTE" at bounding box center [541, 316] width 187 height 56
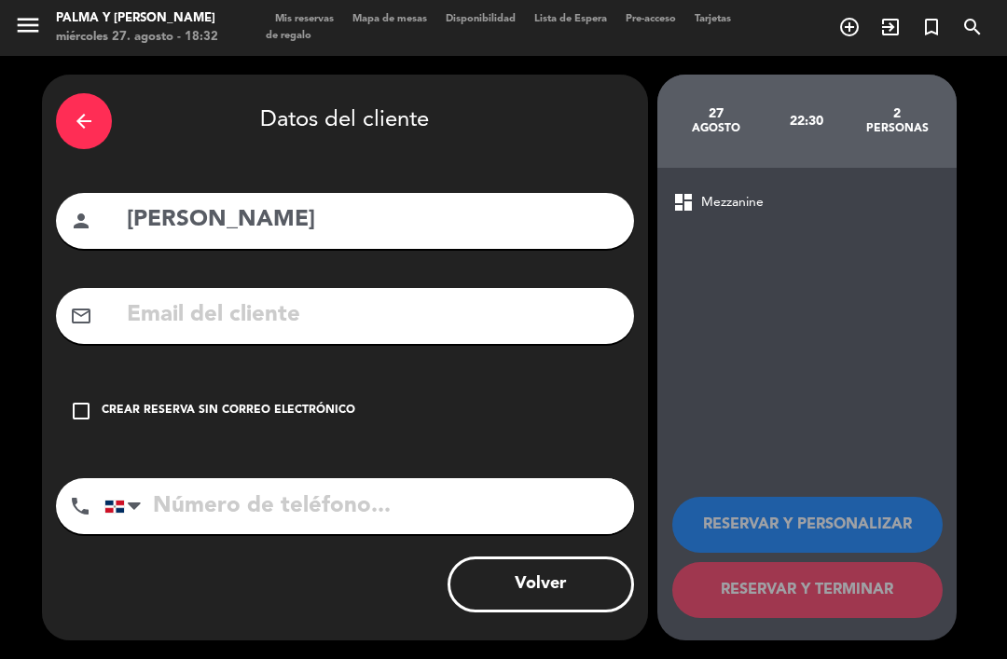
click at [97, 383] on div "check_box_outline_blank Crear reserva sin correo electrónico" at bounding box center [345, 411] width 578 height 56
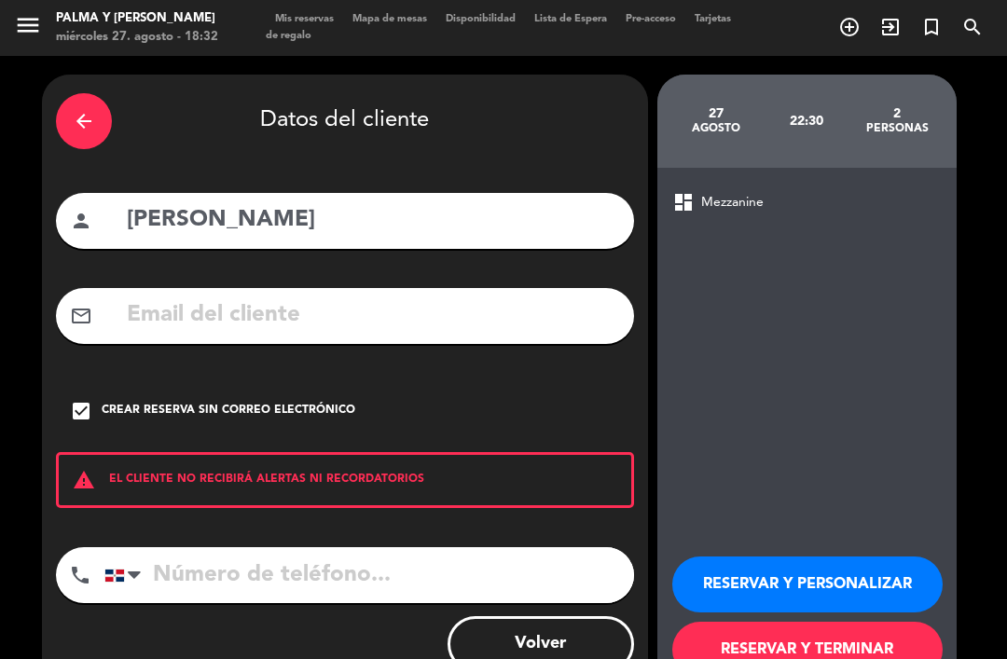
click at [275, 570] on input "tel" at bounding box center [369, 575] width 530 height 56
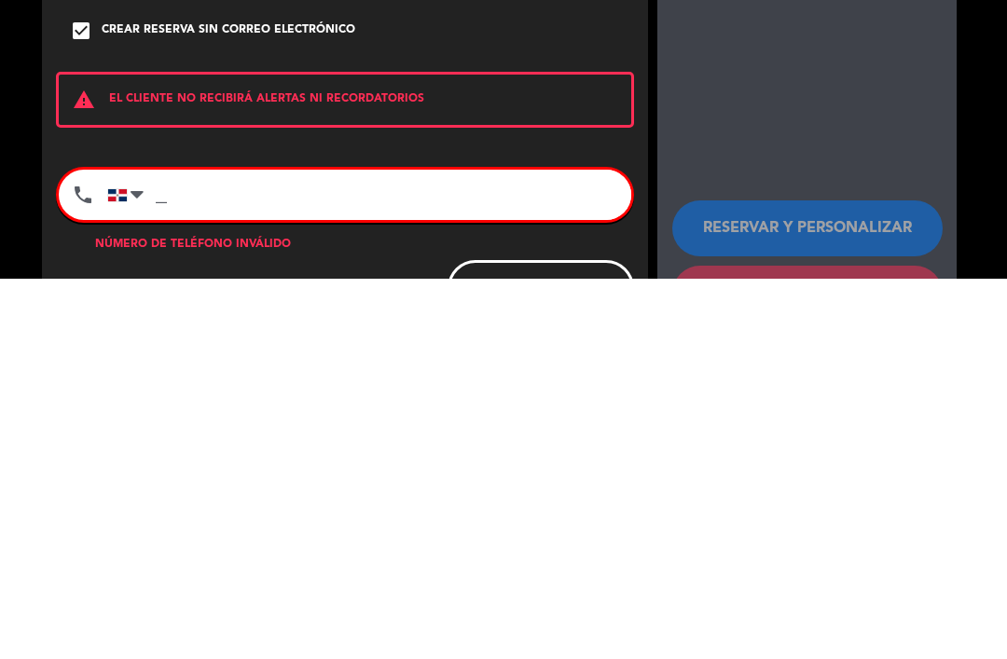
type input "_"
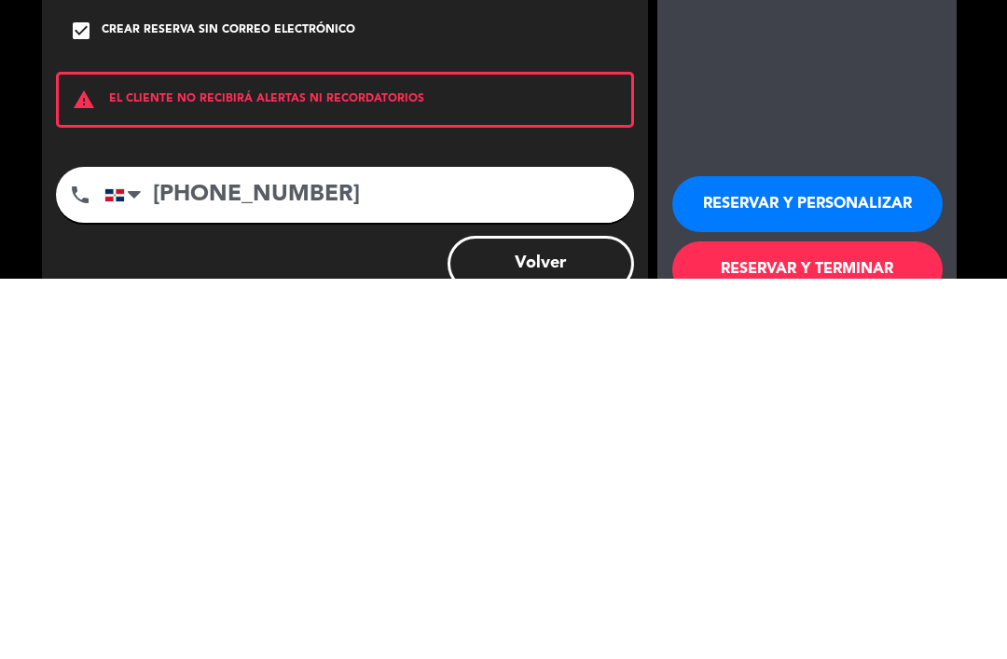
type input "[PHONE_NUMBER]"
click at [775, 622] on button "RESERVAR Y TERMINAR" at bounding box center [807, 650] width 270 height 56
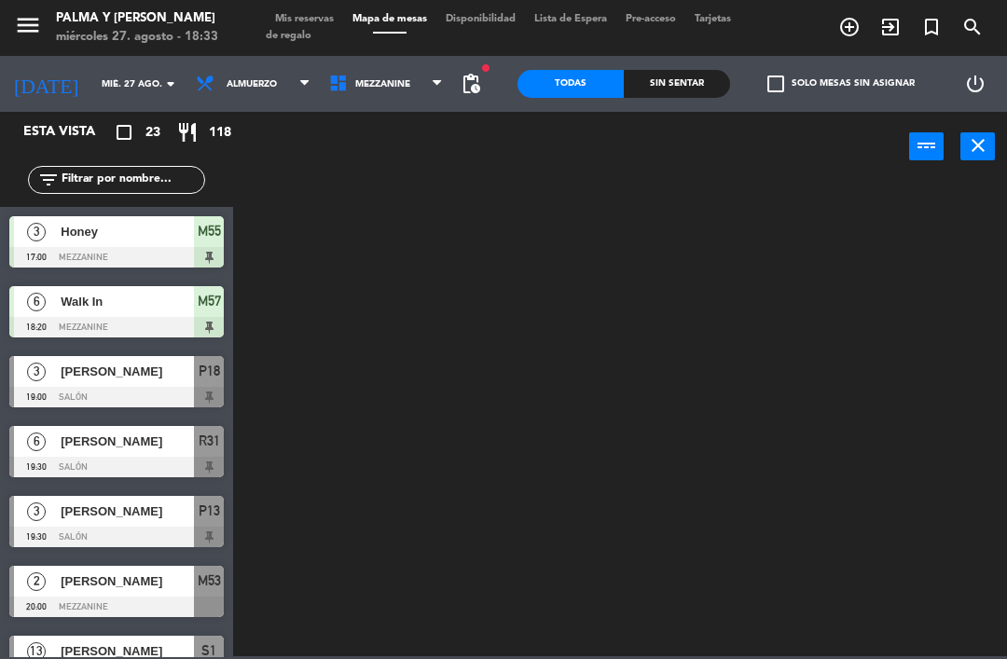
click at [89, 176] on input "text" at bounding box center [132, 180] width 145 height 21
type input "T"
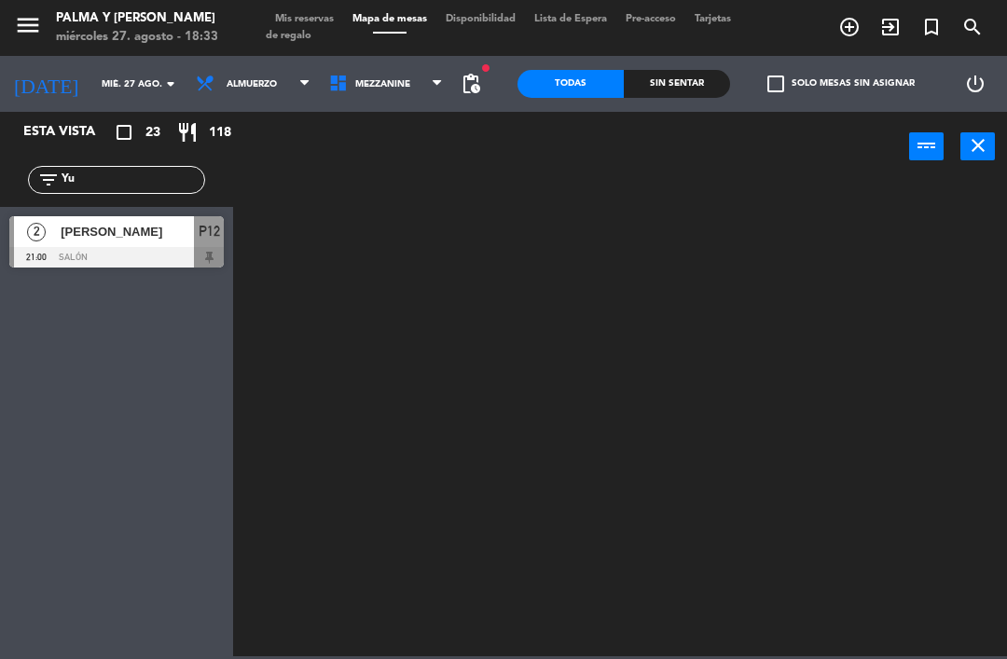
type input "Yu"
click at [64, 234] on span "[PERSON_NAME]" at bounding box center [127, 232] width 133 height 20
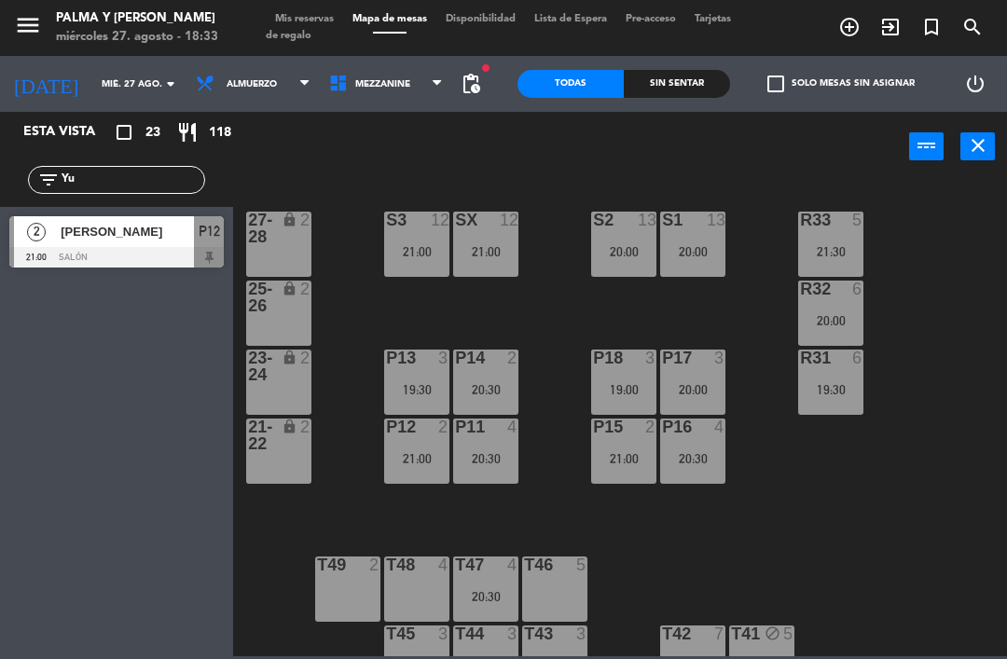
click at [410, 452] on div "21:00" at bounding box center [416, 458] width 65 height 13
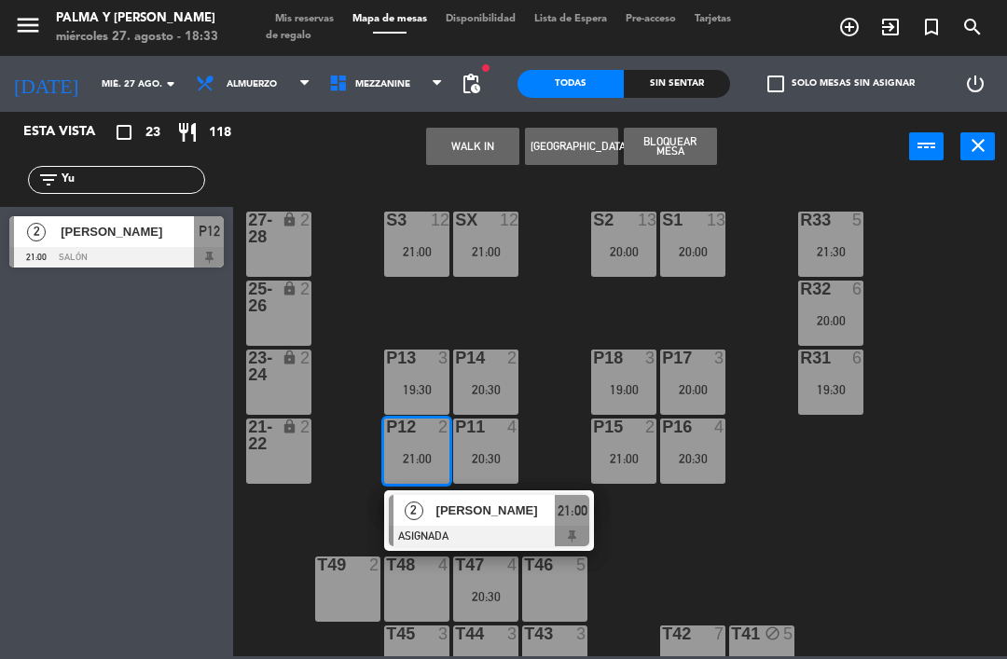
click at [421, 519] on div "2" at bounding box center [414, 510] width 40 height 31
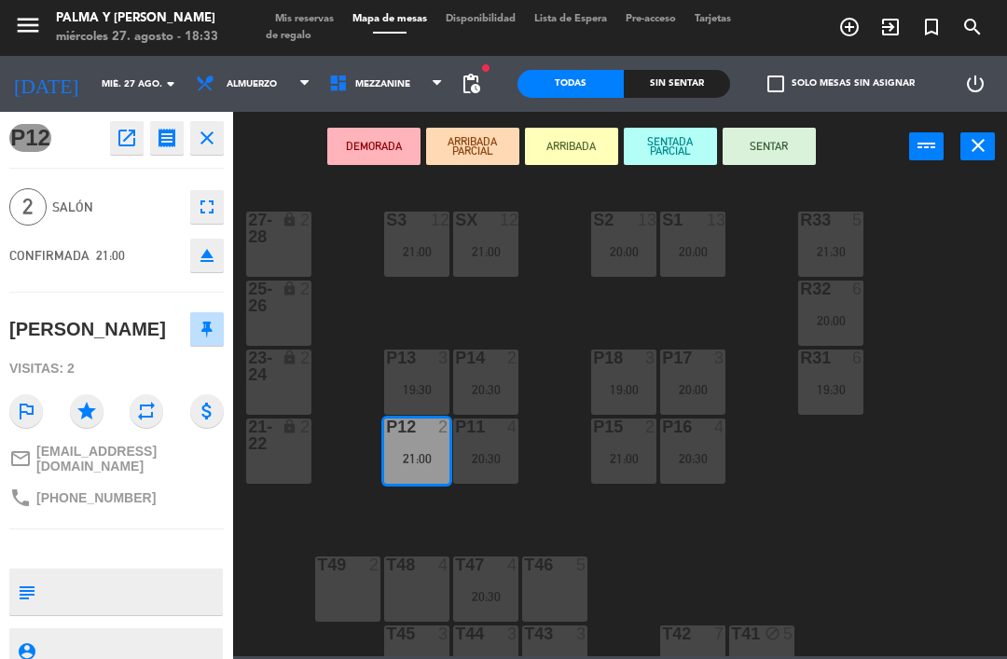
click at [123, 127] on icon "open_in_new" at bounding box center [127, 138] width 22 height 22
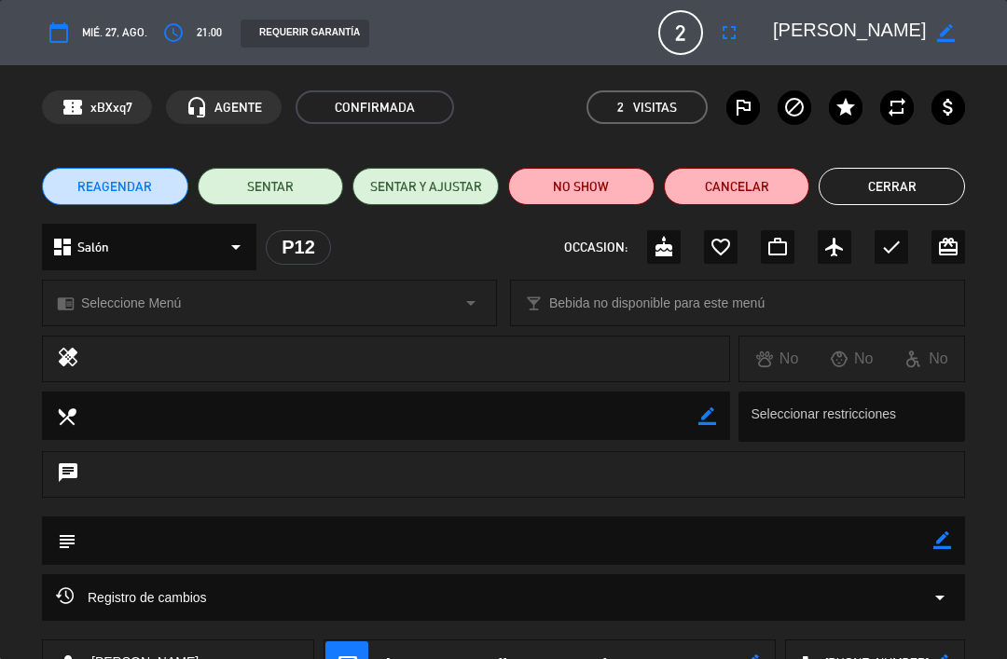
click at [184, 40] on button "access_time" at bounding box center [174, 33] width 34 height 34
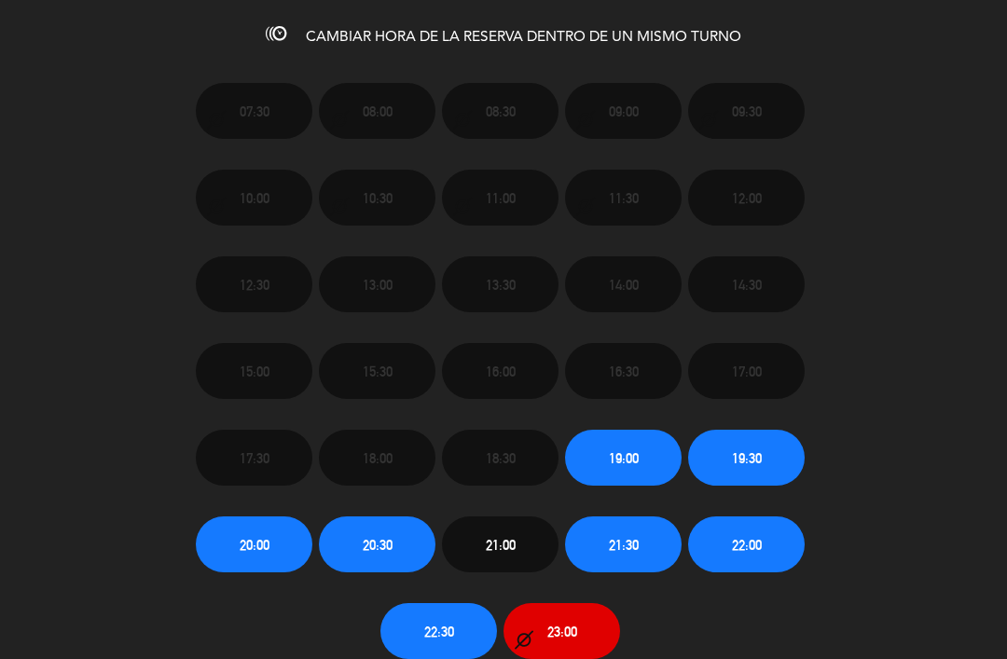
click at [374, 530] on button "20:30" at bounding box center [377, 545] width 117 height 56
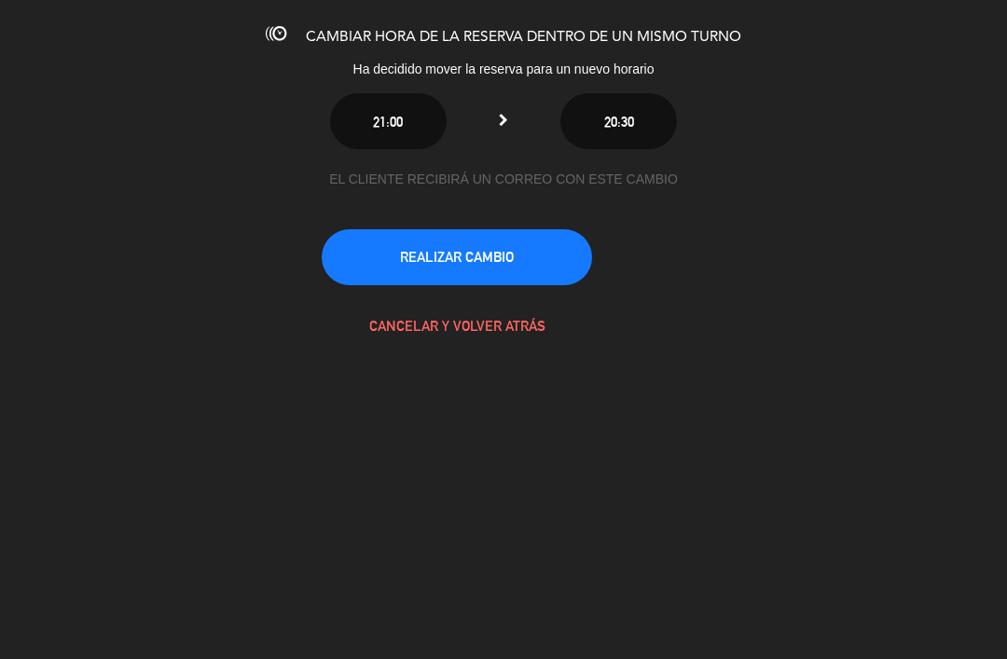
click at [437, 232] on button "REALIZAR CAMBIO" at bounding box center [457, 257] width 270 height 56
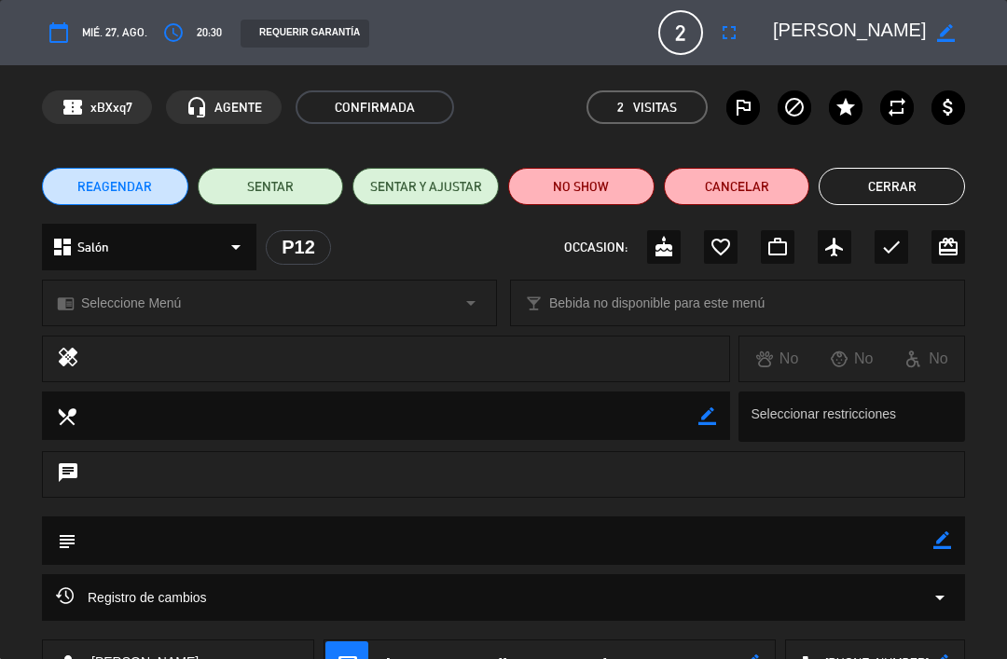
click at [908, 184] on button "Cerrar" at bounding box center [892, 186] width 146 height 37
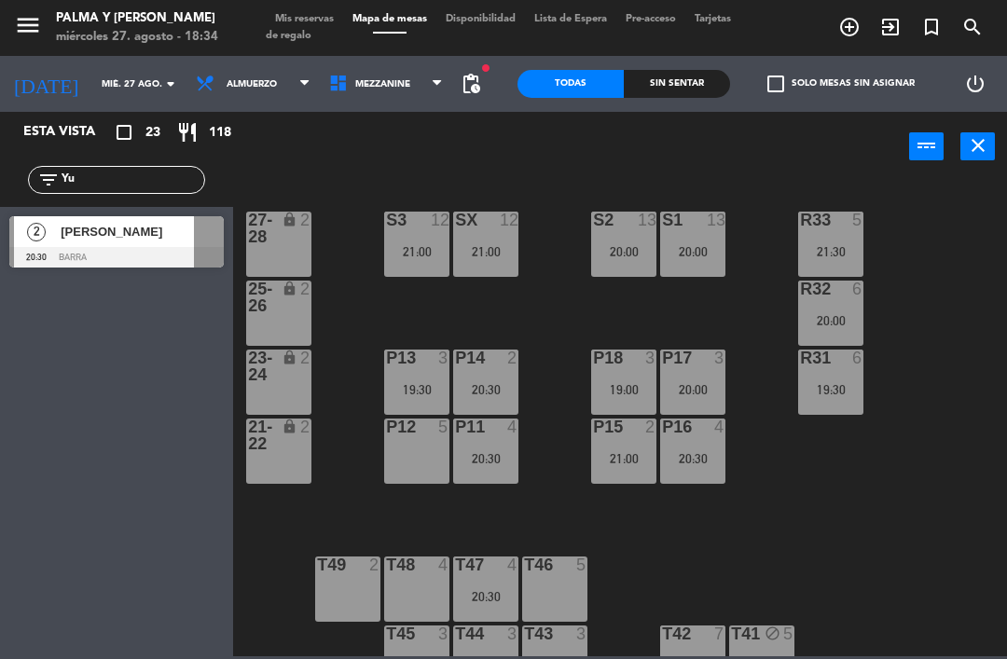
click at [124, 241] on span "[PERSON_NAME]" at bounding box center [127, 232] width 133 height 20
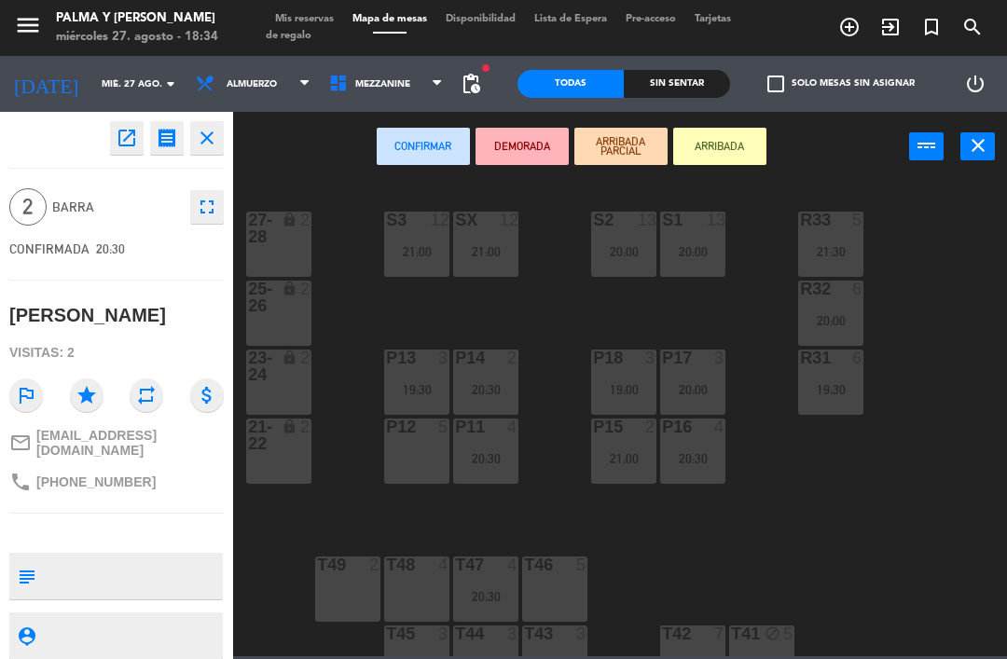
click at [420, 434] on div at bounding box center [417, 427] width 31 height 17
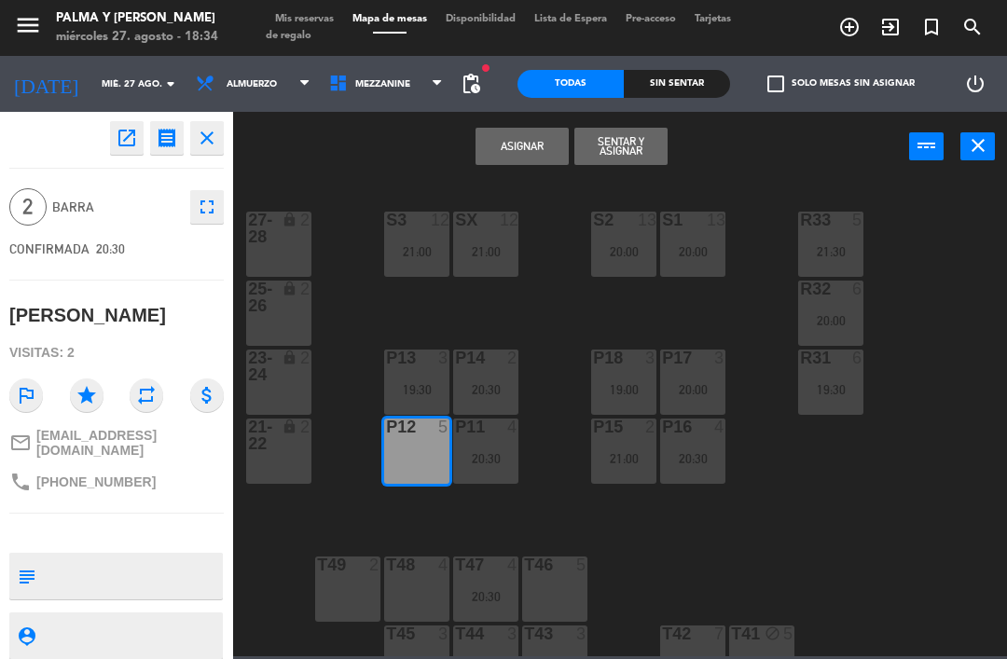
click at [494, 162] on button "Asignar" at bounding box center [522, 146] width 93 height 37
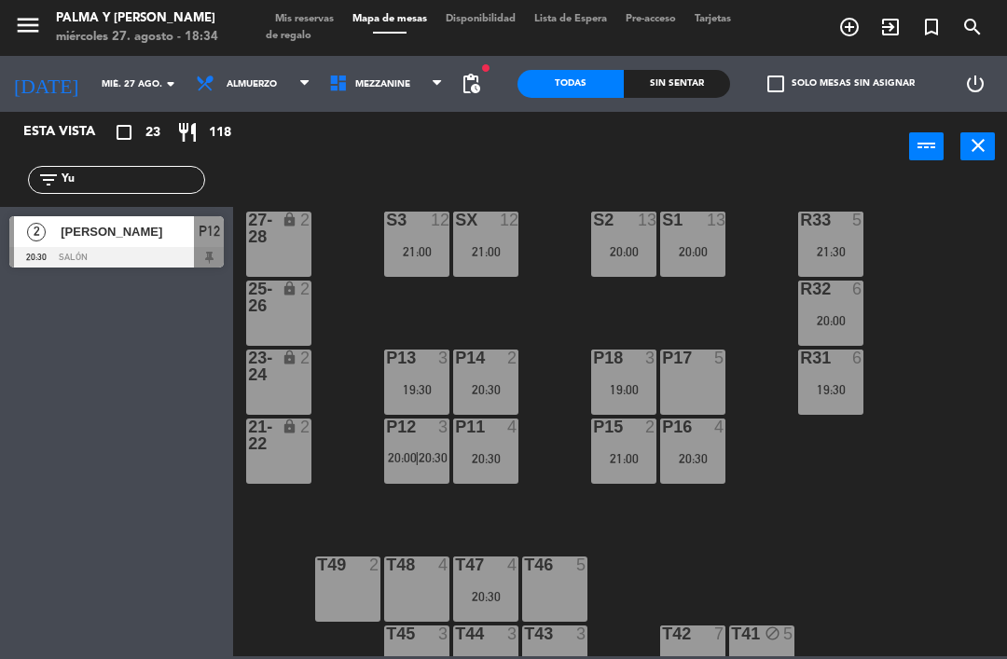
click at [107, 189] on input "Yu" at bounding box center [132, 180] width 145 height 21
type input "Y"
type input "Ede"
click at [67, 242] on div "[PERSON_NAME]" at bounding box center [126, 231] width 135 height 31
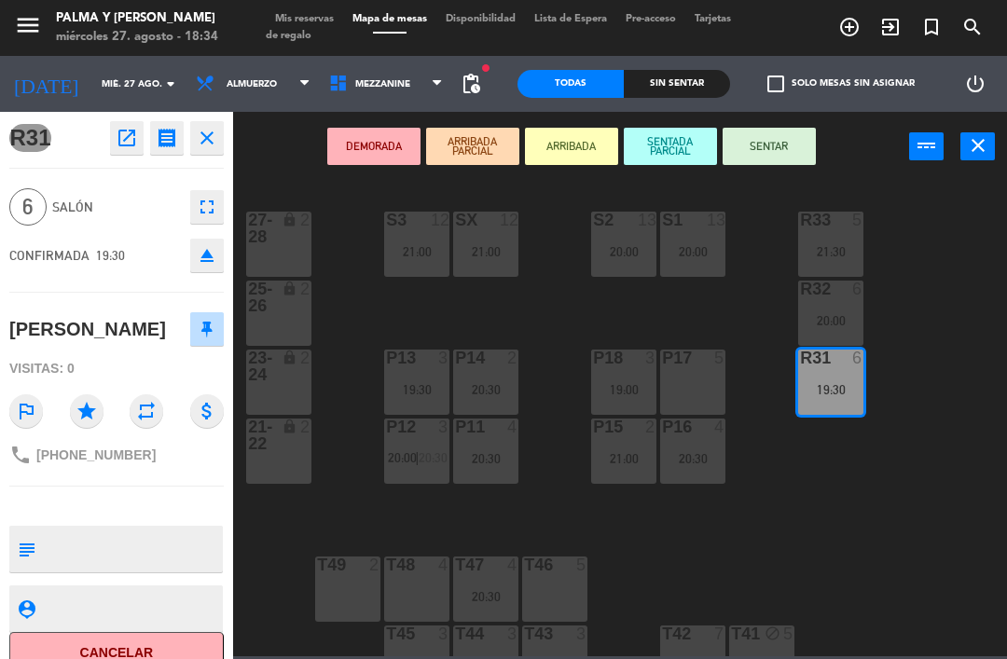
click at [124, 133] on icon "open_in_new" at bounding box center [127, 138] width 22 height 22
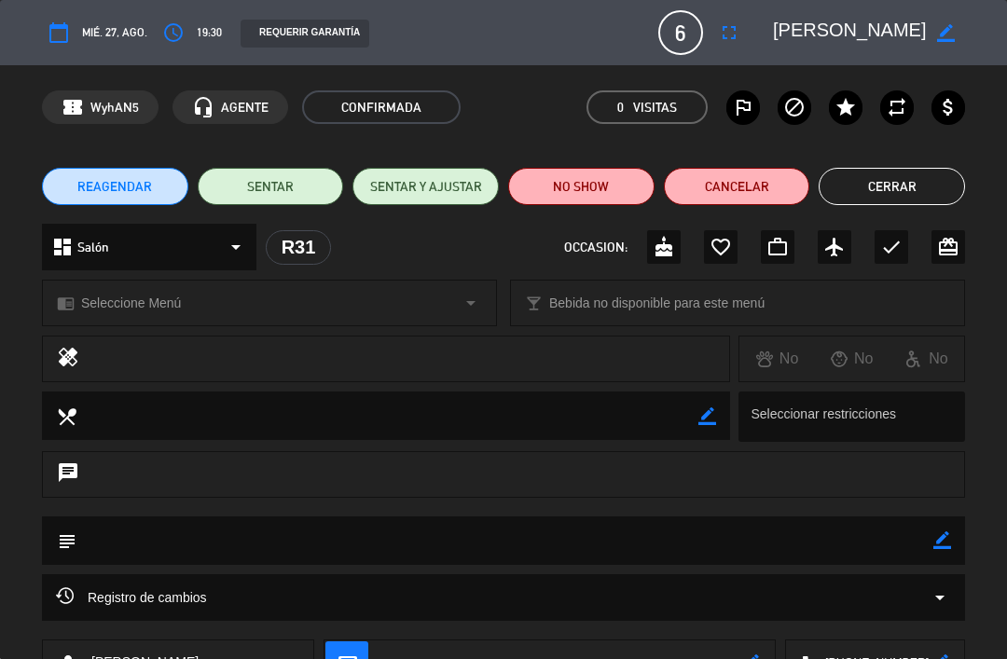
click at [188, 22] on button "access_time" at bounding box center [174, 33] width 34 height 34
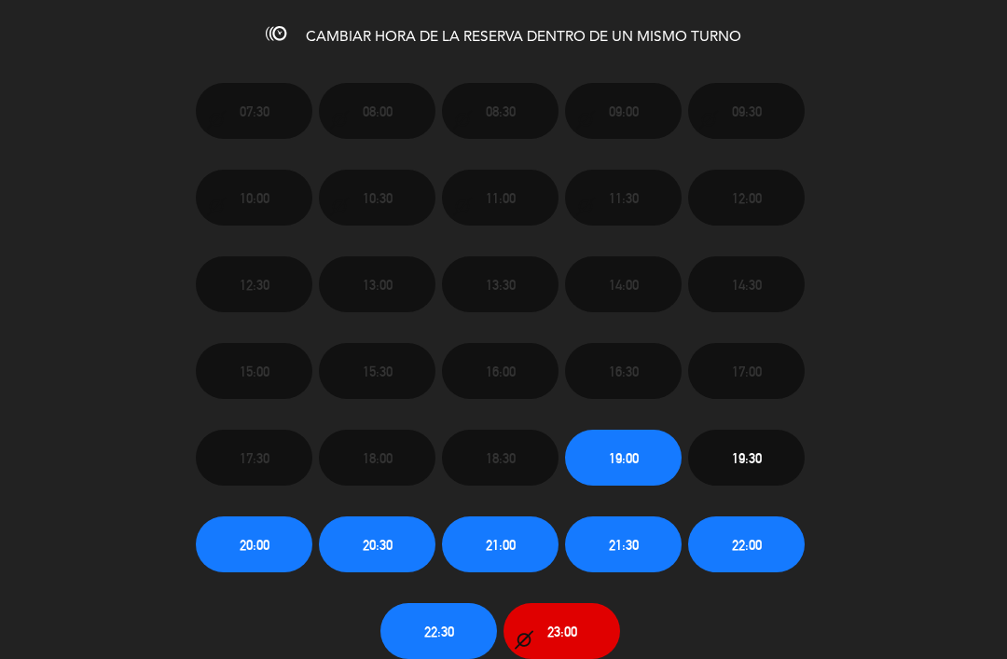
click at [256, 534] on span "20:00" at bounding box center [255, 544] width 30 height 21
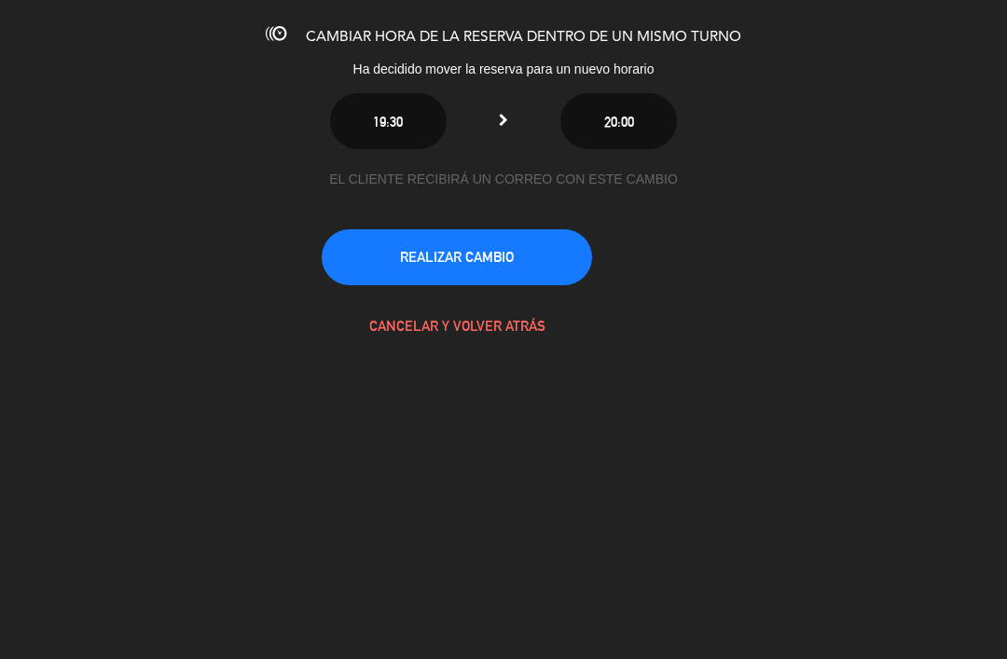
click at [407, 247] on button "REALIZAR CAMBIO" at bounding box center [457, 257] width 270 height 56
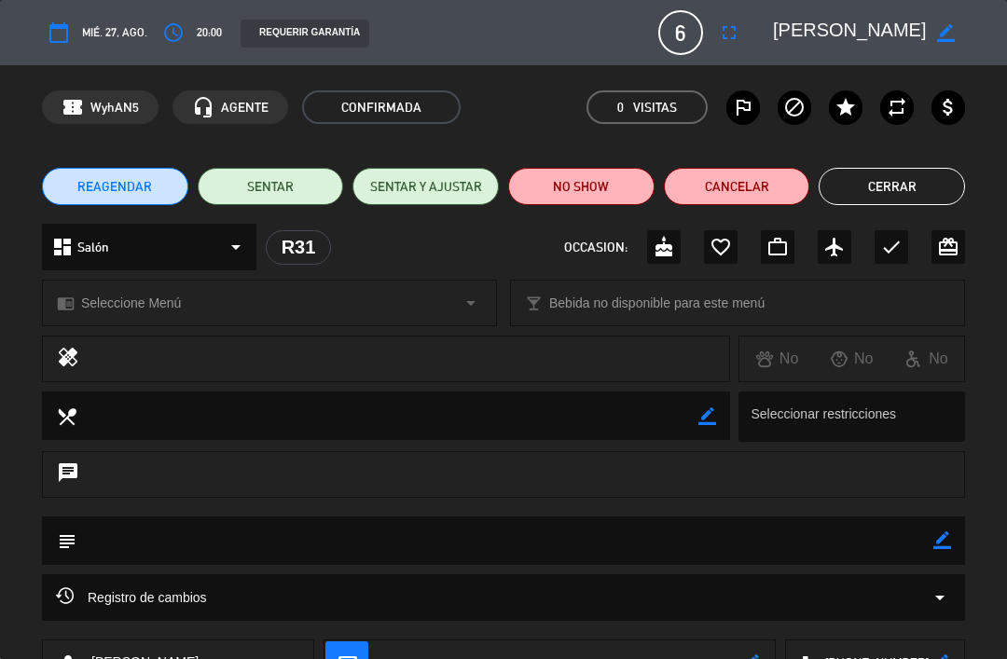
click at [883, 178] on button "Cerrar" at bounding box center [892, 186] width 146 height 37
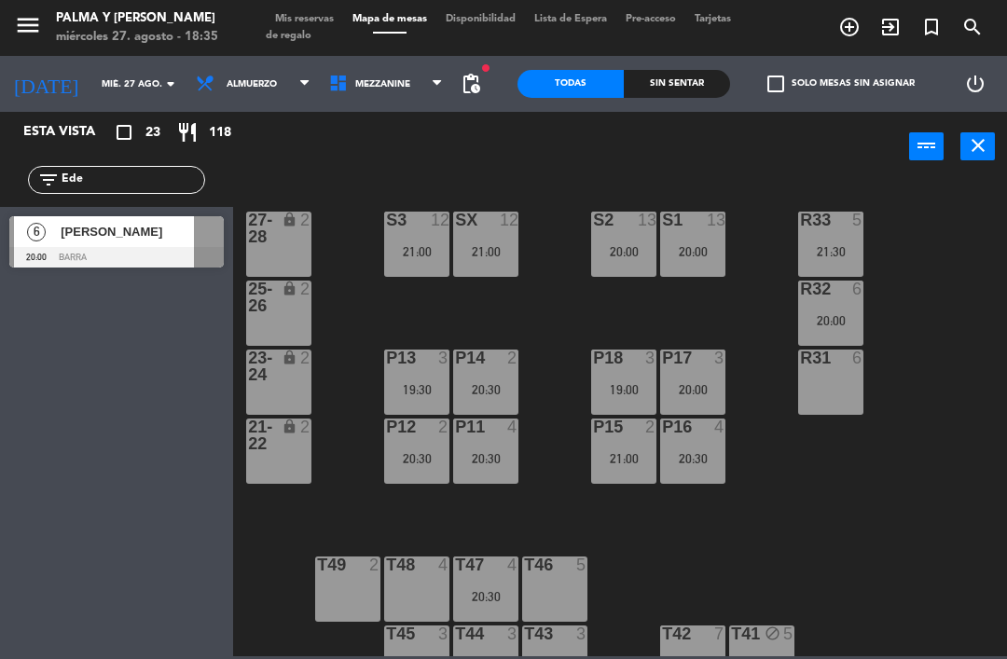
click at [150, 182] on input "Ede" at bounding box center [132, 180] width 145 height 21
type input "E"
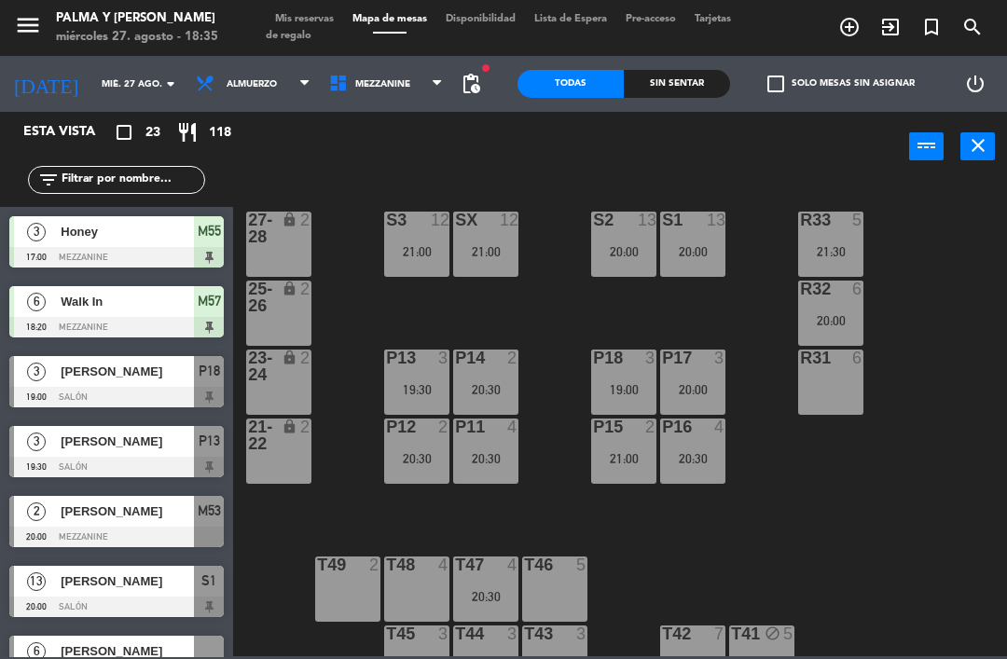
click at [599, 189] on div "R33 5 21:30 S1 13 20:00 S2 13 20:00 S3 12 21:00 SX 12 21:00 27-28 lock 2 R32 6 …" at bounding box center [625, 417] width 764 height 477
click at [370, 88] on span "Mezzanine" at bounding box center [382, 84] width 55 height 10
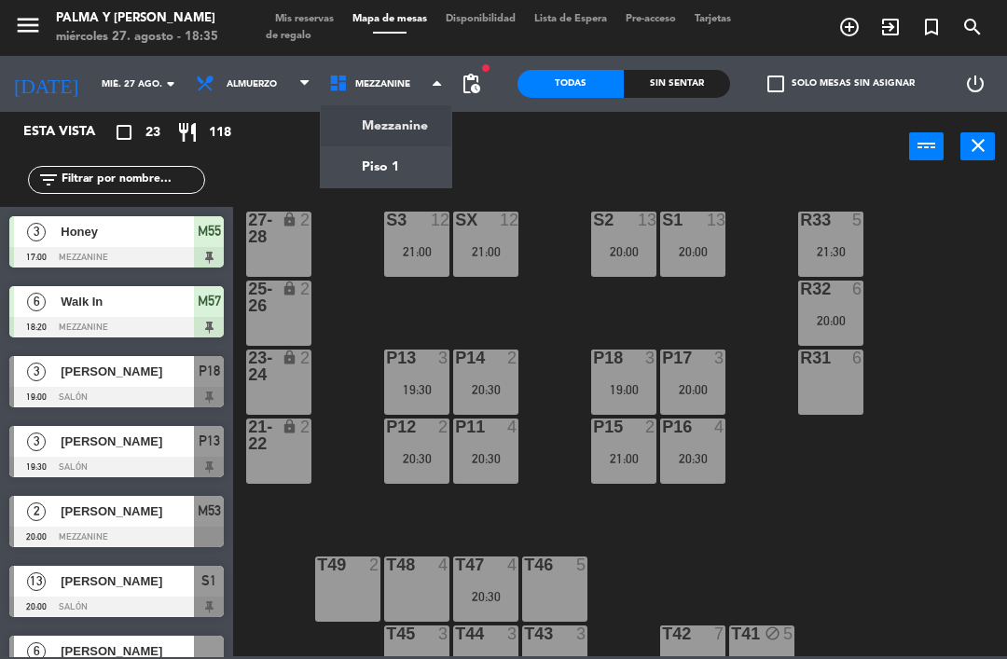
click at [350, 129] on ng-component "menu Palma y [PERSON_NAME] 27. [PERSON_NAME] - 18:35 Mis reservas Mapa de mesas…" at bounding box center [503, 328] width 1007 height 657
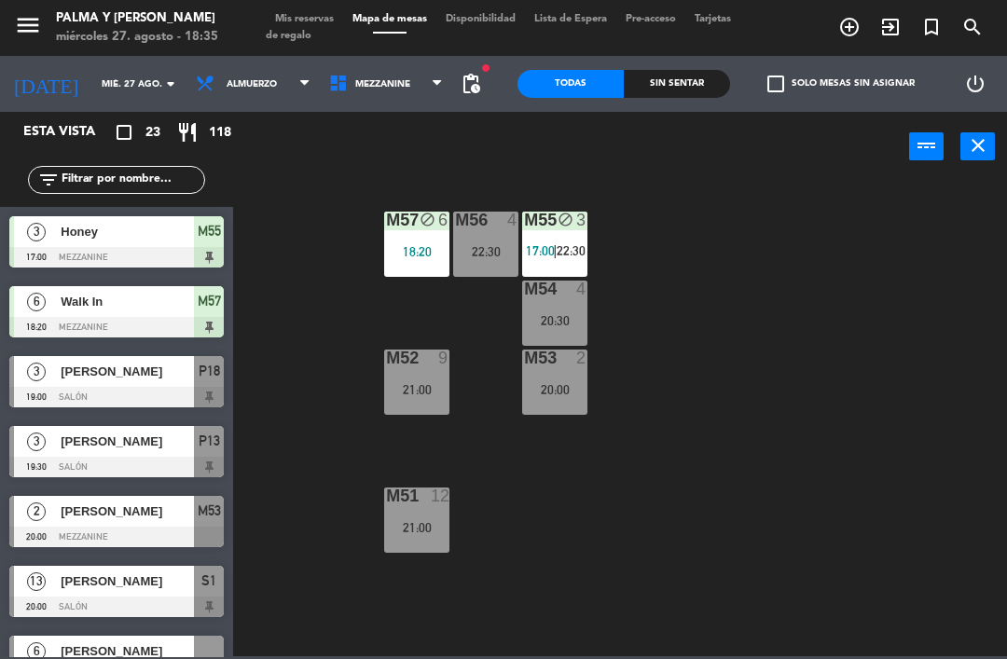
click at [552, 243] on span "17:00" at bounding box center [540, 250] width 29 height 15
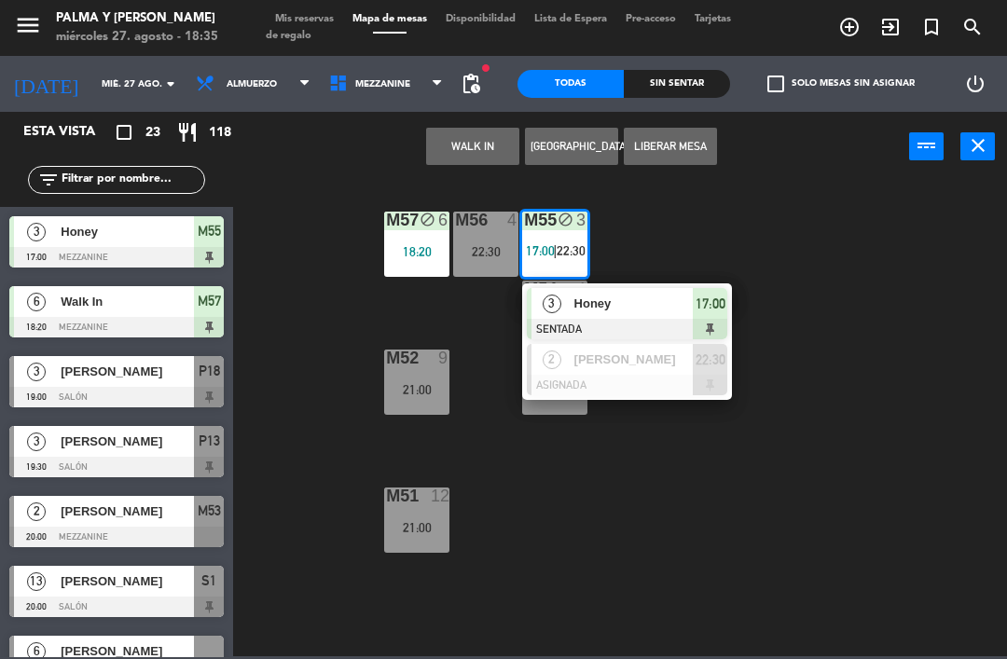
click at [550, 363] on span "2" at bounding box center [552, 360] width 19 height 19
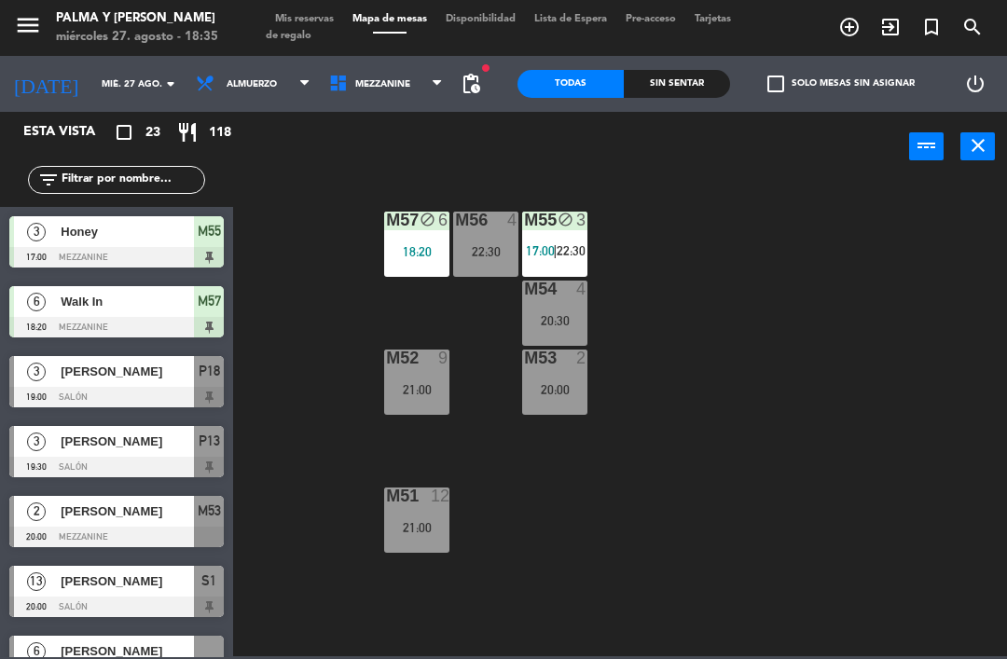
scroll to position [501, 0]
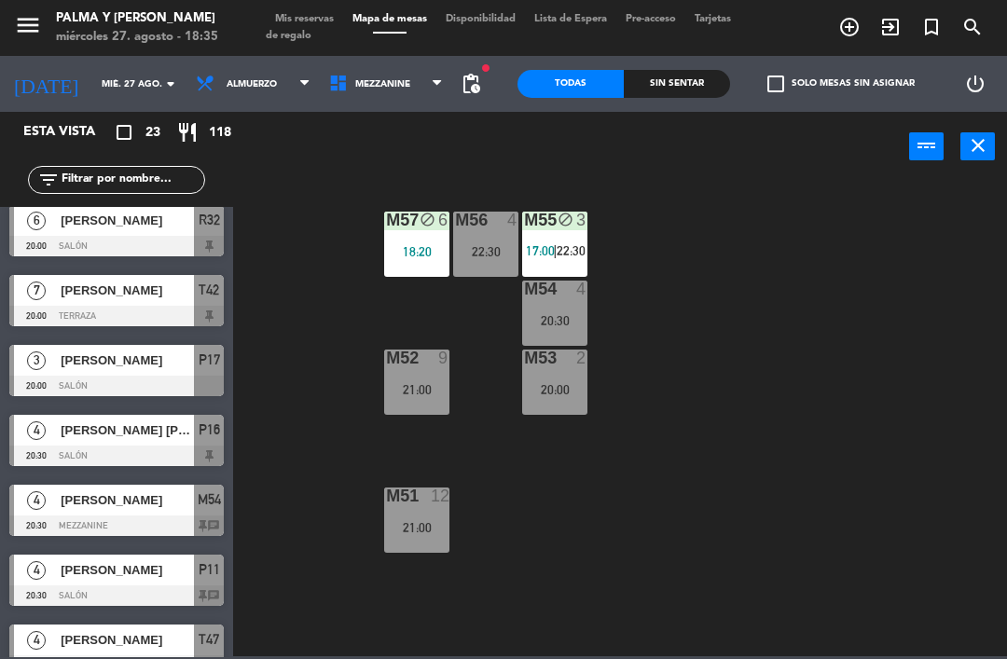
click at [92, 85] on input "mié. 27 ago." at bounding box center [156, 84] width 128 height 29
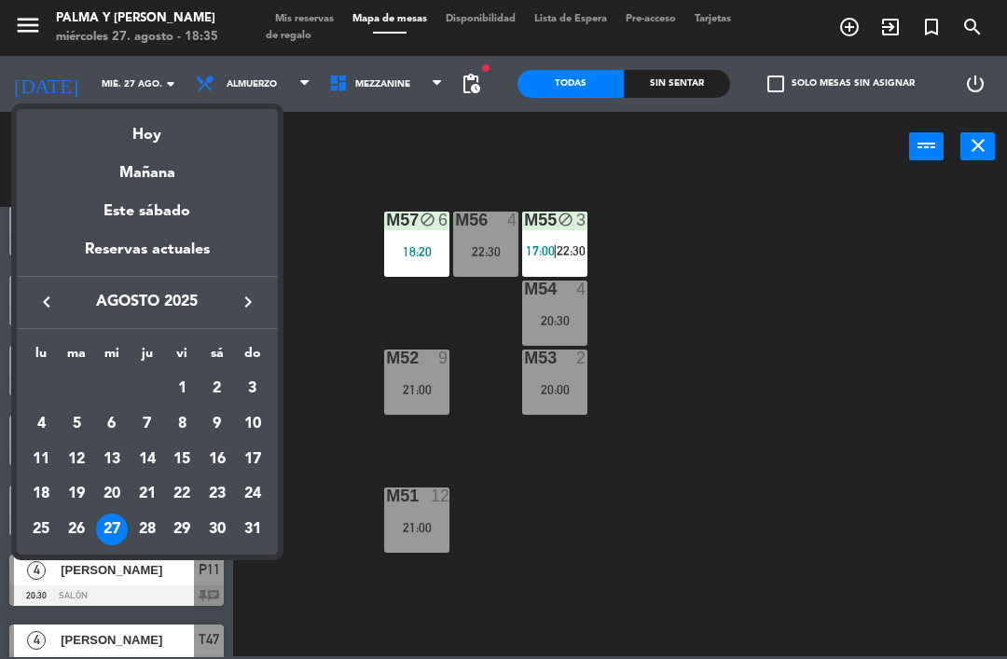
click at [247, 297] on icon "keyboard_arrow_right" at bounding box center [248, 302] width 22 height 22
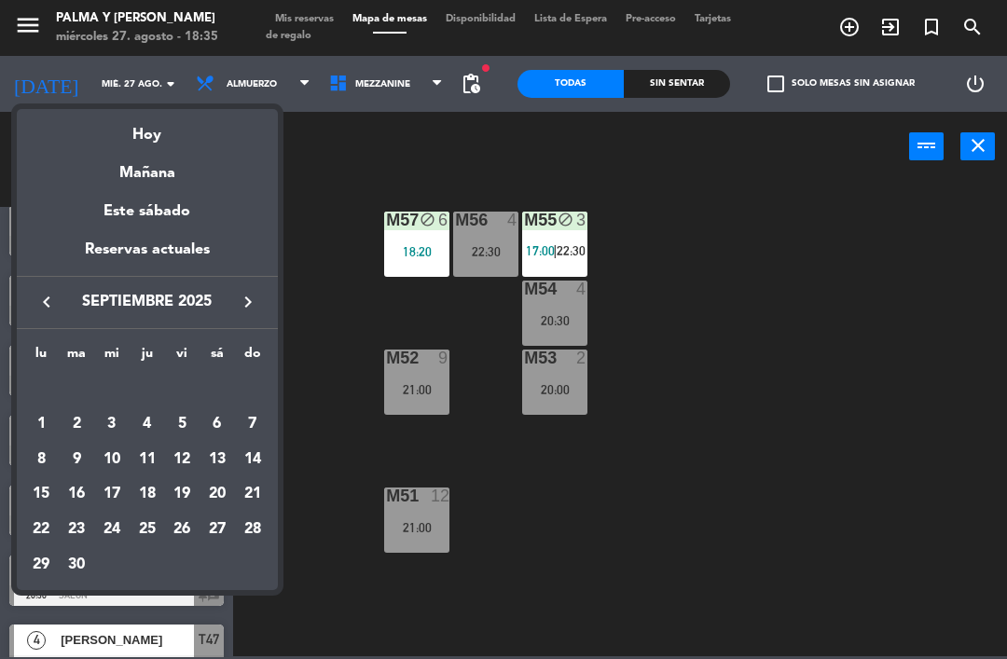
click at [245, 415] on div "7" at bounding box center [253, 424] width 32 height 32
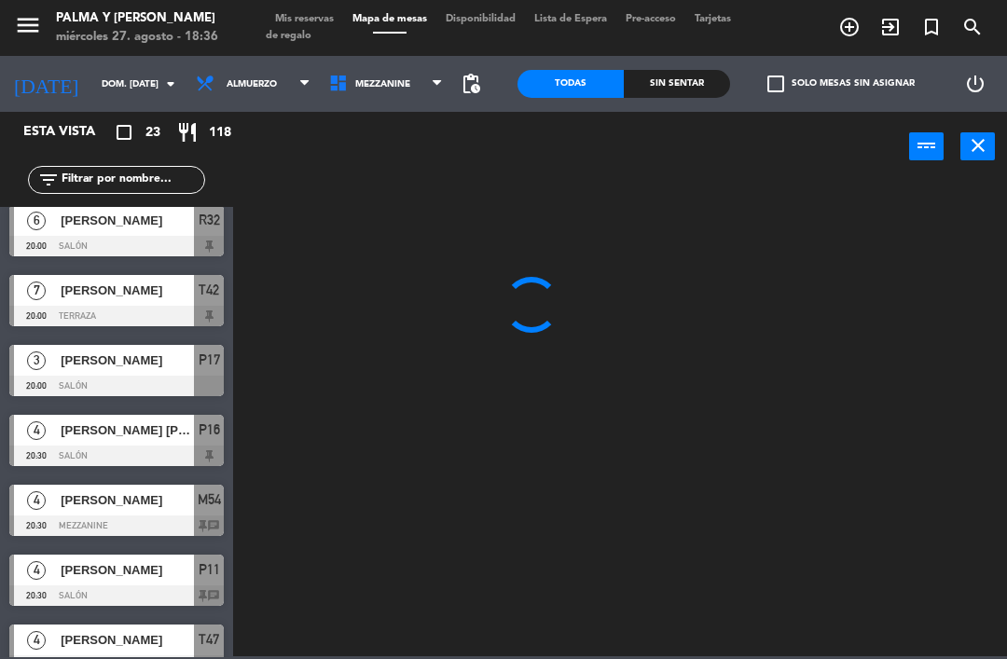
scroll to position [0, 0]
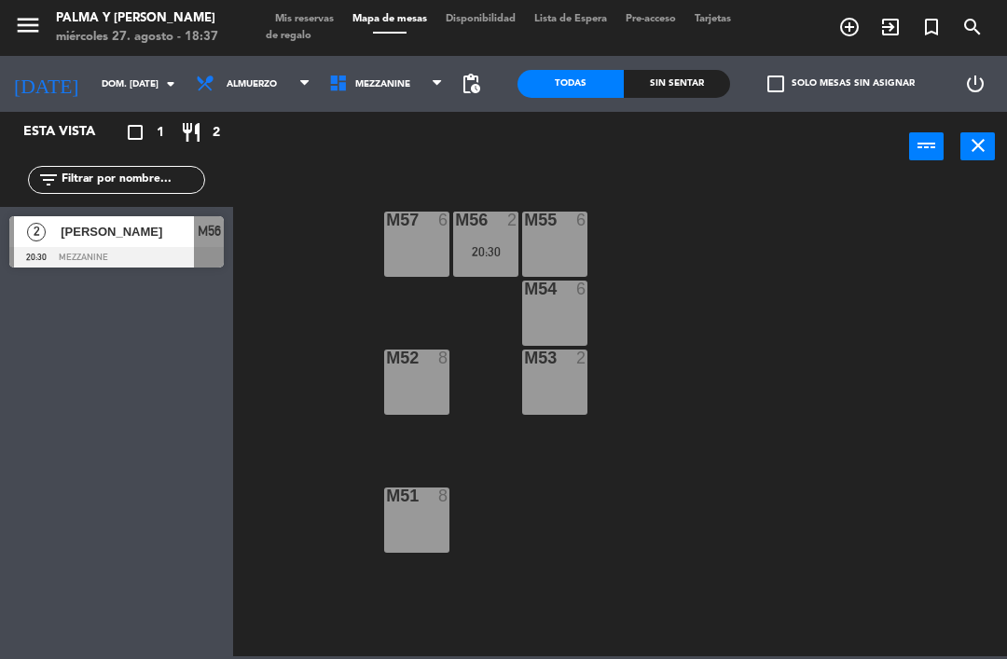
click at [118, 79] on input "dom. [DATE]" at bounding box center [156, 84] width 128 height 29
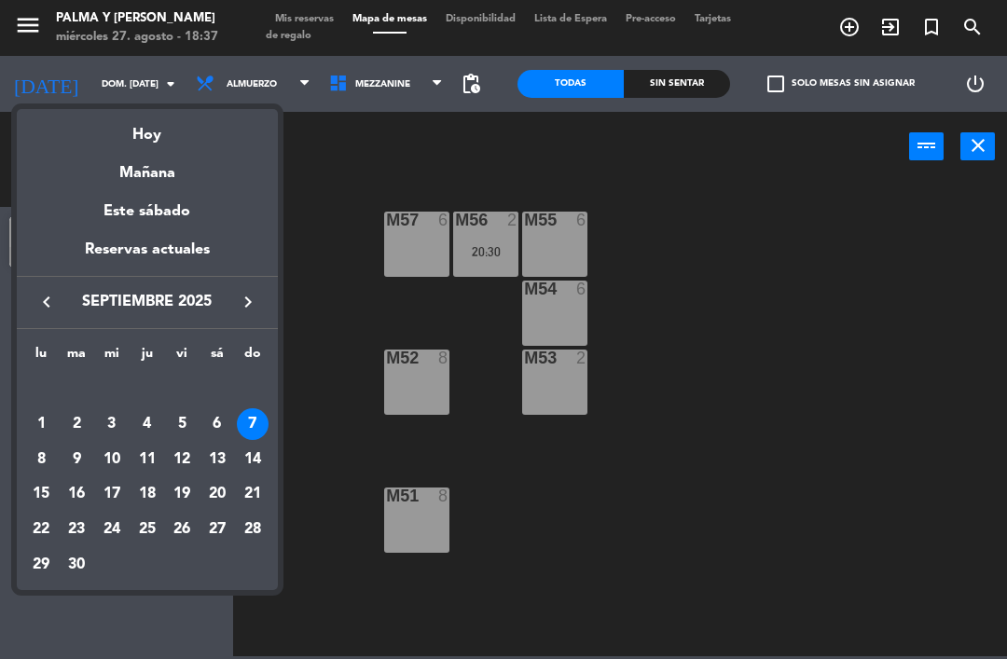
click at [141, 131] on div "Hoy" at bounding box center [147, 128] width 261 height 38
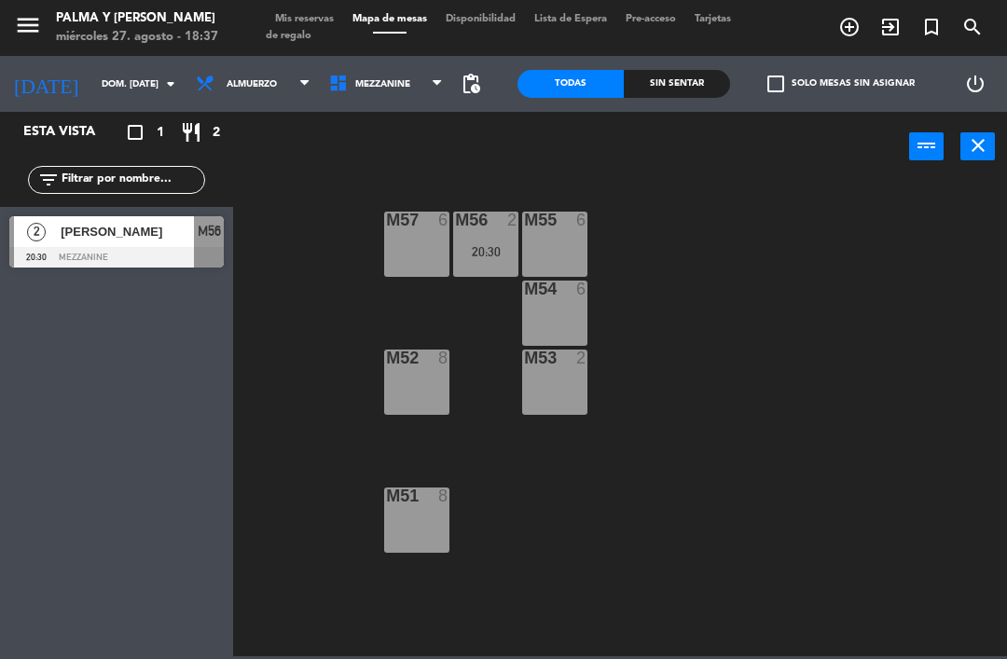
type input "mié. 27 ago."
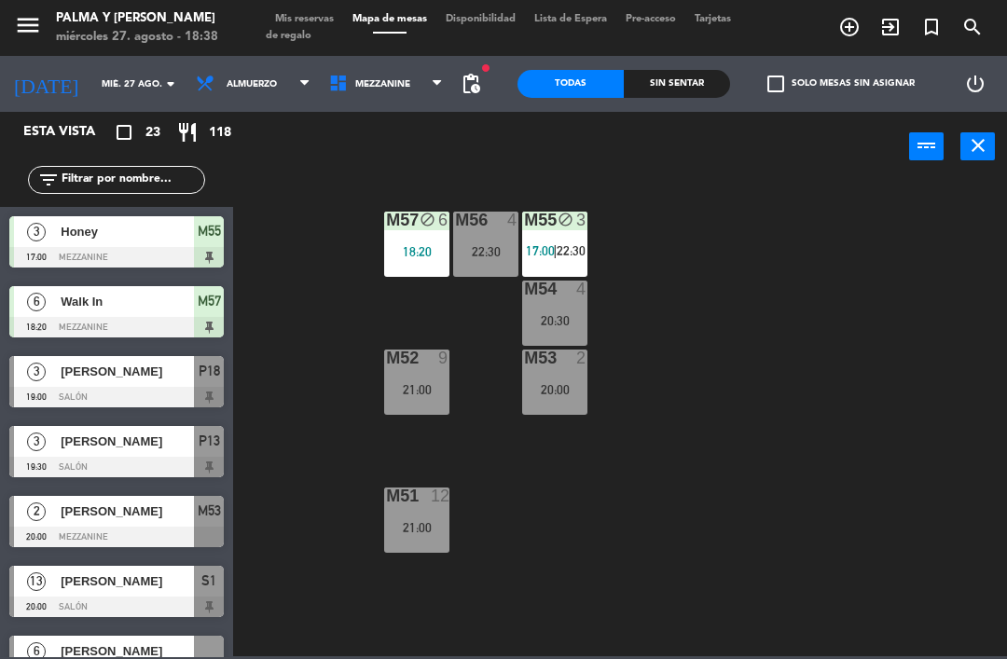
click at [269, 468] on div "M57 block 6 18:20 M56 4 22:30 M55 block 3 17:00 | 22:30 M54 4 20:30 M52 9 21:00…" at bounding box center [625, 417] width 764 height 477
click at [486, 258] on div "22:30" at bounding box center [485, 251] width 65 height 13
click at [901, 482] on div "M57 block 6 18:20 M56 4 22:30 M55 block 3 17:00 | 22:30 M54 4 20:30 M52 9 21:00…" at bounding box center [625, 417] width 764 height 477
click at [386, 74] on span "Mezzanine" at bounding box center [386, 83] width 133 height 41
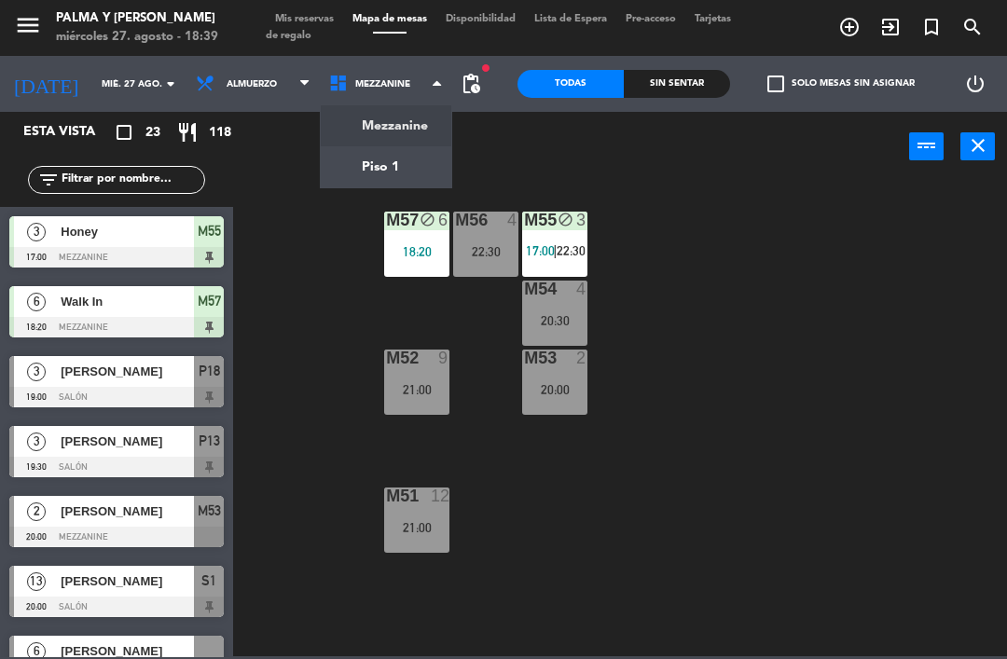
click at [405, 187] on ng-component "menu Palma y [PERSON_NAME] 27. [PERSON_NAME] - 18:39 Mis reservas Mapa de mesas…" at bounding box center [503, 328] width 1007 height 657
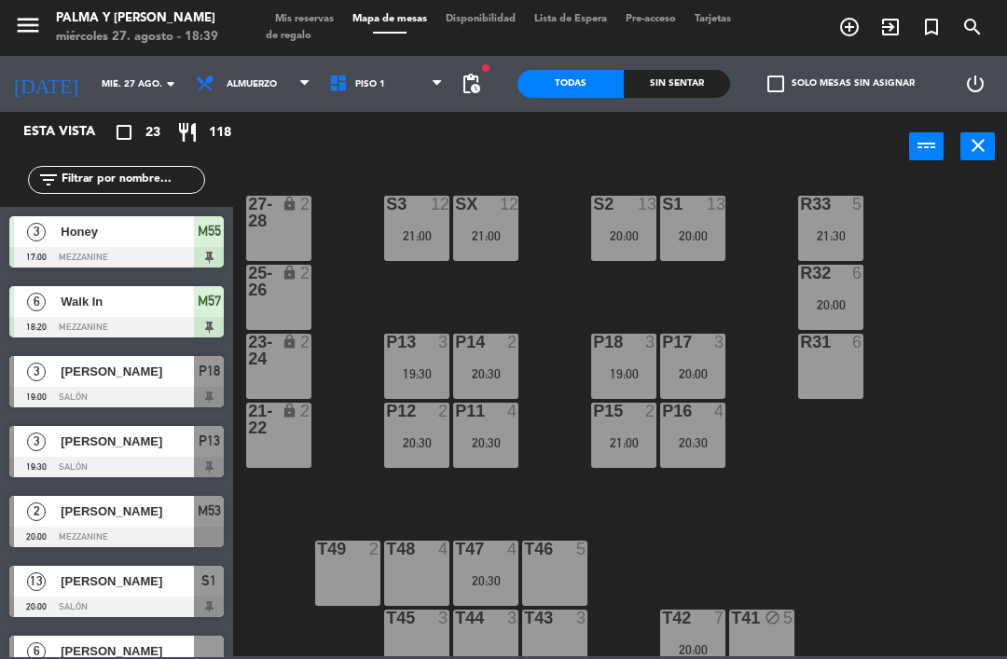
scroll to position [19, 0]
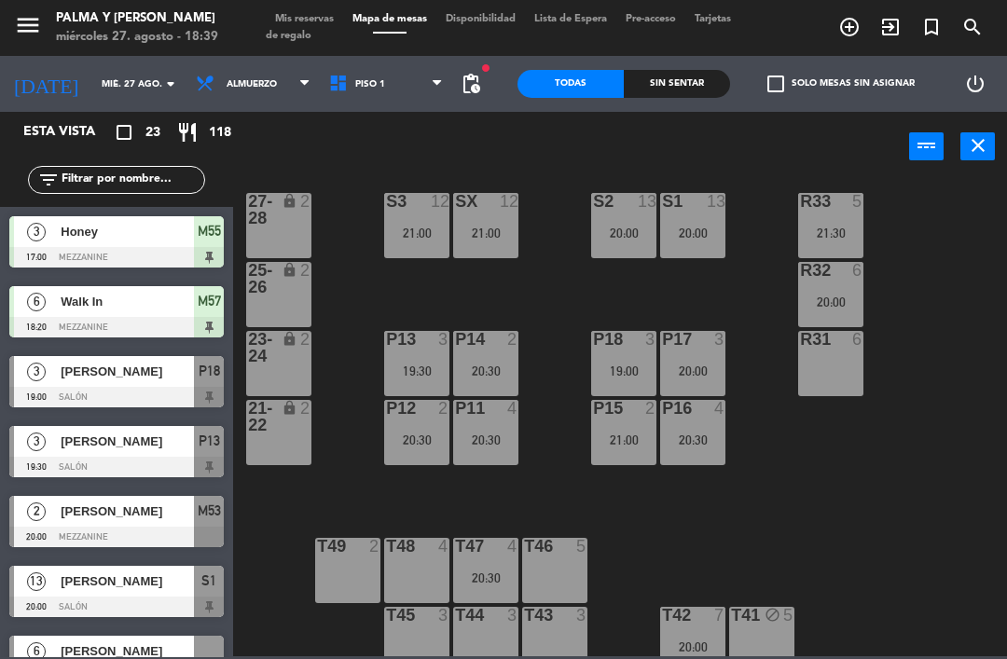
click at [92, 93] on input "mié. 27 ago." at bounding box center [156, 84] width 128 height 29
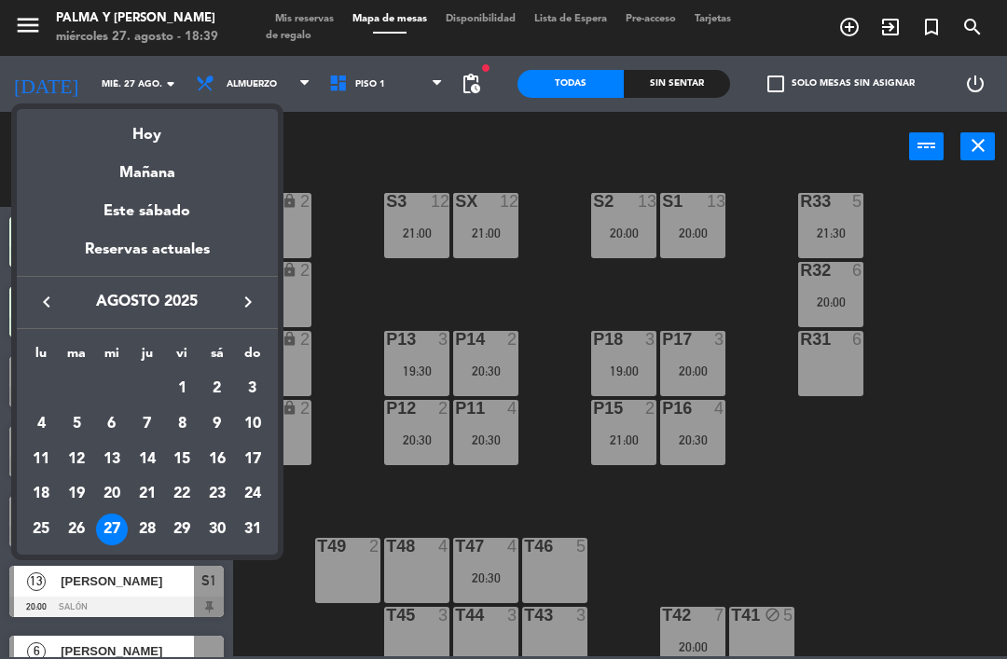
click at [131, 139] on div "Hoy" at bounding box center [147, 128] width 261 height 38
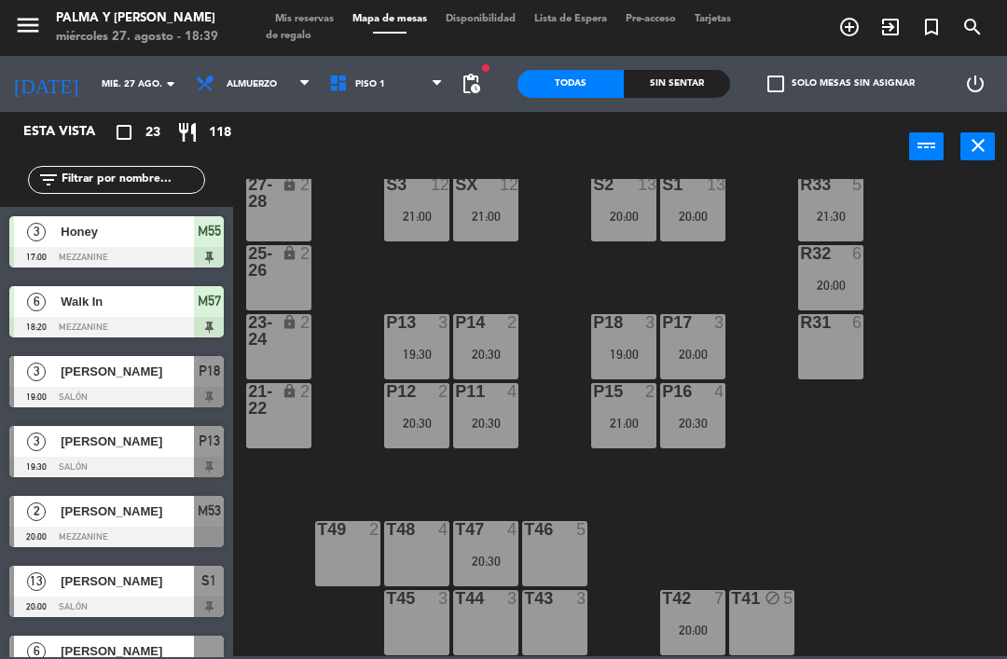
scroll to position [35, 0]
click at [914, 296] on div "R33 5 21:30 S1 13 20:00 S2 13 20:00 S3 12 21:00 SX 12 21:00 27-28 lock 2 R32 6 …" at bounding box center [625, 417] width 764 height 477
click at [872, 76] on label "check_box_outline_blank Solo mesas sin asignar" at bounding box center [840, 84] width 147 height 17
click at [841, 84] on input "check_box_outline_blank Solo mesas sin asignar" at bounding box center [841, 84] width 0 height 0
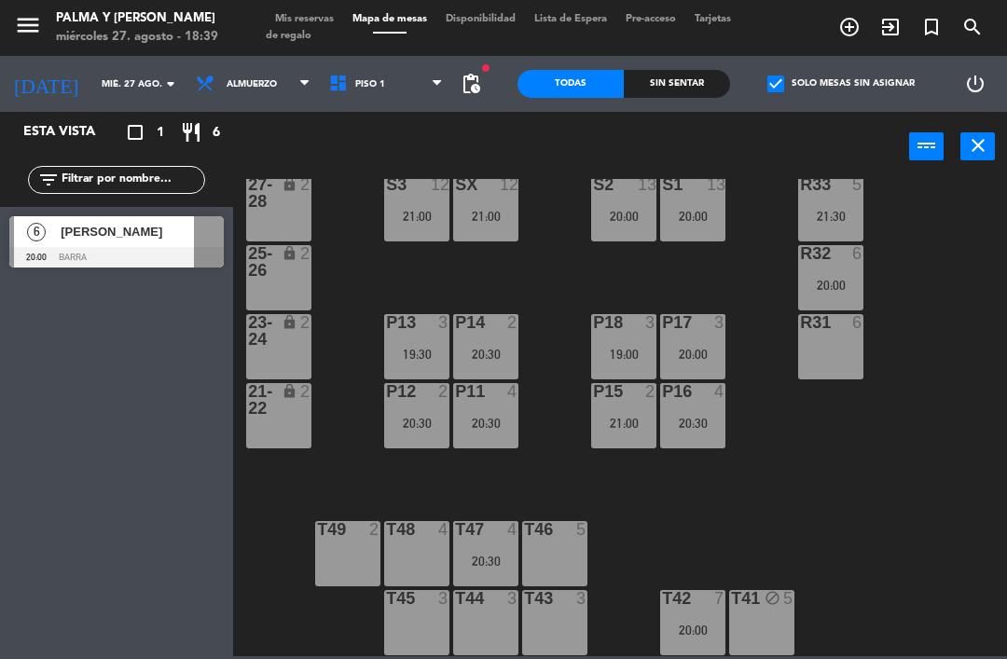
click at [122, 242] on div "[PERSON_NAME]" at bounding box center [126, 231] width 135 height 31
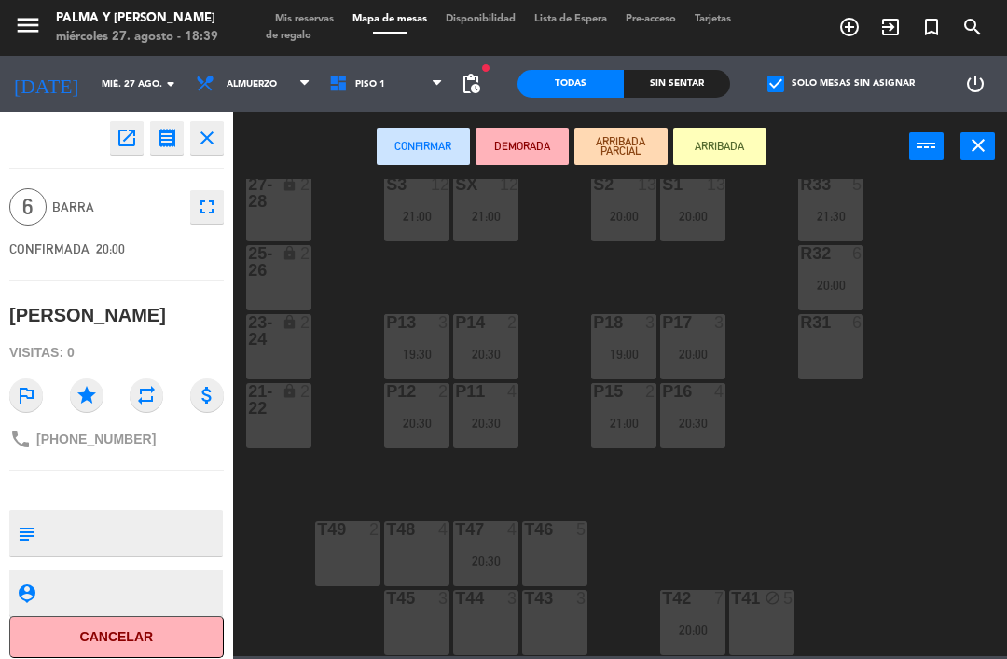
click at [823, 353] on div "R31 6" at bounding box center [830, 346] width 65 height 65
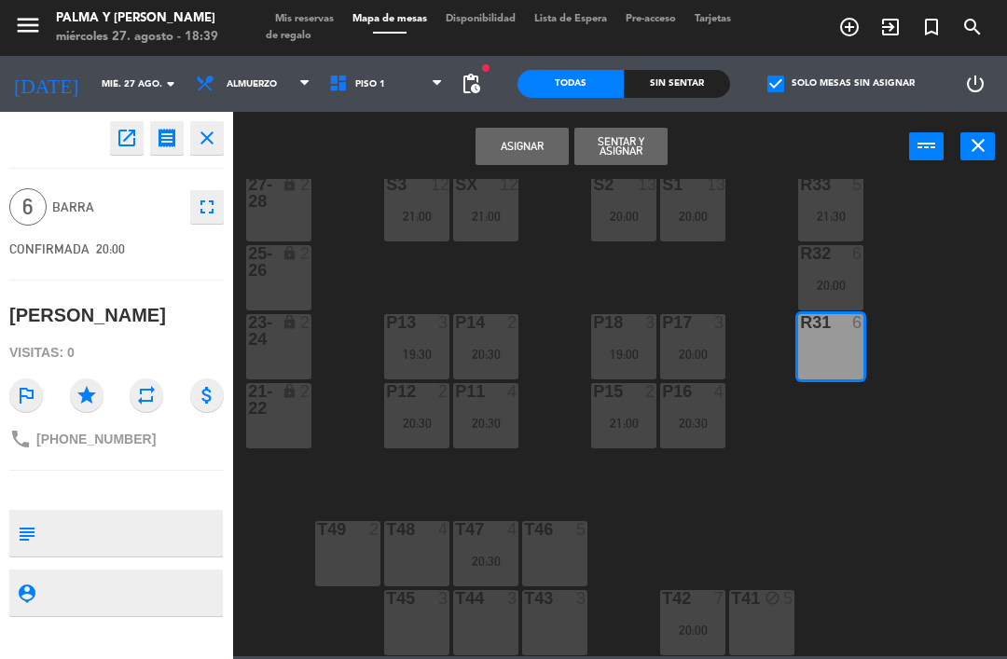
click at [486, 148] on button "Asignar" at bounding box center [522, 146] width 93 height 37
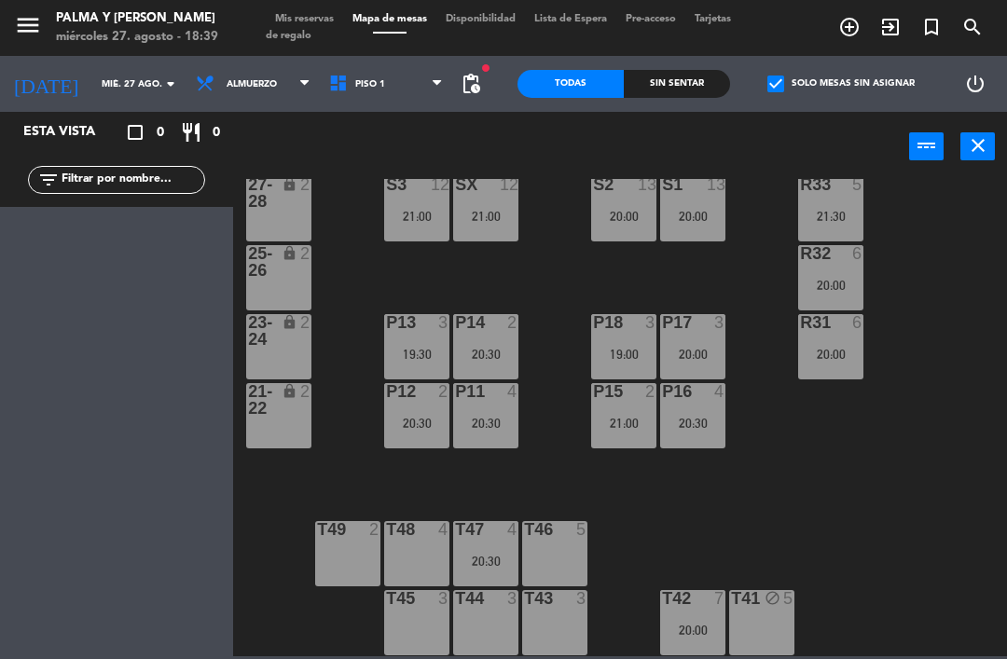
click at [884, 76] on label "check_box Solo mesas sin asignar" at bounding box center [840, 84] width 147 height 17
click at [841, 84] on input "check_box Solo mesas sin asignar" at bounding box center [841, 84] width 0 height 0
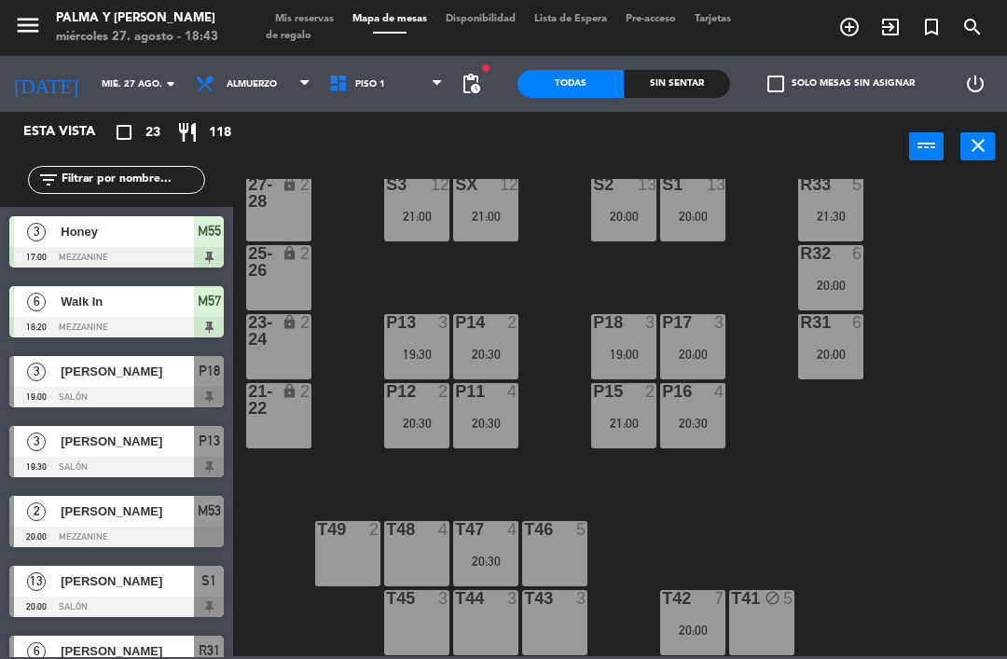
click at [851, 571] on div "R33 5 21:30 S1 13 20:00 S2 13 20:00 S3 12 21:00 SX 12 21:00 27-28 lock 2 R32 6 …" at bounding box center [625, 417] width 764 height 477
click at [135, 187] on input "text" at bounding box center [132, 180] width 145 height 21
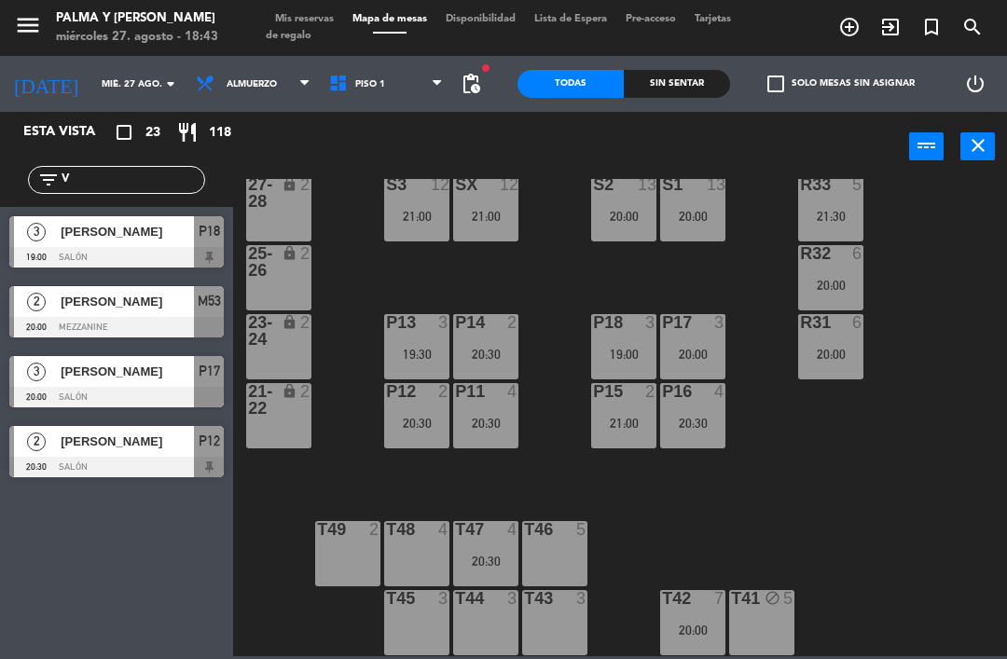
type input "V"
click at [171, 232] on span "[PERSON_NAME]" at bounding box center [127, 232] width 133 height 20
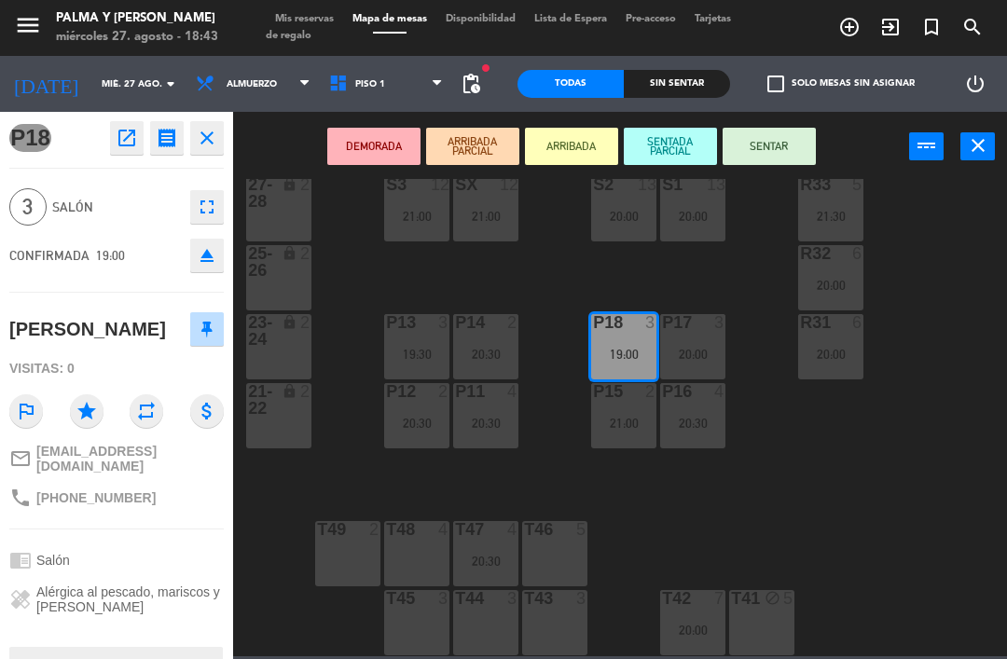
click at [779, 142] on button "SENTAR" at bounding box center [769, 146] width 93 height 37
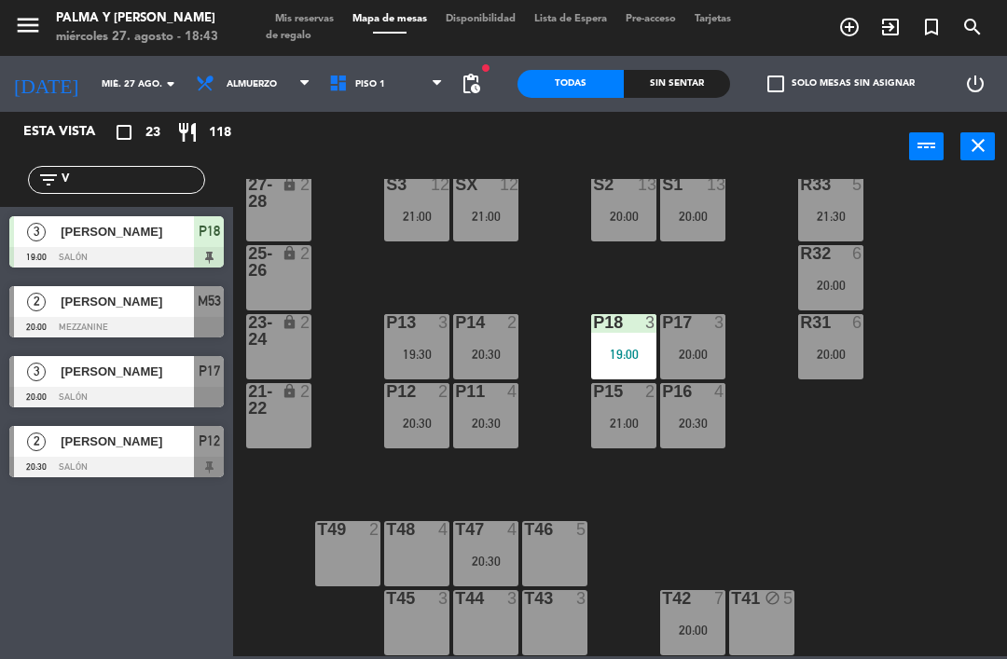
click at [626, 354] on div "19:00" at bounding box center [623, 354] width 65 height 13
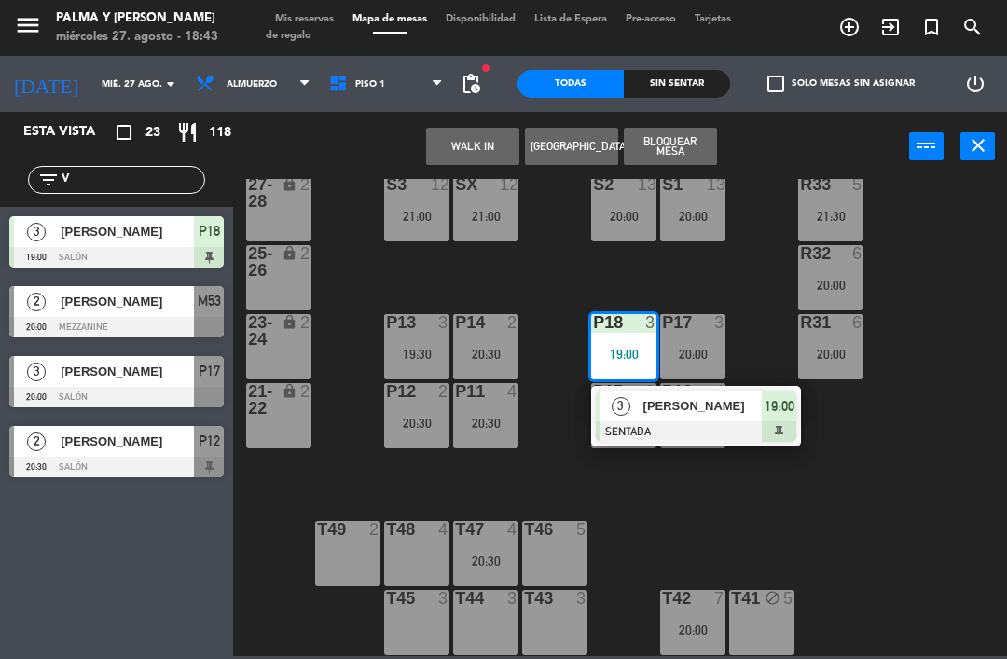
click at [734, 416] on span "[PERSON_NAME]" at bounding box center [702, 406] width 119 height 20
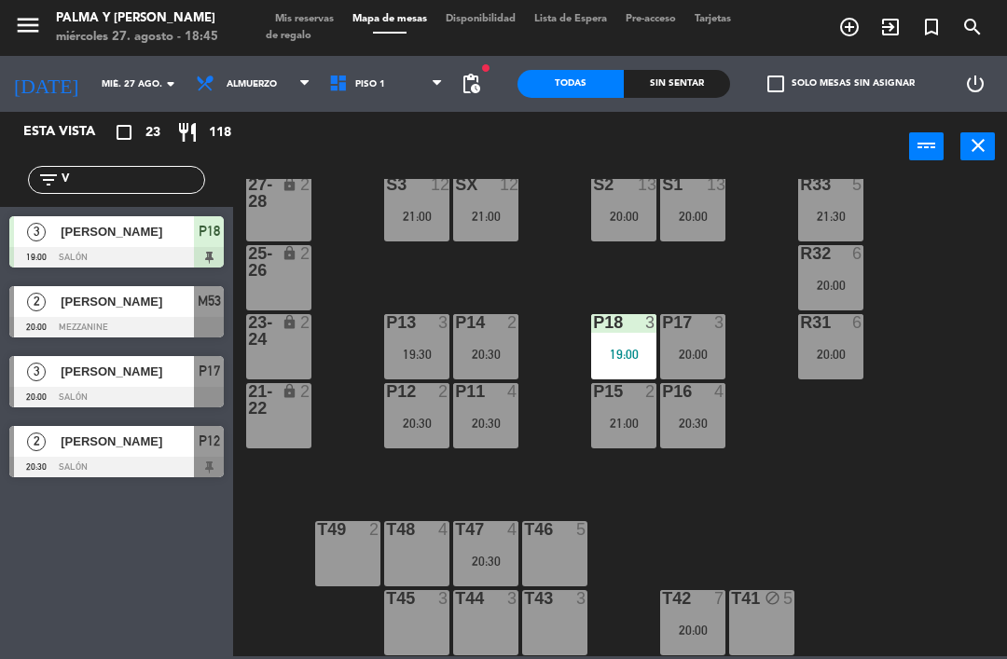
click at [626, 368] on div "P18 3 19:00" at bounding box center [623, 346] width 65 height 65
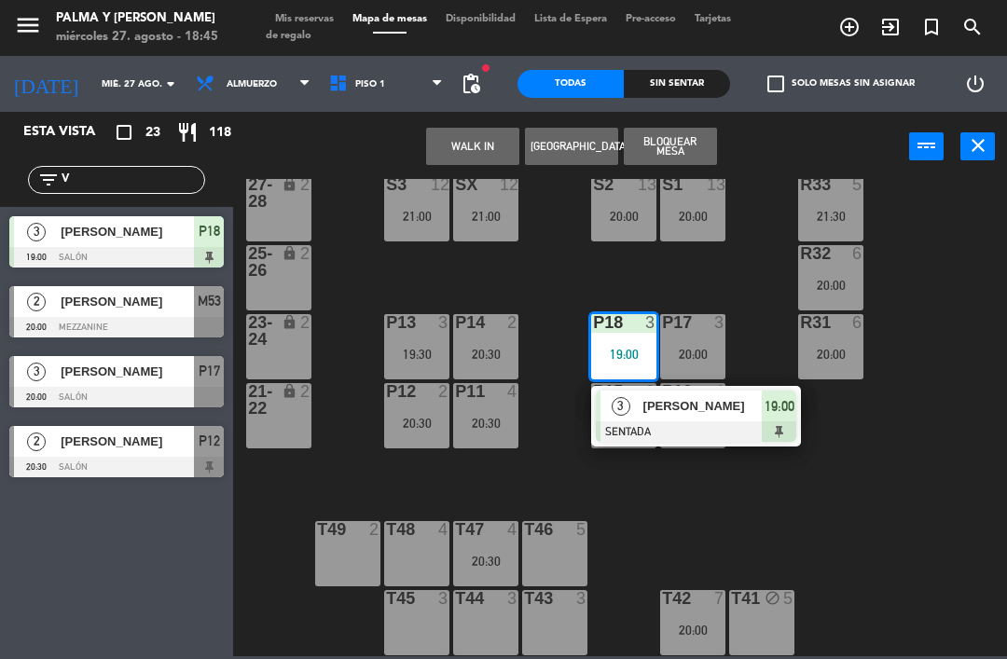
click at [647, 400] on span "[PERSON_NAME]" at bounding box center [702, 406] width 119 height 20
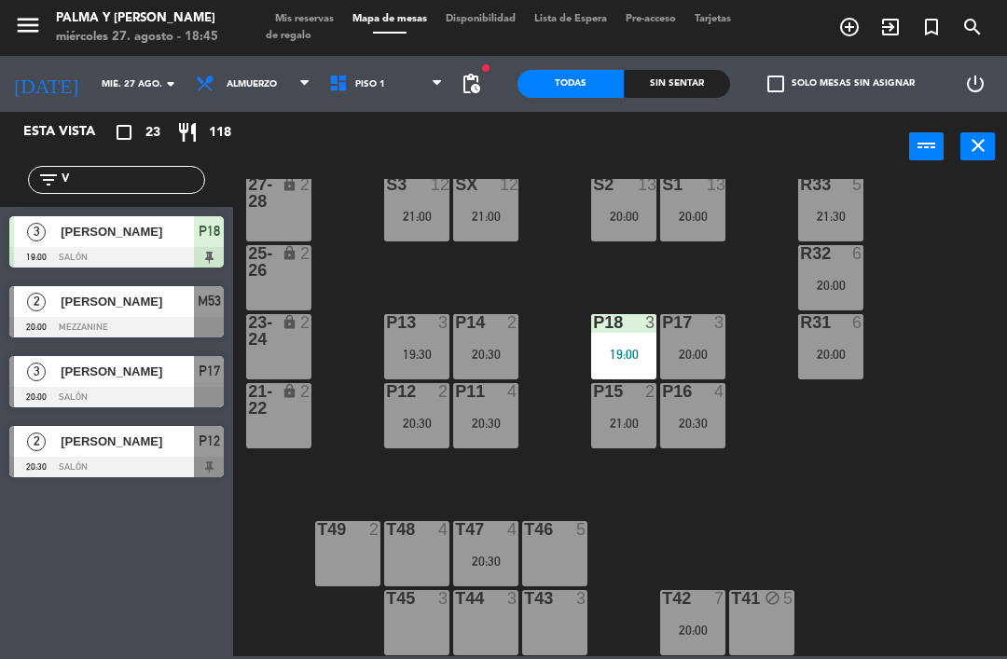
click at [156, 180] on input "V" at bounding box center [132, 180] width 145 height 21
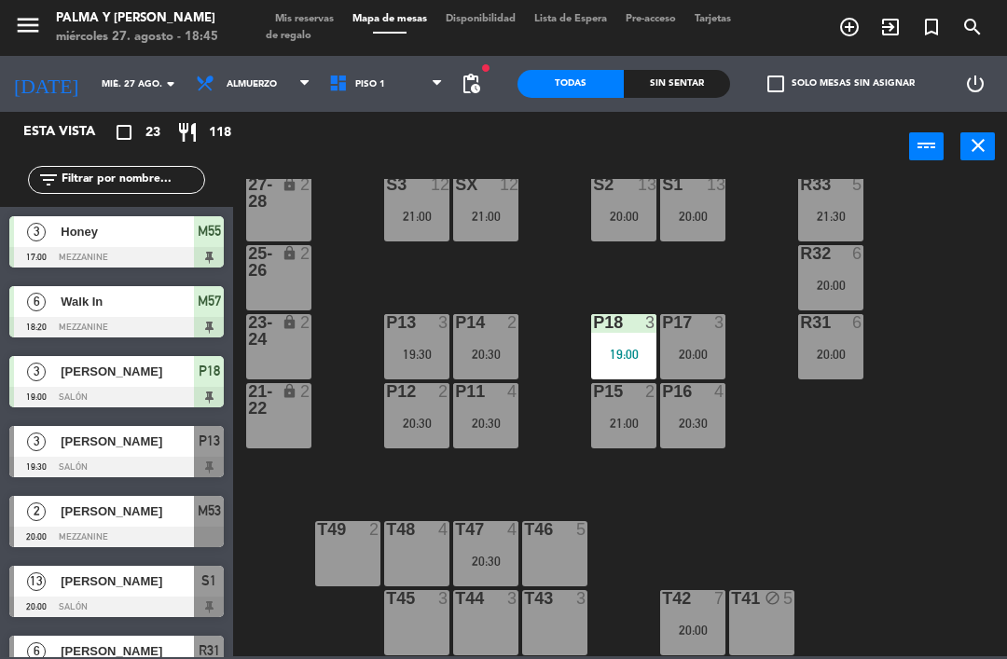
click at [968, 221] on div "R33 5 21:30 S1 13 20:00 S2 13 20:00 S3 12 21:00 SX 12 21:00 27-28 lock 2 R32 6 …" at bounding box center [625, 417] width 764 height 477
click at [388, 76] on span "Piso 1" at bounding box center [386, 83] width 133 height 41
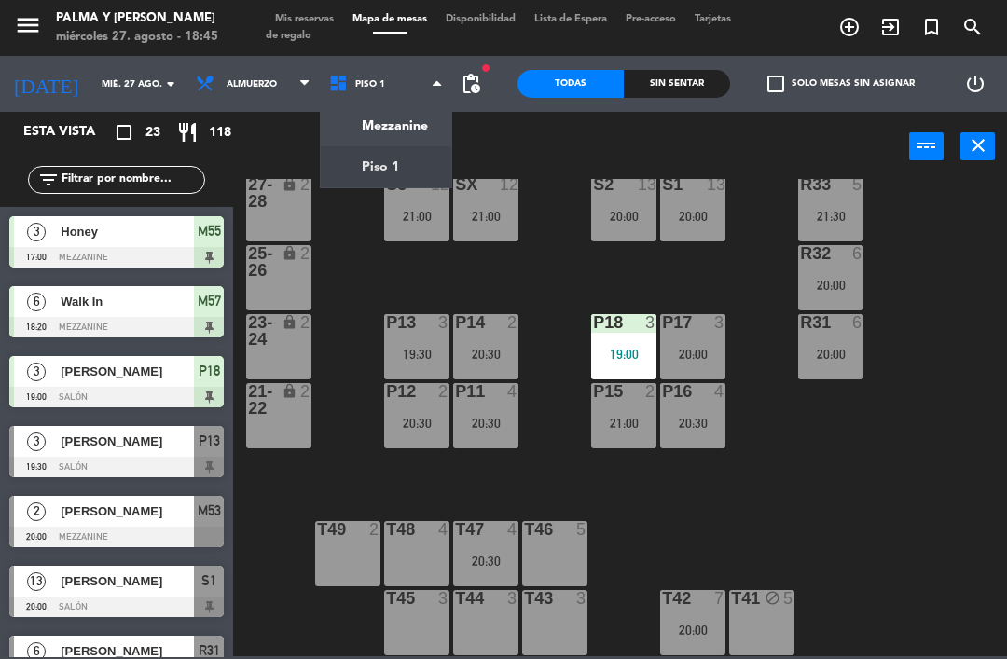
click at [408, 140] on ng-component "menu Palma y [PERSON_NAME] 27. [PERSON_NAME] - 18:45 Mis reservas Mapa de mesas…" at bounding box center [503, 328] width 1007 height 657
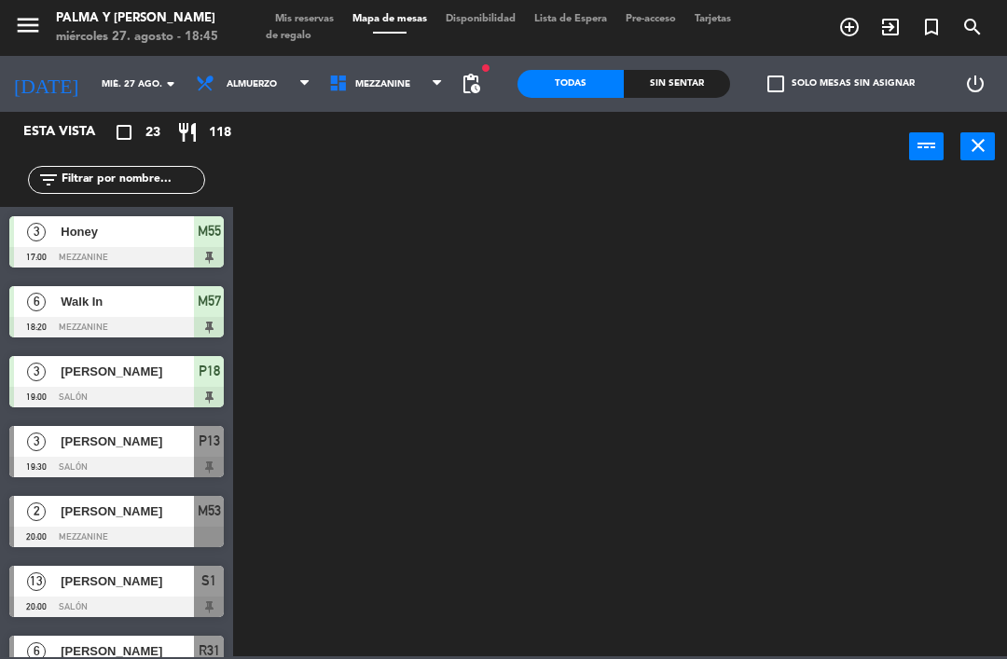
scroll to position [0, 0]
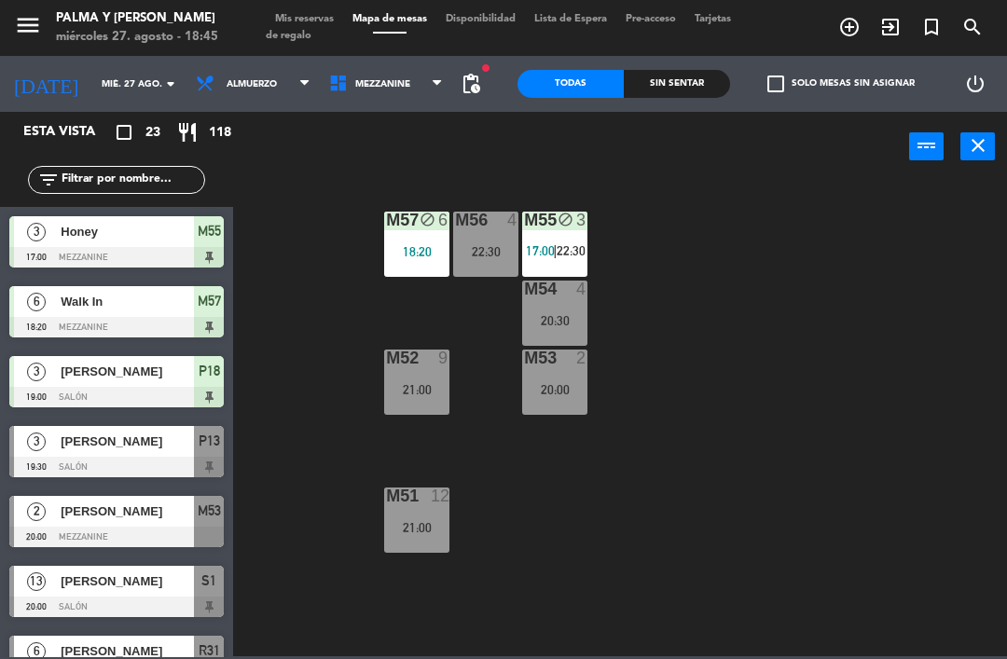
click at [550, 266] on div "M55 block 3 17:00 | 22:30" at bounding box center [554, 244] width 65 height 65
click at [836, 518] on div "M57 block 6 18:20 M56 4 22:30 M55 block 3 17:00 | 22:30 M54 4 20:30 M52 9 21:00…" at bounding box center [625, 417] width 764 height 477
click at [339, 63] on span "Mezzanine" at bounding box center [386, 83] width 133 height 41
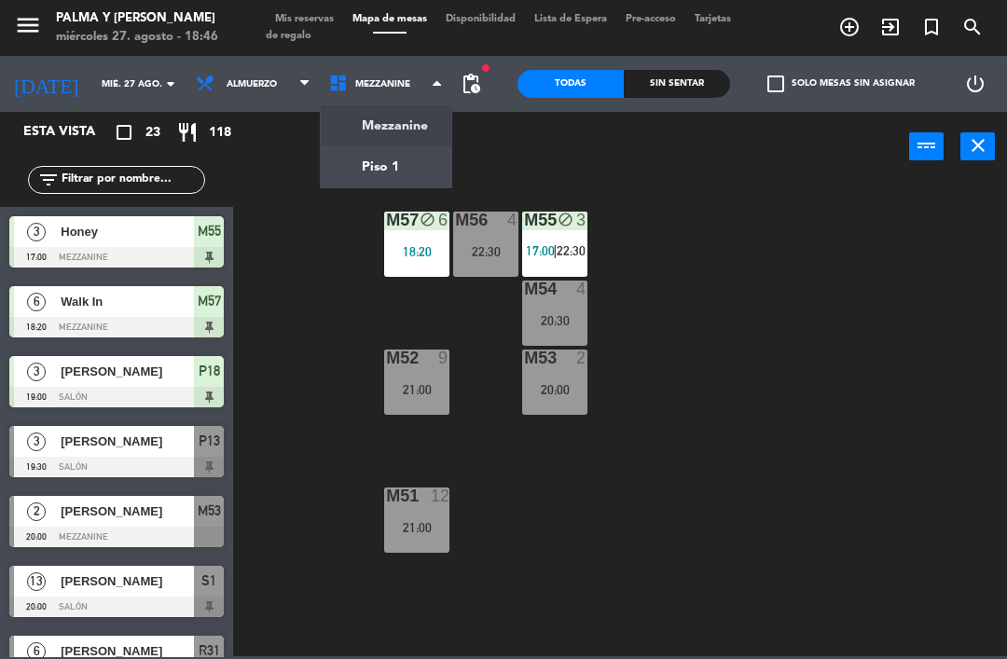
click at [353, 169] on ng-component "menu Palma y [PERSON_NAME] 27. [PERSON_NAME] - 18:46 Mis reservas Mapa de mesas…" at bounding box center [503, 328] width 1007 height 657
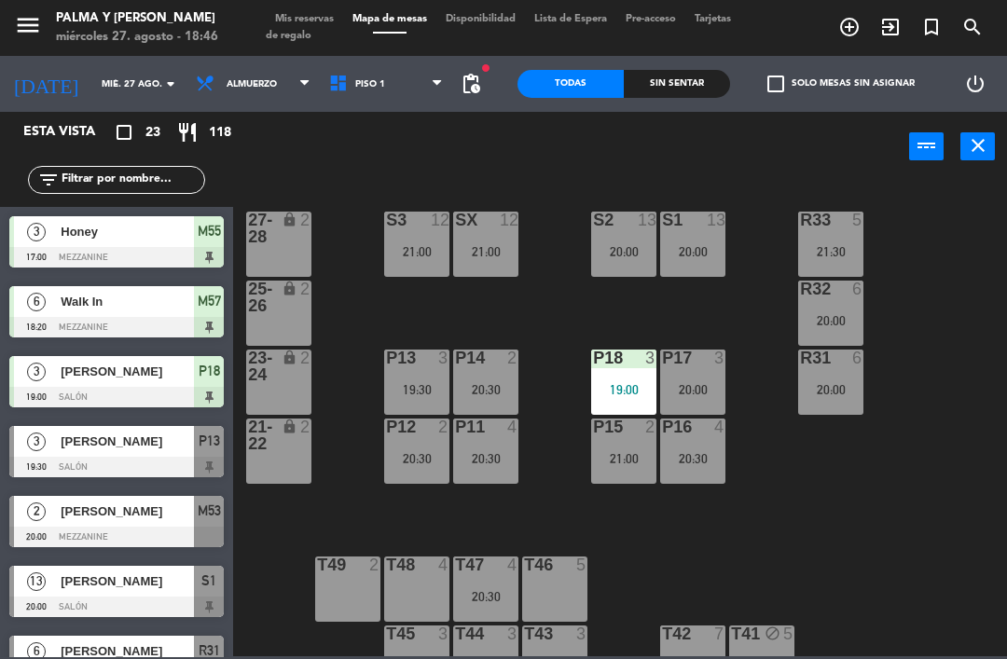
click at [23, 219] on div "3" at bounding box center [36, 231] width 45 height 31
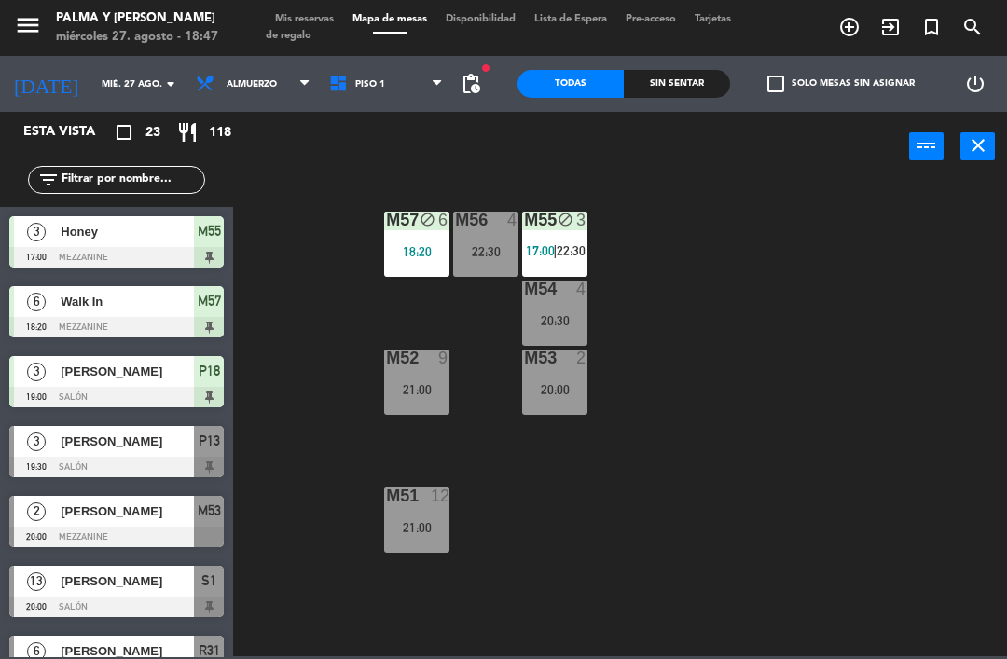
click at [411, 235] on div "M57 block 6 18:20" at bounding box center [416, 244] width 65 height 65
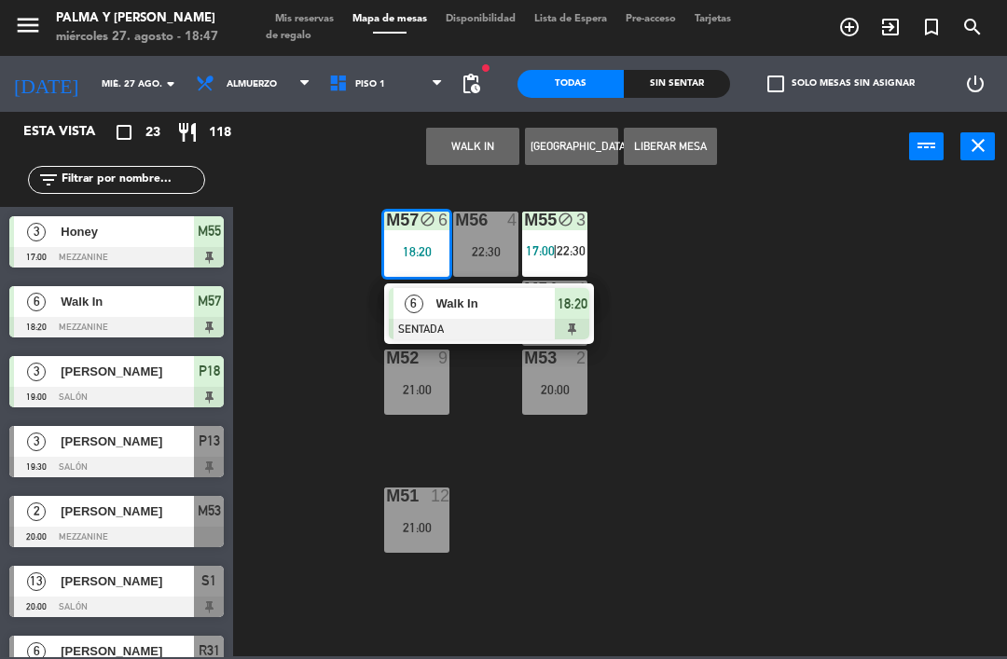
click at [430, 321] on div at bounding box center [489, 329] width 200 height 21
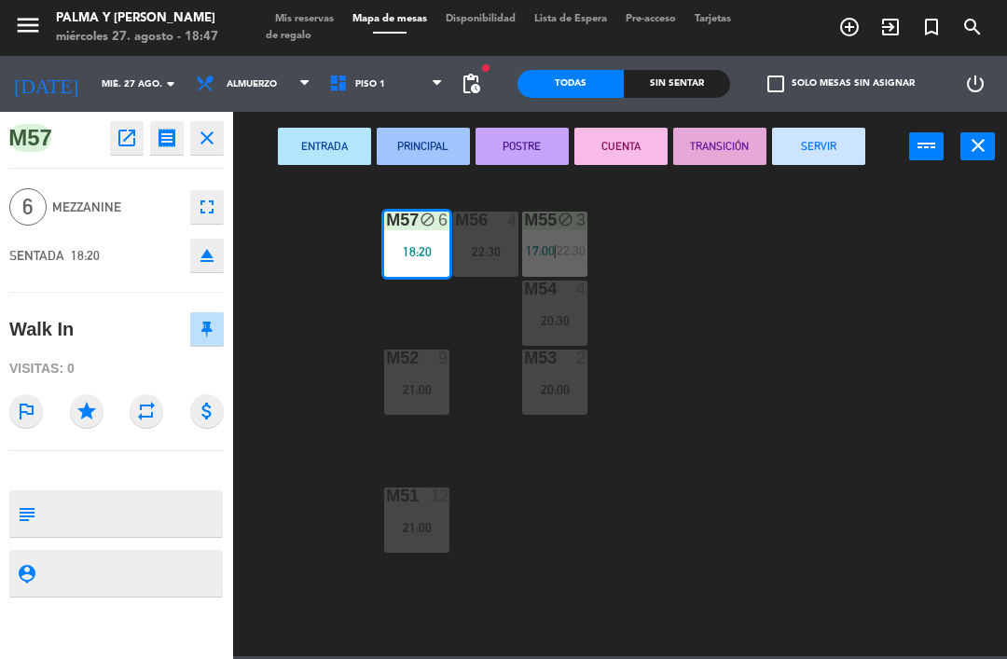
click at [131, 498] on textarea at bounding box center [132, 513] width 178 height 39
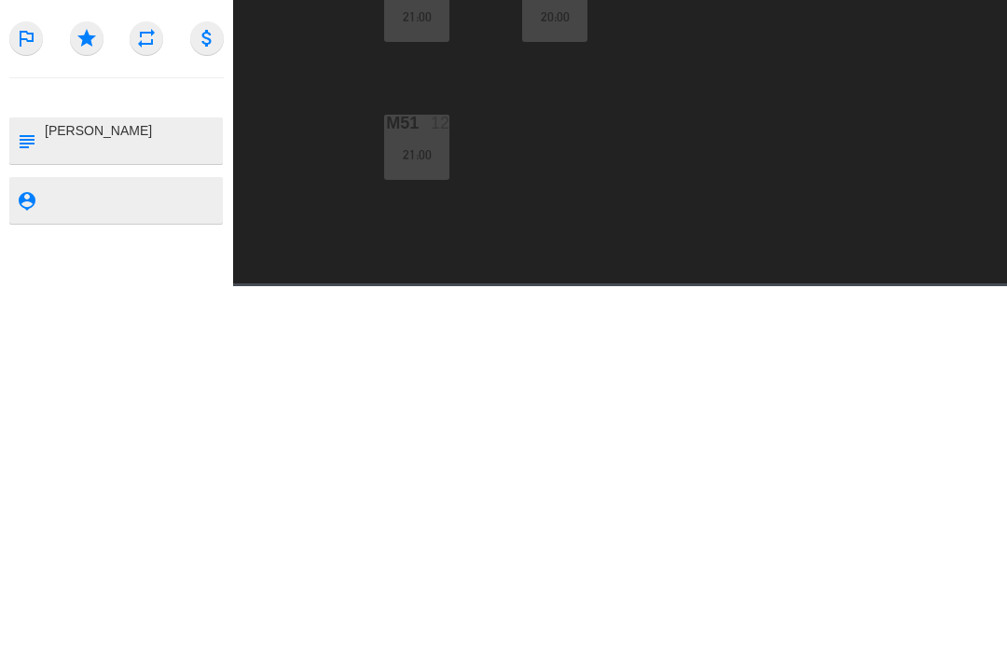
type textarea "[PERSON_NAME]"
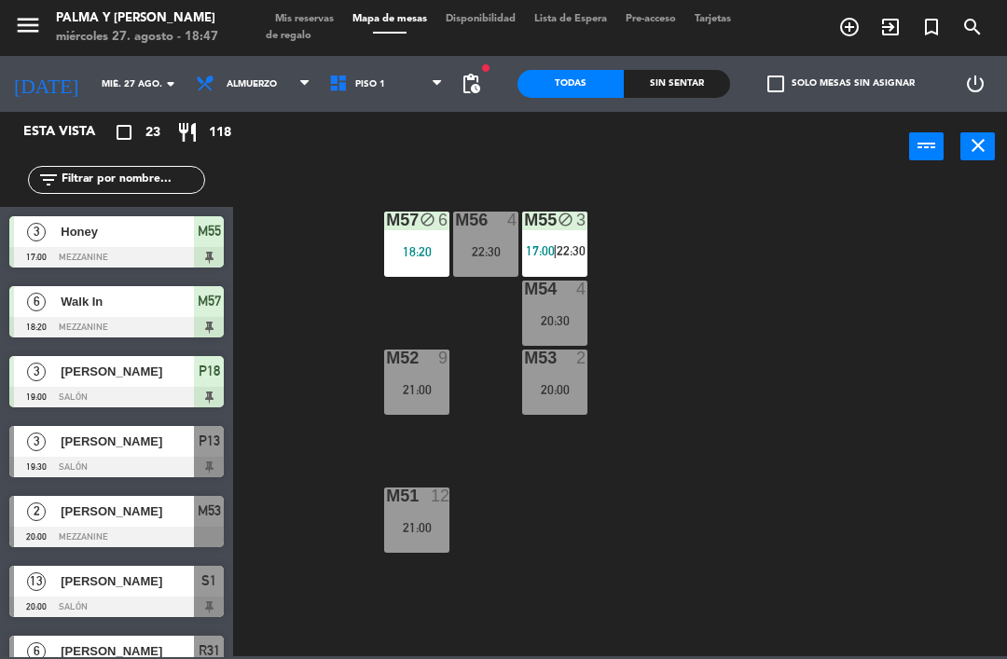
click at [447, 262] on div "M57 block 6 18:20" at bounding box center [416, 244] width 65 height 65
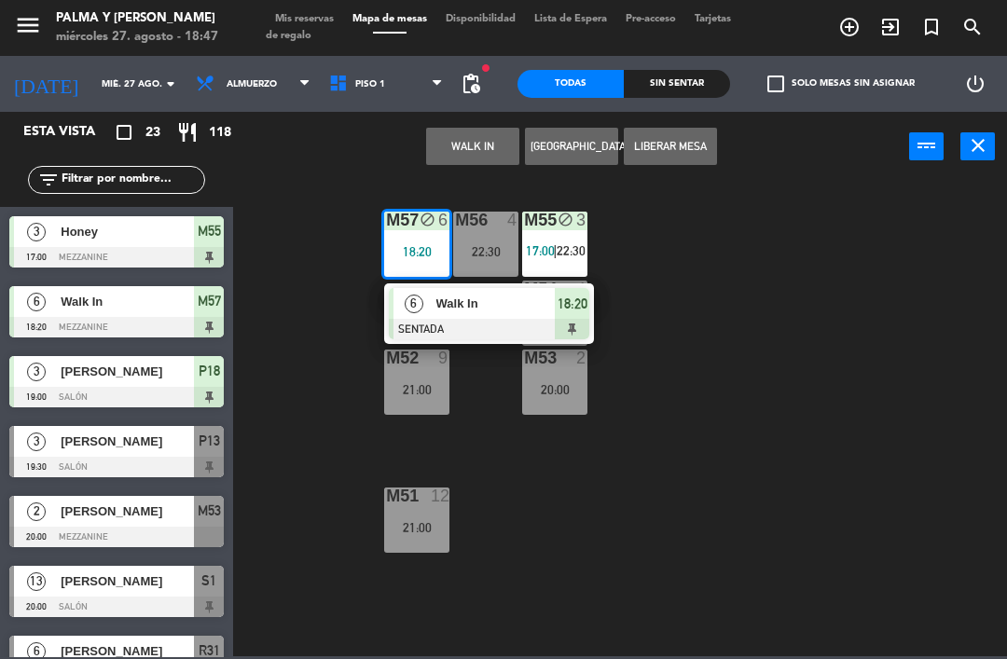
click at [555, 303] on div "18:20" at bounding box center [572, 303] width 35 height 31
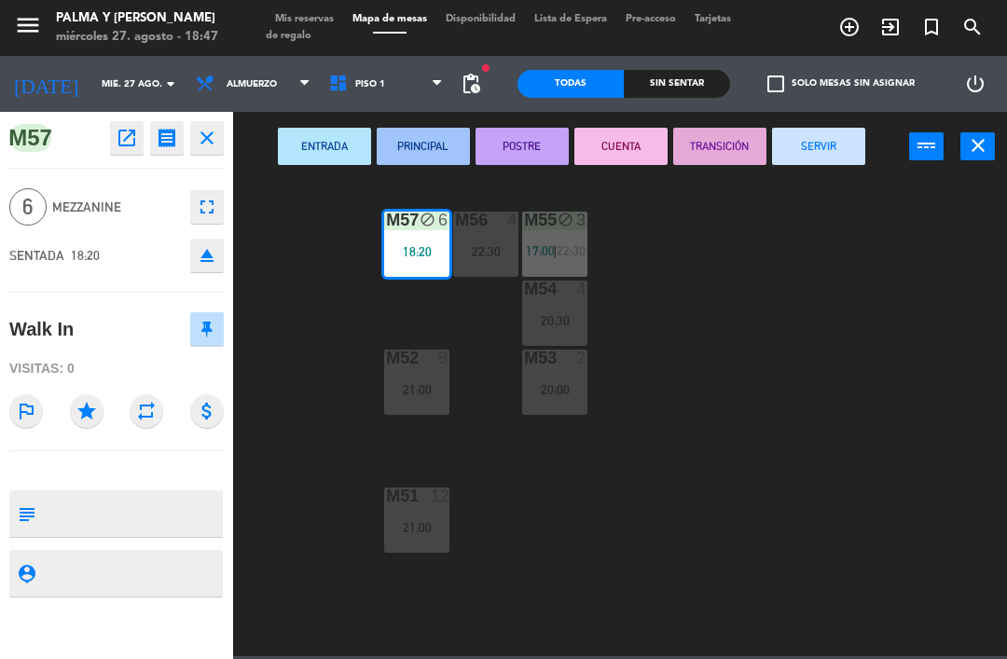
click at [120, 482] on div "M57 open_in_new receipt 6:20 PM mié., 27 ago. 6 personas Walk In [GEOGRAPHIC_DA…" at bounding box center [116, 385] width 233 height 547
click at [145, 499] on textarea at bounding box center [132, 513] width 178 height 39
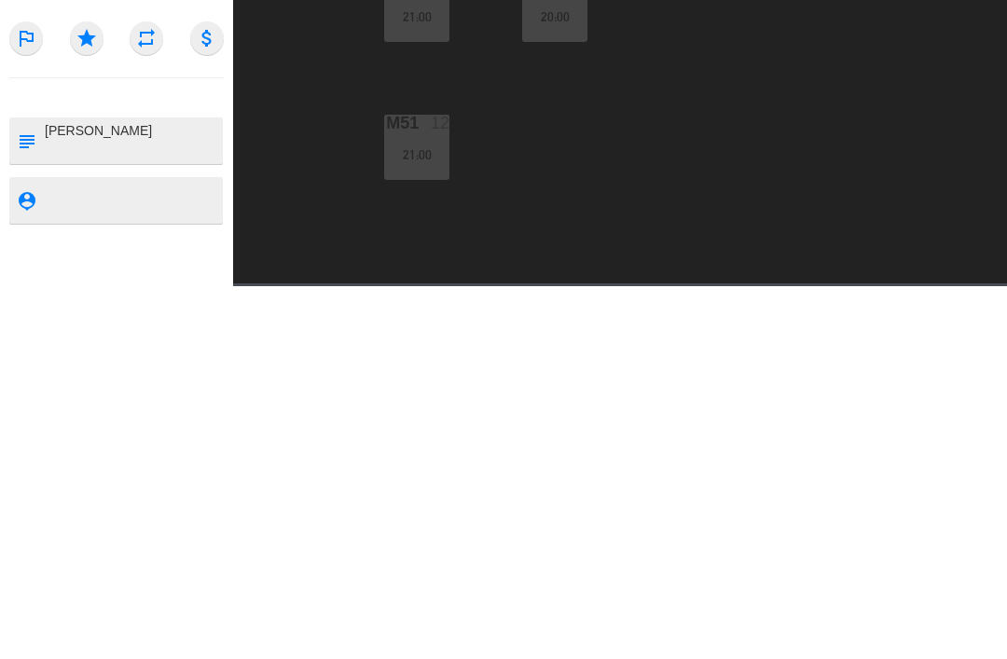
type textarea "[PERSON_NAME]"
click at [35, 504] on icon "subject" at bounding box center [26, 514] width 21 height 21
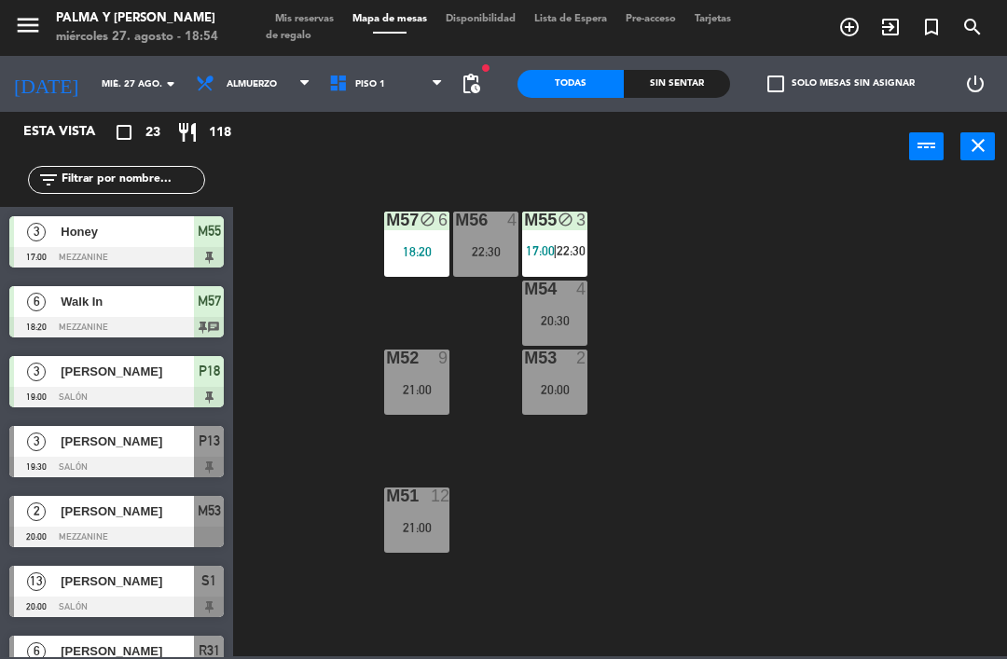
click at [402, 240] on div "M57 block 6 18:20" at bounding box center [416, 244] width 65 height 65
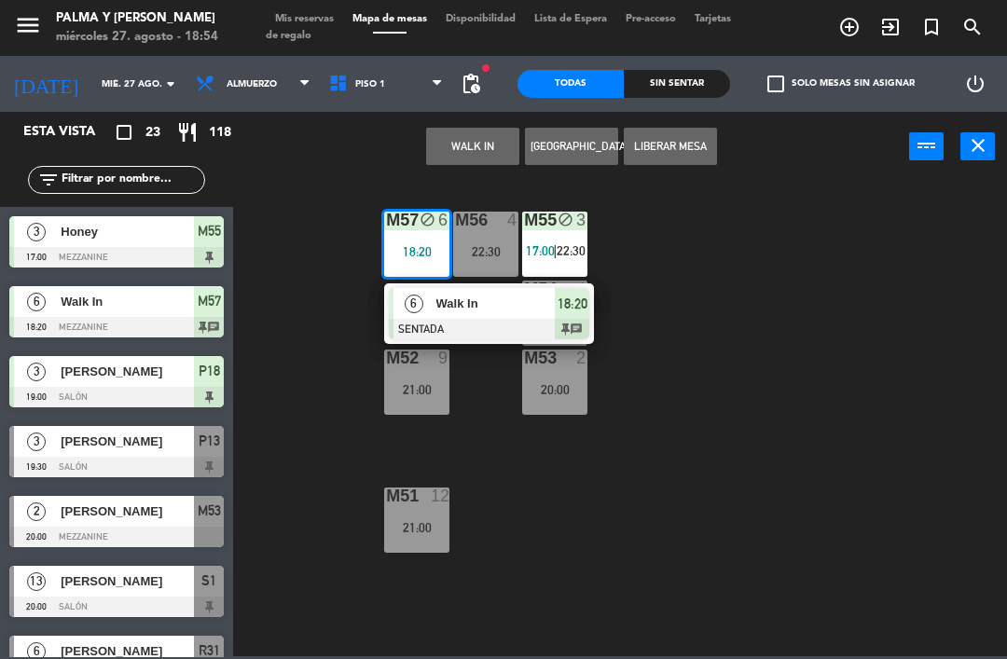
click at [549, 321] on div at bounding box center [489, 329] width 200 height 21
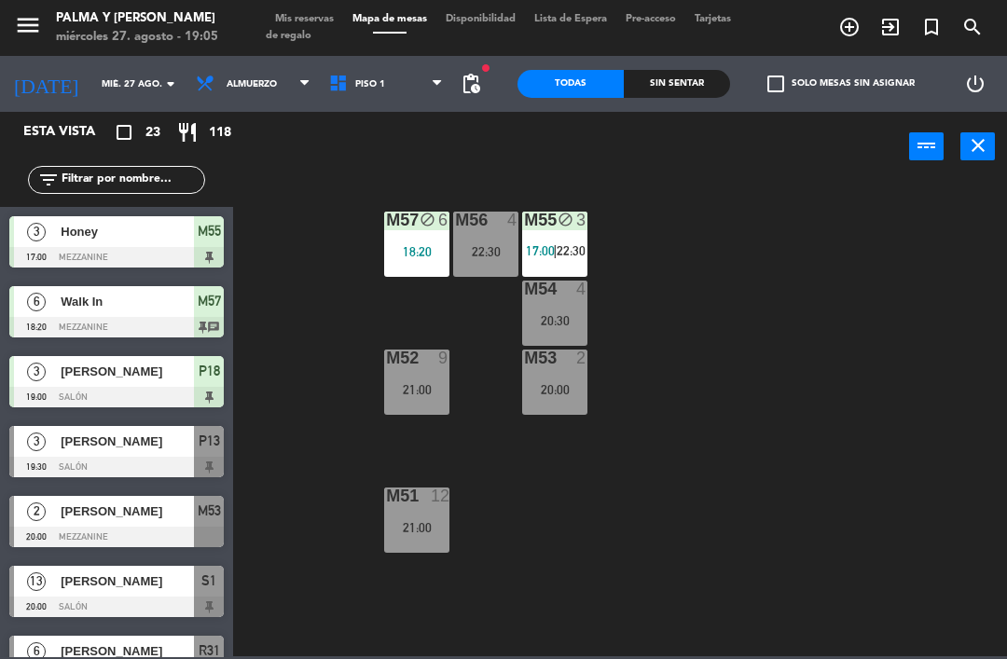
click at [127, 92] on input "mié. 27 ago." at bounding box center [156, 84] width 128 height 29
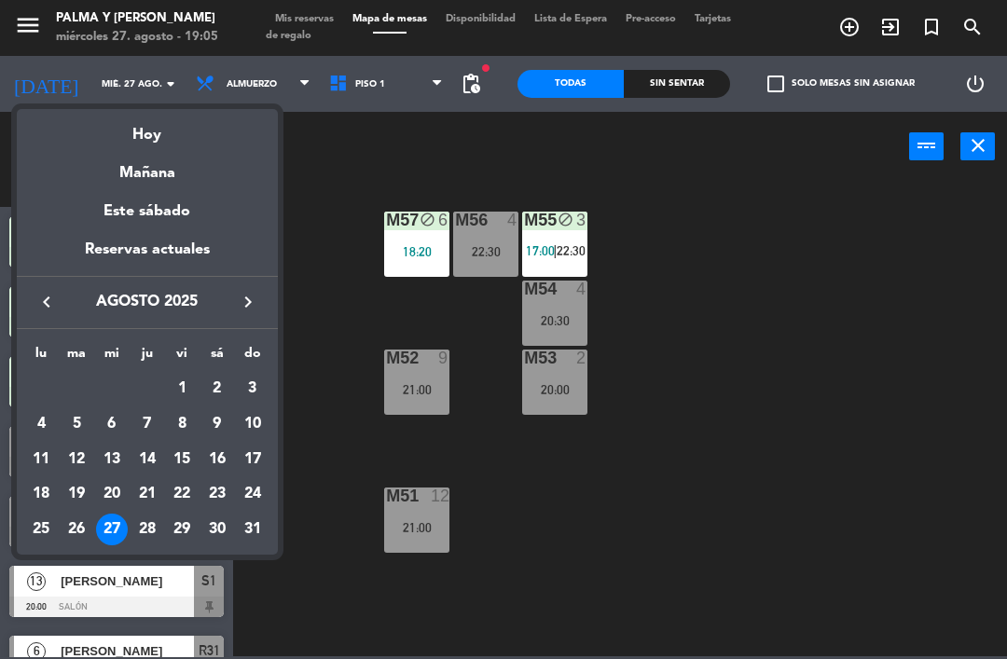
click at [161, 165] on div "Mañana" at bounding box center [147, 166] width 261 height 38
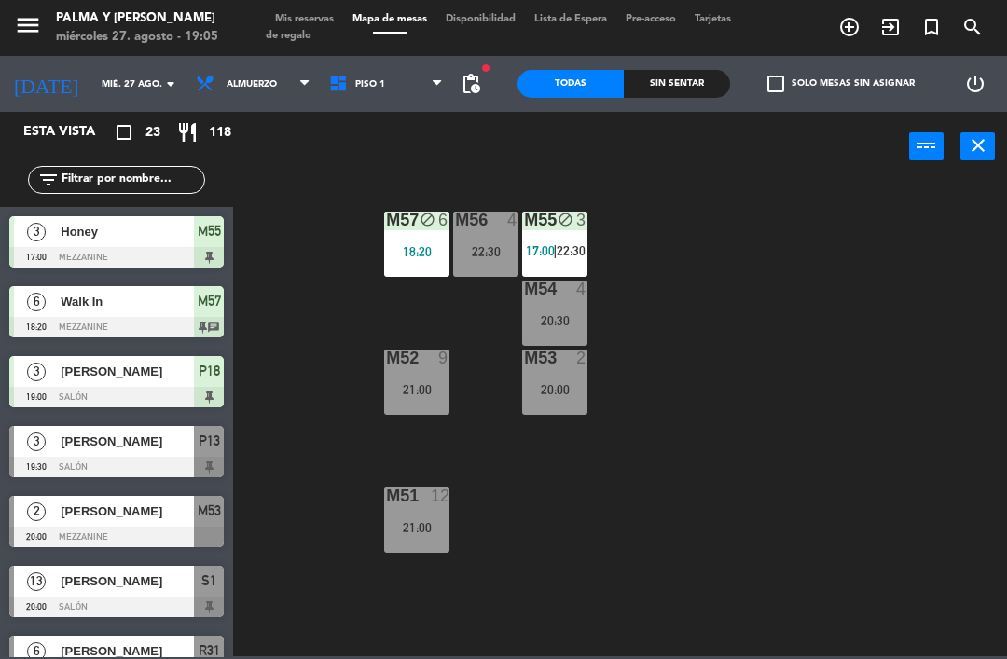
type input "jue. 28 ago."
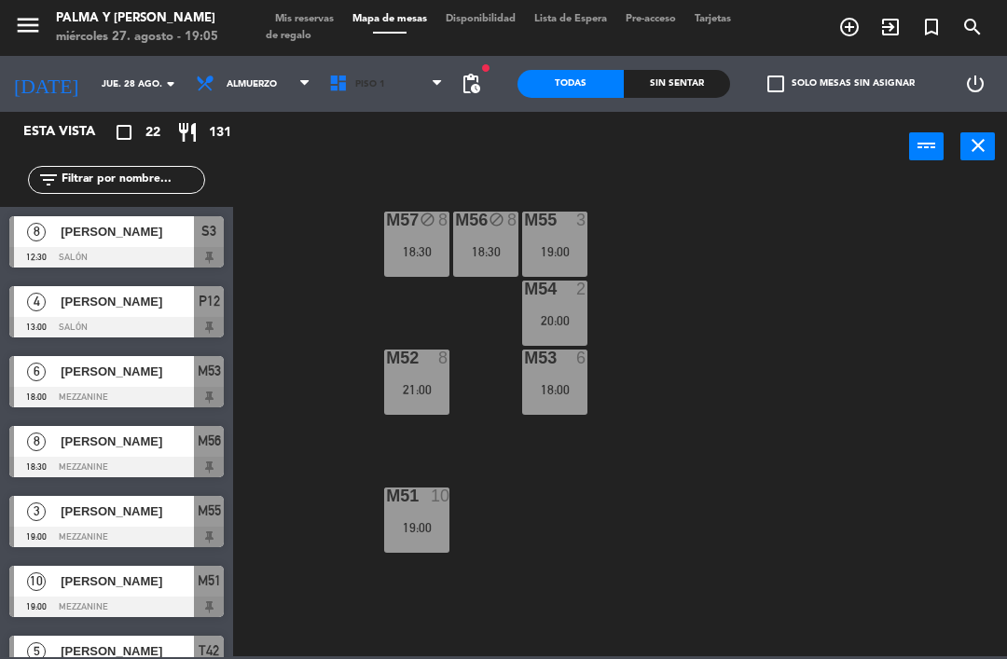
click at [403, 69] on span "Piso 1" at bounding box center [386, 83] width 133 height 41
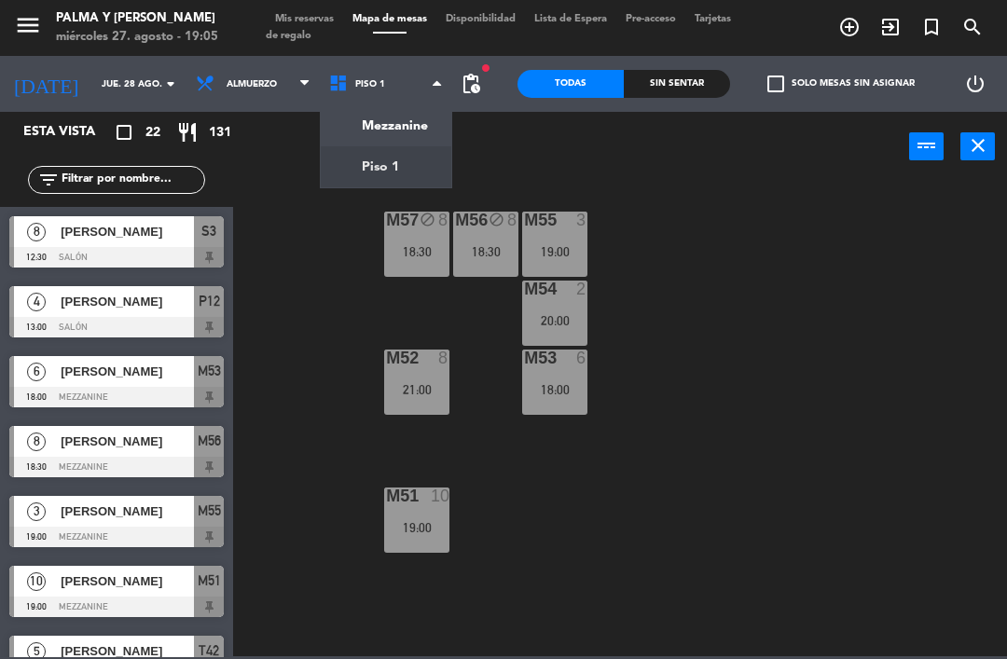
click at [403, 131] on ng-component "menu Palma y [PERSON_NAME] 27. [PERSON_NAME] - 19:05 Mis reservas Mapa de mesas…" at bounding box center [503, 328] width 1007 height 657
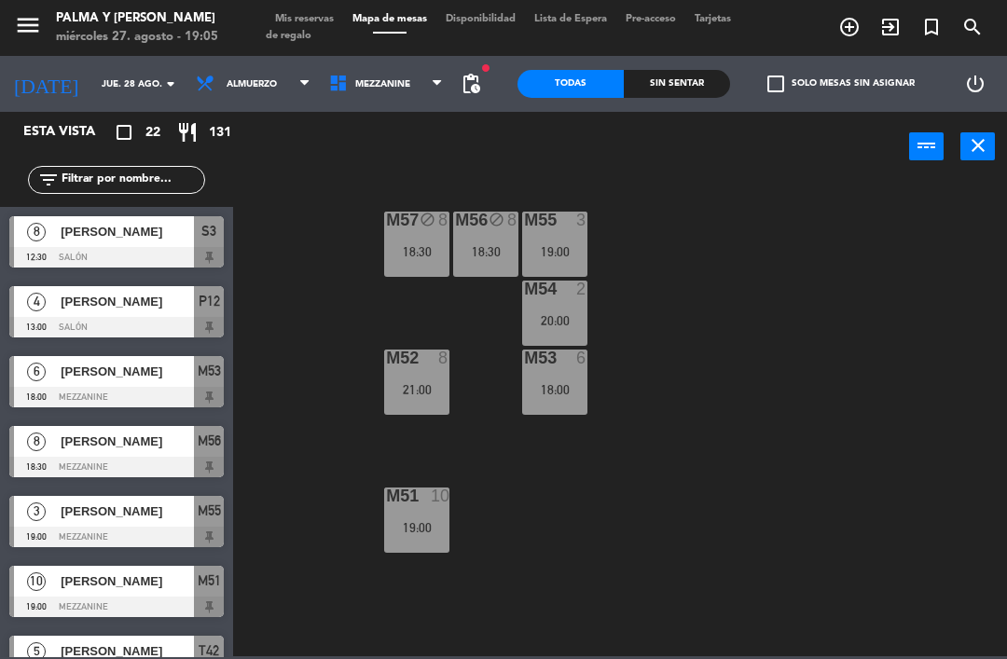
click at [390, 85] on span "Mezzanine" at bounding box center [382, 84] width 55 height 10
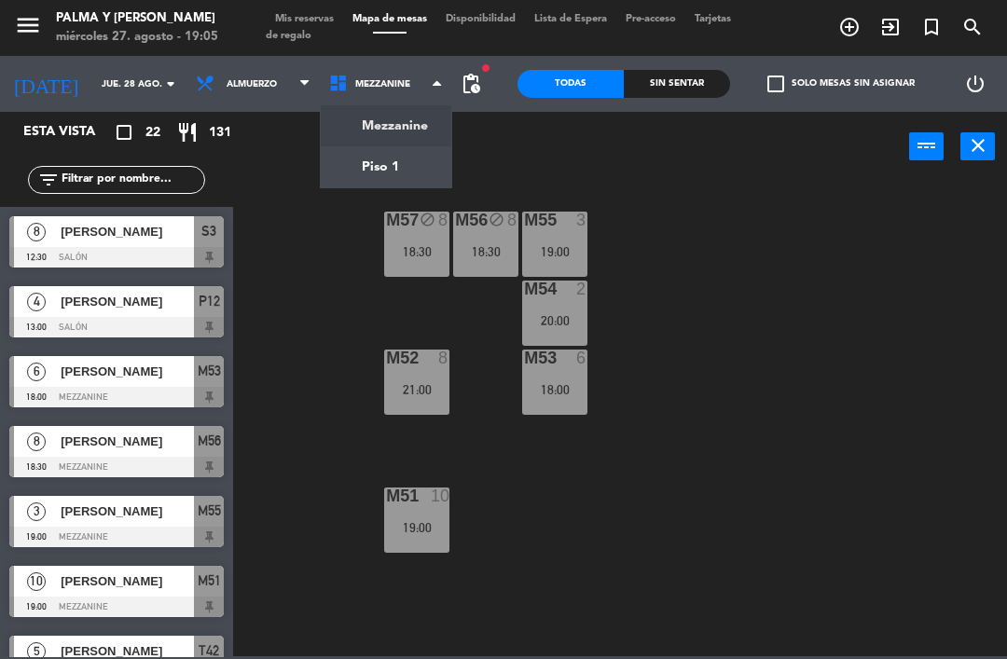
click at [394, 167] on ng-component "menu Palma y [PERSON_NAME] 27. [PERSON_NAME] - 19:05 Mis reservas Mapa de mesas…" at bounding box center [503, 328] width 1007 height 657
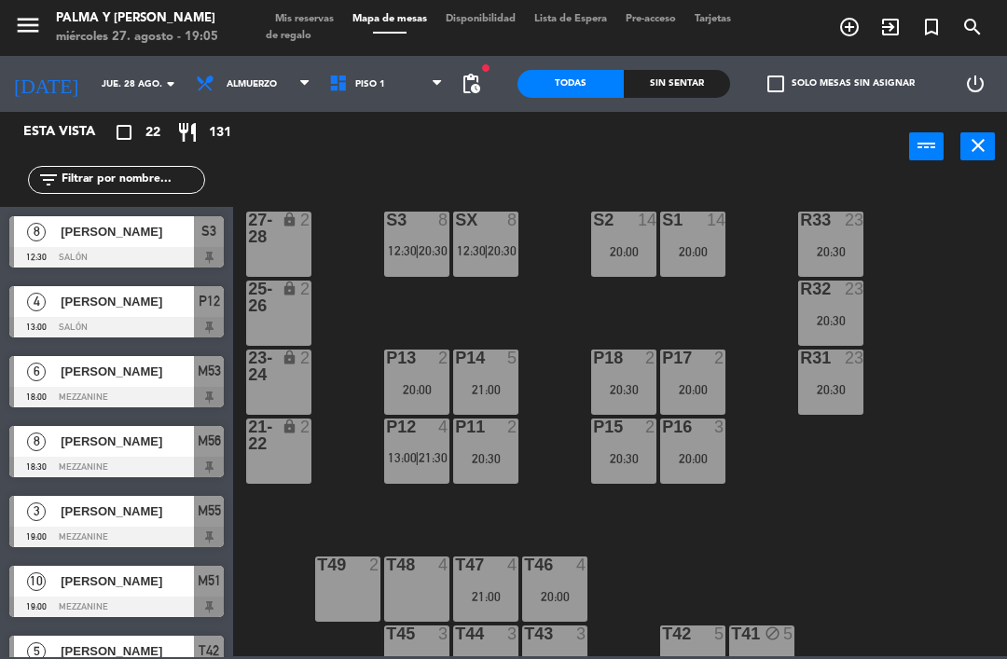
click at [634, 449] on div "P15 2 20:30" at bounding box center [623, 451] width 65 height 65
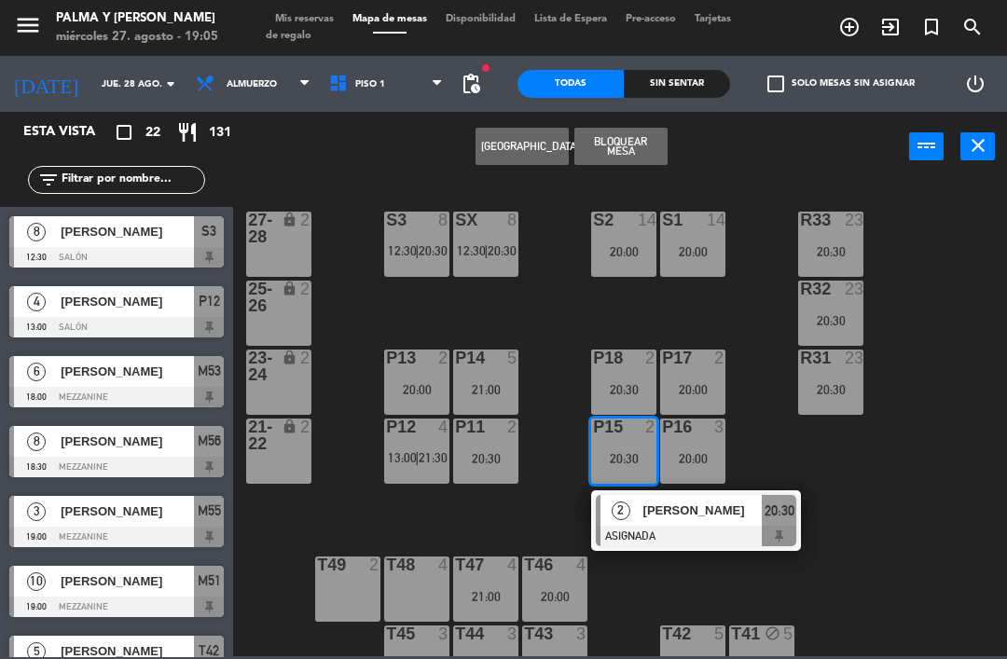
click at [529, 153] on button "[GEOGRAPHIC_DATA]" at bounding box center [522, 146] width 93 height 37
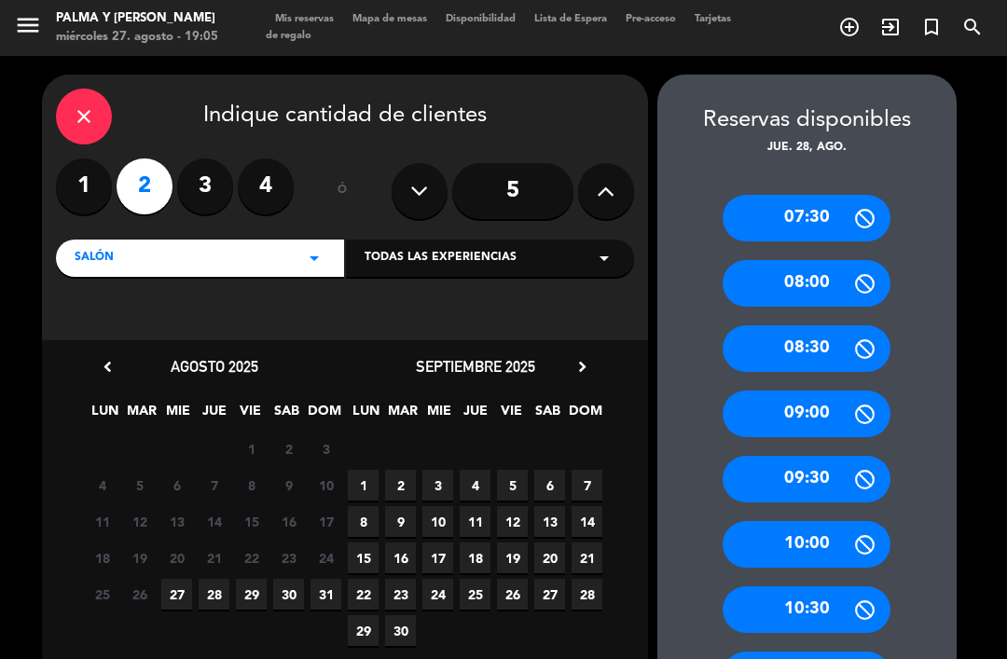
click at [217, 579] on span "28" at bounding box center [214, 594] width 31 height 31
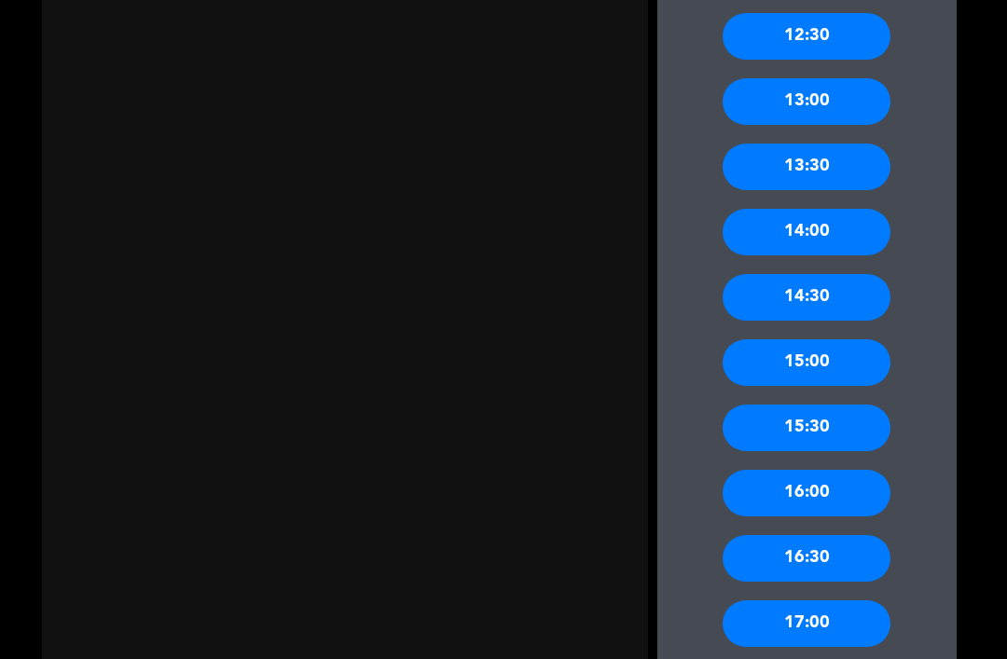
scroll to position [837, 0]
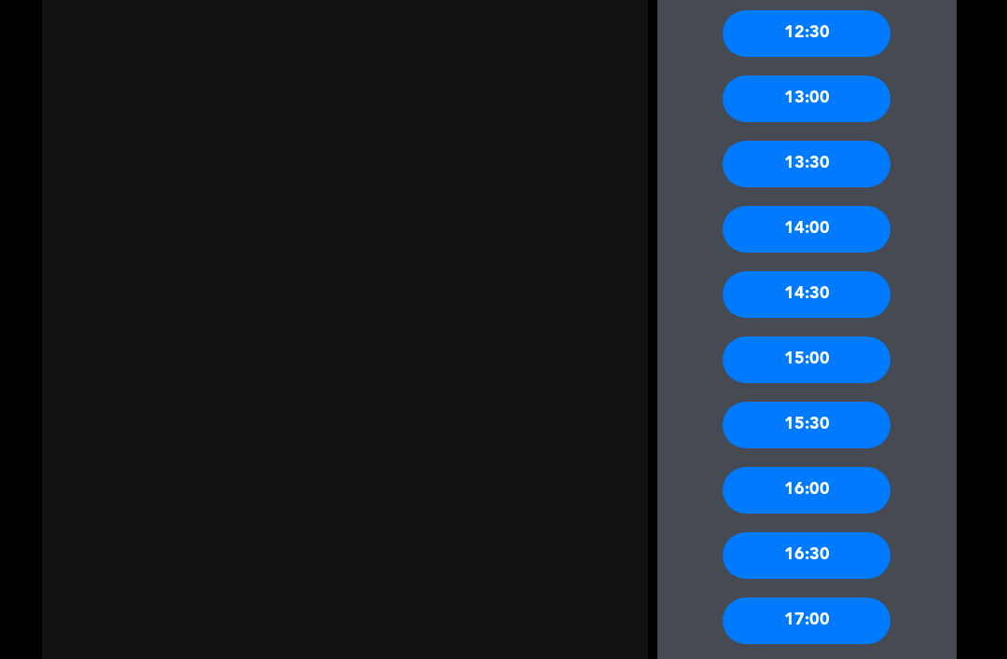
click at [863, 92] on div "13:00" at bounding box center [807, 99] width 168 height 47
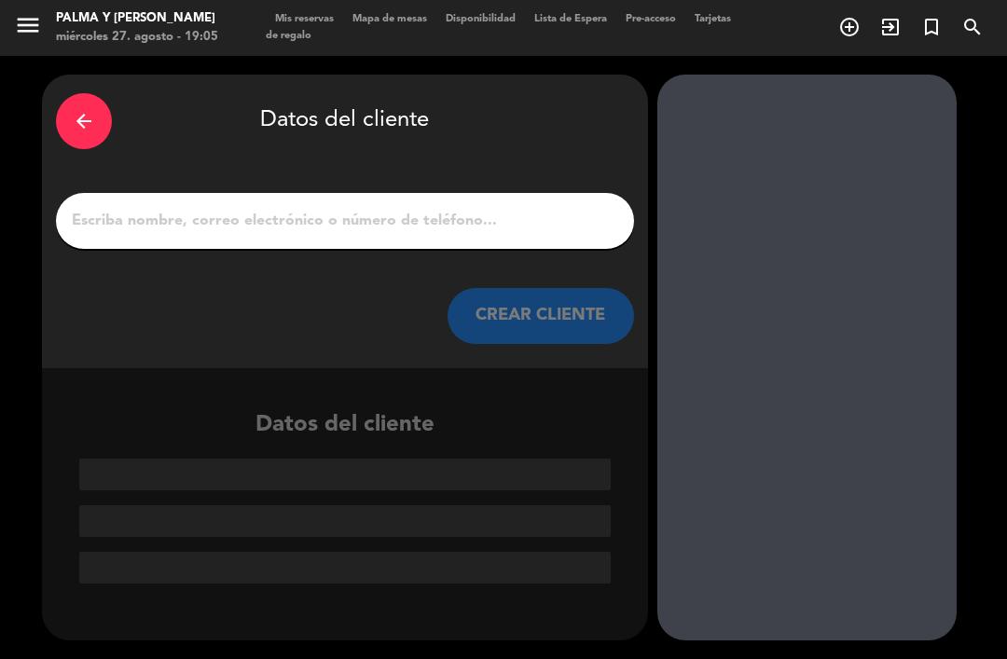
scroll to position [0, 0]
click at [552, 216] on input "1" at bounding box center [345, 221] width 550 height 26
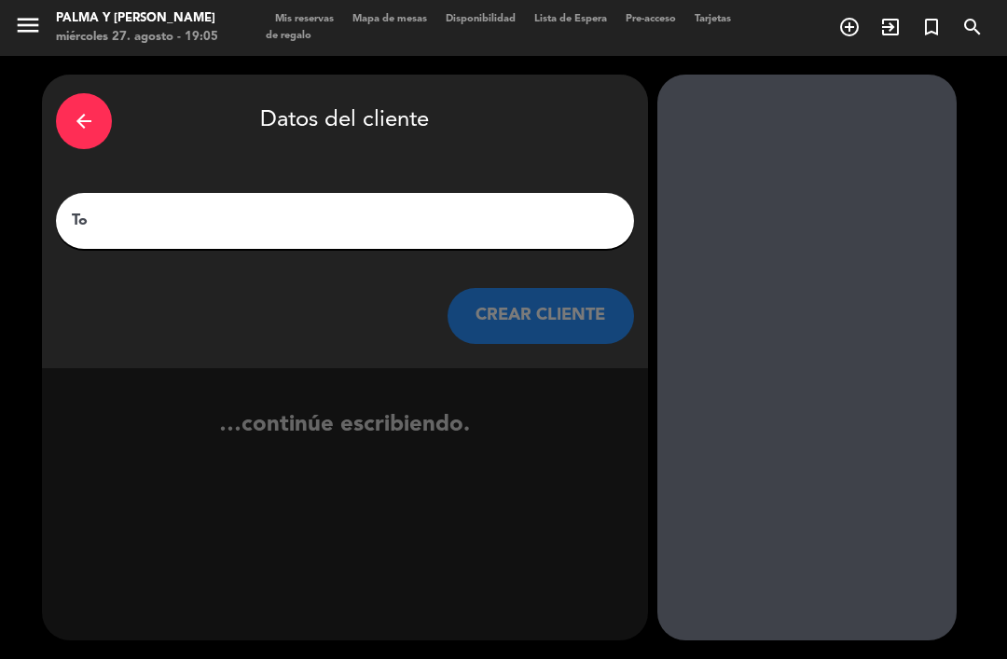
type input "T"
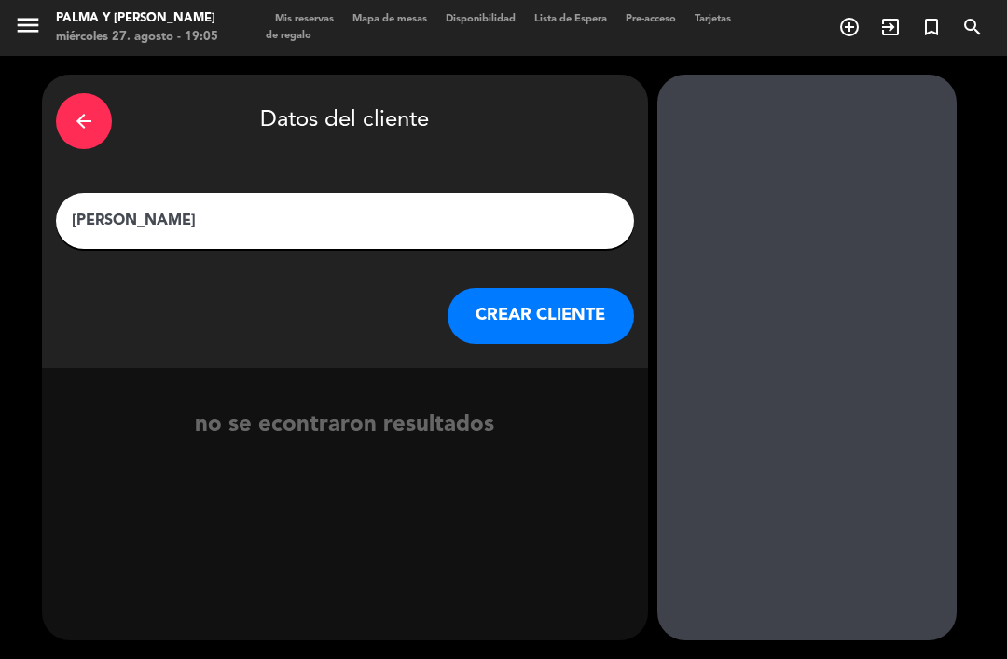
type input "[PERSON_NAME]"
click at [547, 288] on button "CREAR CLIENTE" at bounding box center [541, 316] width 187 height 56
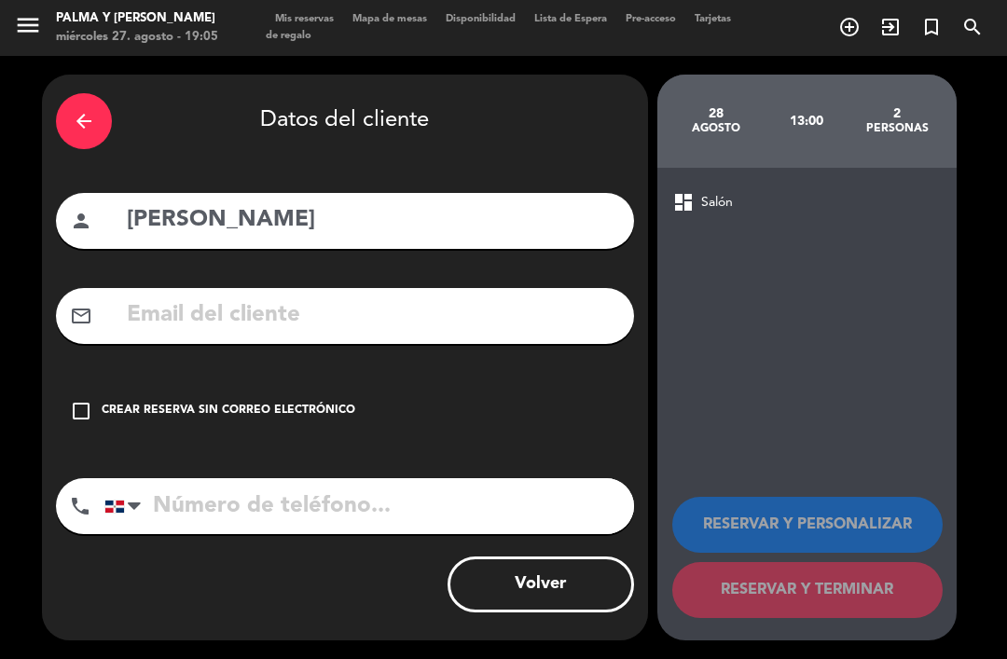
scroll to position [60, 0]
click at [296, 402] on div "Crear reserva sin correo electrónico" at bounding box center [229, 411] width 254 height 19
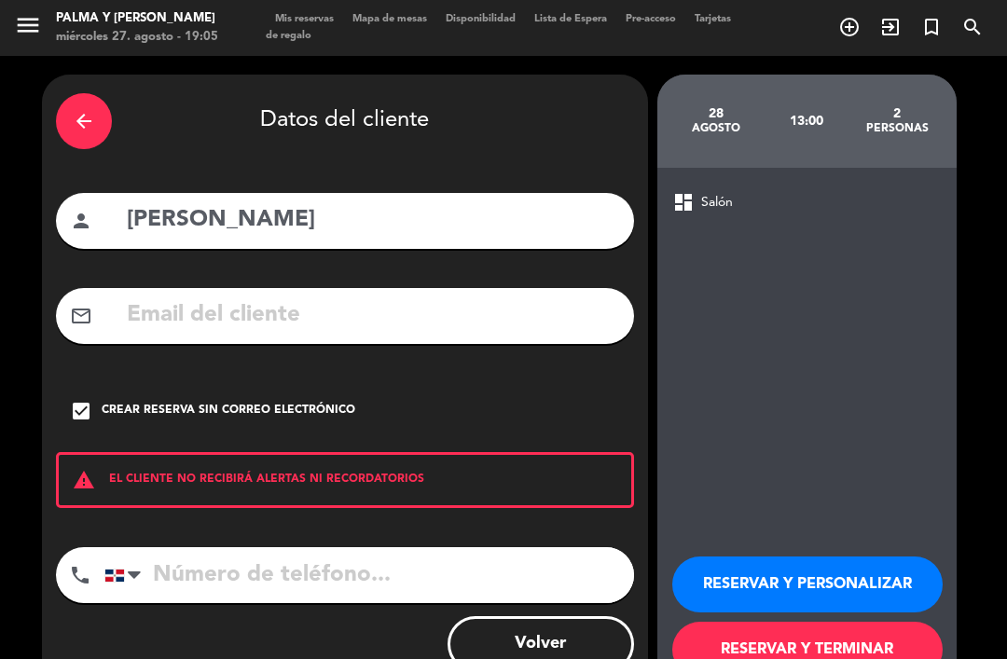
click at [282, 547] on input "tel" at bounding box center [369, 575] width 530 height 56
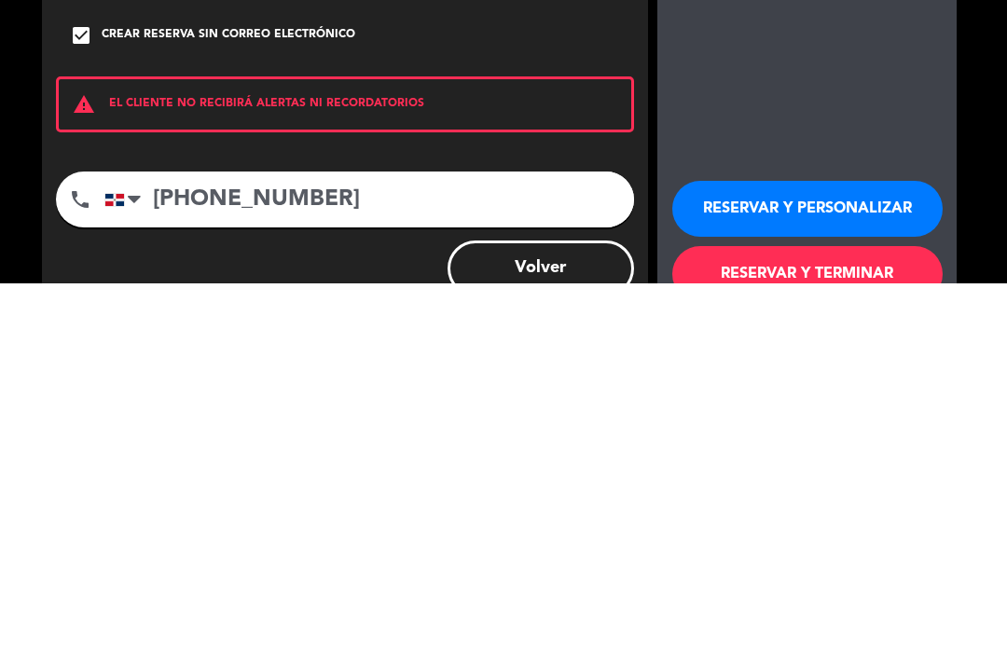
type input "[PHONE_NUMBER]"
click at [827, 622] on button "RESERVAR Y TERMINAR" at bounding box center [807, 650] width 270 height 56
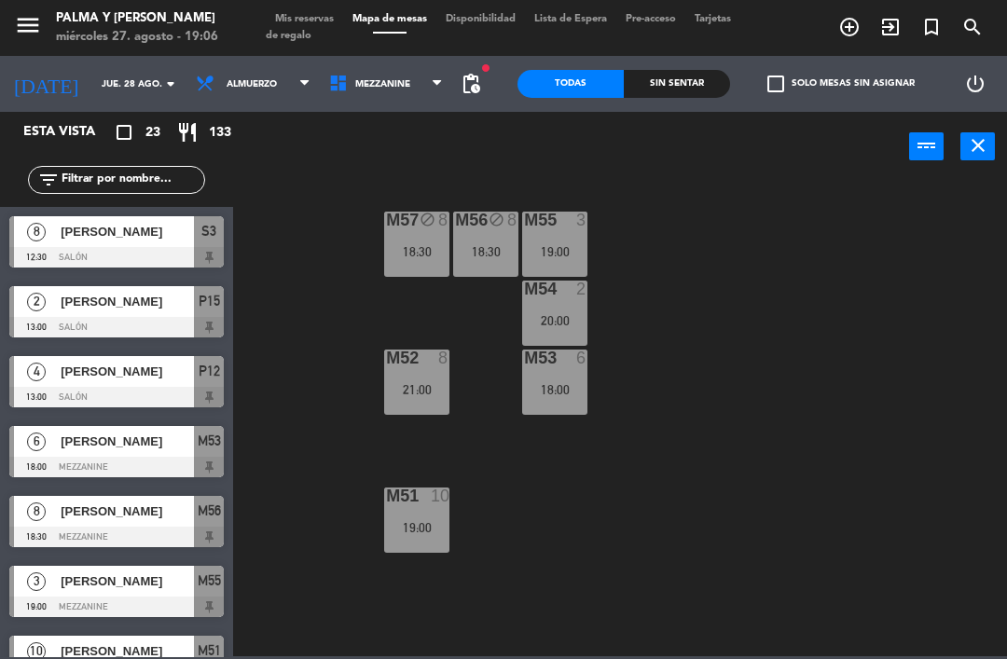
click at [770, 353] on div "M57 block 8 18:30 M56 block 8 18:30 M55 3 19:00 M54 2 20:00 M52 8 21:00 M53 6 1…" at bounding box center [625, 417] width 764 height 477
click at [345, 76] on span "Mezzanine" at bounding box center [386, 83] width 133 height 41
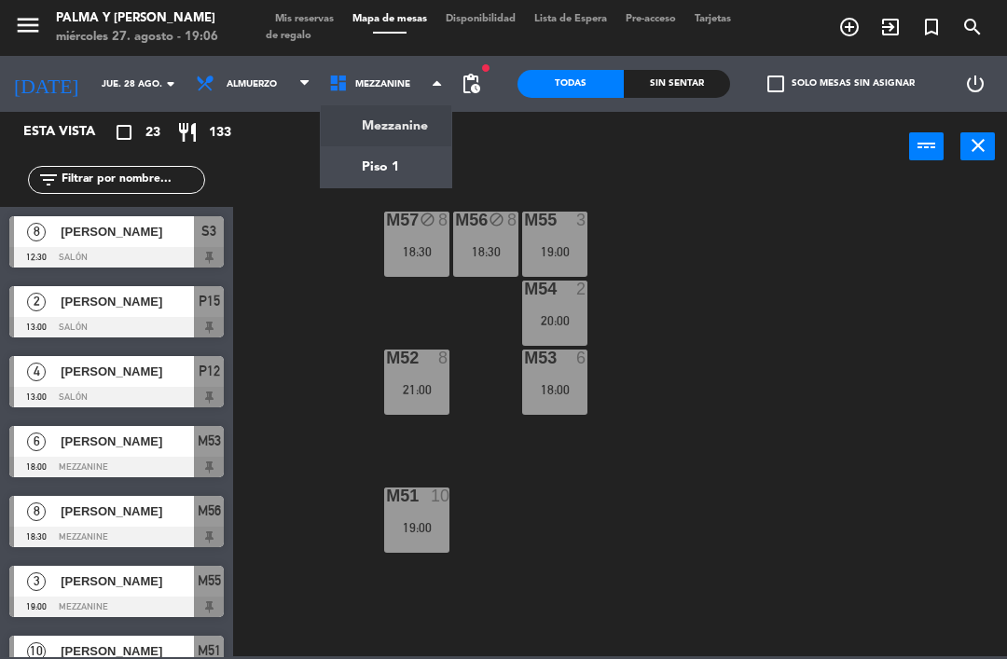
click at [391, 161] on ng-component "menu Palma y [PERSON_NAME] 27. [PERSON_NAME] - 19:06 Mis reservas Mapa de mesas…" at bounding box center [503, 328] width 1007 height 657
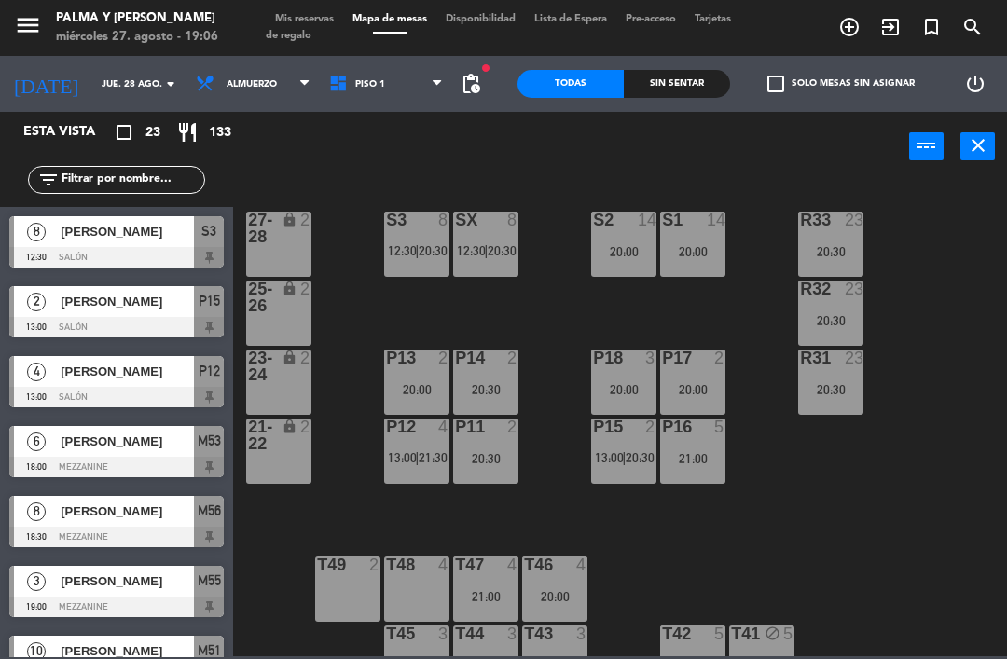
click at [611, 450] on span "13:00" at bounding box center [609, 457] width 29 height 15
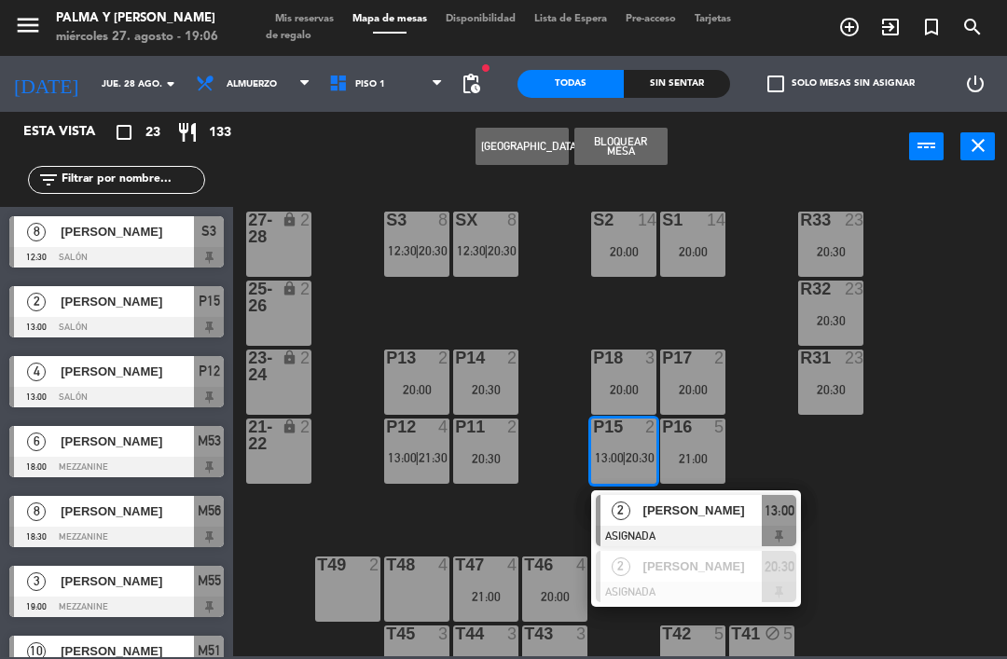
click at [678, 503] on span "[PERSON_NAME]" at bounding box center [702, 511] width 119 height 20
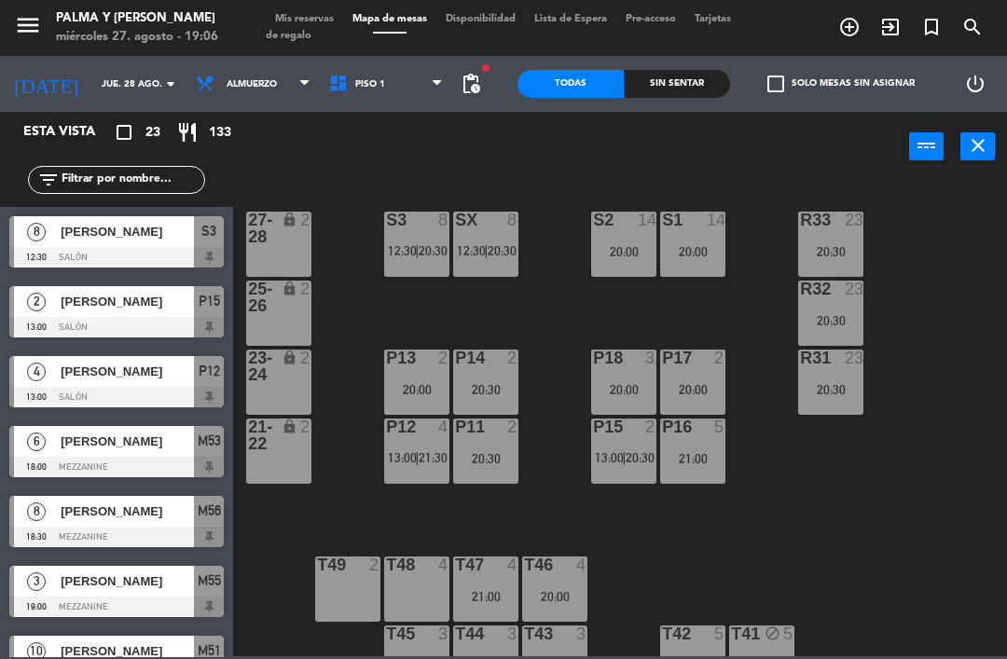
click at [98, 82] on input "jue. 28 ago." at bounding box center [156, 84] width 128 height 29
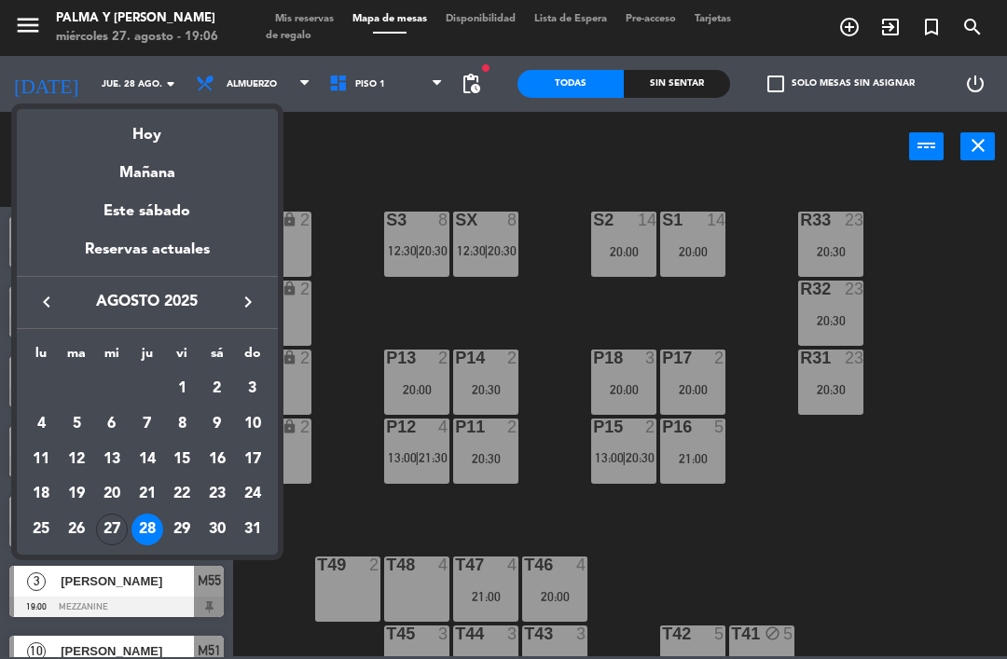
click at [161, 146] on div "Hoy" at bounding box center [147, 128] width 261 height 38
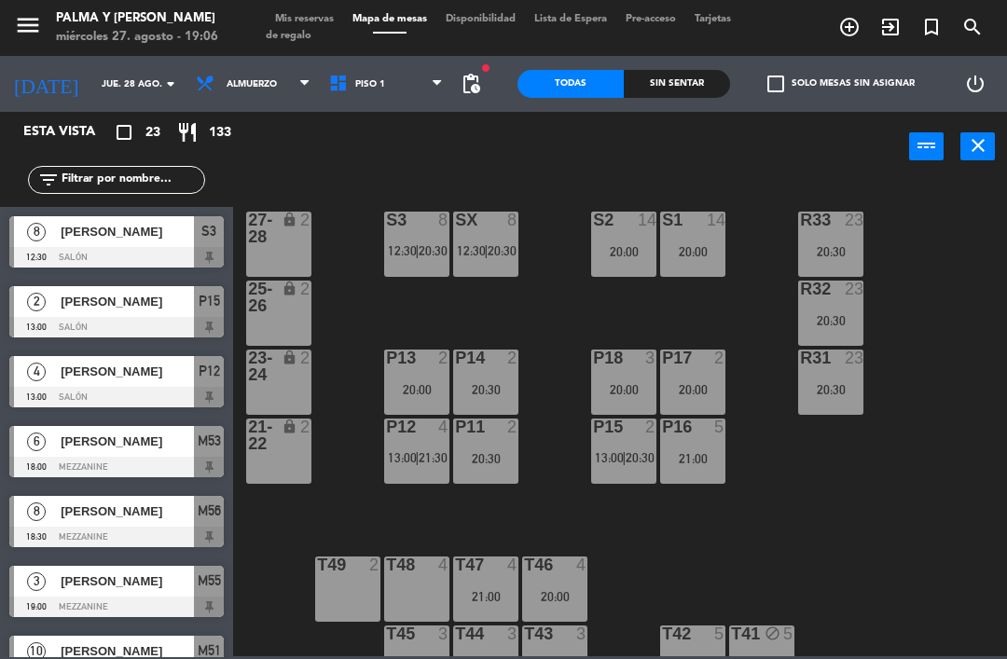
type input "mié. 27 ago."
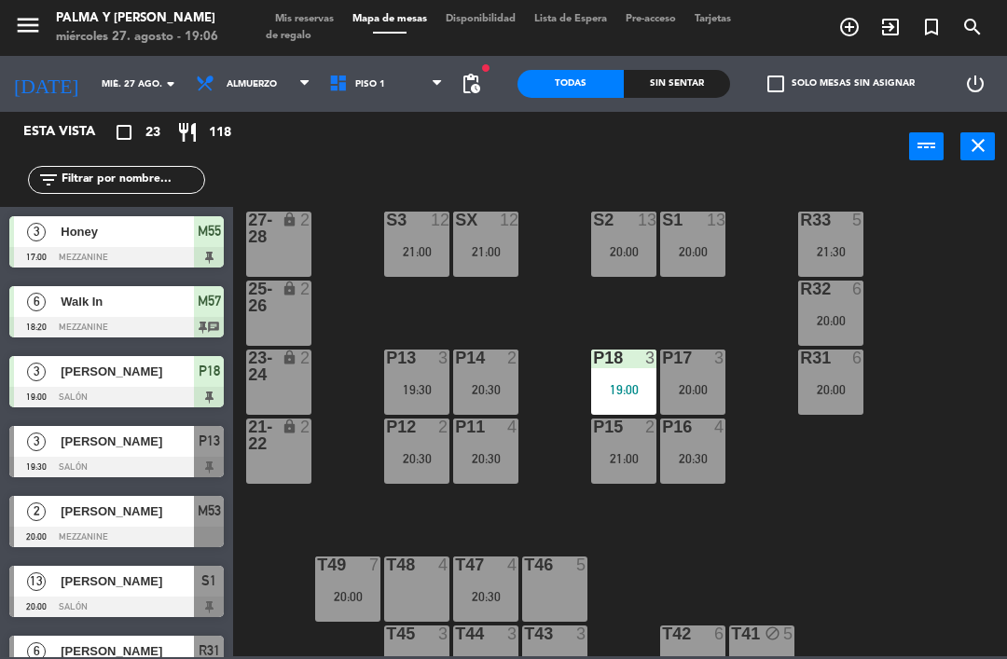
click at [1006, 397] on html "close × Palma y [PERSON_NAME] × chrome_reader_mode Listado de Reservas account_…" at bounding box center [503, 329] width 1007 height 659
click at [923, 432] on div "R33 5 21:30 S1 13 20:00 S2 13 20:00 S3 12 21:00 SX 12 21:00 27-28 lock 2 R32 6 …" at bounding box center [625, 417] width 764 height 477
click at [1006, 294] on html "close × Palma y [PERSON_NAME] × chrome_reader_mode Listado de Reservas account_…" at bounding box center [503, 329] width 1007 height 659
